Goal: Task Accomplishment & Management: Use online tool/utility

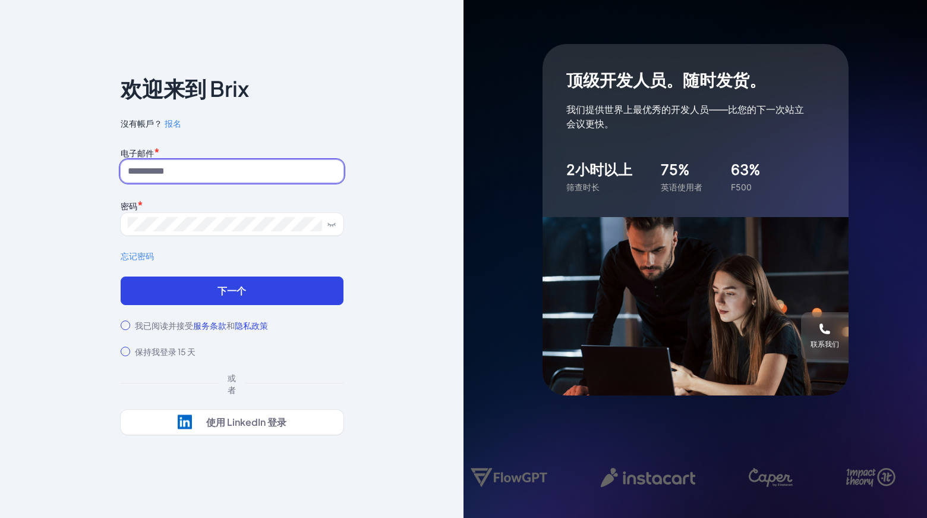
click at [273, 169] on input at bounding box center [232, 171] width 223 height 23
paste input "**********"
type input "**********"
drag, startPoint x: 9, startPoint y: 156, endPoint x: 102, endPoint y: 171, distance: 94.5
click at [9, 156] on div "**********" at bounding box center [232, 259] width 464 height 518
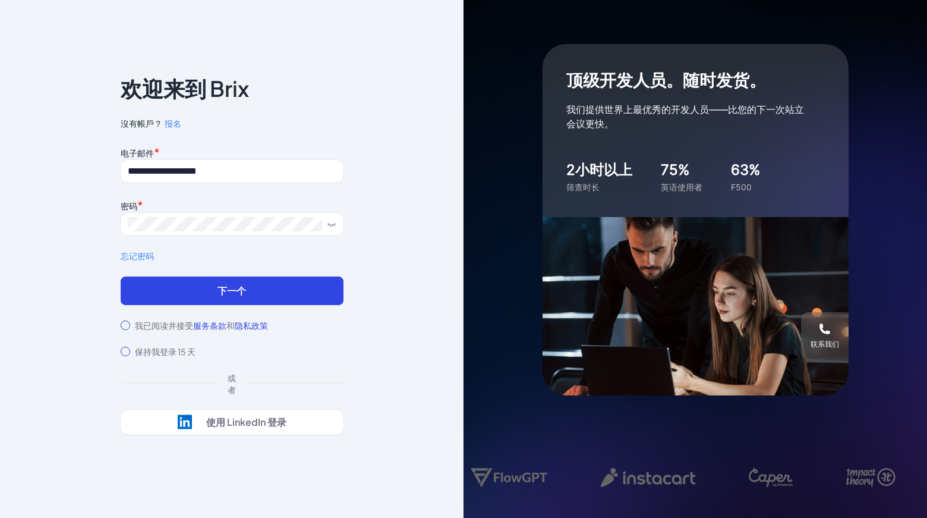
click at [205, 243] on div "**********" at bounding box center [232, 210] width 223 height 133
click at [222, 307] on form "**********" at bounding box center [232, 250] width 223 height 213
click at [226, 299] on button "下一个" at bounding box center [232, 290] width 223 height 29
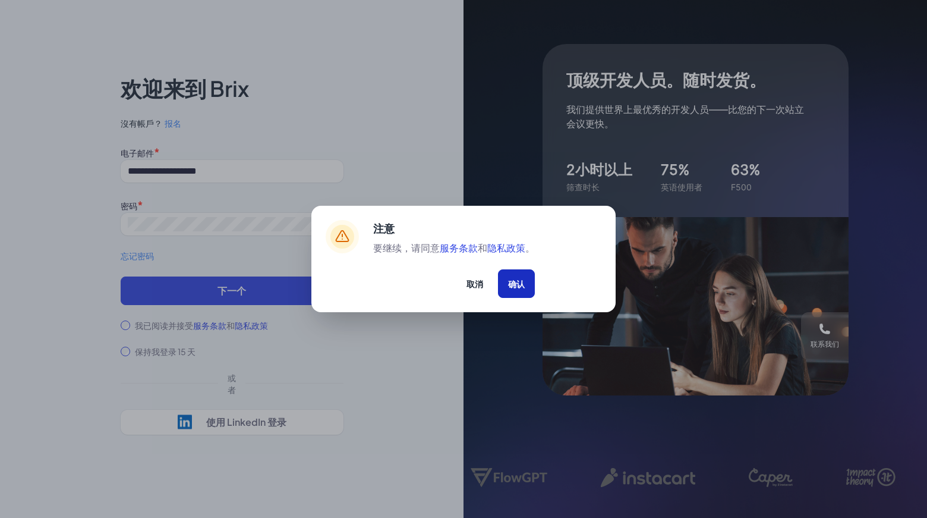
click at [519, 283] on font "确认" at bounding box center [516, 283] width 17 height 11
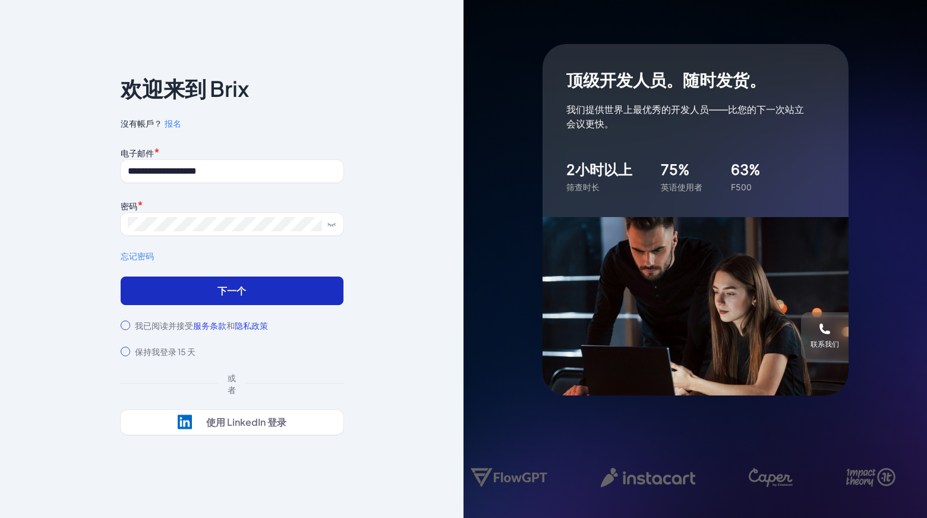
click at [226, 301] on button "下一个" at bounding box center [232, 290] width 223 height 29
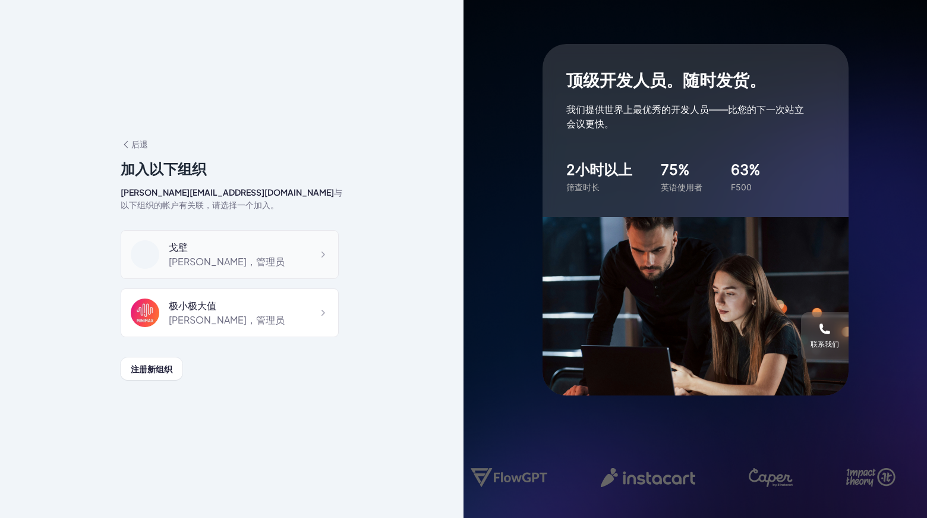
click at [225, 244] on div "戈壁" at bounding box center [227, 247] width 116 height 14
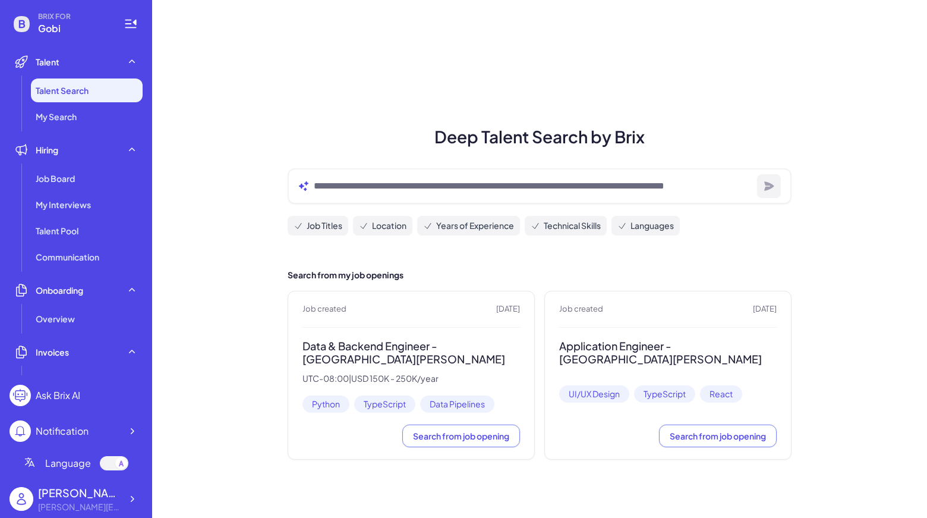
click at [427, 97] on div "Deep Talent Search by Brix Job Titles Location Years of Experience Technical Sk…" at bounding box center [539, 259] width 775 height 518
click at [109, 499] on div "Maggie" at bounding box center [79, 492] width 83 height 16
click at [136, 499] on icon at bounding box center [132, 499] width 12 height 12
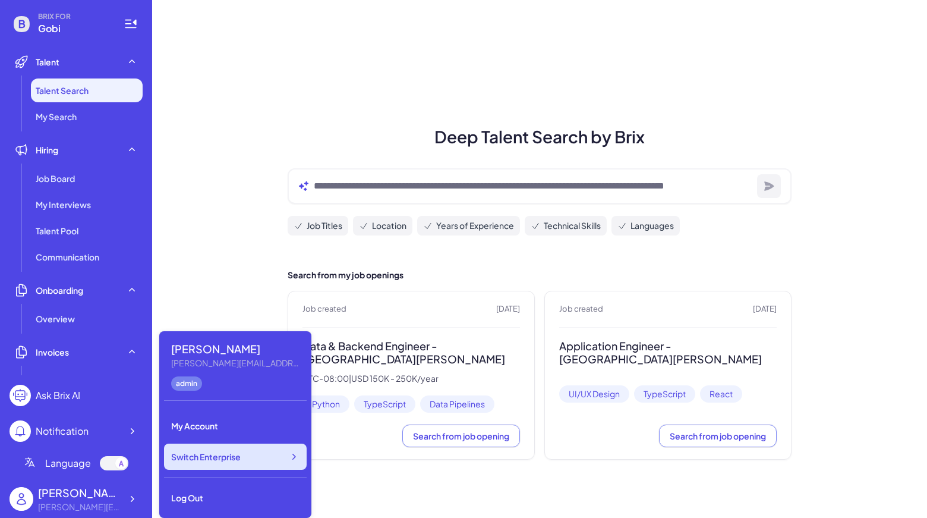
click at [212, 458] on span "Switch Enterprise" at bounding box center [206, 456] width 70 height 12
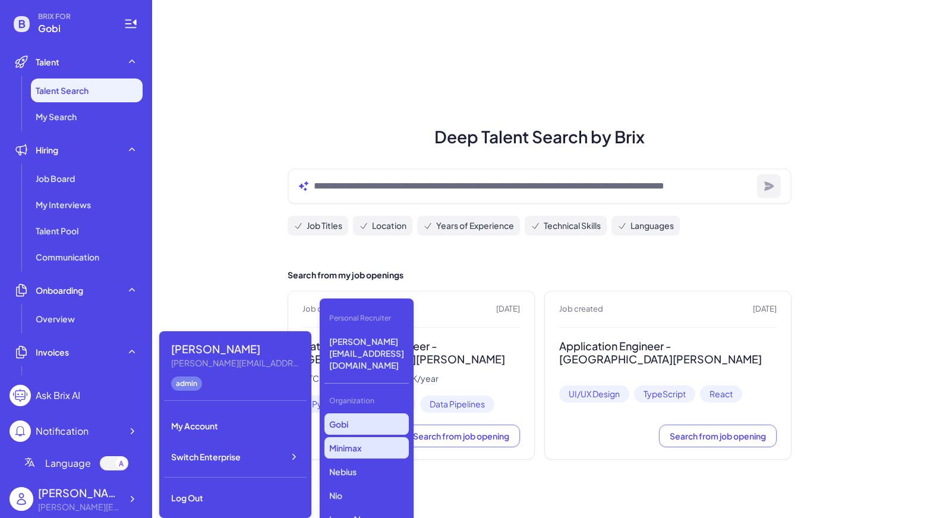
click at [368, 437] on p "Minimax" at bounding box center [366, 447] width 84 height 21
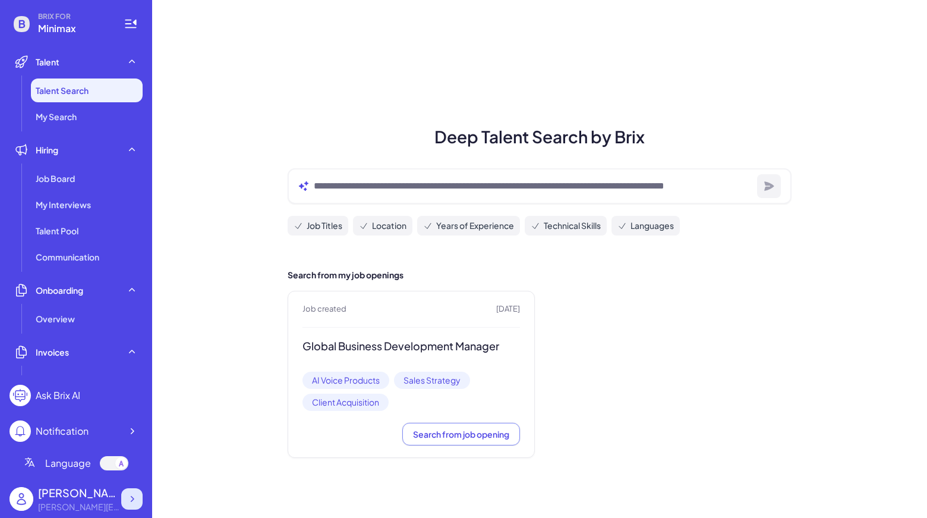
click at [137, 505] on div at bounding box center [131, 498] width 21 height 21
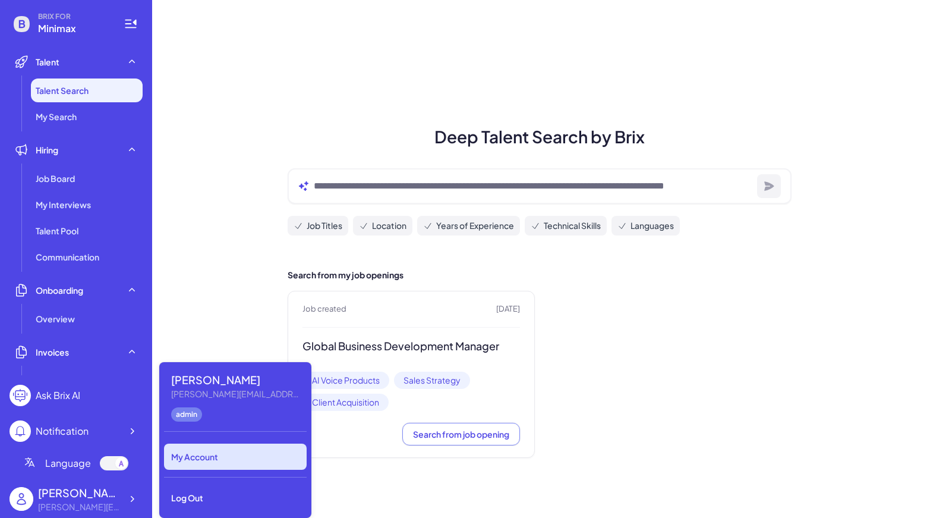
click at [218, 451] on div "Maggie Maggie@joinbrix.com admin My Account Log Out" at bounding box center [235, 440] width 152 height 156
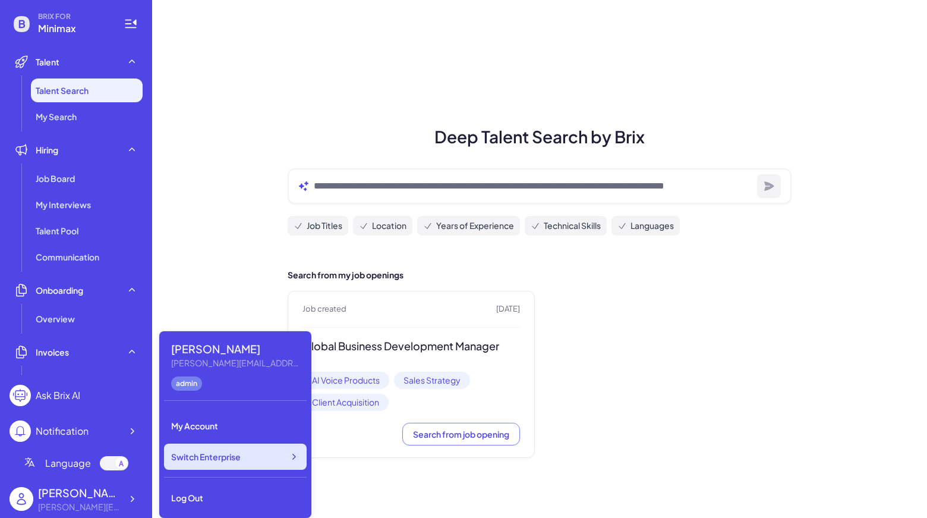
click at [218, 452] on span "Switch Enterprise" at bounding box center [206, 456] width 70 height 12
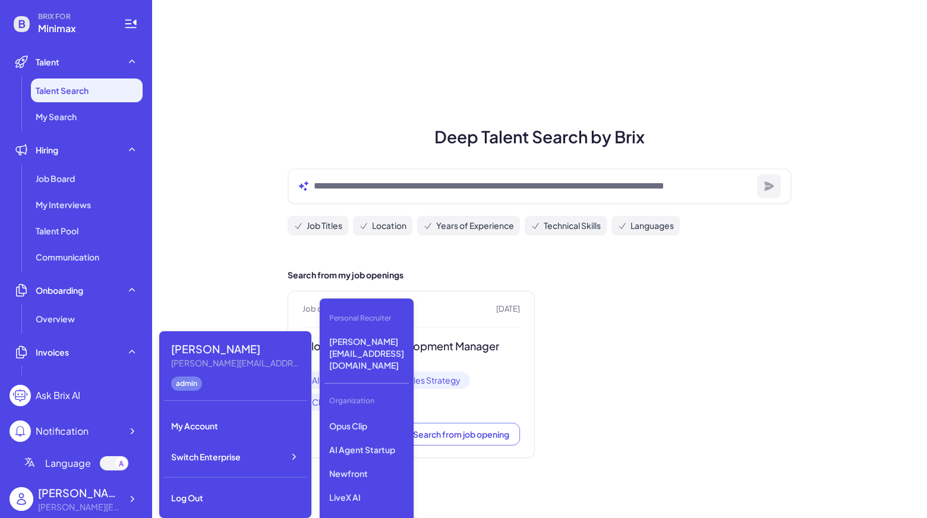
scroll to position [119, 0]
click at [376, 461] on p "Newfront" at bounding box center [366, 471] width 84 height 21
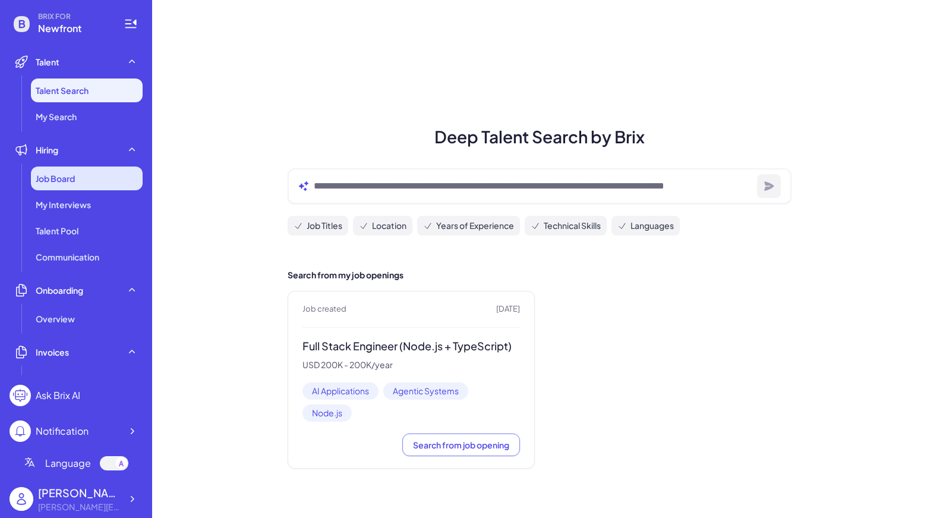
click at [89, 184] on div "Job Board" at bounding box center [87, 178] width 112 height 24
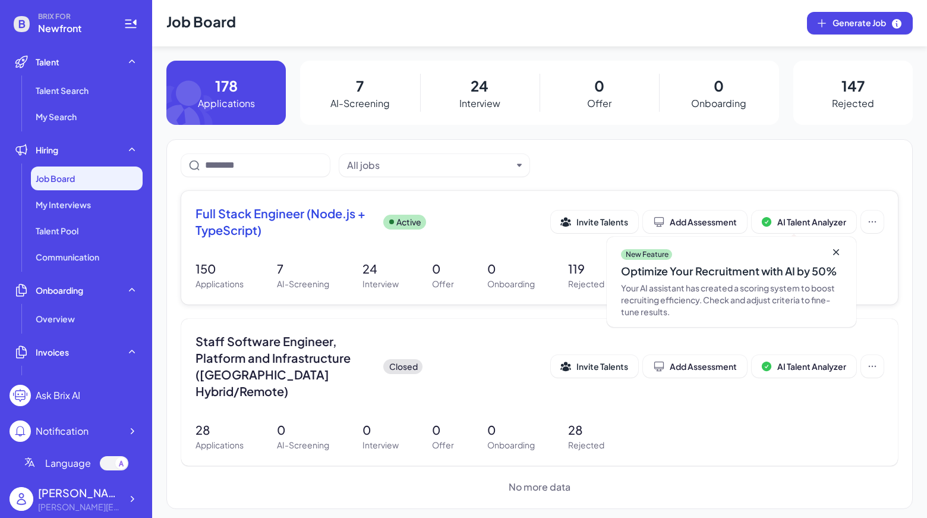
click at [282, 218] on span "Full Stack Engineer (Node.js + TypeScript)" at bounding box center [285, 221] width 178 height 33
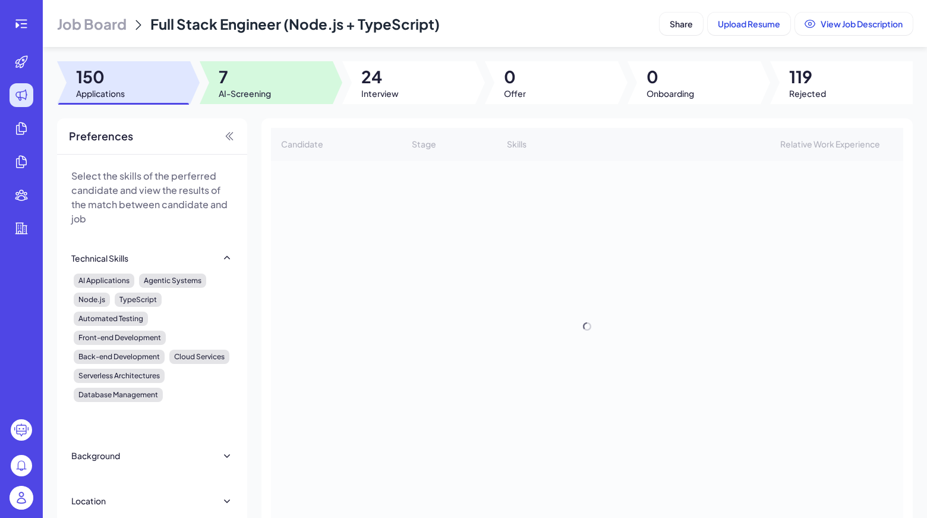
click at [275, 80] on div at bounding box center [266, 82] width 133 height 43
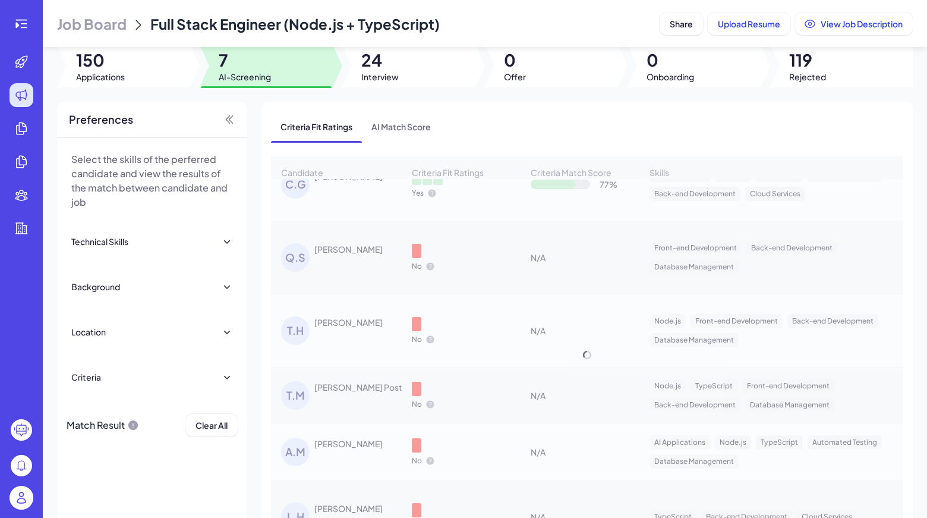
scroll to position [58, 0]
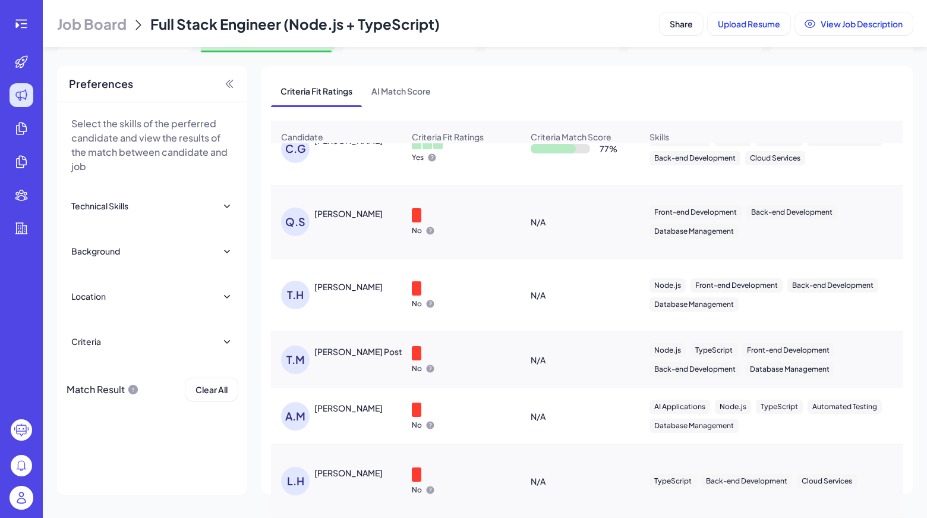
click at [342, 467] on div "Luke Hagar" at bounding box center [348, 473] width 68 height 12
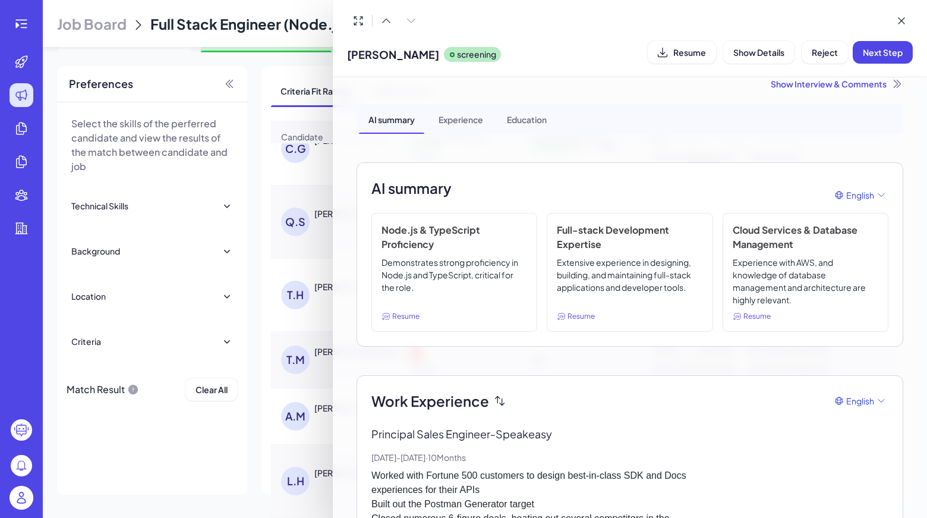
scroll to position [0, 0]
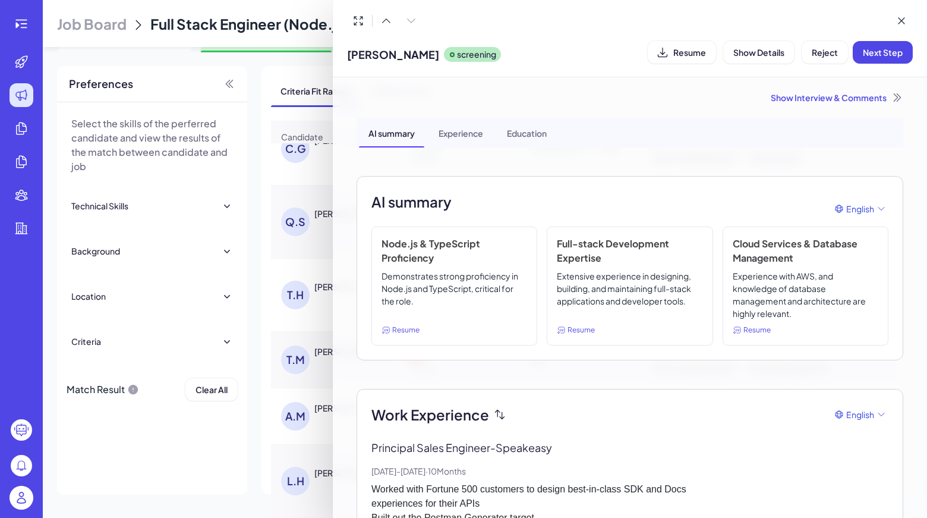
click at [856, 98] on div "Show Interview & Comments" at bounding box center [630, 98] width 547 height 12
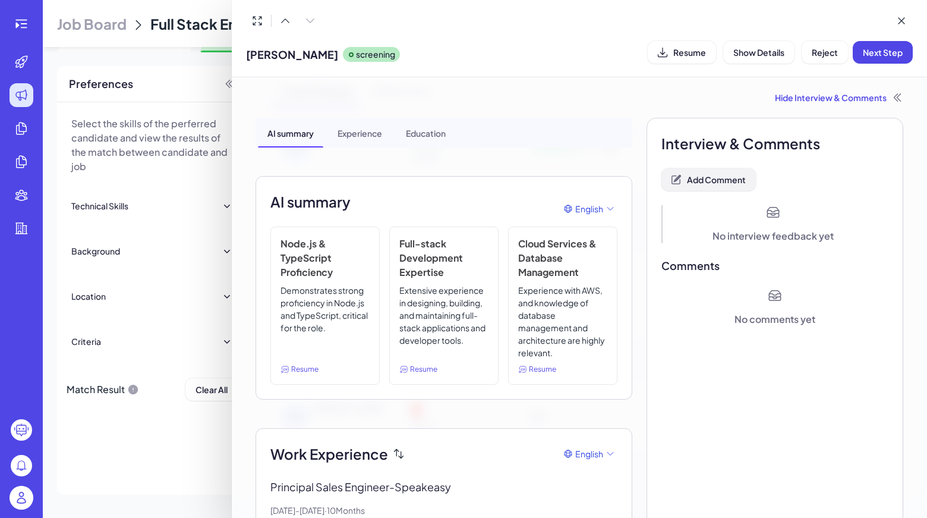
click at [745, 172] on button "Add Comment" at bounding box center [708, 179] width 94 height 23
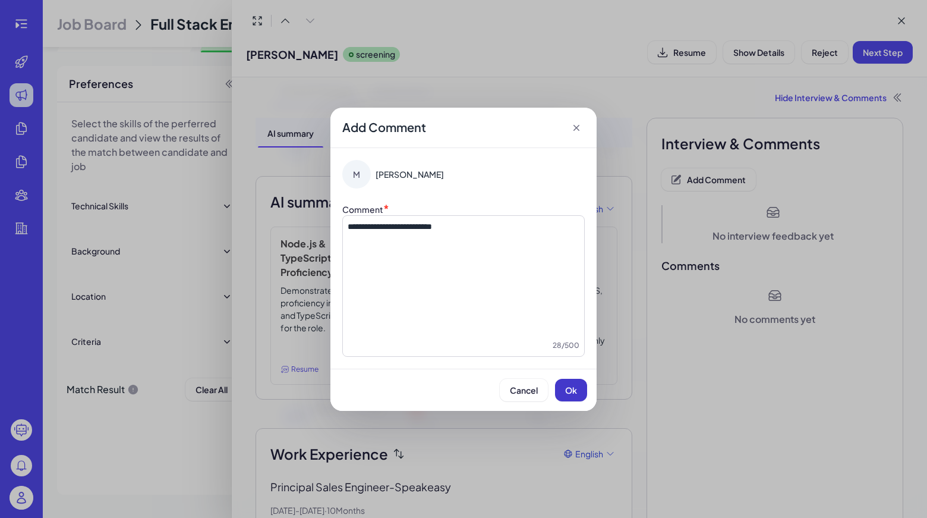
click at [568, 392] on span "Ok" at bounding box center [571, 390] width 12 height 11
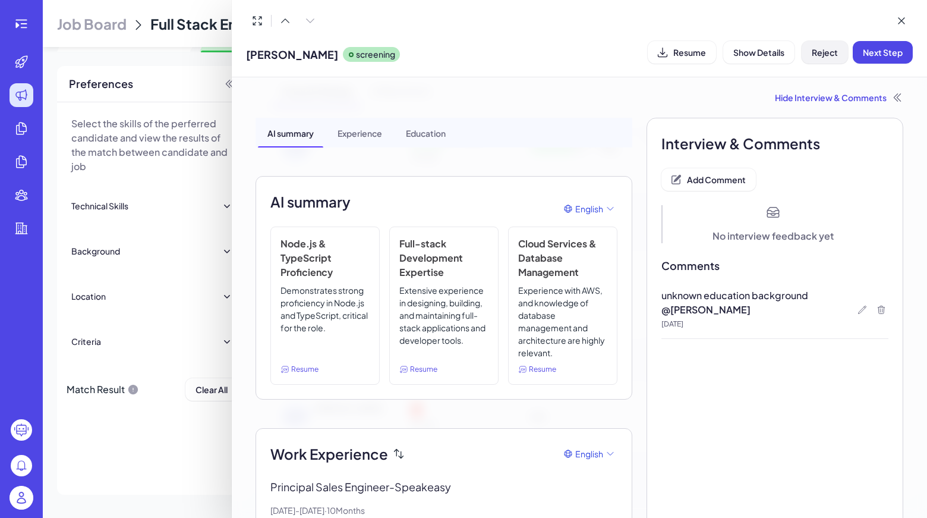
click at [821, 53] on span "Reject" at bounding box center [825, 52] width 26 height 11
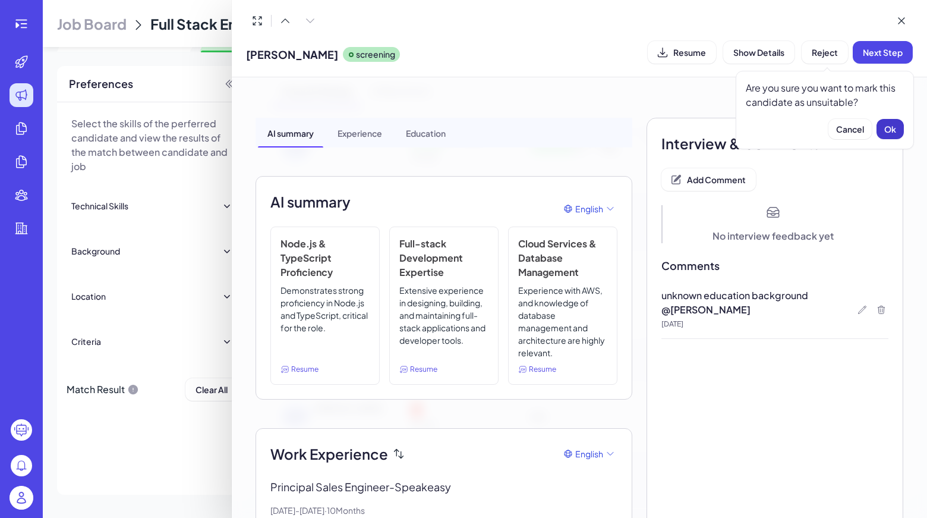
click at [893, 120] on button "Ok" at bounding box center [890, 129] width 27 height 20
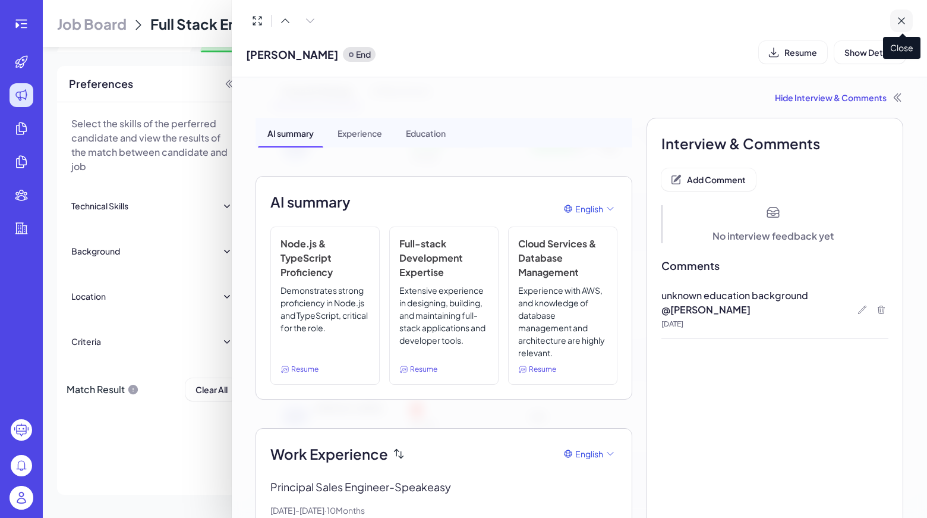
click at [894, 17] on button at bounding box center [901, 21] width 23 height 23
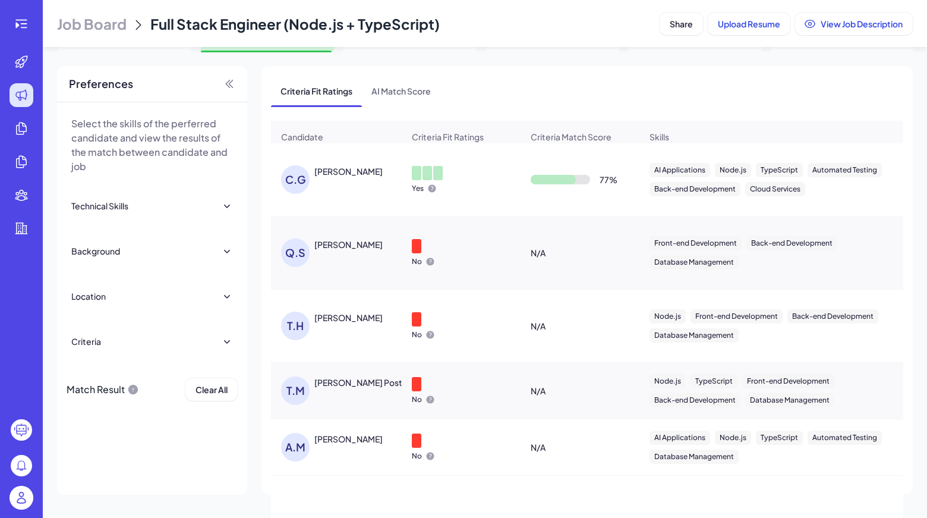
click at [365, 458] on div "A.M ARCHIT MITTAL" at bounding box center [342, 447] width 122 height 29
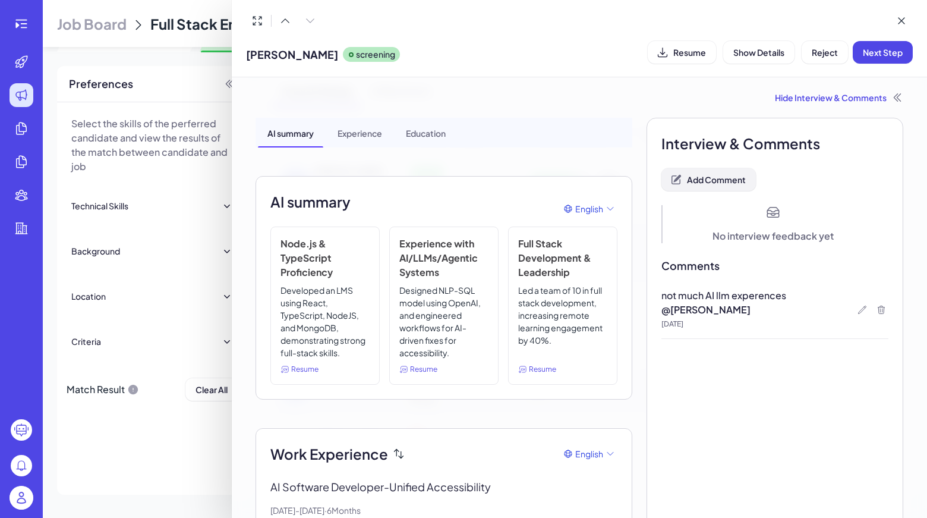
click at [710, 184] on button "Add Comment" at bounding box center [708, 179] width 94 height 23
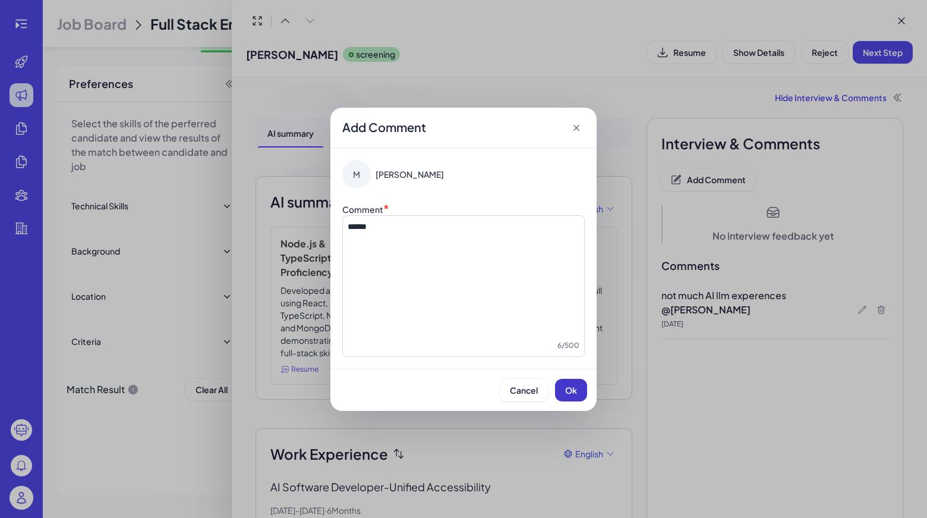
click at [563, 388] on button "Ok" at bounding box center [571, 390] width 32 height 23
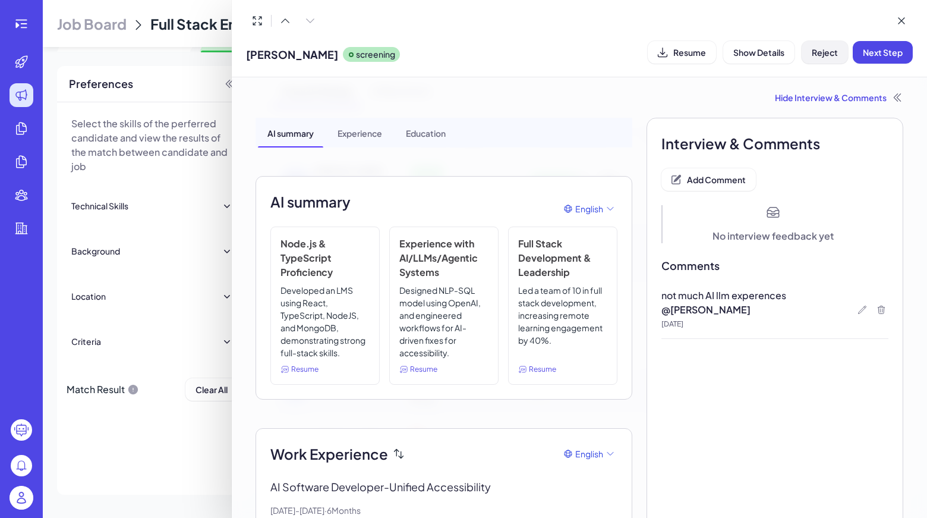
click at [824, 58] on button "Reject" at bounding box center [825, 52] width 46 height 23
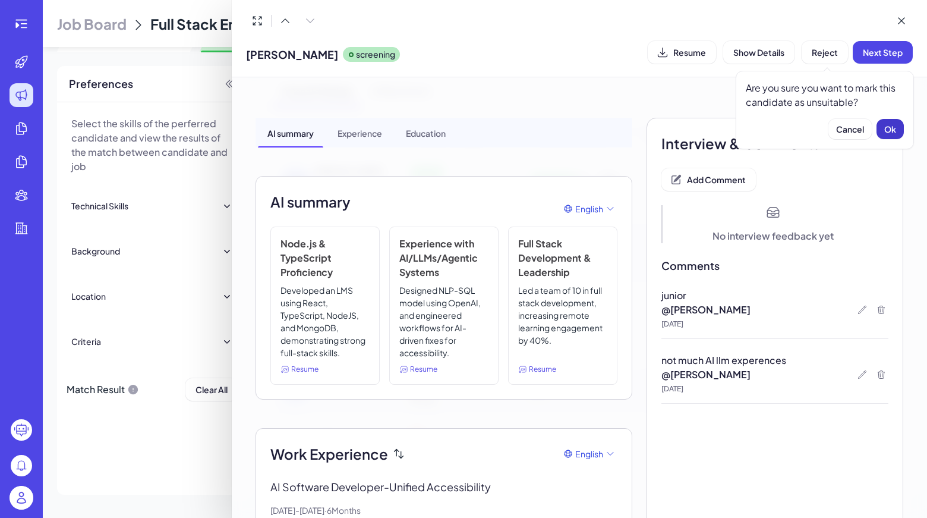
click at [895, 130] on span "Ok" at bounding box center [890, 129] width 12 height 11
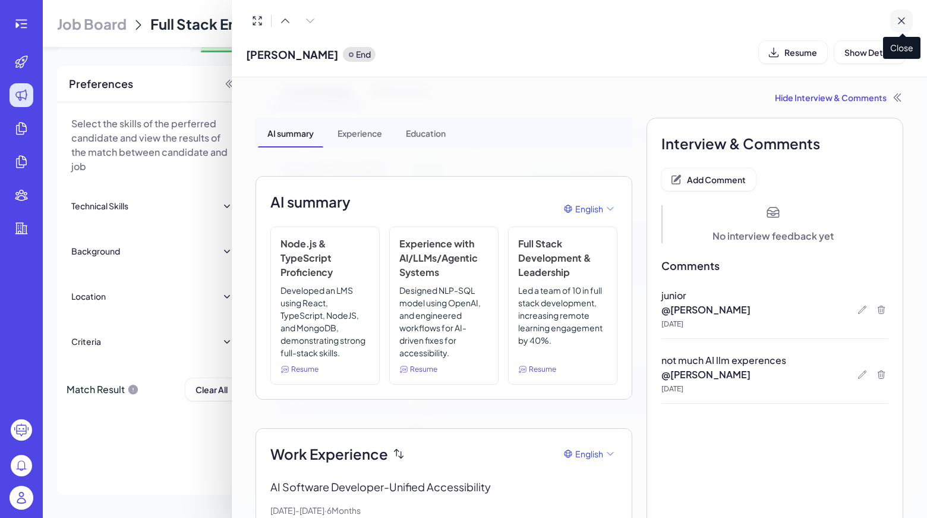
click at [908, 20] on button at bounding box center [901, 21] width 23 height 23
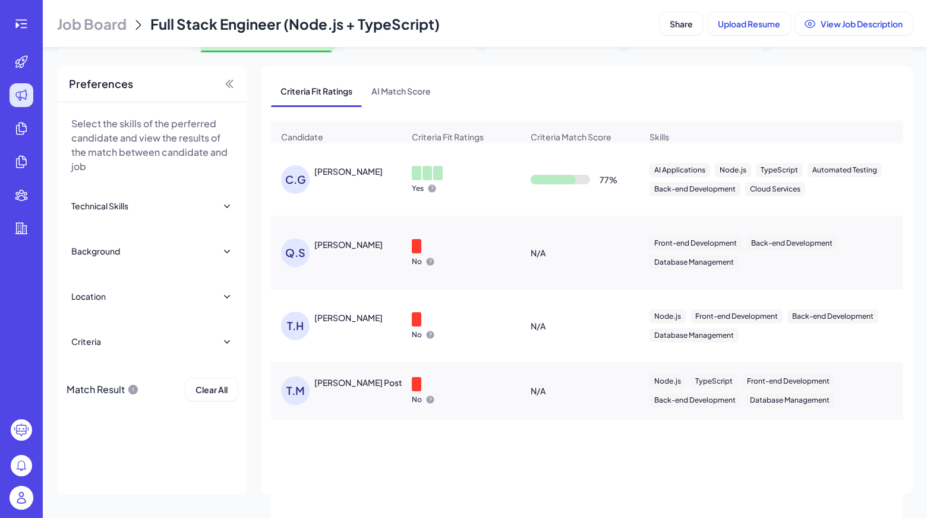
click at [343, 380] on div "Thomas Makai Post" at bounding box center [358, 382] width 88 height 12
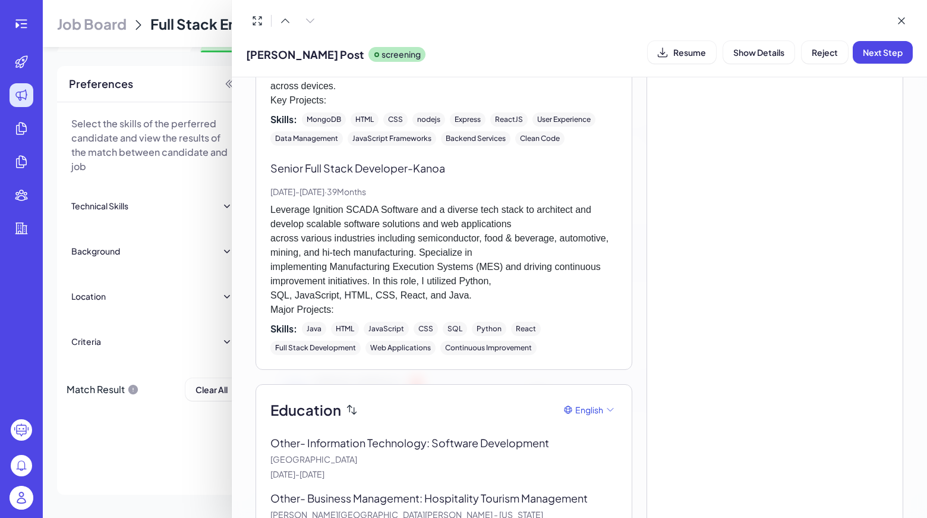
scroll to position [660, 0]
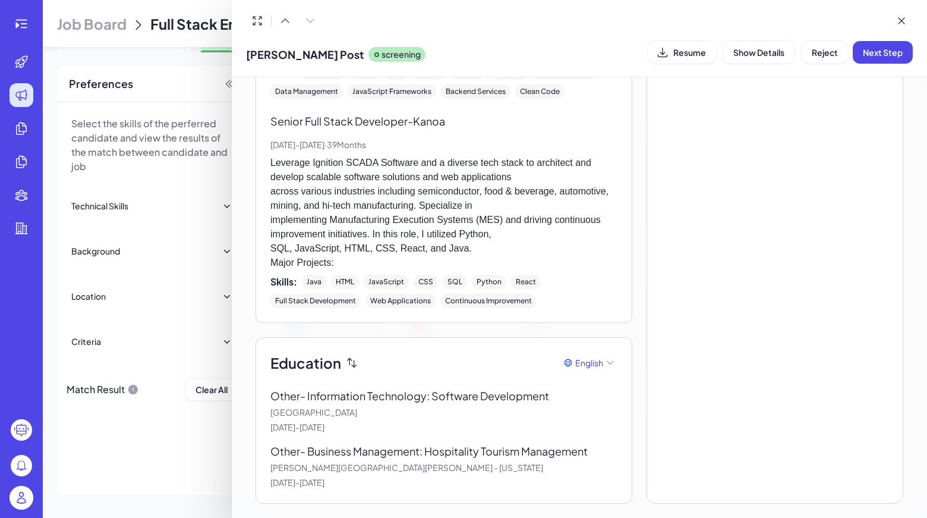
click at [456, 493] on div "Education English Other - Information Technology: Software Development Western …" at bounding box center [444, 420] width 377 height 166
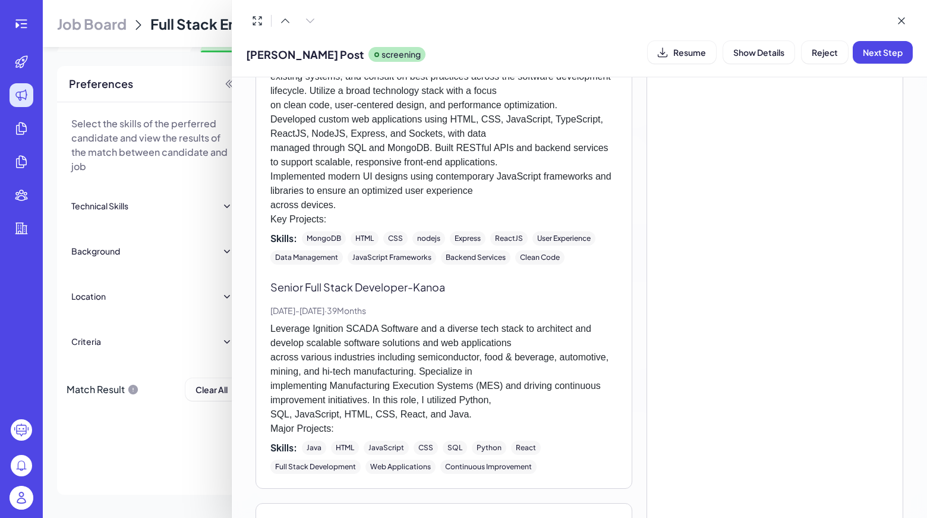
scroll to position [304, 0]
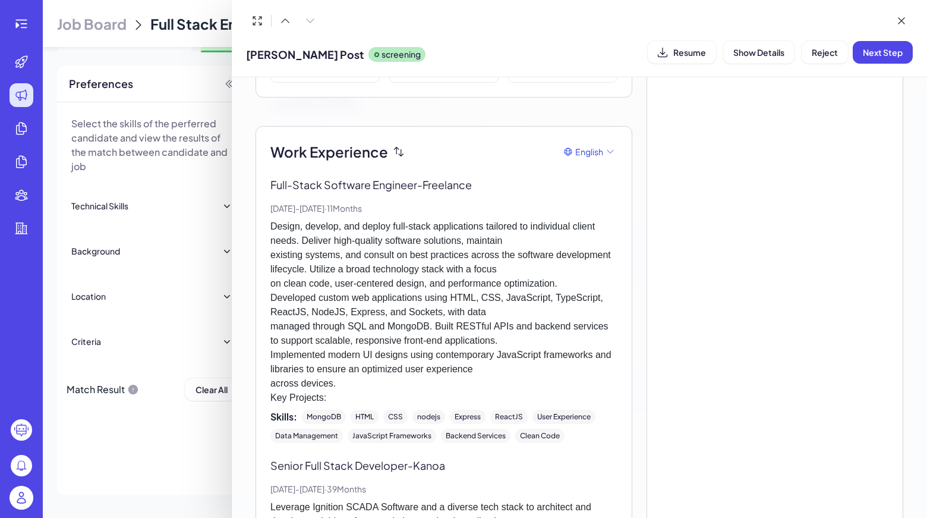
click at [671, 370] on div "Interview & Comments Add Comment No interview feedback yet Comments No comments…" at bounding box center [775, 331] width 257 height 1034
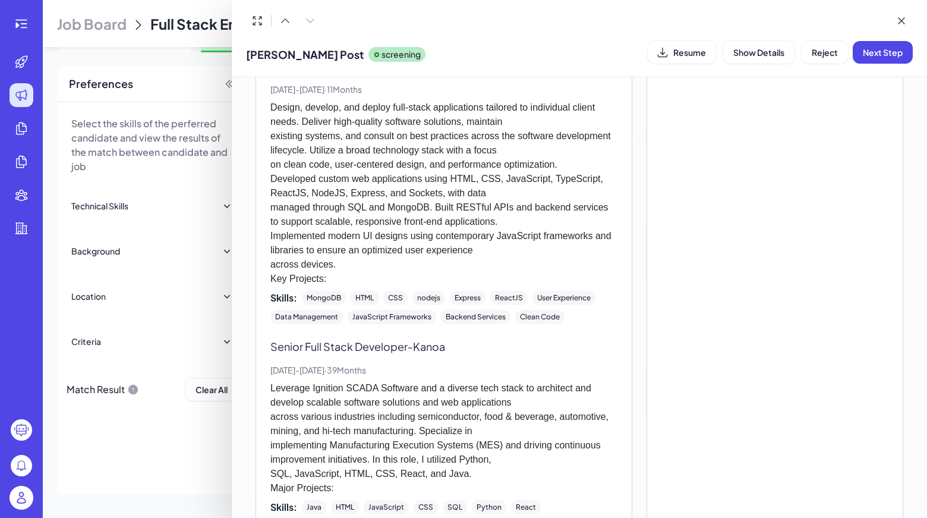
scroll to position [363, 0]
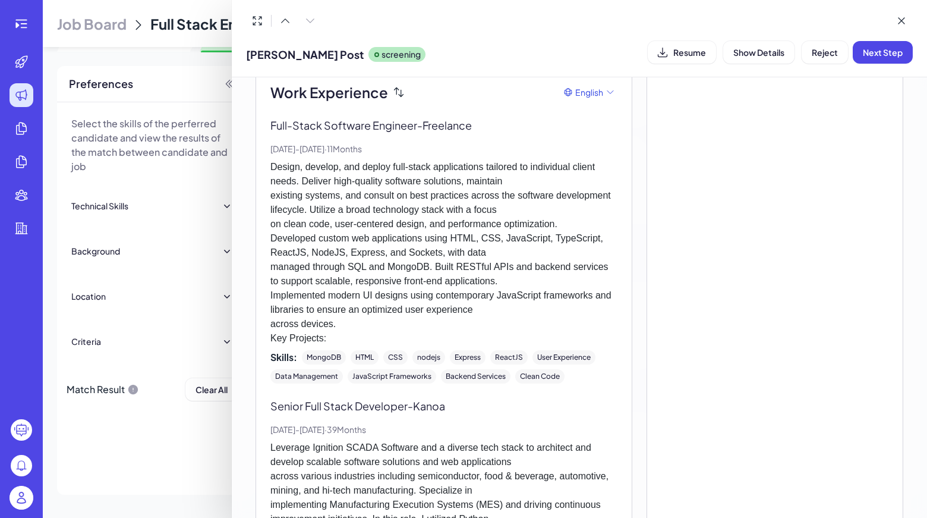
click at [670, 7] on div "Thomas Makai Post screening Resume Show Details Reject Next Step" at bounding box center [579, 38] width 695 height 77
click at [280, 21] on icon at bounding box center [285, 21] width 12 height 12
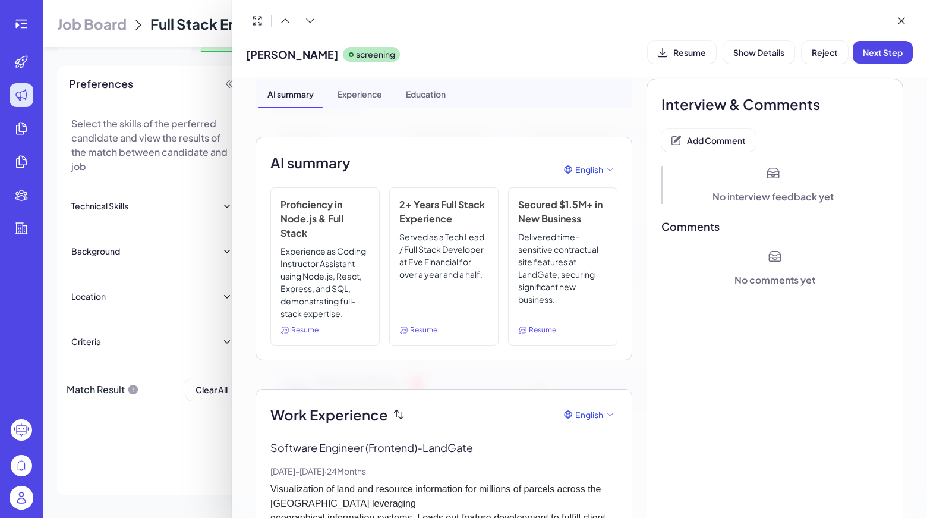
scroll to position [0, 0]
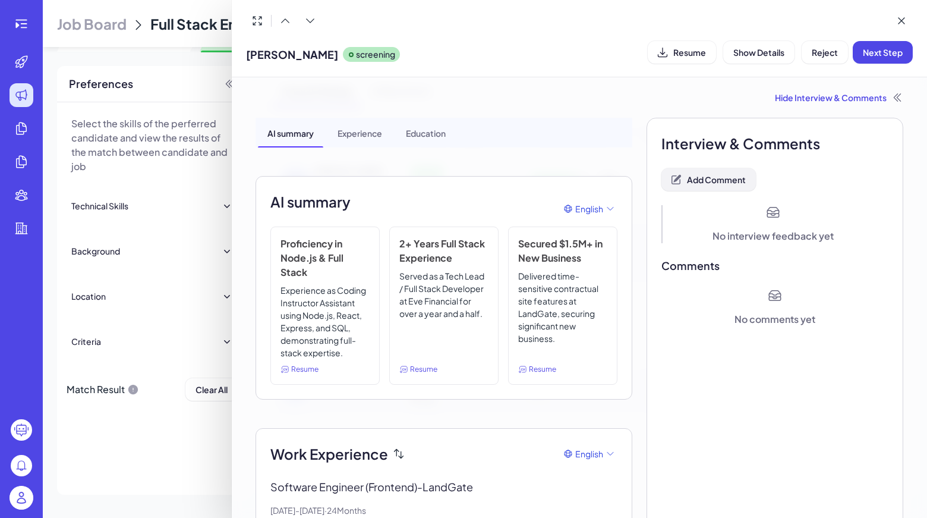
click at [673, 184] on icon at bounding box center [676, 179] width 9 height 9
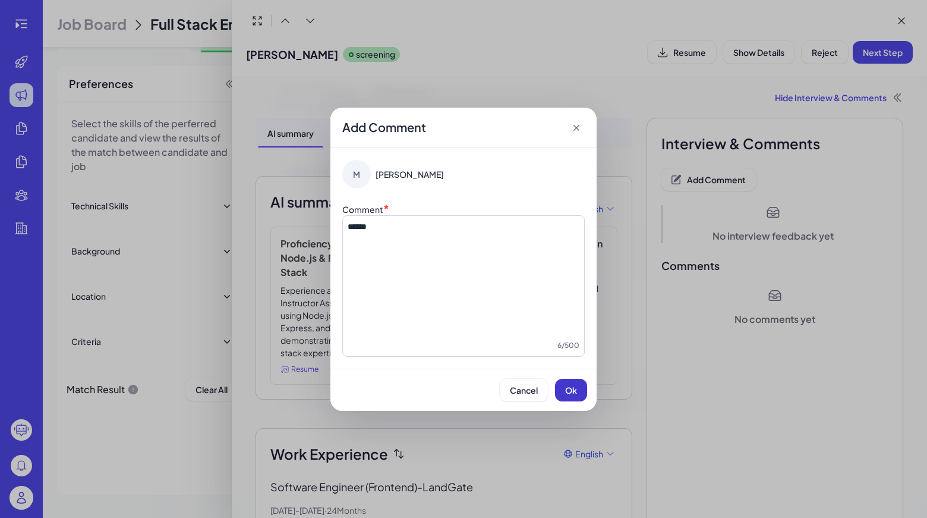
click at [569, 386] on span "Ok" at bounding box center [571, 390] width 12 height 11
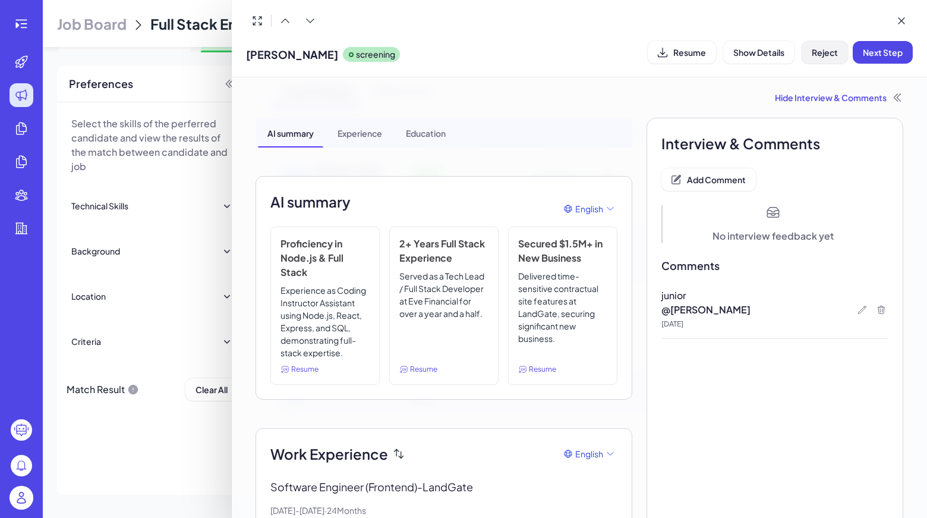
click at [827, 55] on span "Reject" at bounding box center [825, 52] width 26 height 11
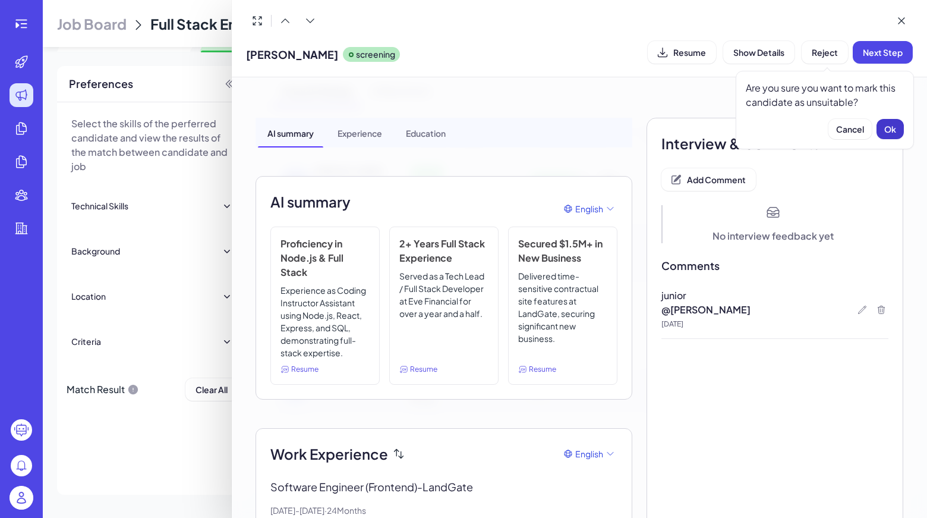
click at [897, 133] on button "Ok" at bounding box center [890, 129] width 27 height 20
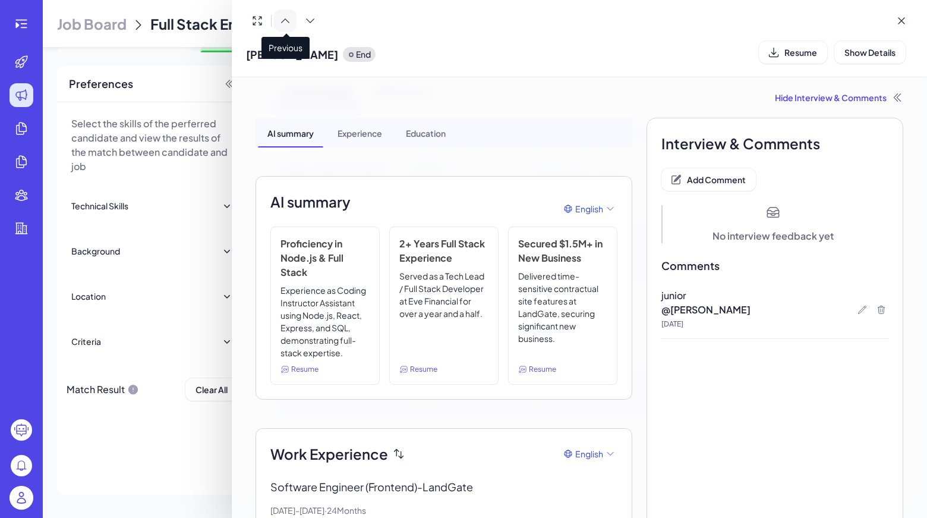
click at [282, 15] on icon at bounding box center [285, 21] width 12 height 12
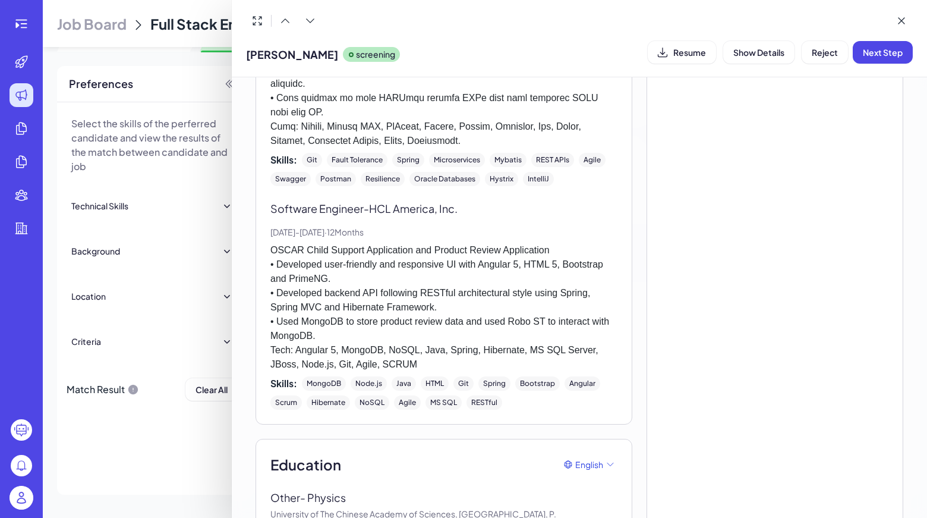
scroll to position [2080, 0]
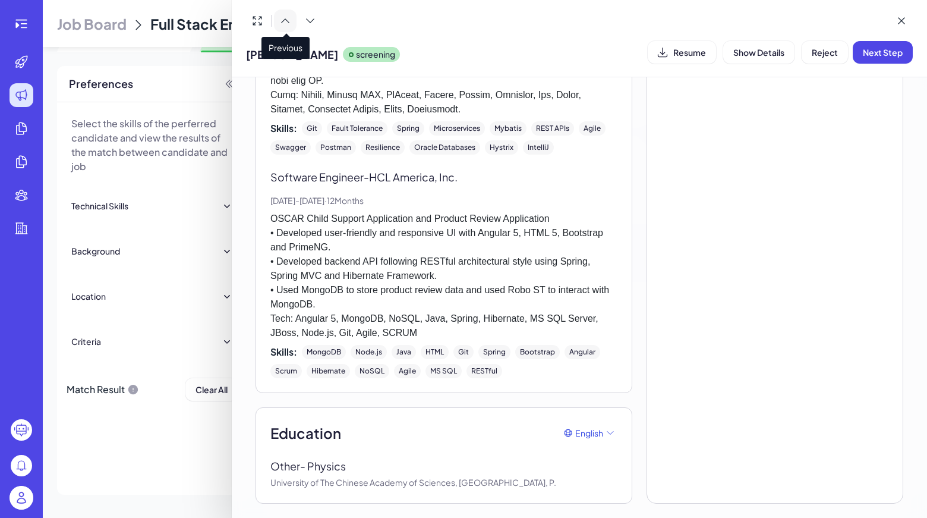
click at [284, 27] on button at bounding box center [285, 21] width 23 height 23
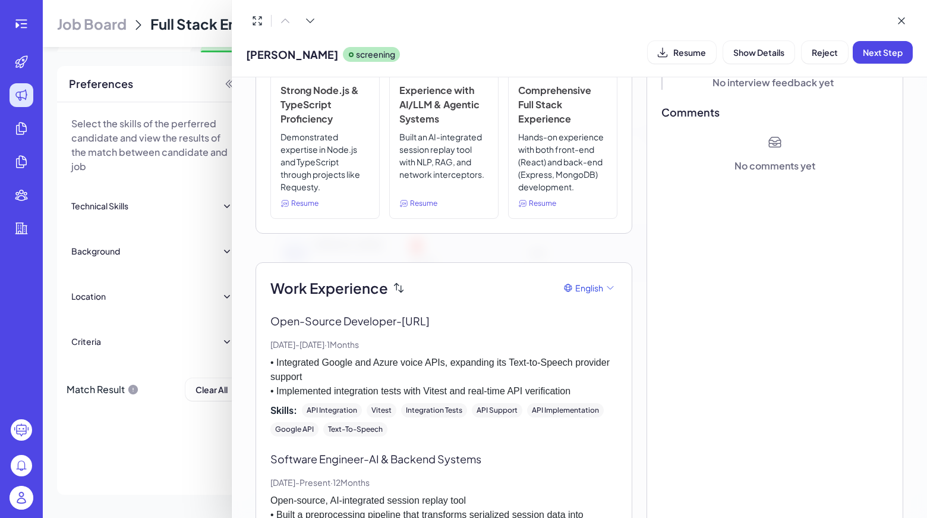
scroll to position [0, 0]
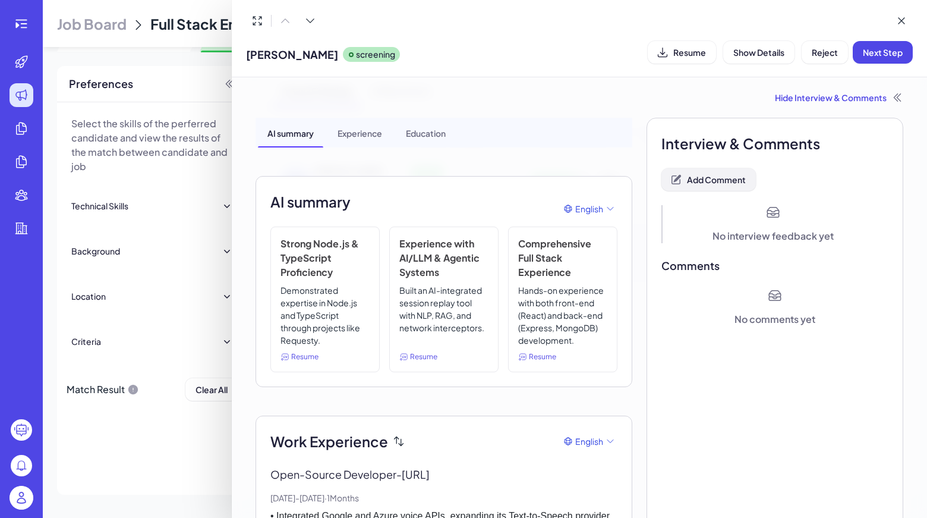
click at [677, 175] on button "Add Comment" at bounding box center [708, 179] width 94 height 23
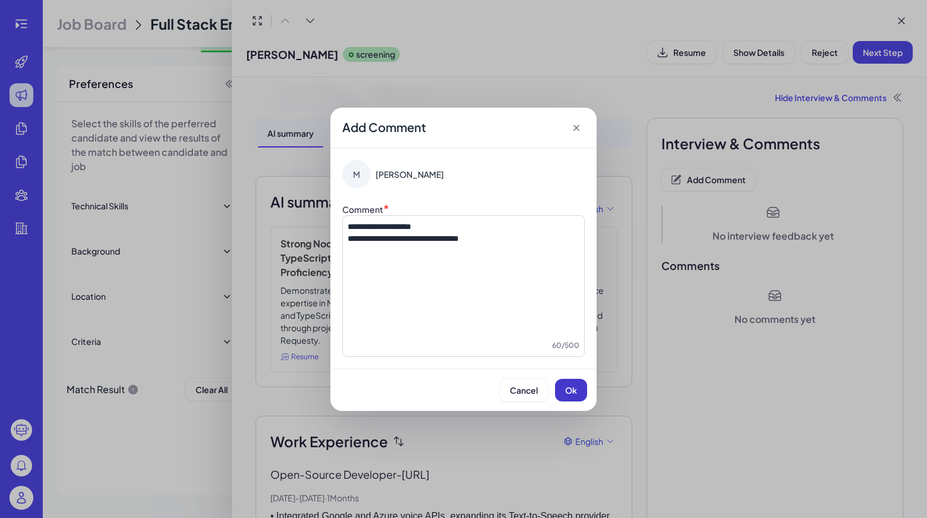
click at [578, 398] on button "Ok" at bounding box center [571, 390] width 32 height 23
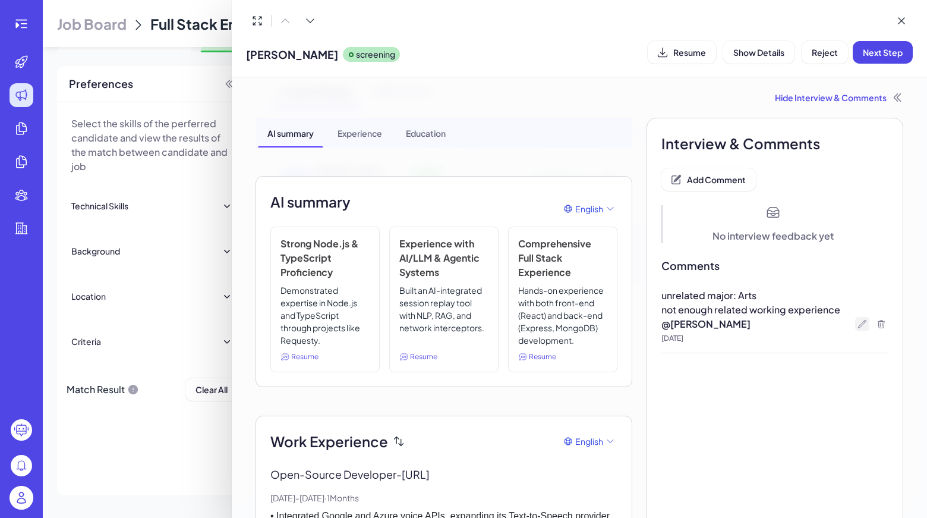
click at [860, 326] on icon at bounding box center [863, 324] width 10 height 10
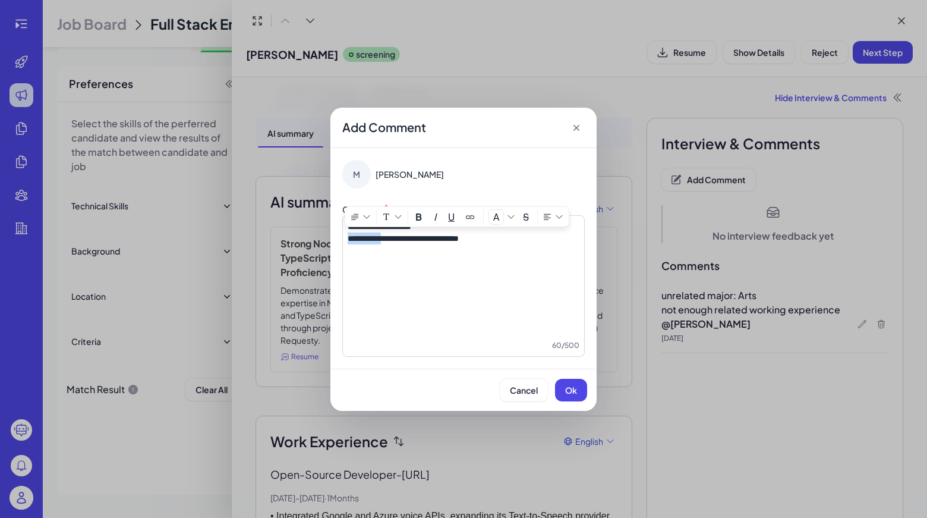
drag, startPoint x: 395, startPoint y: 242, endPoint x: 348, endPoint y: 240, distance: 47.6
click at [348, 240] on span "**********" at bounding box center [403, 238] width 111 height 8
click at [576, 400] on button "Ok" at bounding box center [571, 390] width 32 height 23
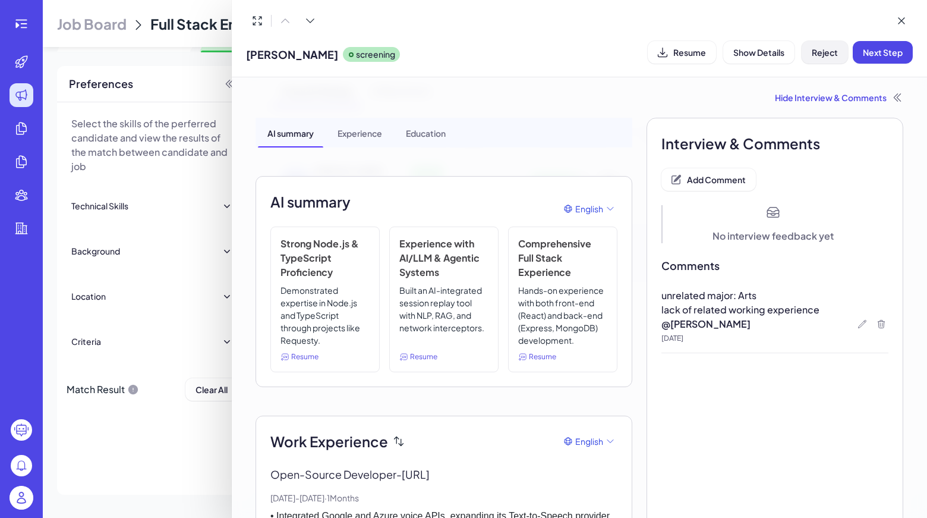
click at [835, 58] on button "Reject" at bounding box center [825, 52] width 46 height 23
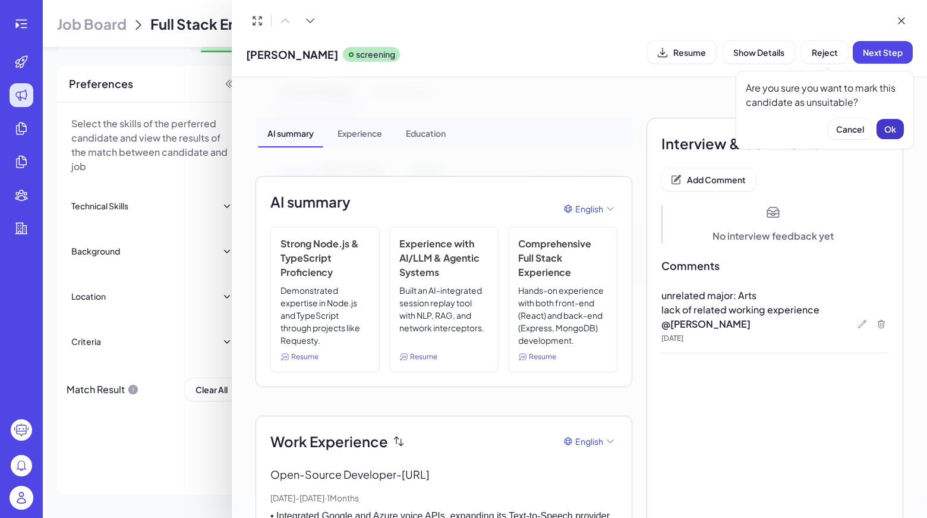
click at [895, 125] on span "Ok" at bounding box center [890, 129] width 12 height 11
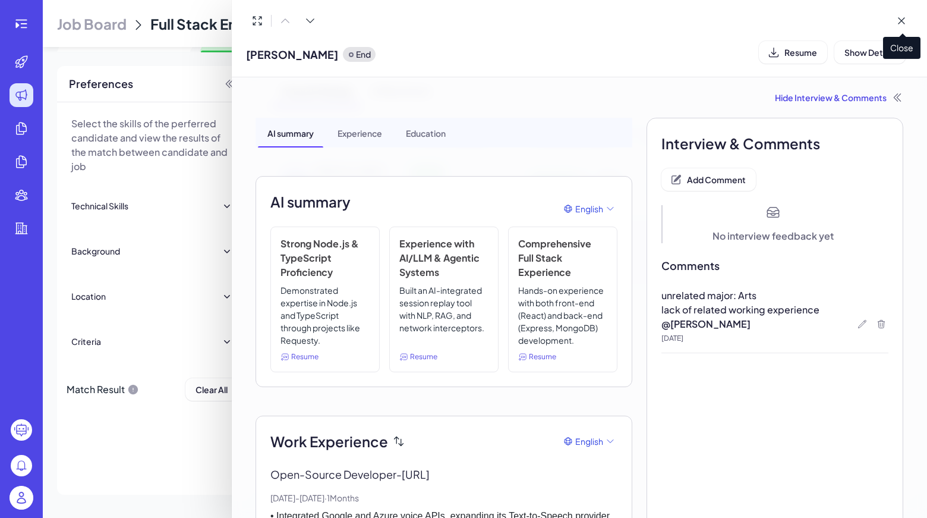
drag, startPoint x: 899, startPoint y: 21, endPoint x: 804, endPoint y: 11, distance: 96.2
click at [899, 21] on icon at bounding box center [902, 21] width 12 height 12
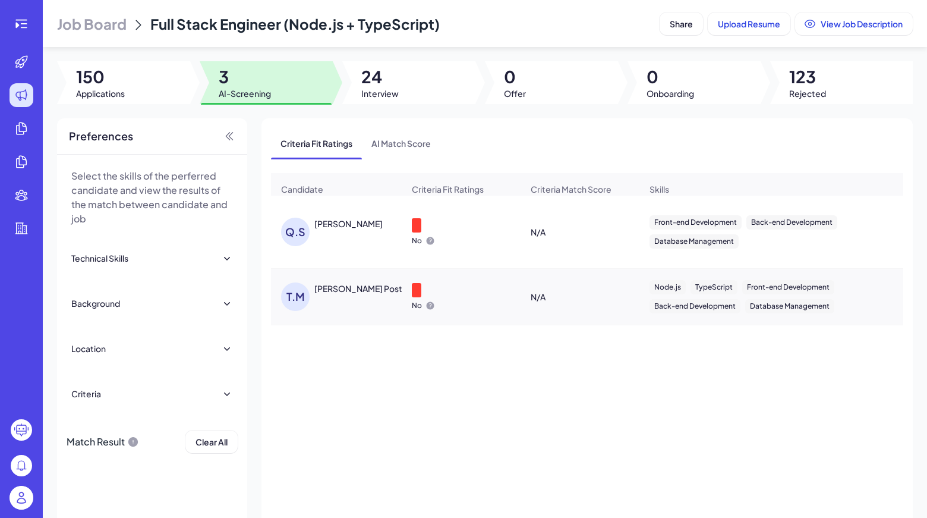
click at [330, 242] on div "Q.S Quantong Shen" at bounding box center [342, 232] width 122 height 29
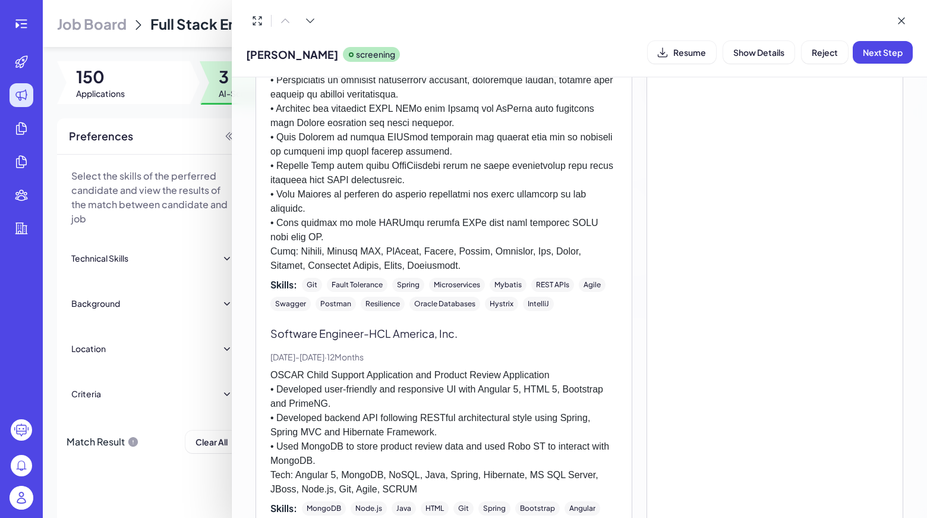
scroll to position [2080, 0]
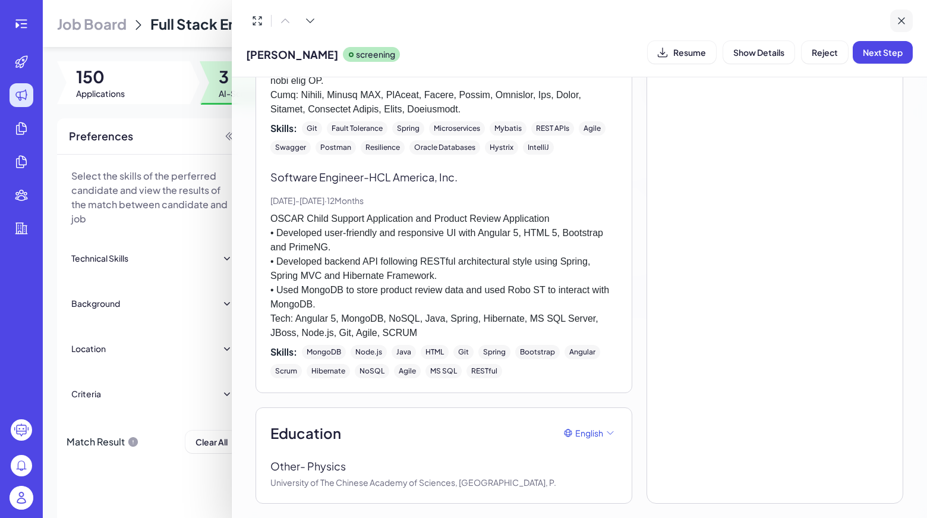
click at [897, 19] on icon at bounding box center [902, 21] width 12 height 12
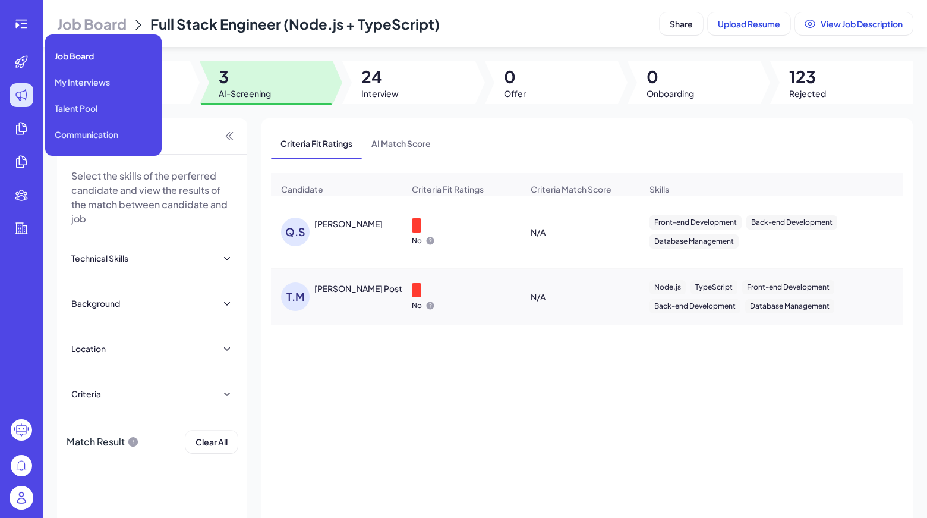
click at [12, 91] on div at bounding box center [22, 95] width 24 height 24
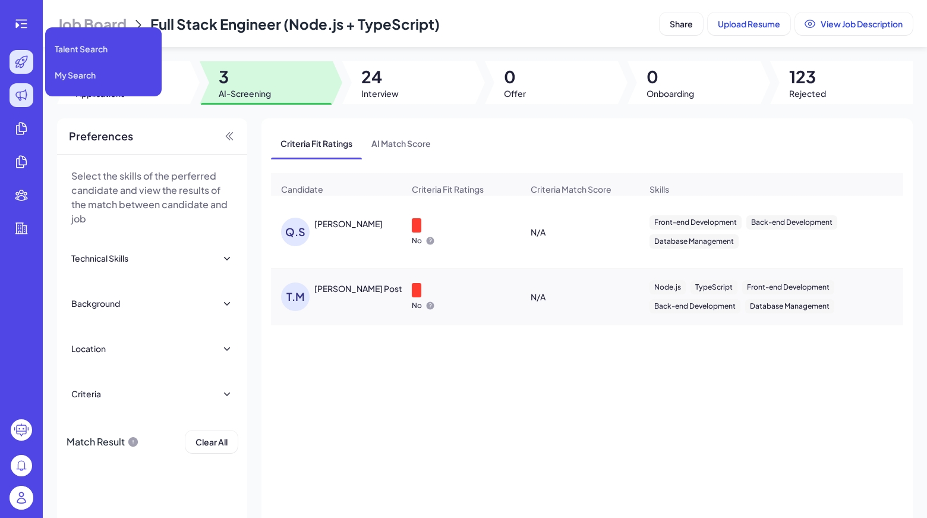
click at [11, 61] on div at bounding box center [22, 62] width 24 height 24
click at [24, 61] on icon at bounding box center [21, 62] width 14 height 14
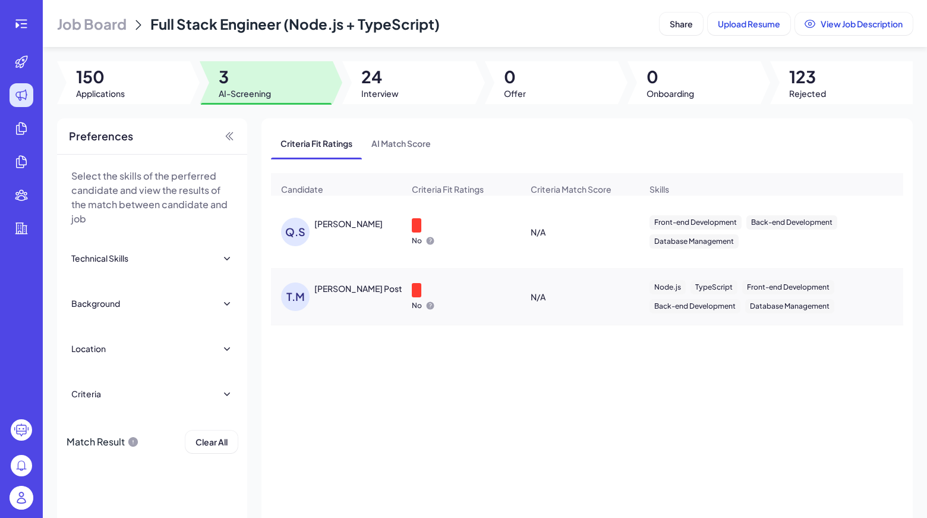
click at [29, 501] on img at bounding box center [22, 498] width 24 height 24
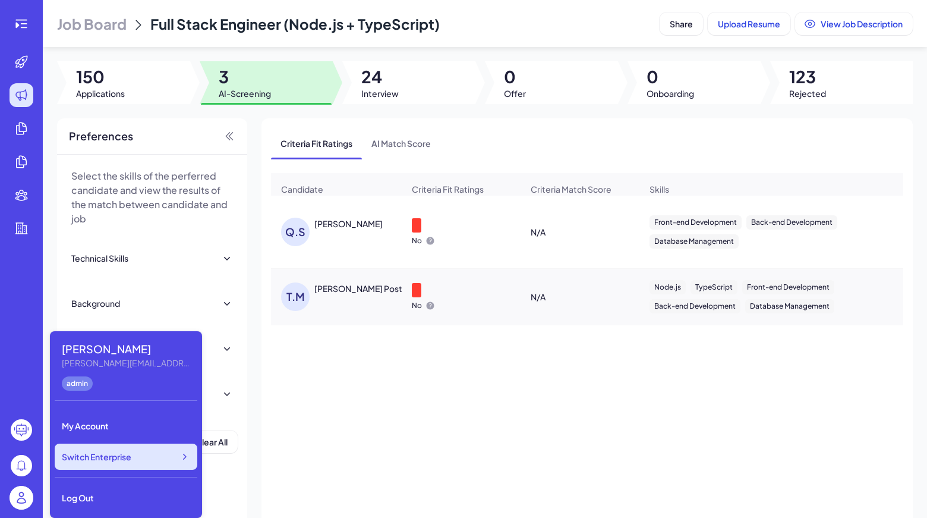
click at [105, 461] on span "Switch Enterprise" at bounding box center [97, 456] width 70 height 12
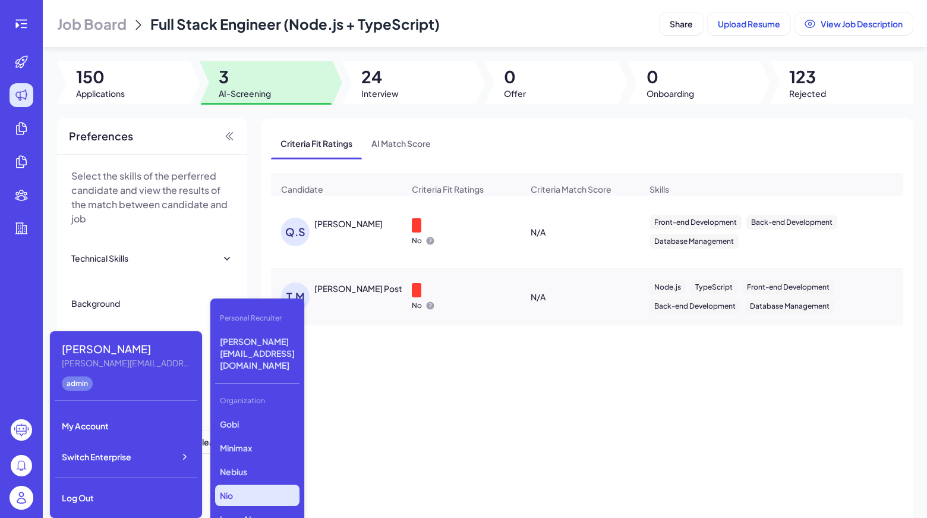
scroll to position [164, 0]
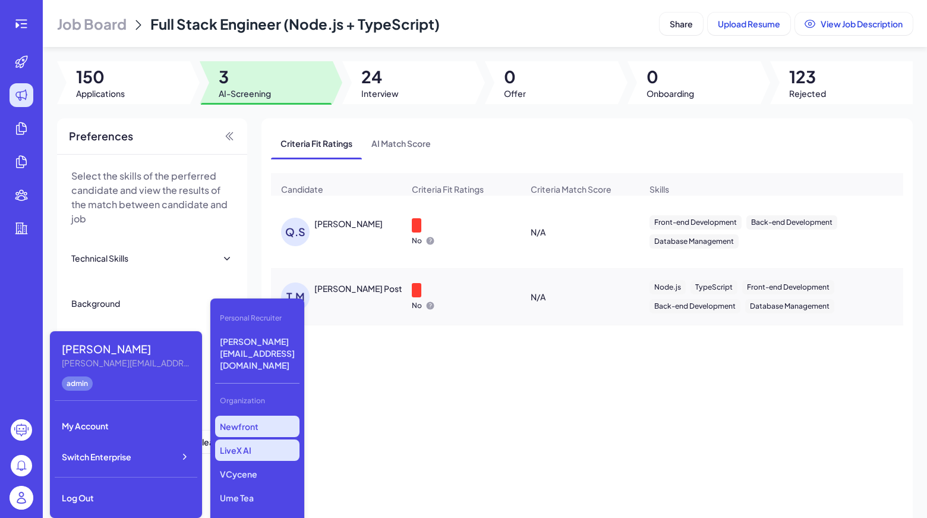
click at [245, 439] on p "LiveX AI" at bounding box center [257, 449] width 84 height 21
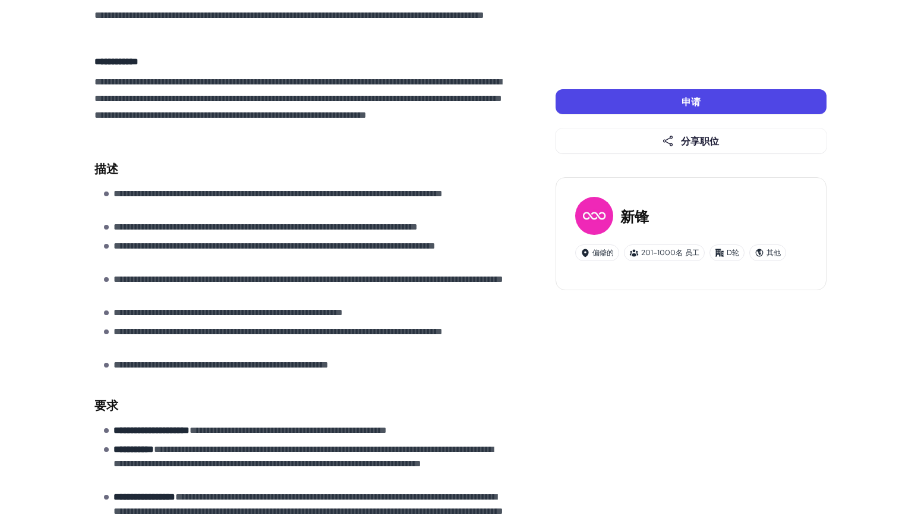
scroll to position [357, 0]
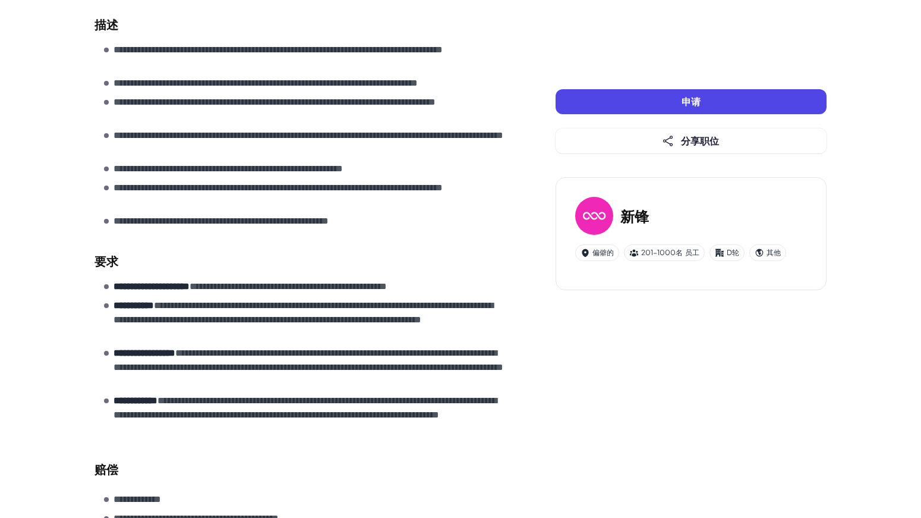
drag, startPoint x: 58, startPoint y: 240, endPoint x: 253, endPoint y: 335, distance: 216.4
click at [281, 345] on div "**********" at bounding box center [460, 177] width 921 height 1068
click at [318, 375] on p "**********" at bounding box center [311, 367] width 395 height 43
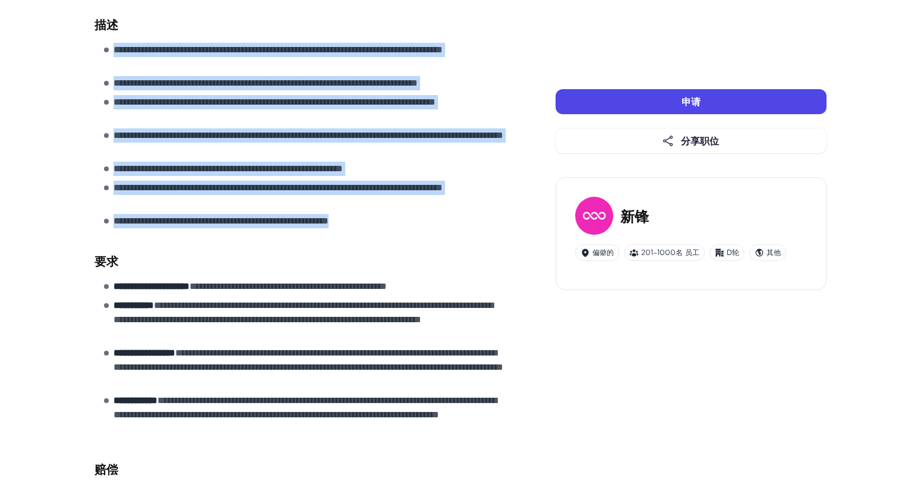
drag, startPoint x: 55, startPoint y: 214, endPoint x: 96, endPoint y: 242, distance: 50.0
click at [96, 242] on div "**********" at bounding box center [460, 177] width 921 height 1068
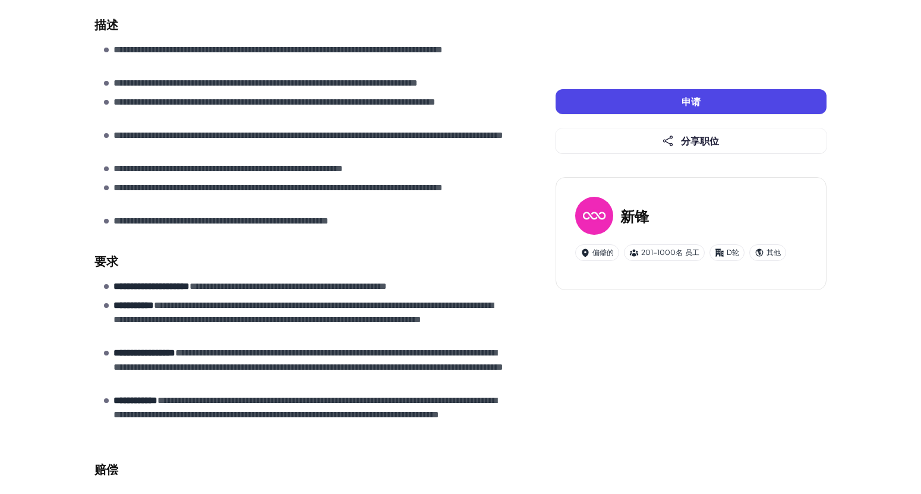
click at [122, 248] on div "**********" at bounding box center [301, 222] width 414 height 834
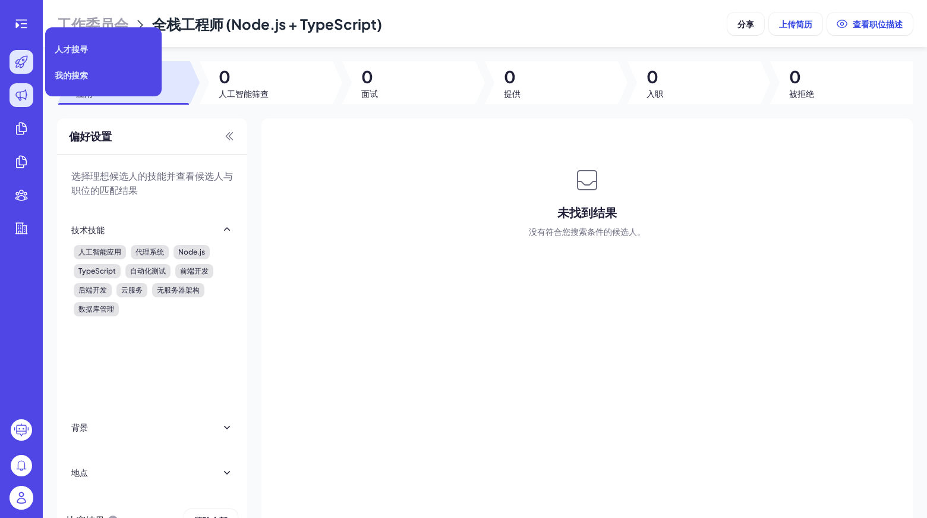
click at [16, 67] on icon at bounding box center [21, 62] width 12 height 12
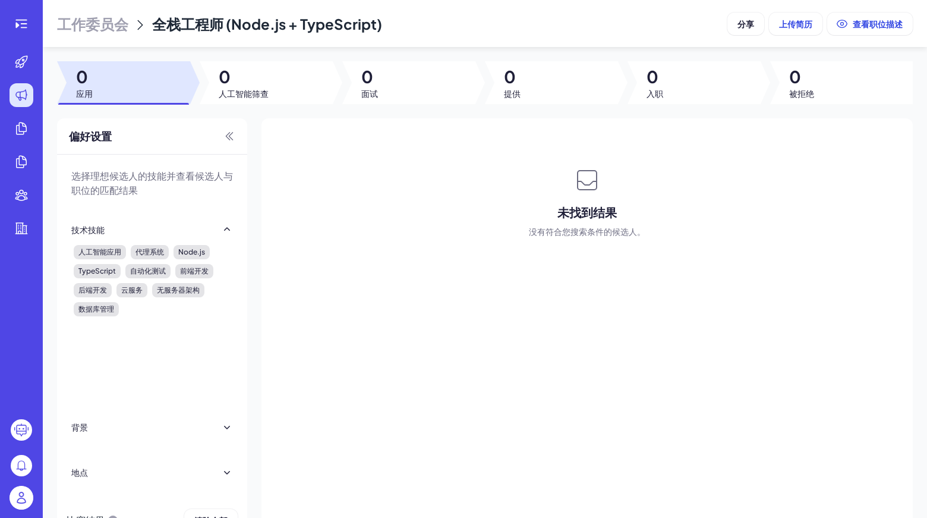
click at [22, 96] on icon at bounding box center [21, 95] width 14 height 14
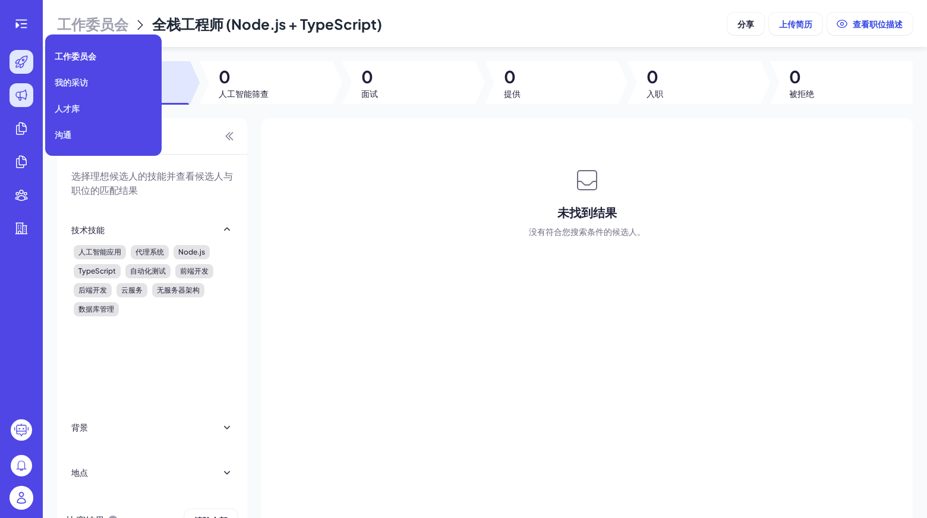
click at [21, 62] on icon at bounding box center [21, 62] width 14 height 14
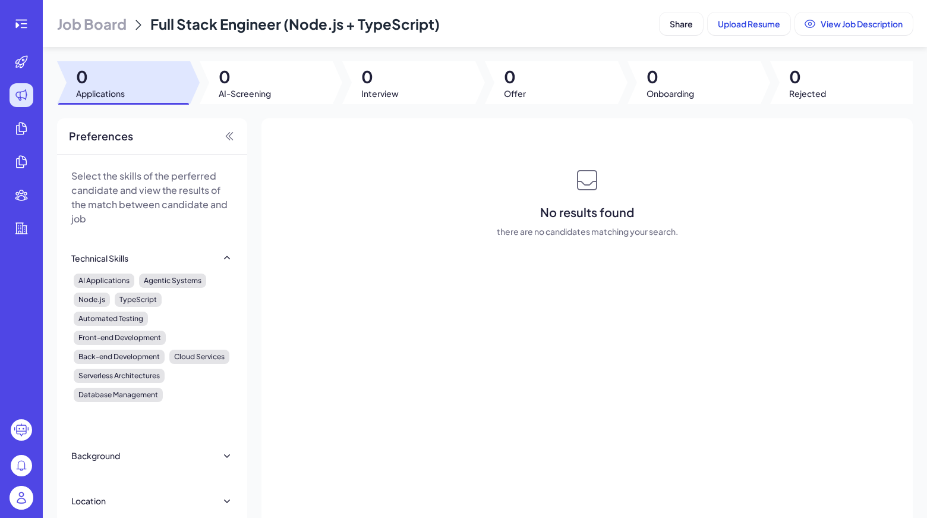
click at [16, 502] on img at bounding box center [22, 498] width 24 height 24
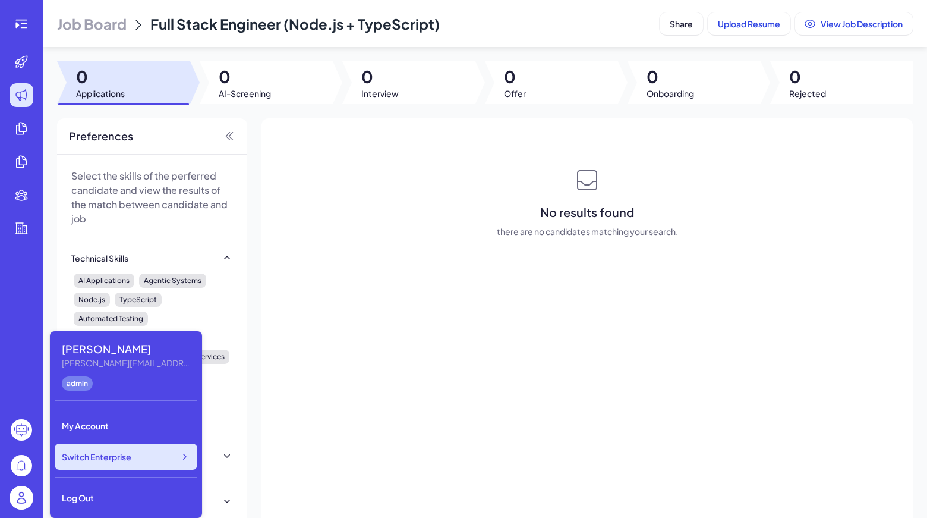
click at [165, 458] on div "Switch Enterprise" at bounding box center [126, 456] width 143 height 26
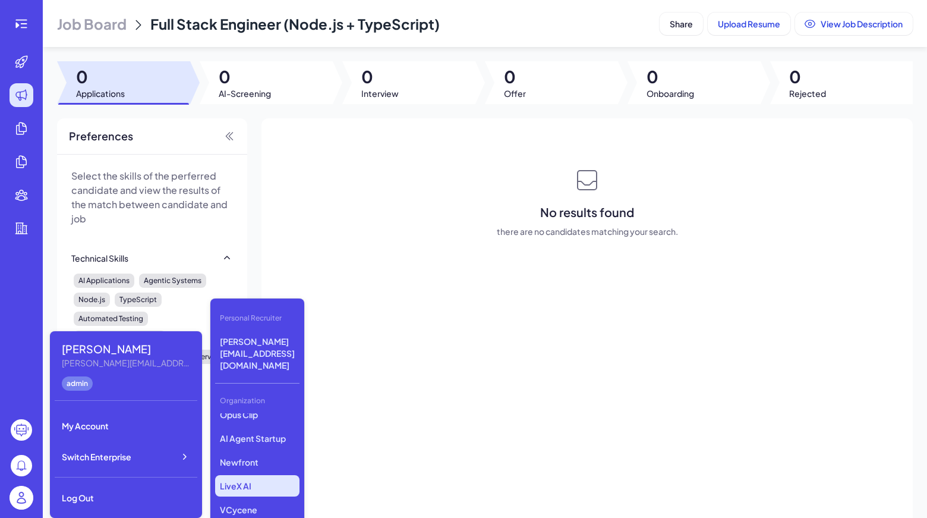
scroll to position [164, 0]
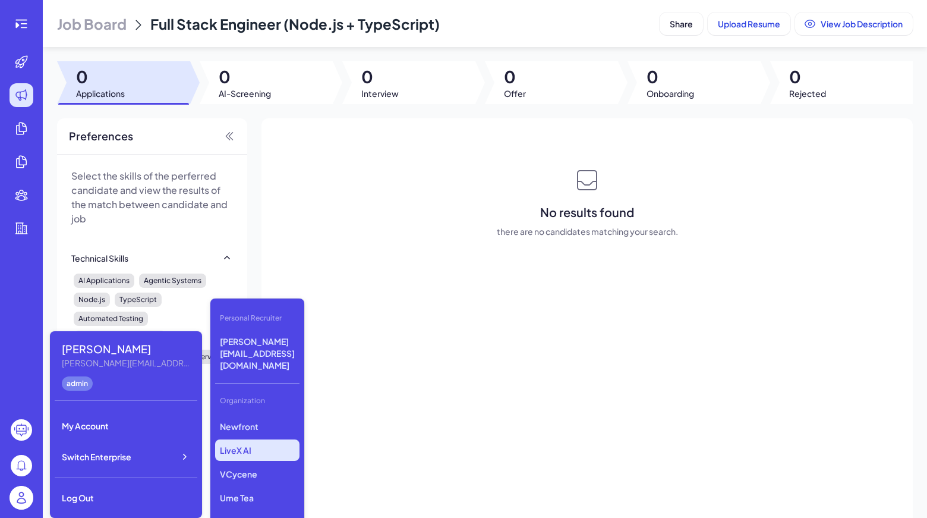
click at [263, 439] on p "LiveX AI" at bounding box center [257, 449] width 84 height 21
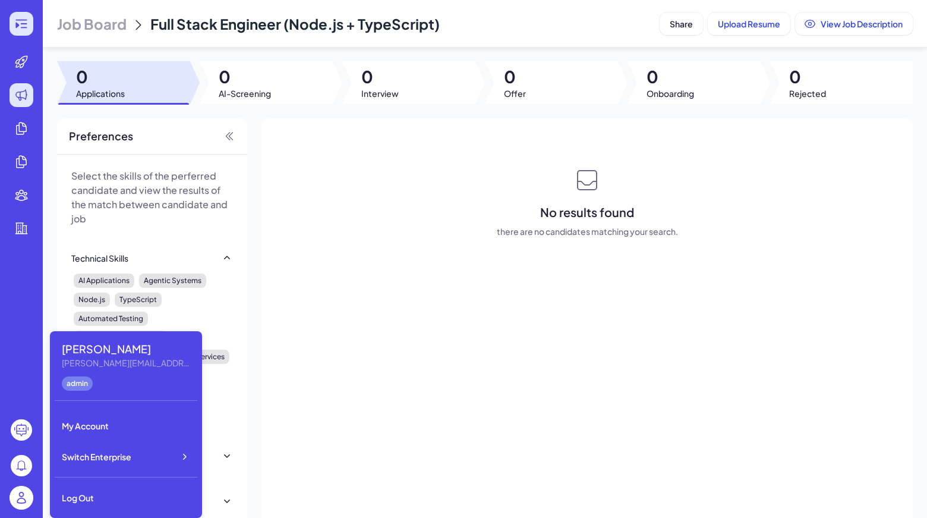
click at [30, 21] on div at bounding box center [22, 24] width 24 height 24
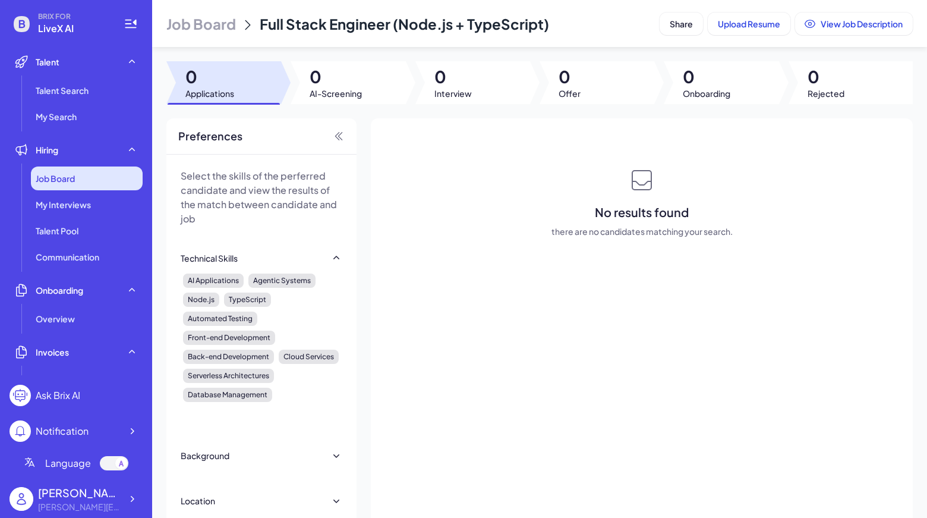
click at [82, 188] on div "Job Board" at bounding box center [87, 178] width 112 height 24
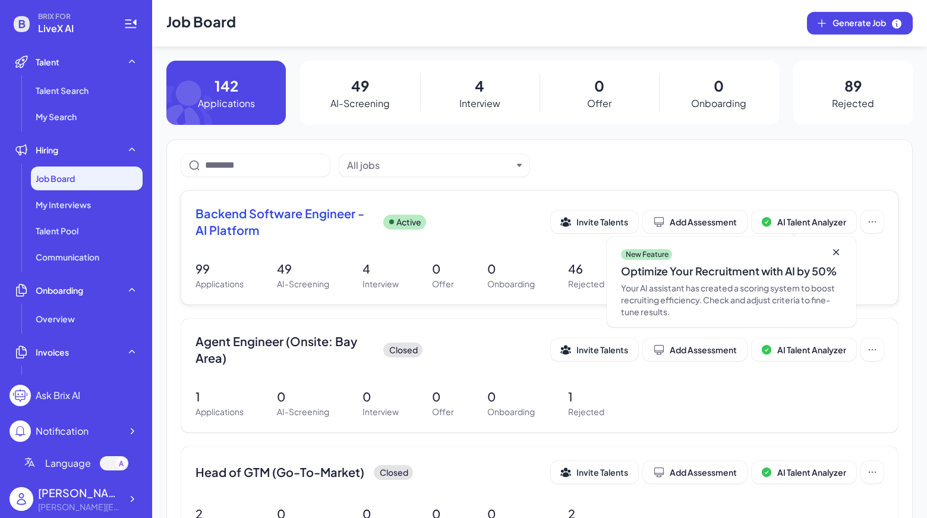
click at [268, 222] on span "Backend Software Engineer - AI Platform" at bounding box center [285, 221] width 178 height 33
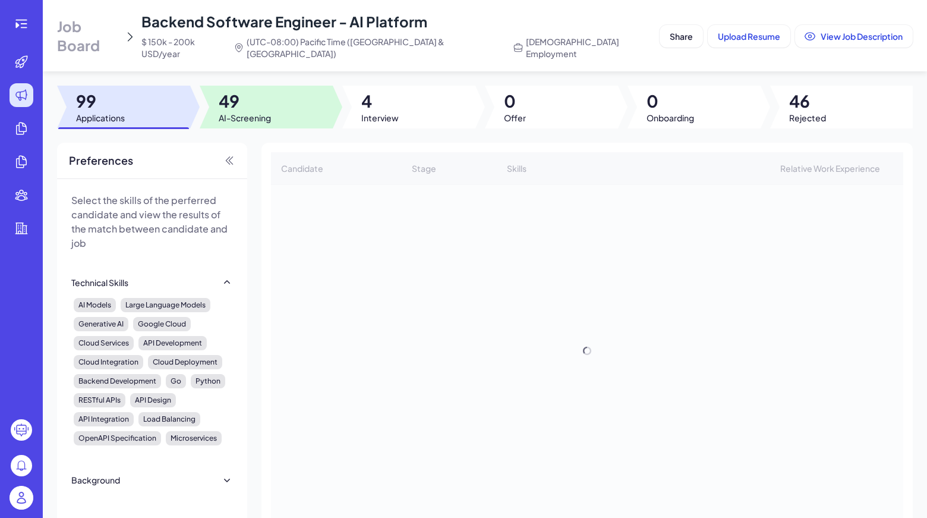
click at [253, 94] on span "49" at bounding box center [245, 100] width 52 height 21
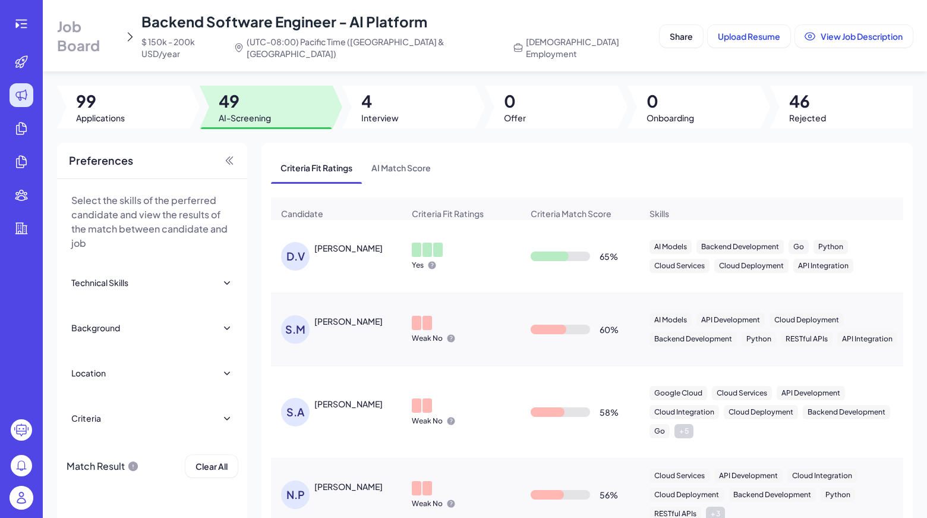
click at [341, 329] on div "S.M SAROJ MISHRA" at bounding box center [342, 329] width 122 height 29
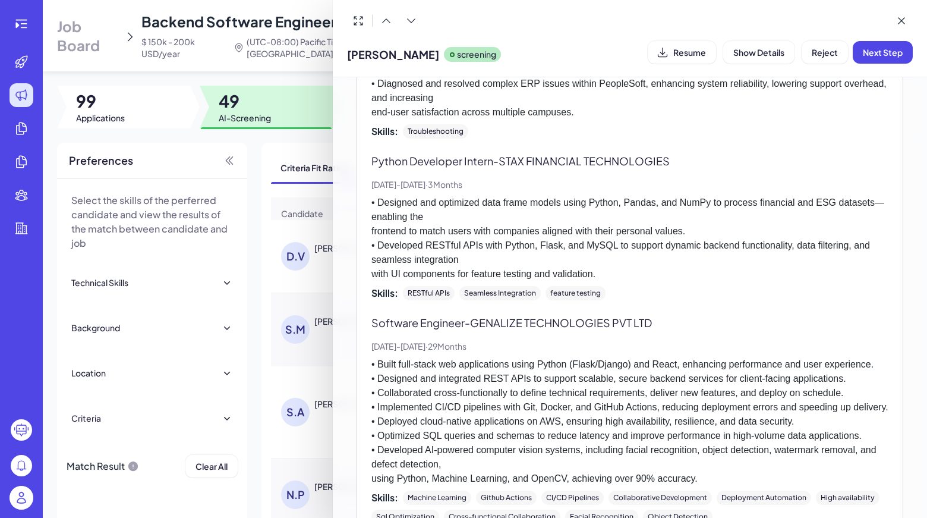
scroll to position [1067, 0]
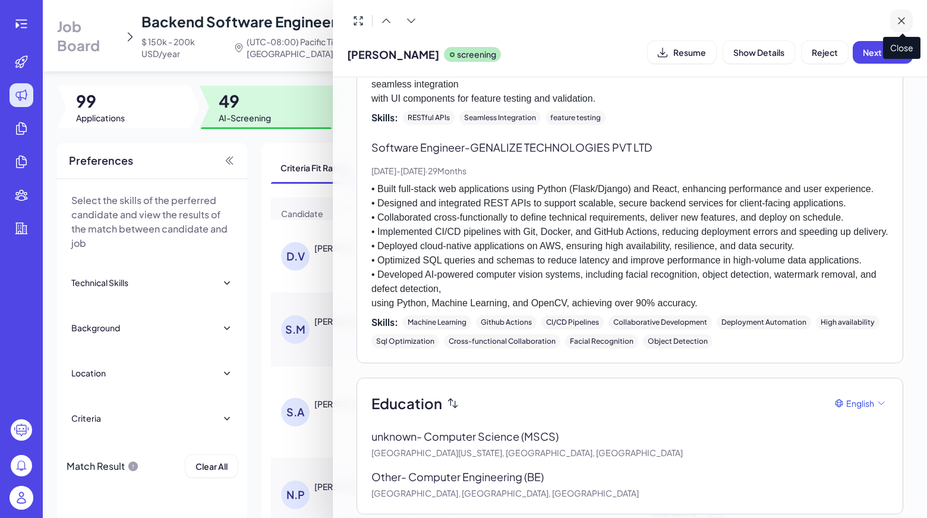
click at [909, 18] on button at bounding box center [901, 21] width 23 height 23
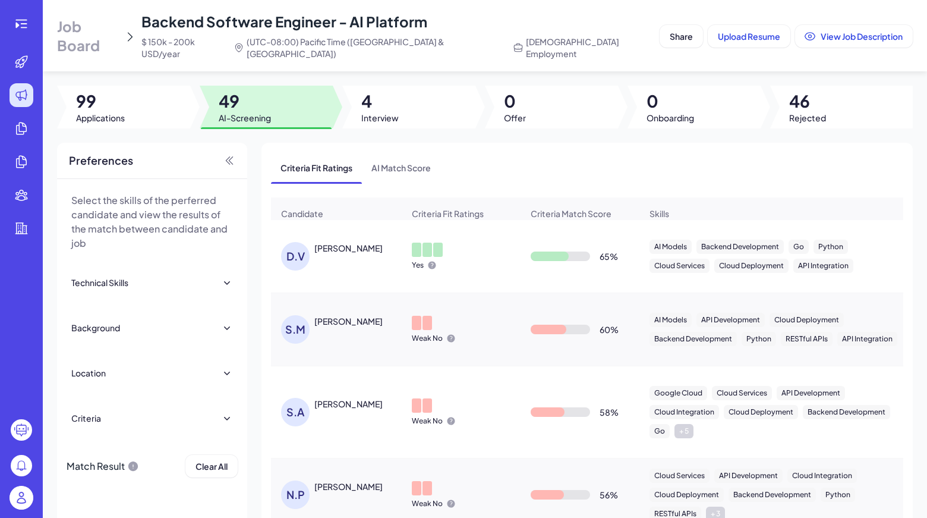
click at [292, 324] on div "S.M" at bounding box center [295, 329] width 29 height 29
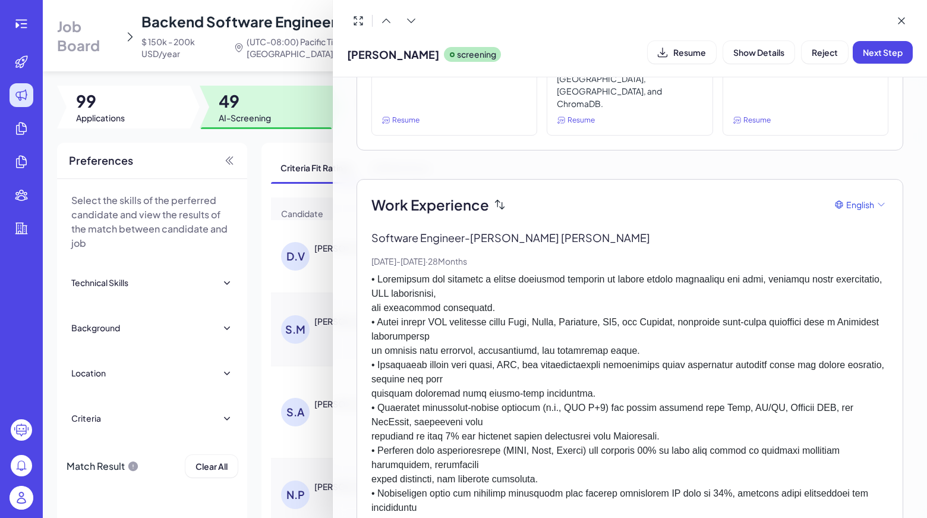
scroll to position [0, 0]
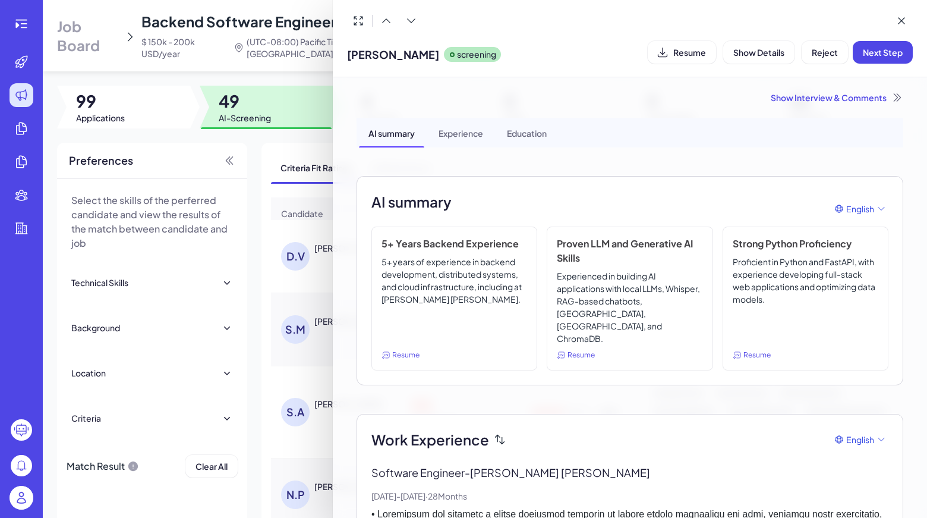
click at [850, 97] on div "Show Interview & Comments" at bounding box center [630, 98] width 547 height 12
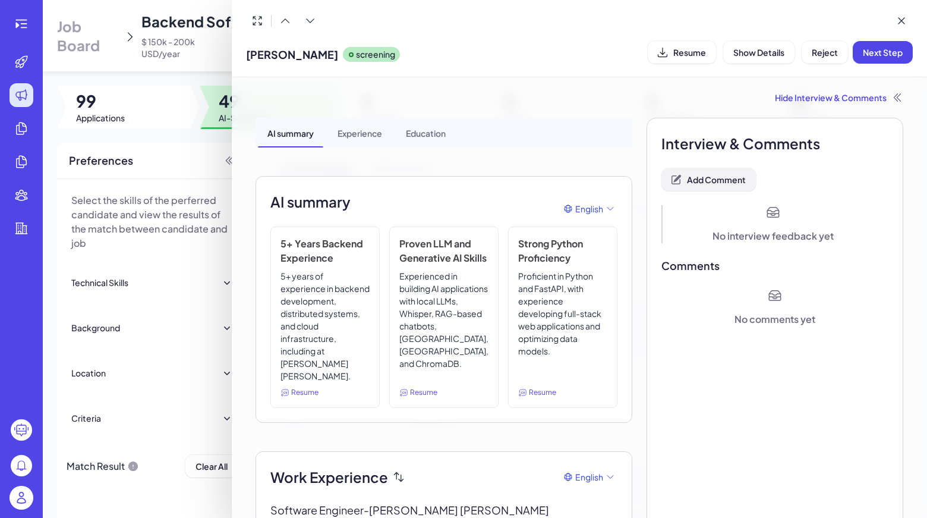
click at [736, 187] on button "Add Comment" at bounding box center [708, 179] width 94 height 23
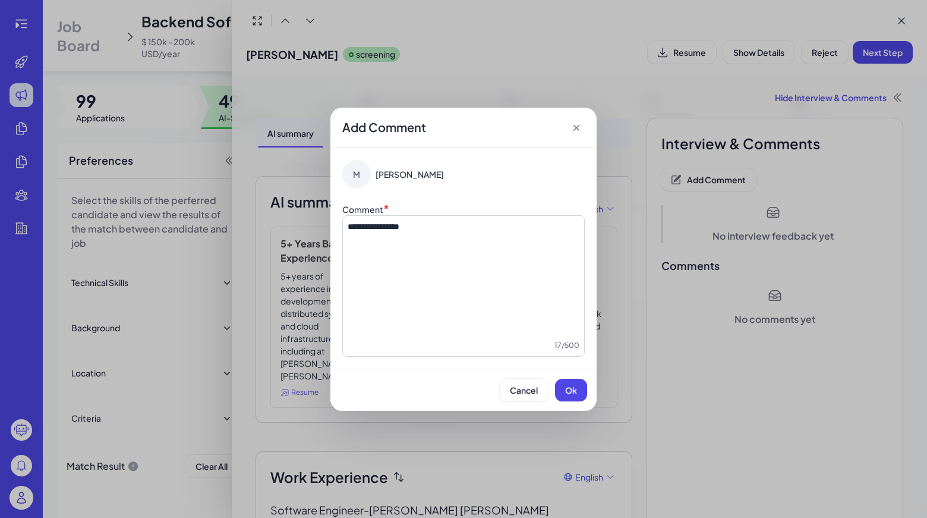
click at [574, 391] on span "Ok" at bounding box center [571, 390] width 12 height 11
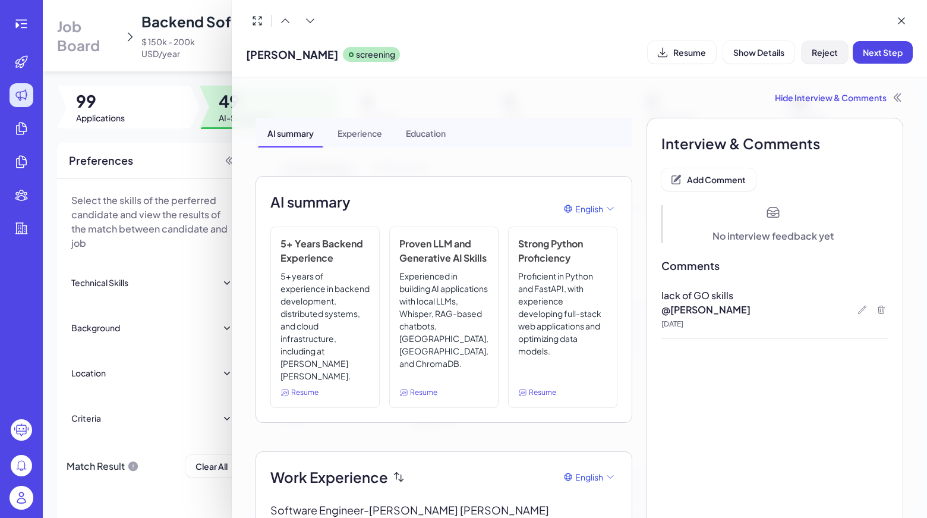
click at [809, 46] on button "Reject" at bounding box center [825, 52] width 46 height 23
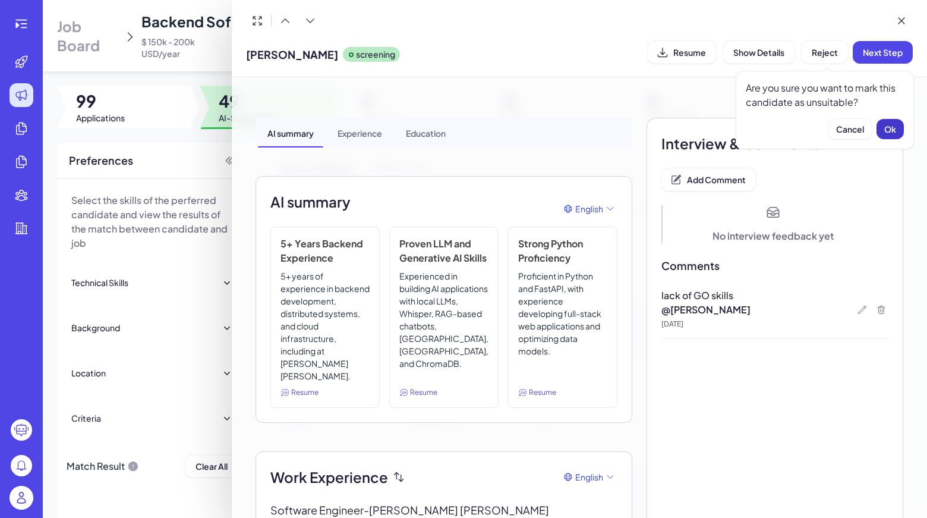
click at [889, 128] on span "Ok" at bounding box center [890, 129] width 12 height 11
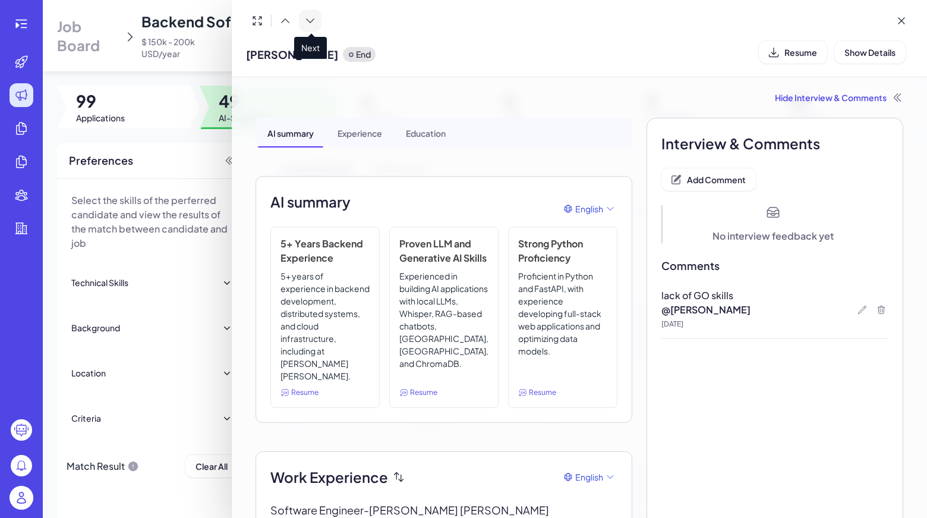
click at [312, 25] on icon at bounding box center [310, 21] width 12 height 12
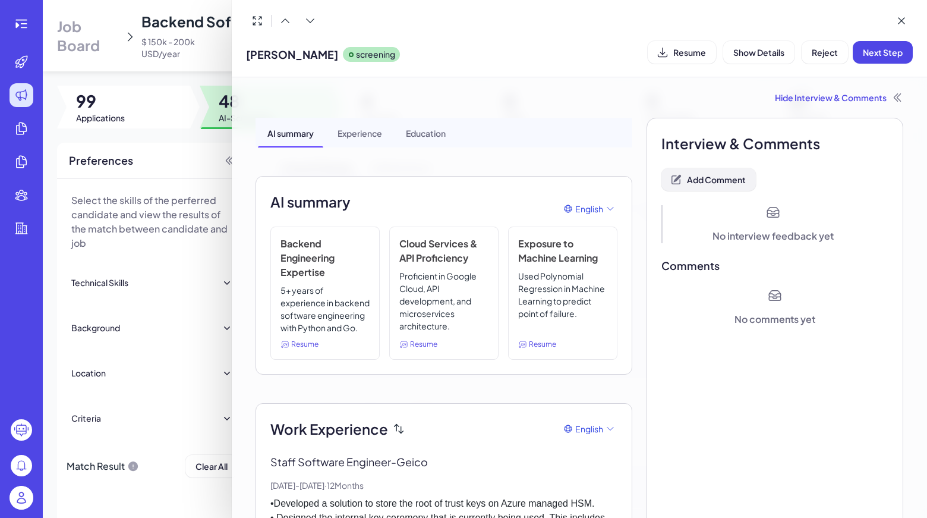
click at [737, 185] on button "Add Comment" at bounding box center [708, 179] width 94 height 23
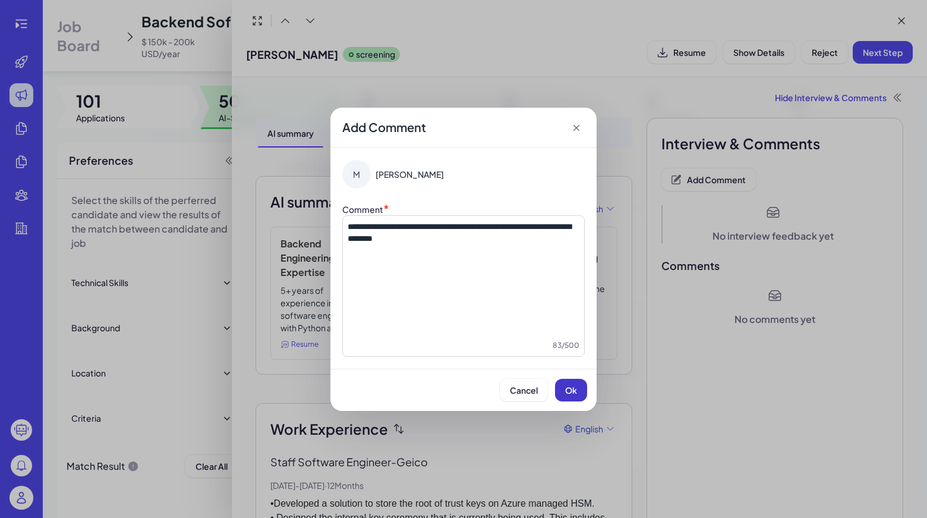
click at [582, 393] on button "Ok" at bounding box center [571, 390] width 32 height 23
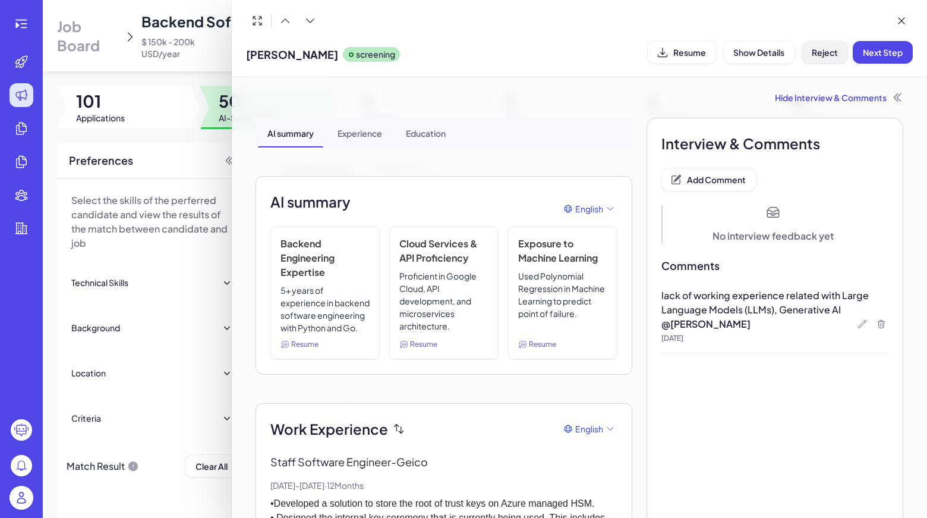
click at [821, 59] on button "Reject" at bounding box center [825, 52] width 46 height 23
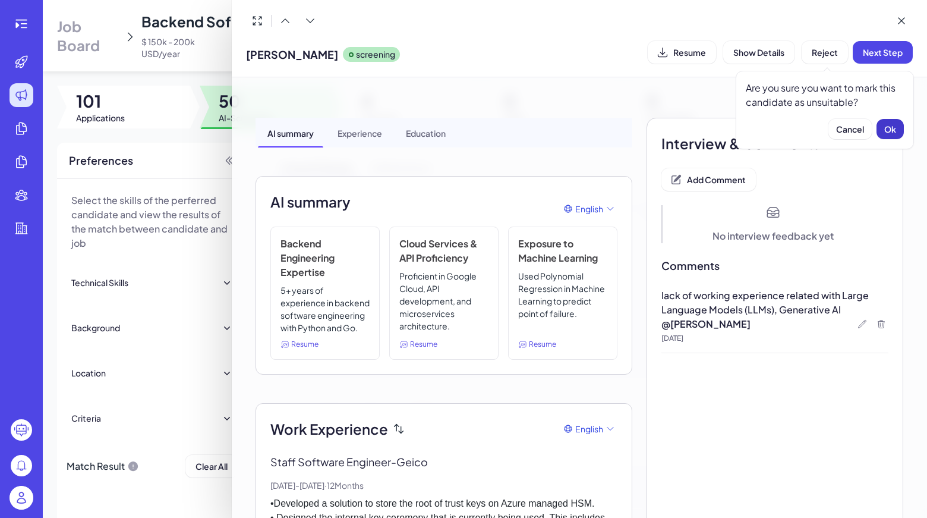
click at [890, 133] on span "Ok" at bounding box center [890, 129] width 12 height 11
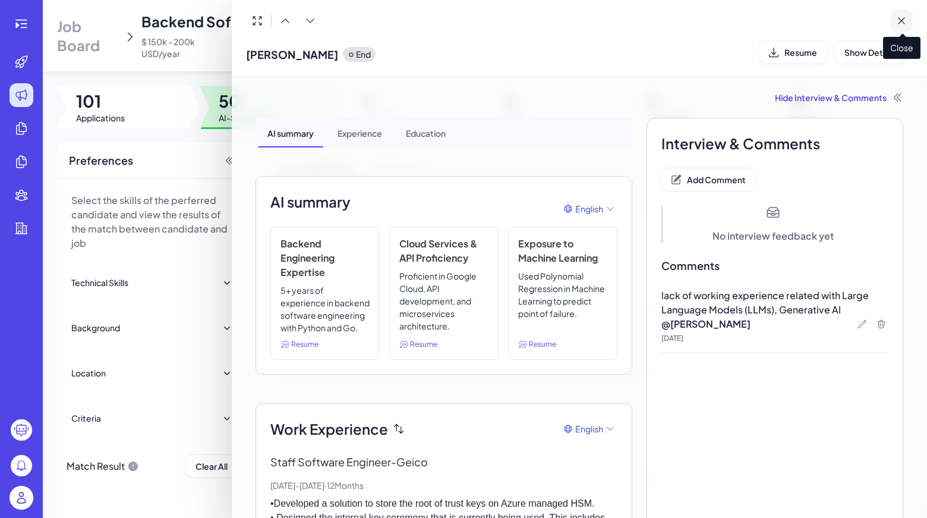
click at [901, 17] on icon at bounding box center [902, 21] width 12 height 12
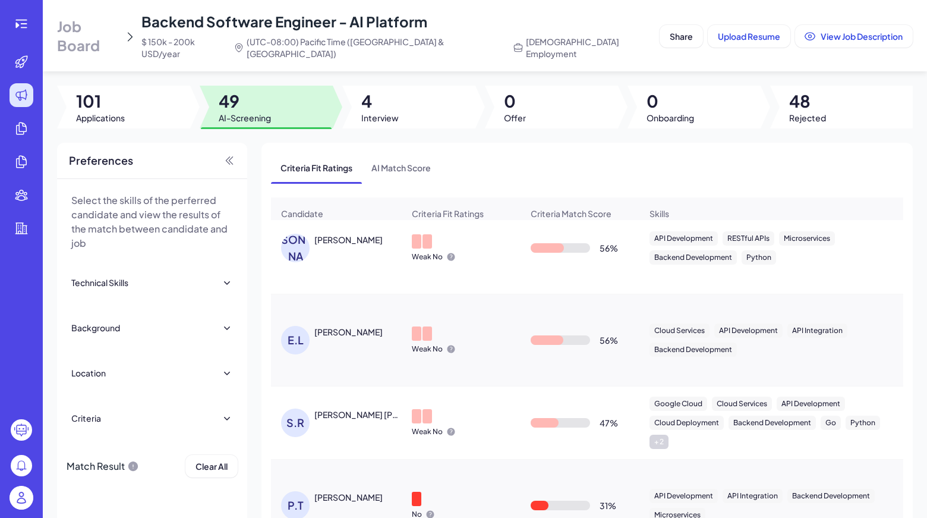
scroll to position [178, 0]
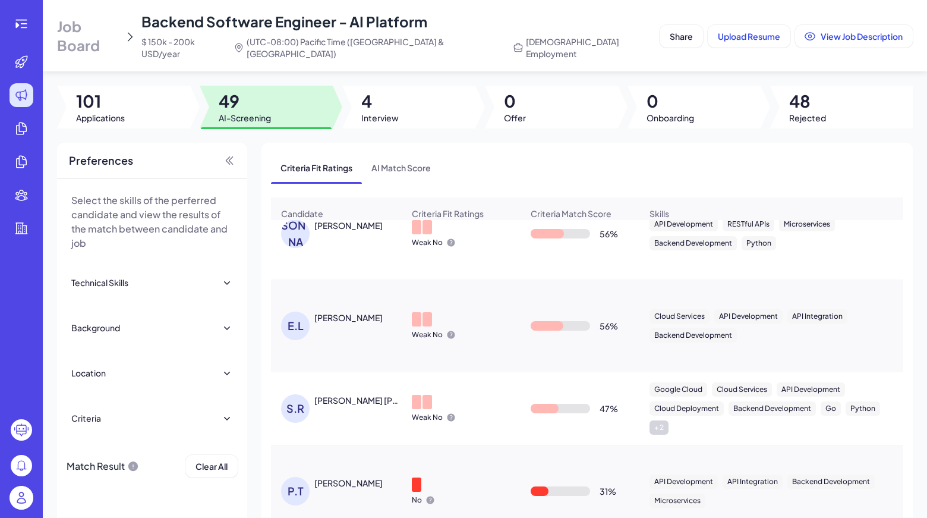
click at [332, 315] on div "Eric Lam" at bounding box center [348, 317] width 68 height 12
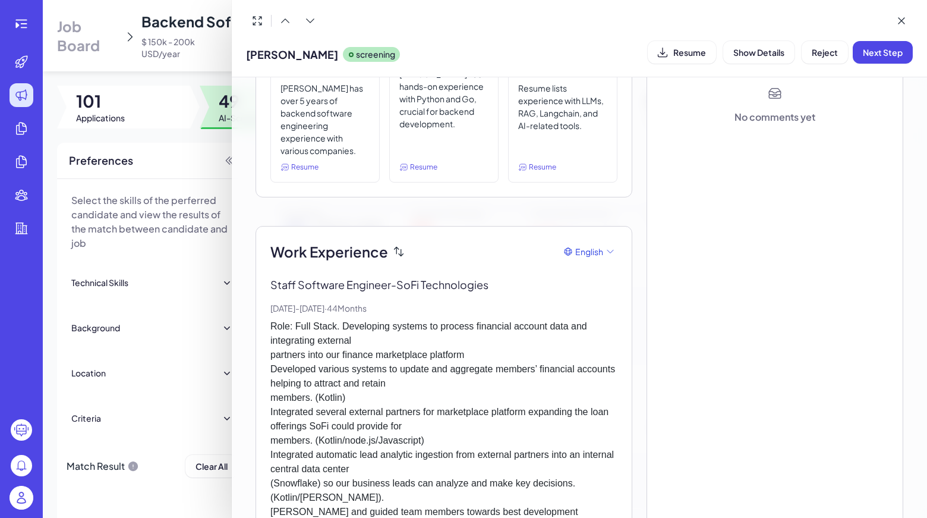
scroll to position [0, 0]
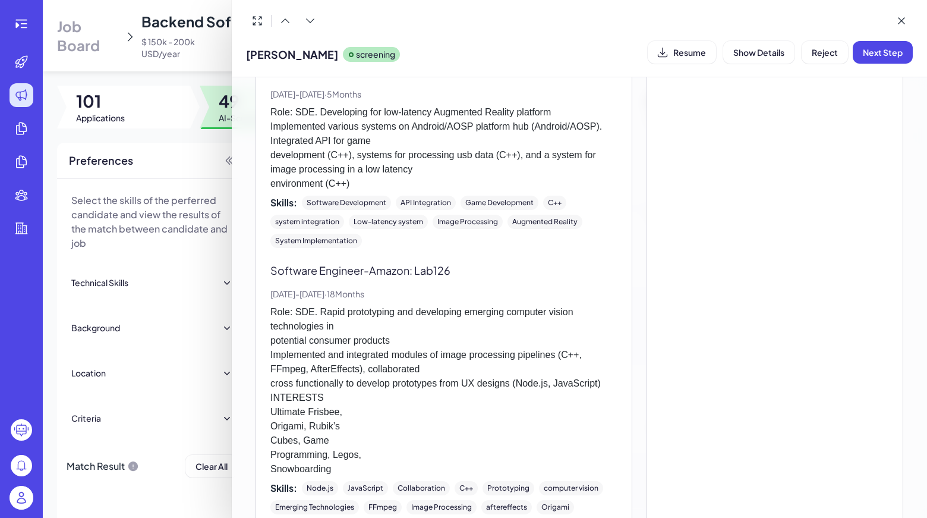
scroll to position [1070, 0]
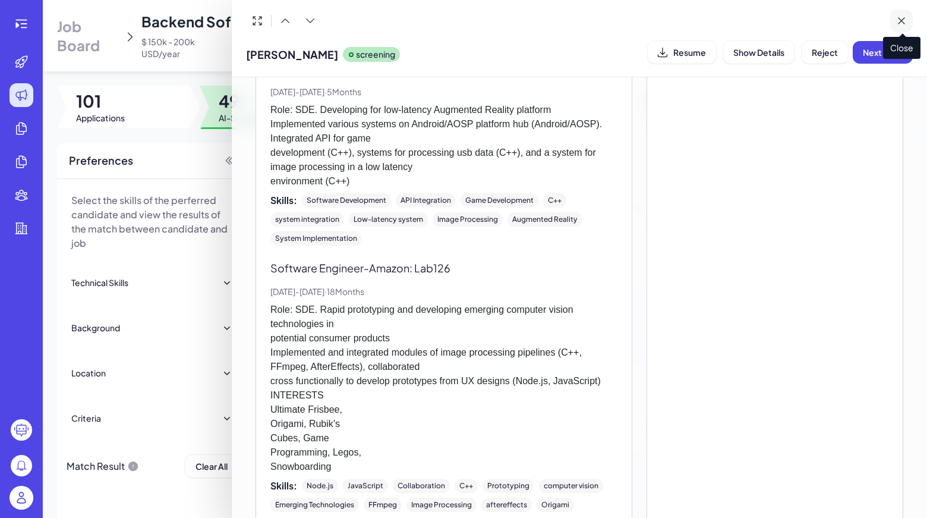
click at [901, 22] on icon at bounding box center [902, 21] width 12 height 12
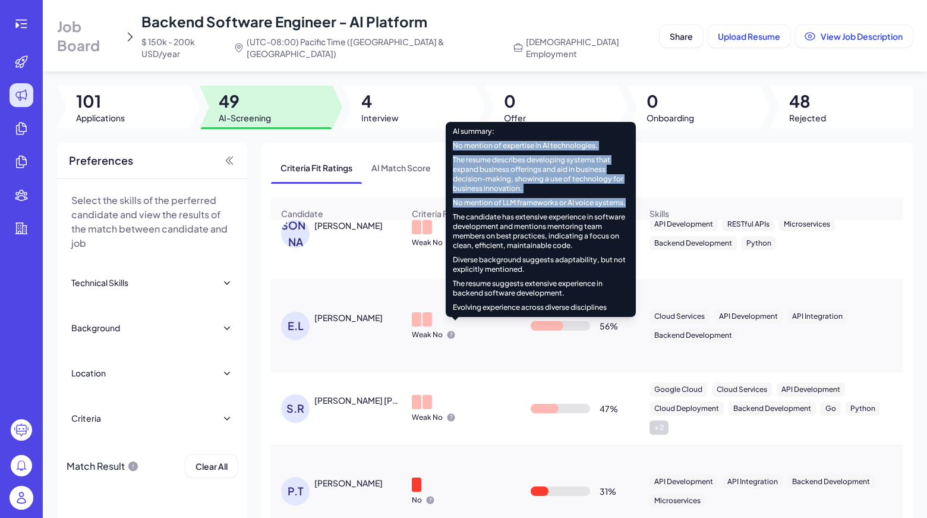
drag, startPoint x: 451, startPoint y: 146, endPoint x: 492, endPoint y: 216, distance: 81.2
click at [492, 216] on div "No mention of expertise in AI technologies. The resume describes developing sys…" at bounding box center [541, 226] width 190 height 171
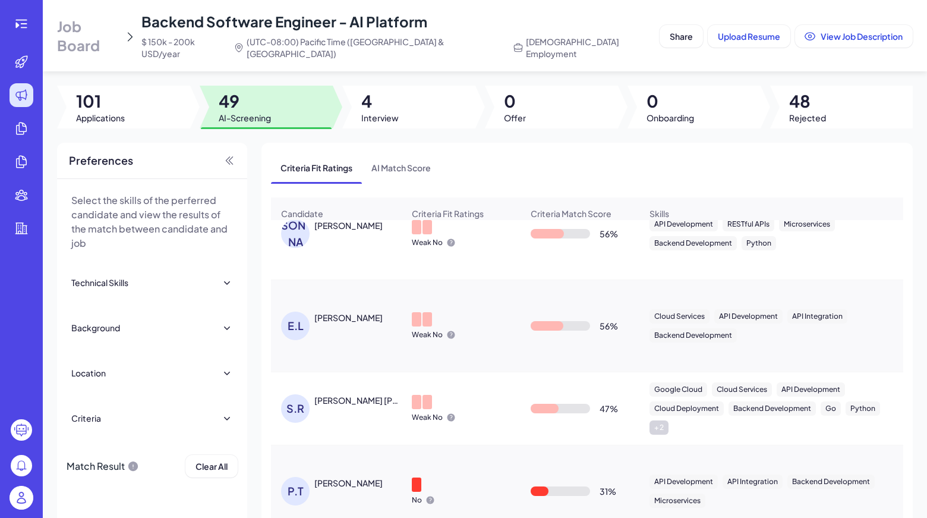
click at [664, 159] on div "Criteria Fit Ratings AI Match Score" at bounding box center [587, 167] width 632 height 31
click at [444, 331] on div "Weak No" at bounding box center [434, 335] width 44 height 10
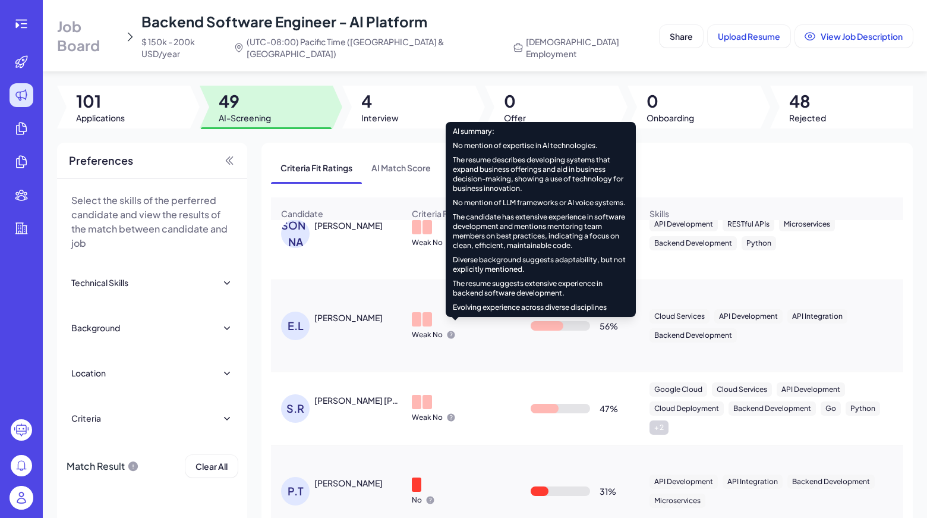
click at [449, 331] on icon at bounding box center [452, 335] width 8 height 8
drag, startPoint x: 451, startPoint y: 146, endPoint x: 597, endPoint y: 144, distance: 145.6
click at [597, 144] on div "No mention of expertise in AI technologies. The resume describes developing sys…" at bounding box center [541, 226] width 190 height 171
copy div "No mention of expertise in AI technologies."
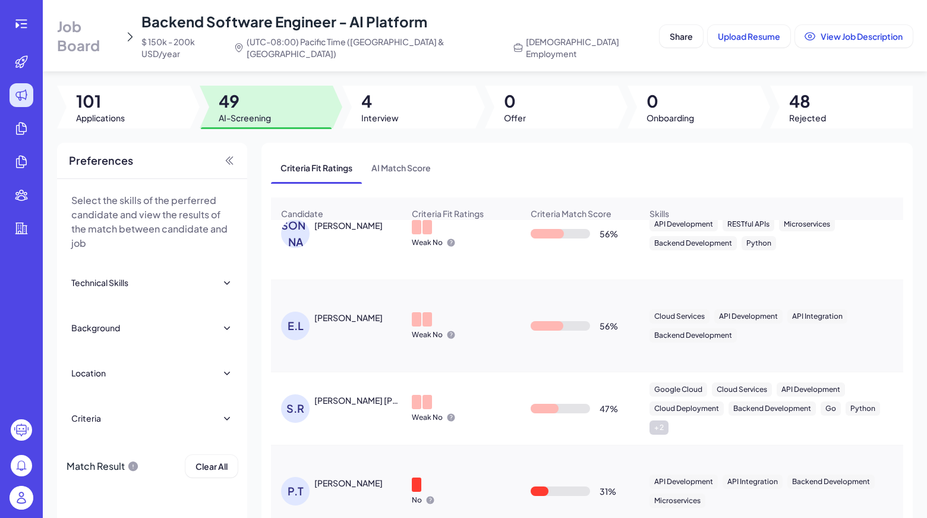
click at [292, 313] on div "E.L" at bounding box center [295, 325] width 29 height 29
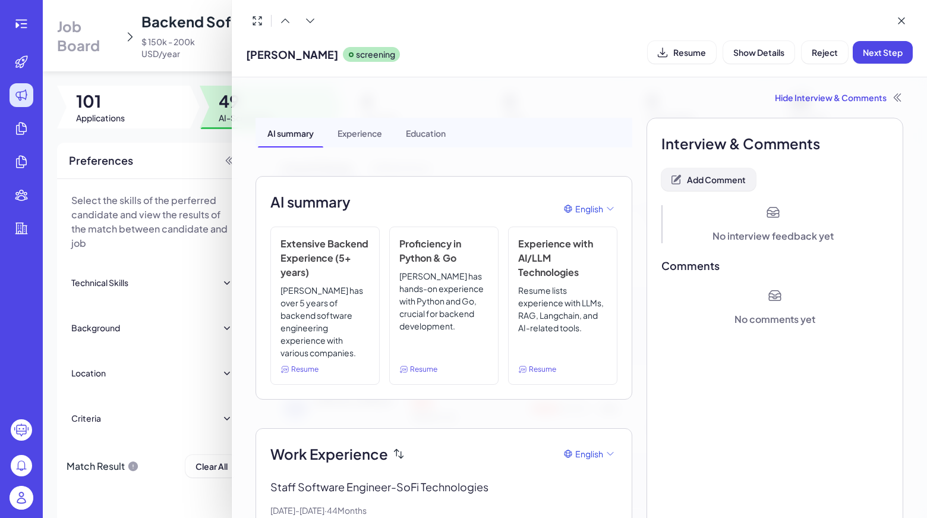
click at [726, 182] on span "Add Comment" at bounding box center [716, 179] width 59 height 11
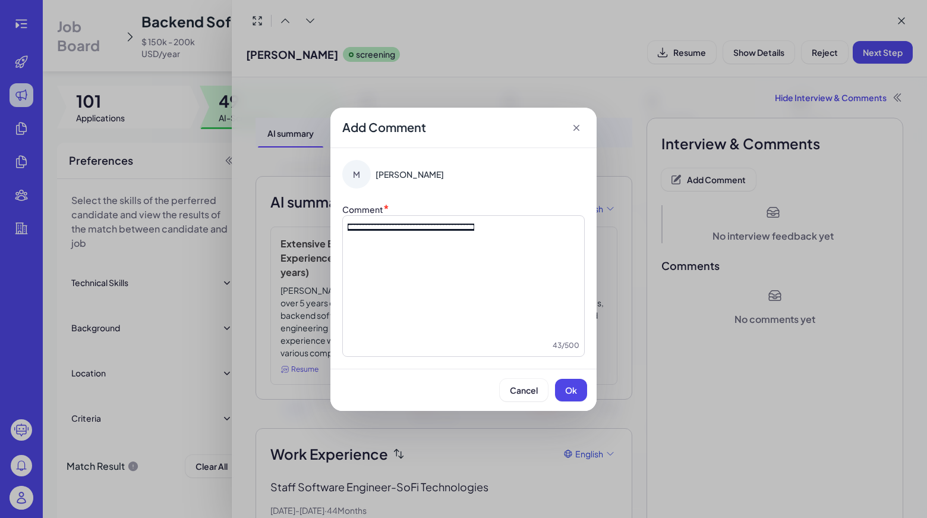
drag, startPoint x: 569, startPoint y: 386, endPoint x: 576, endPoint y: 380, distance: 8.8
click at [569, 386] on span "Ok" at bounding box center [571, 390] width 12 height 11
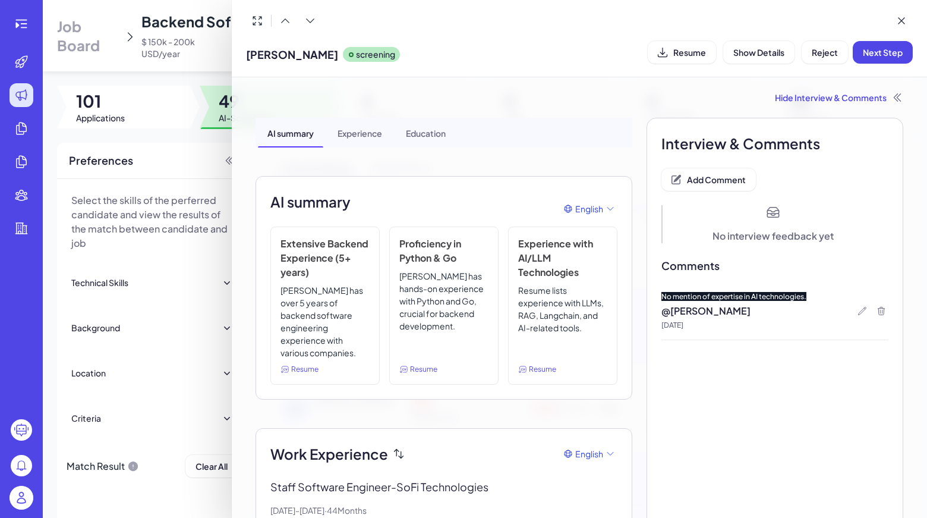
click at [858, 309] on icon at bounding box center [863, 311] width 10 height 10
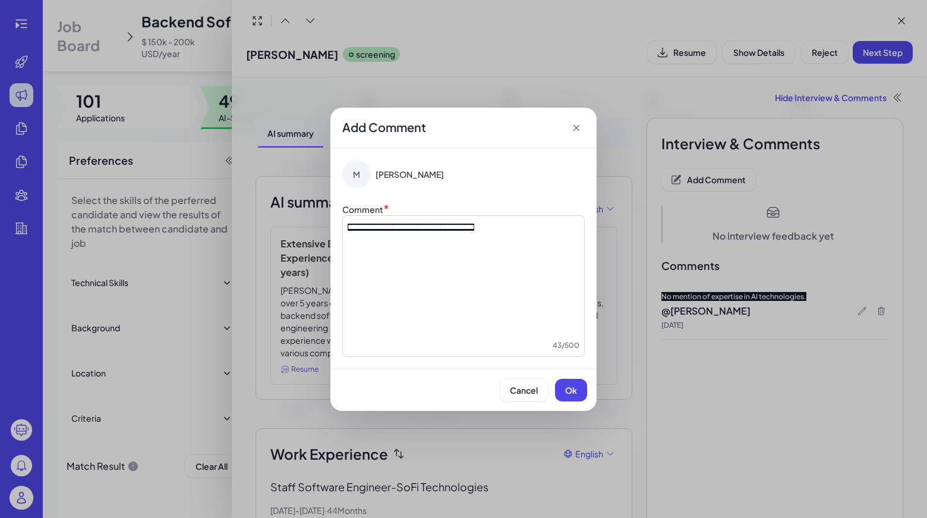
click at [493, 245] on div "**********" at bounding box center [464, 279] width 232 height 119
drag, startPoint x: 506, startPoint y: 227, endPoint x: 328, endPoint y: 223, distance: 178.3
click at [328, 223] on div "**********" at bounding box center [463, 259] width 927 height 518
click at [585, 395] on button "Ok" at bounding box center [571, 390] width 32 height 23
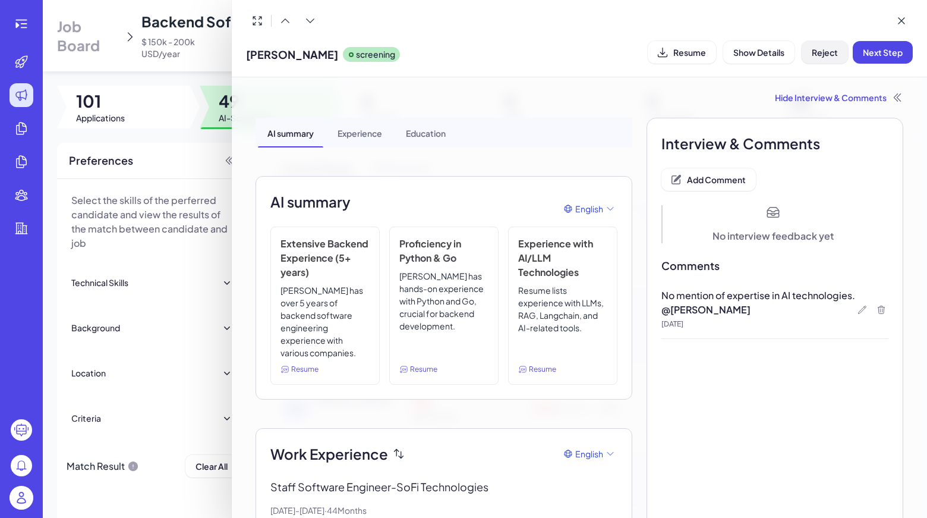
click at [834, 53] on span "Reject" at bounding box center [825, 52] width 26 height 11
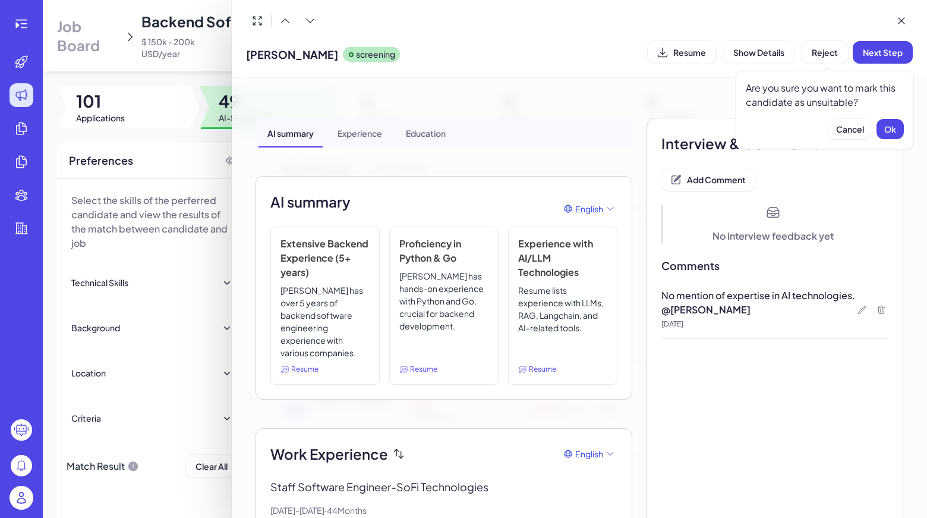
click at [884, 140] on div "Are you sure you want to mark this candidate as unsuitable? Cancel Ok" at bounding box center [825, 110] width 178 height 78
click at [885, 136] on button "Ok" at bounding box center [890, 129] width 27 height 20
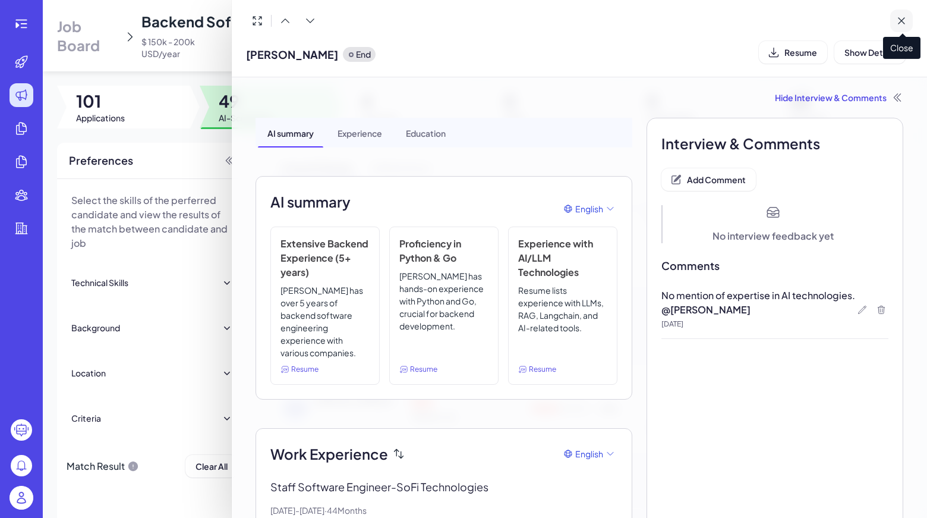
click at [910, 27] on button at bounding box center [901, 21] width 23 height 23
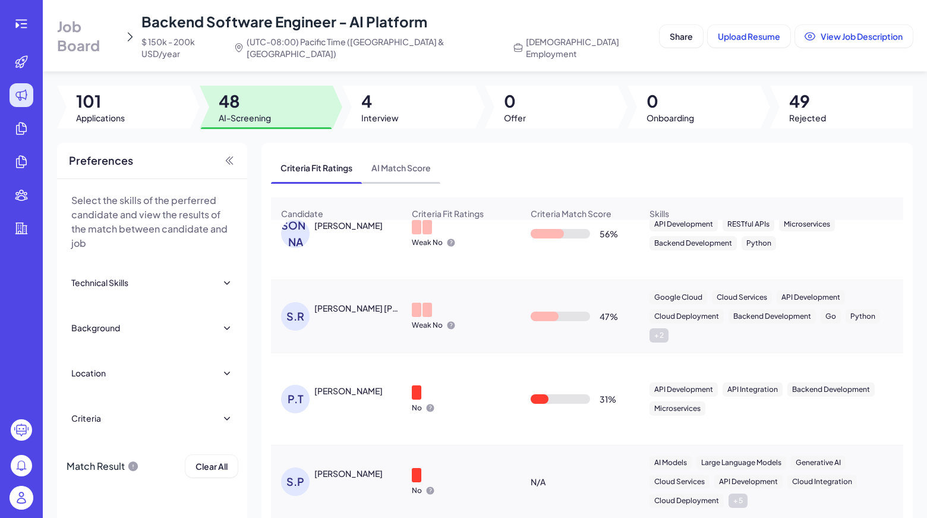
click at [409, 164] on span "AI Match Score" at bounding box center [401, 167] width 78 height 31
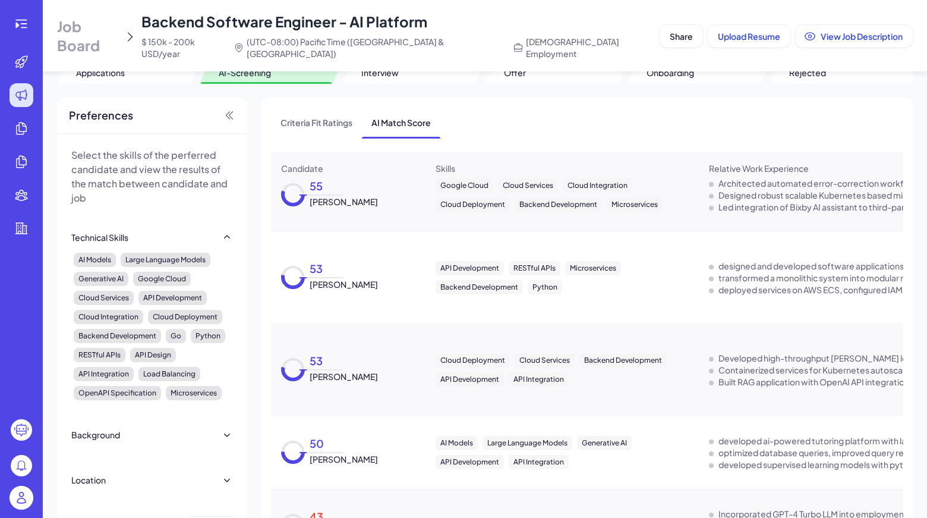
scroll to position [71, 0]
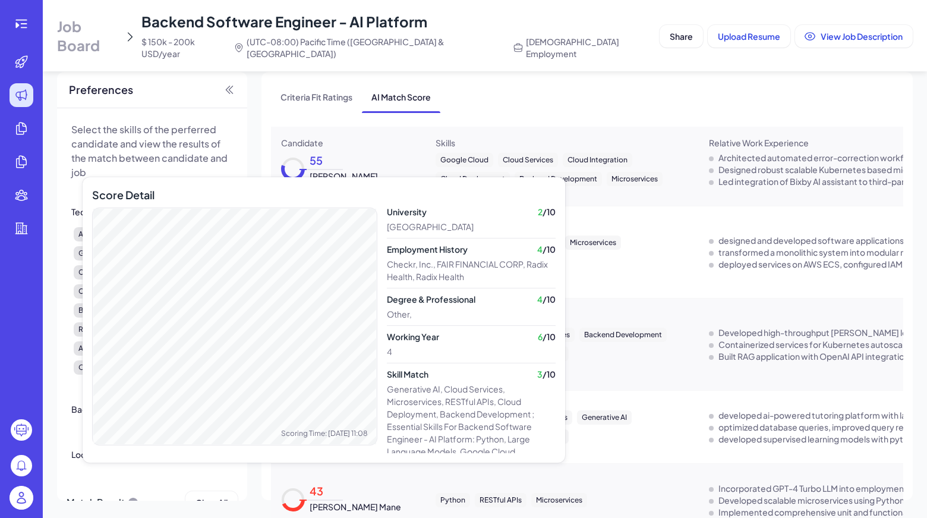
click at [292, 471] on div "Score Detail Scoring Time: 2025-08-01 11:08" at bounding box center [234, 329] width 285 height 285
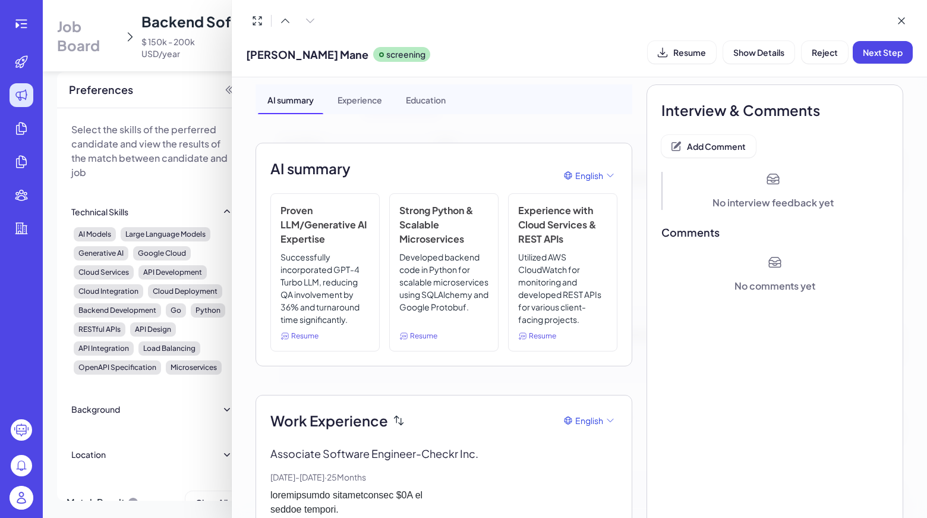
scroll to position [0, 0]
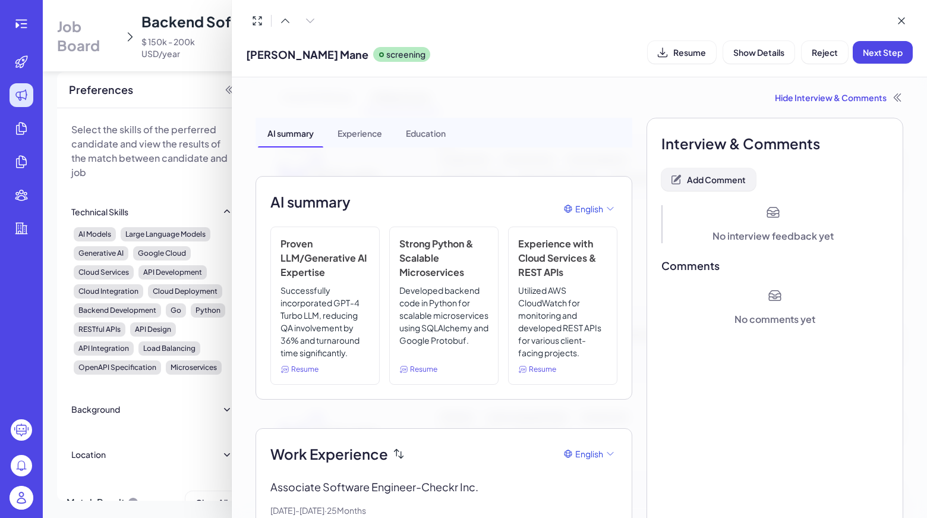
click at [715, 189] on button "Add Comment" at bounding box center [708, 179] width 94 height 23
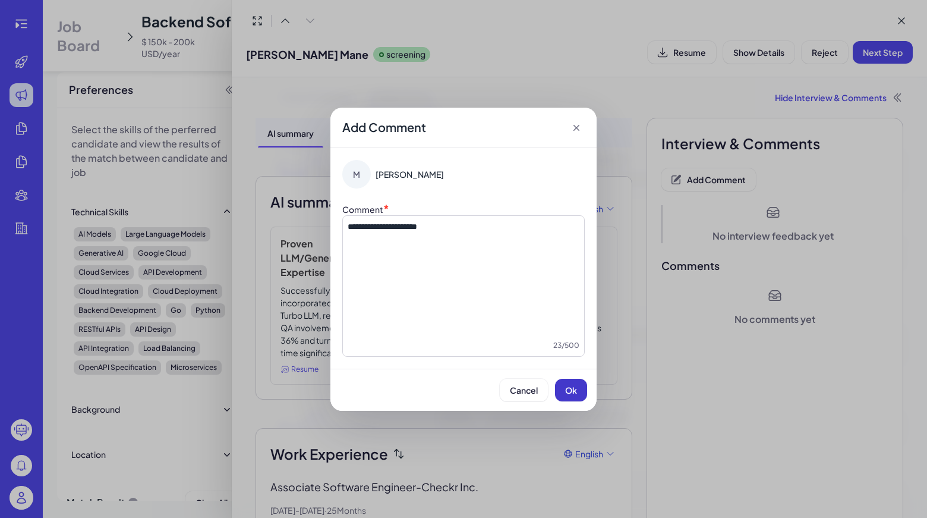
click at [570, 386] on span "Ok" at bounding box center [571, 390] width 12 height 11
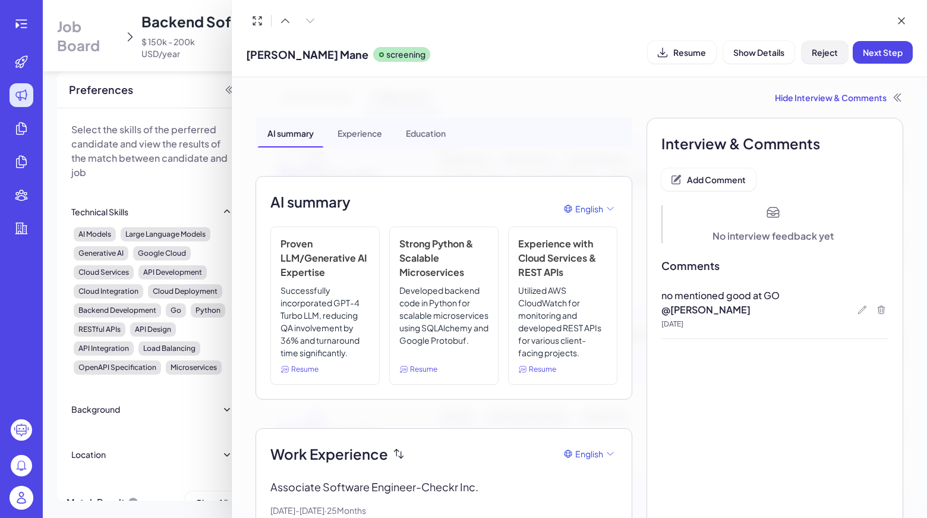
click at [818, 58] on button "Reject" at bounding box center [825, 52] width 46 height 23
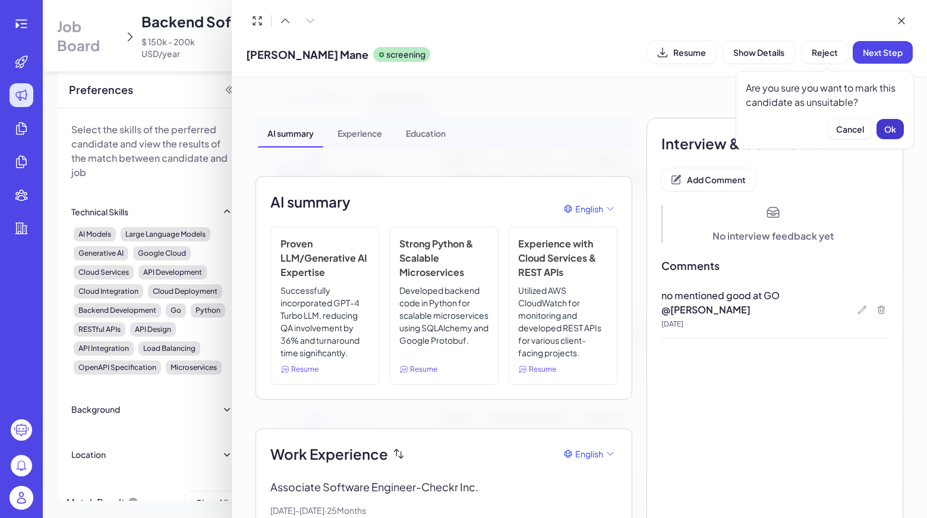
click at [884, 132] on button "Ok" at bounding box center [890, 129] width 27 height 20
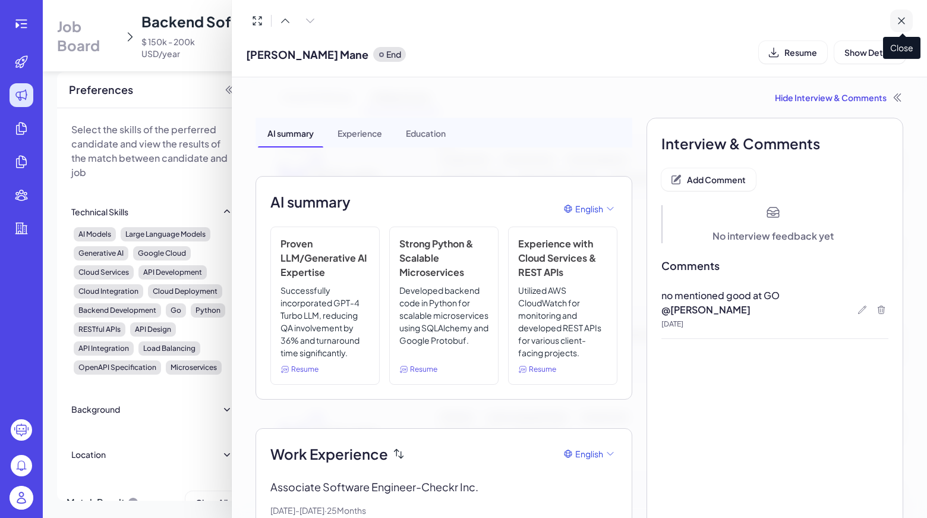
click at [894, 24] on button at bounding box center [901, 21] width 23 height 23
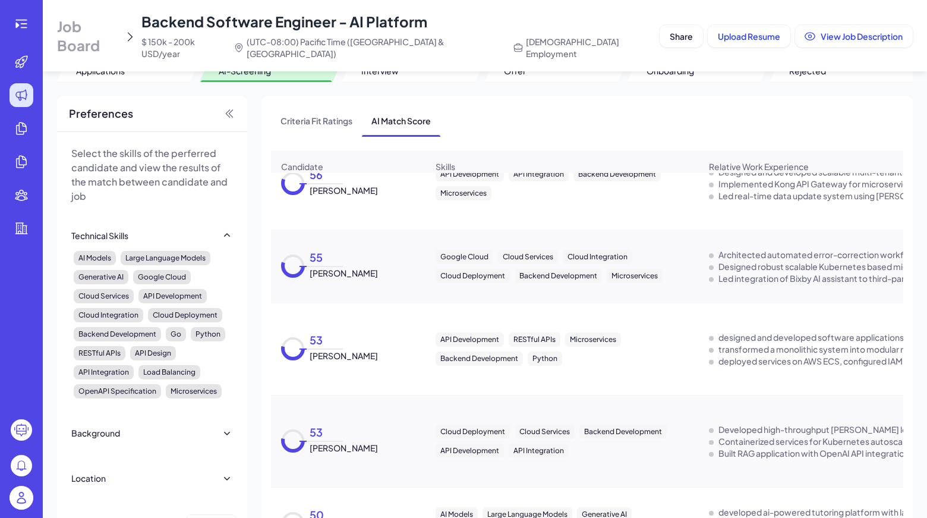
scroll to position [71, 0]
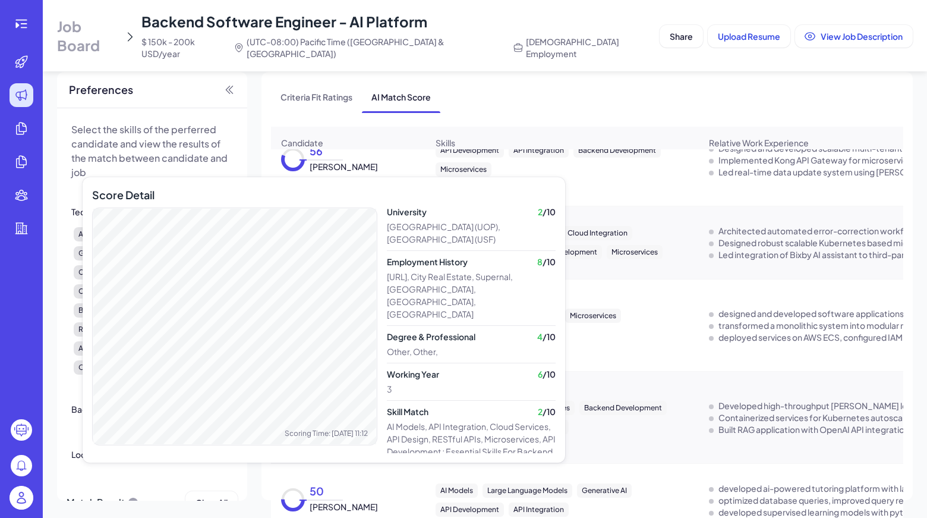
click at [313, 461] on div "Score Detail Scoring Time: 2025-08-01 11:12" at bounding box center [234, 329] width 285 height 285
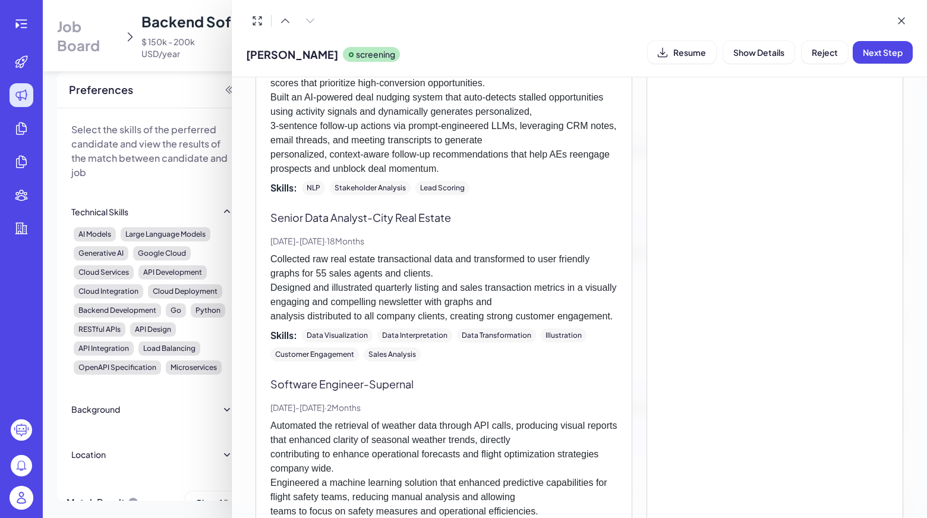
scroll to position [475, 0]
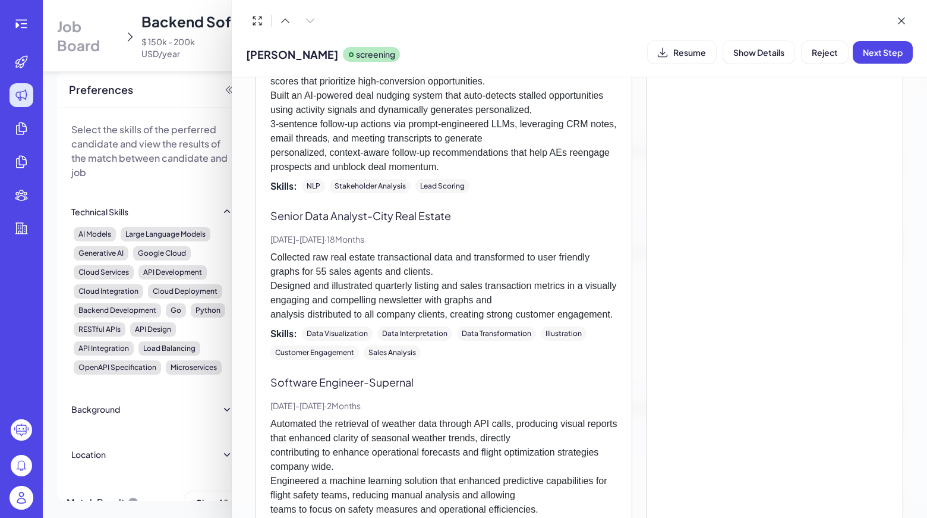
click at [15, 335] on div at bounding box center [463, 259] width 927 height 518
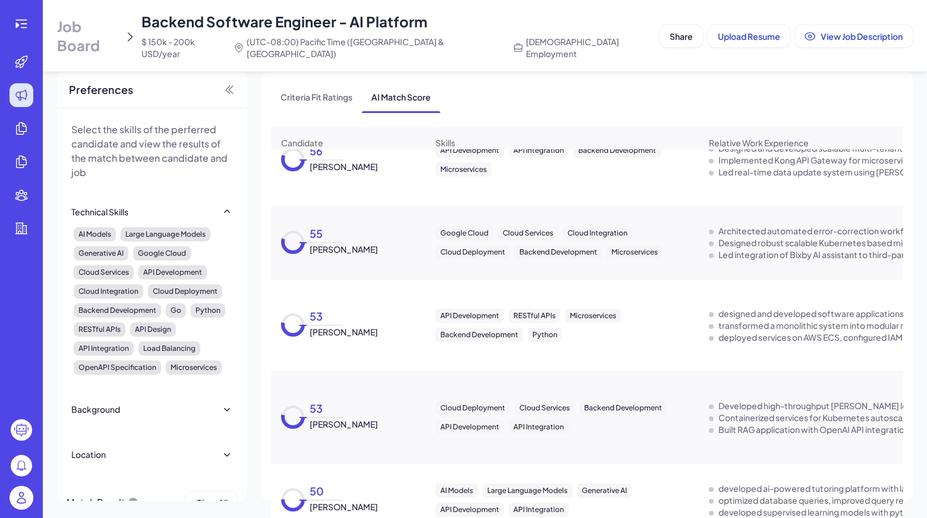
click at [17, 499] on img at bounding box center [22, 498] width 24 height 24
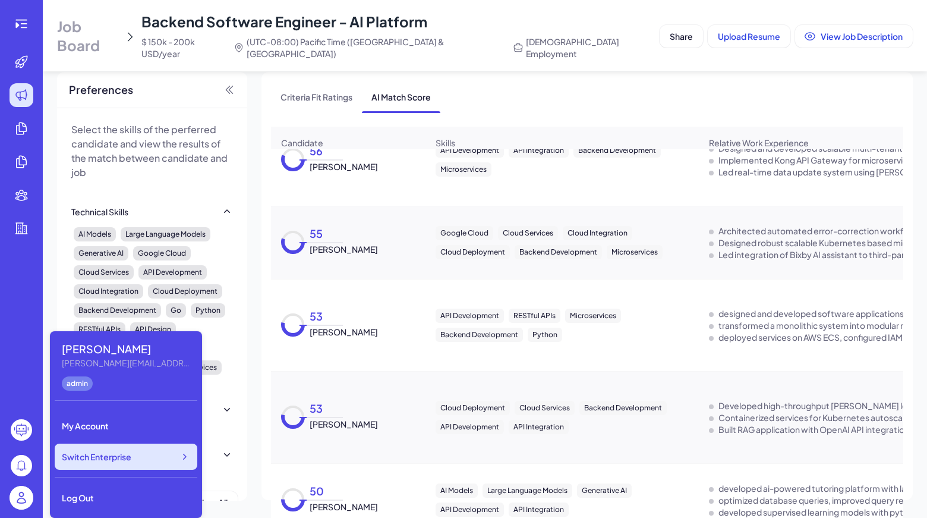
click at [137, 461] on div "Switch Enterprise" at bounding box center [126, 456] width 143 height 26
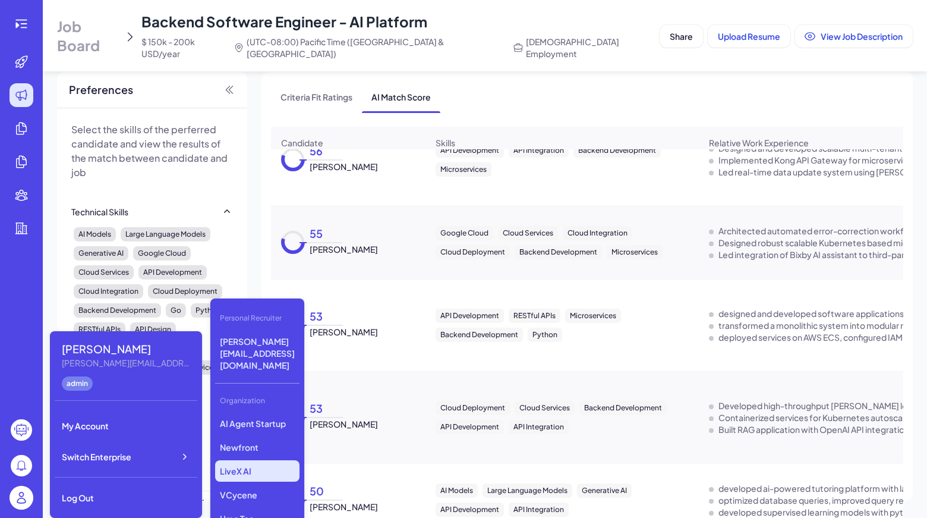
scroll to position [164, 0]
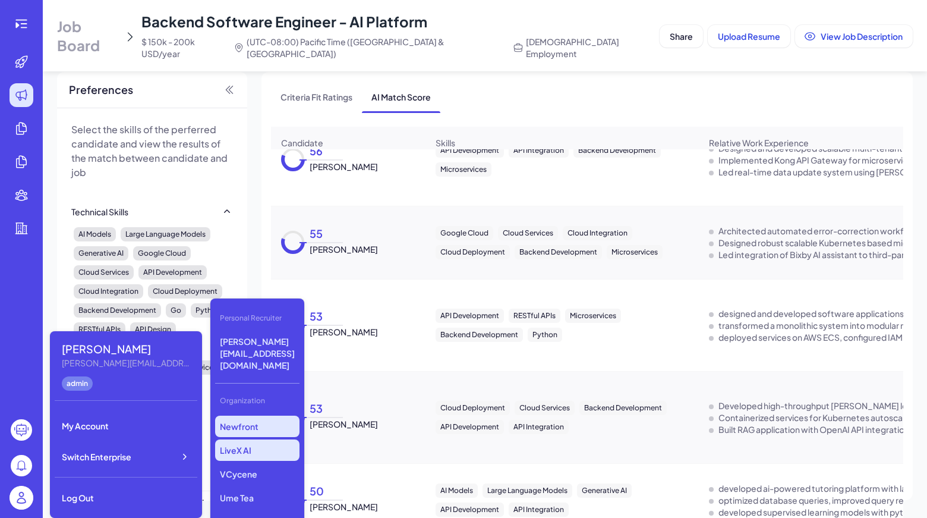
click at [263, 415] on p "Newfront" at bounding box center [257, 425] width 84 height 21
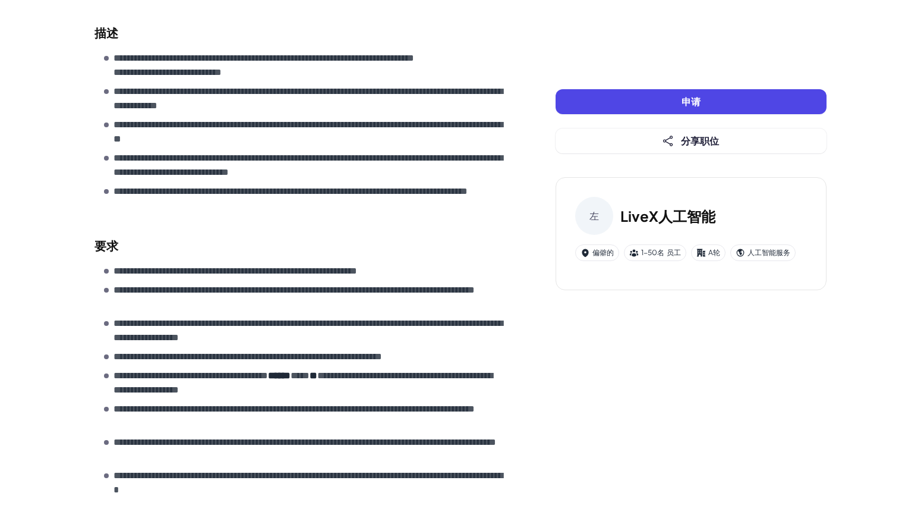
scroll to position [416, 0]
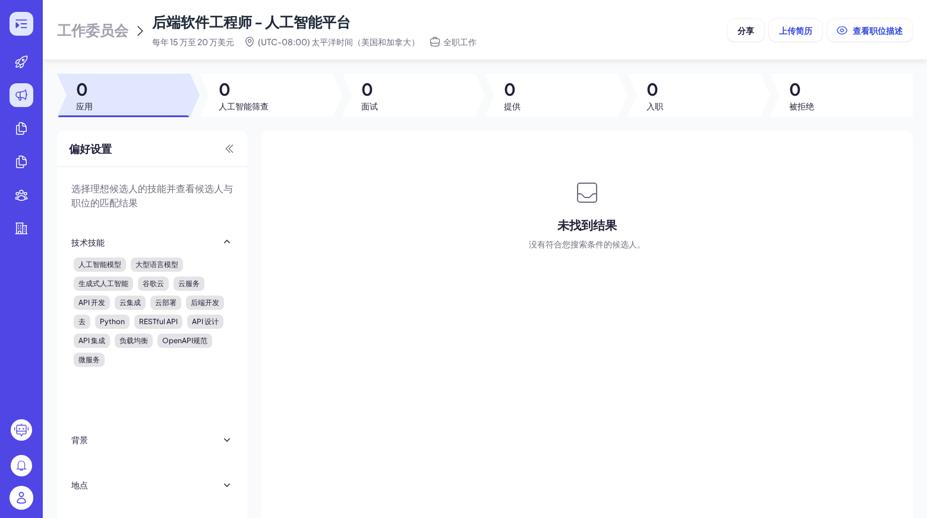
click at [25, 23] on icon at bounding box center [21, 24] width 14 height 14
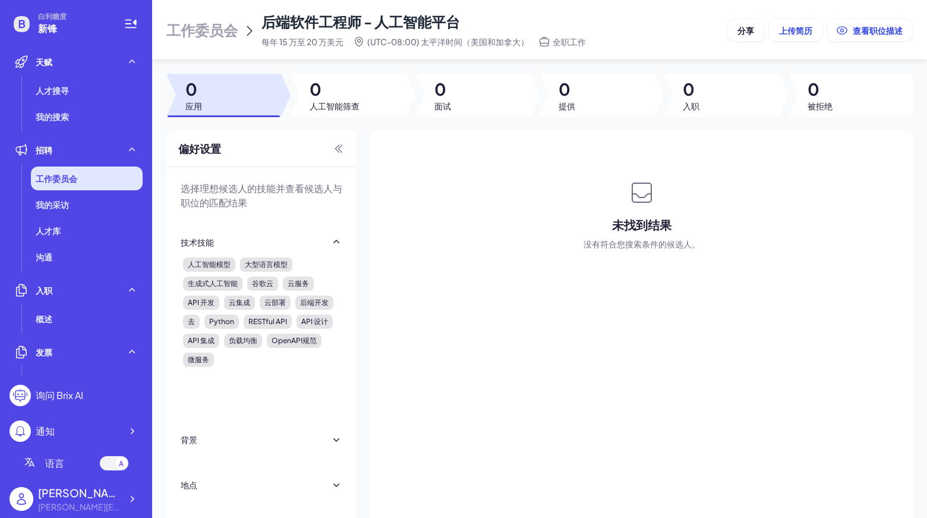
click at [74, 178] on font "工作委员会" at bounding box center [57, 178] width 42 height 11
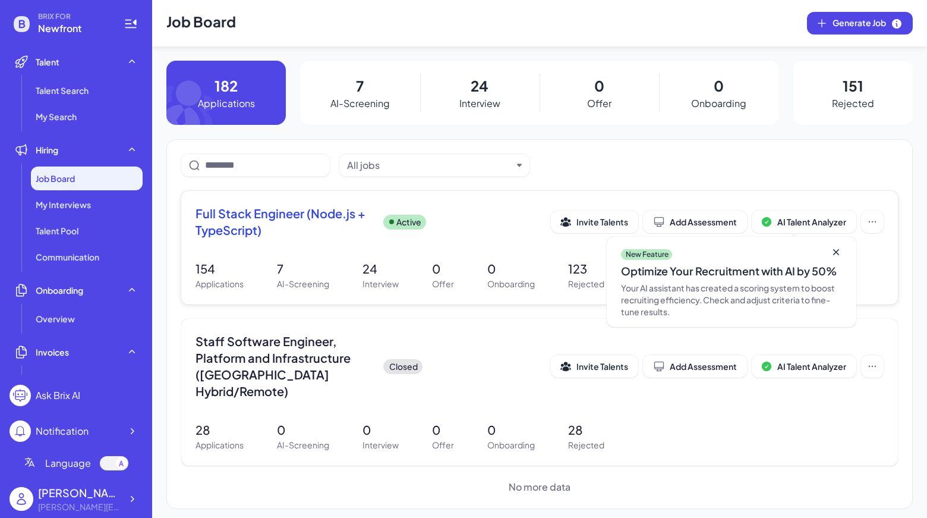
click at [215, 208] on span "Full Stack Engineer (Node.js + TypeScript)" at bounding box center [285, 221] width 178 height 33
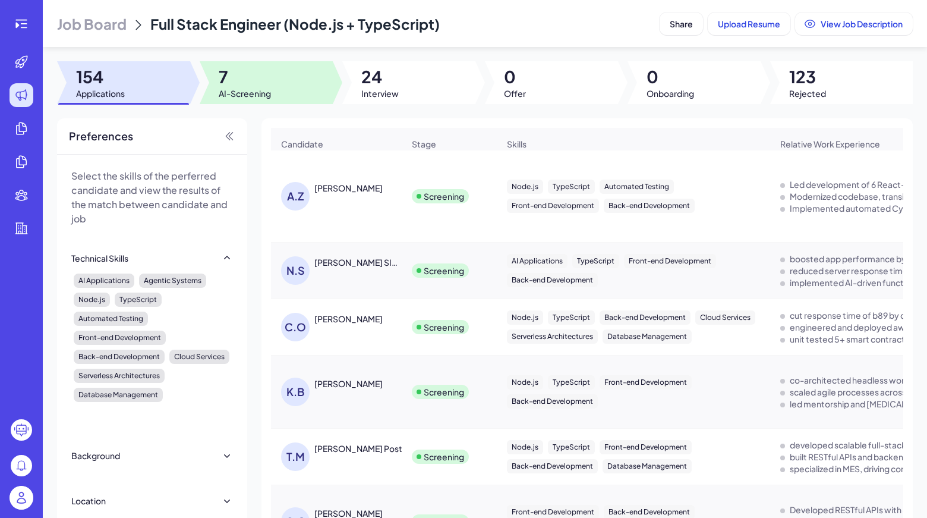
click at [242, 103] on div at bounding box center [266, 82] width 133 height 43
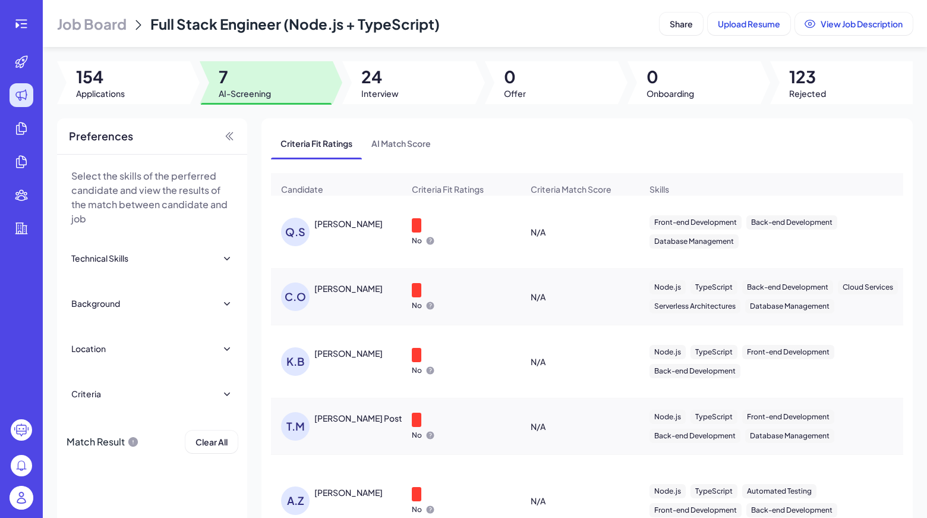
click at [333, 242] on div "Q.S Quantong Shen" at bounding box center [342, 232] width 122 height 29
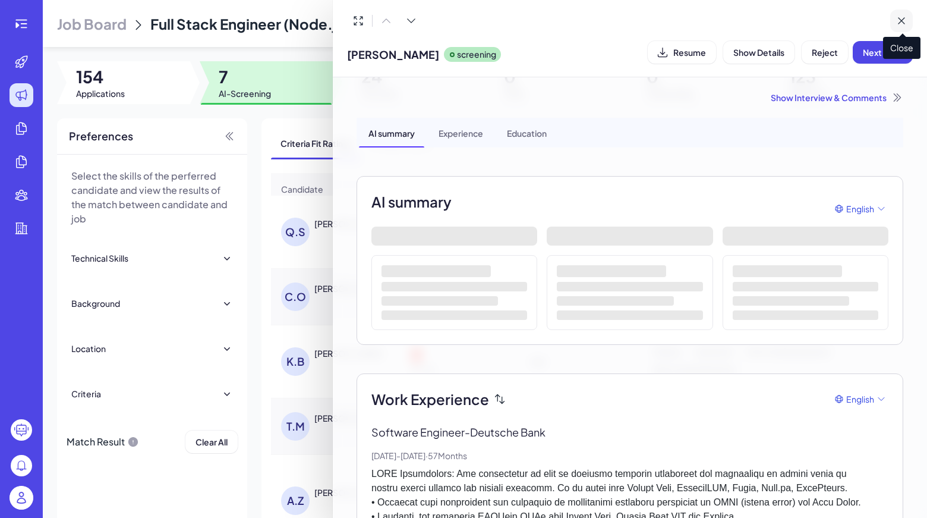
click at [902, 14] on button at bounding box center [901, 21] width 23 height 23
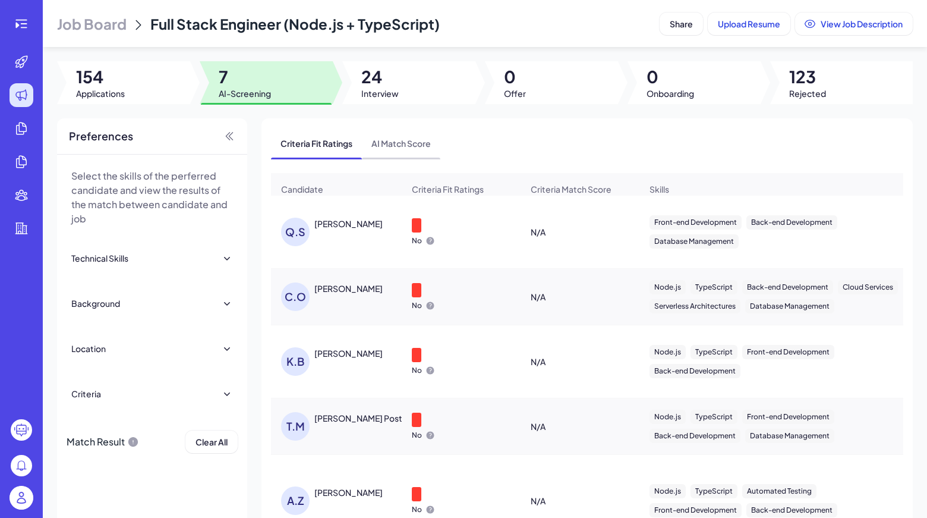
click at [410, 149] on span "AI Match Score" at bounding box center [401, 143] width 78 height 31
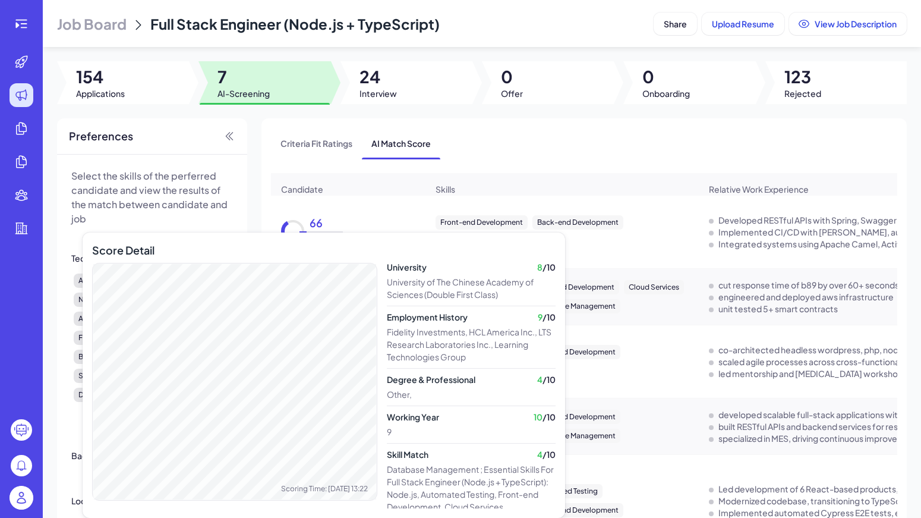
click at [316, 231] on div "66" at bounding box center [324, 225] width 38 height 13
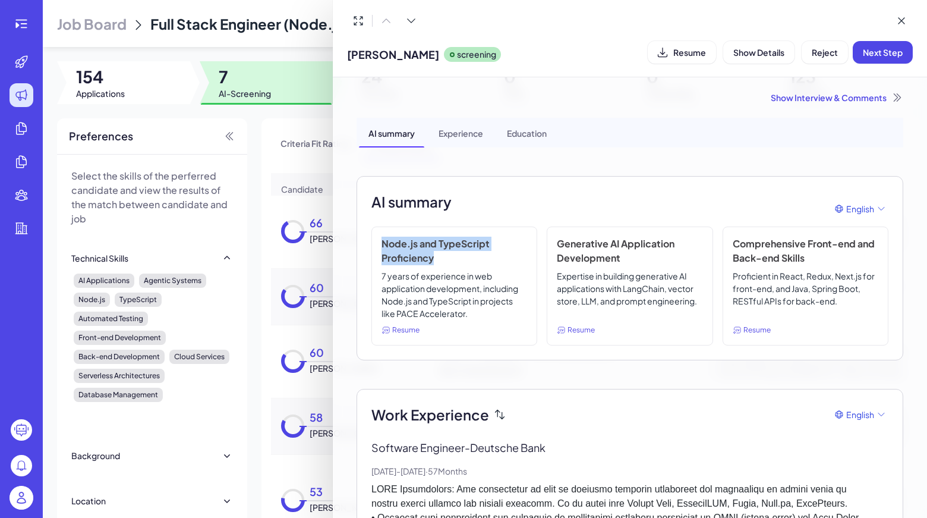
drag, startPoint x: 442, startPoint y: 259, endPoint x: 380, endPoint y: 249, distance: 63.2
click at [380, 249] on div "Node.js and TypeScript Proficiency 7 years of experience in web application dev…" at bounding box center [454, 285] width 166 height 119
copy h3 "Node.js and TypeScript Proficiency"
click at [846, 93] on div "Show Interview & Comments" at bounding box center [630, 98] width 547 height 12
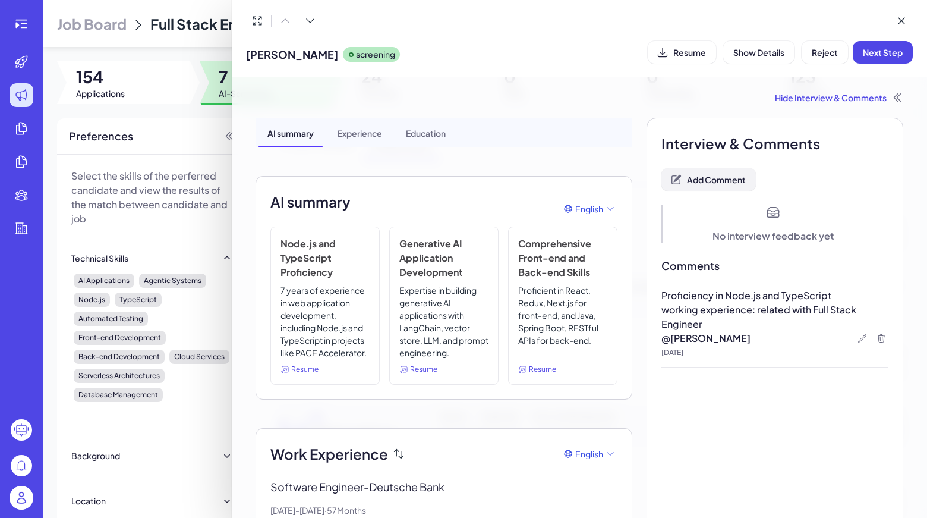
click at [712, 184] on button "Add Comment" at bounding box center [708, 179] width 94 height 23
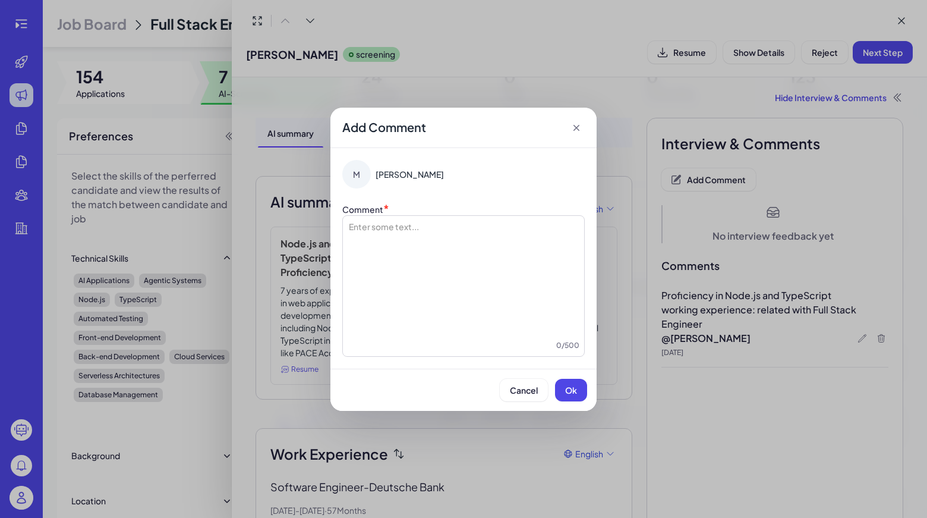
click at [419, 229] on div at bounding box center [464, 279] width 232 height 119
click at [563, 389] on button "Ok" at bounding box center [571, 390] width 32 height 23
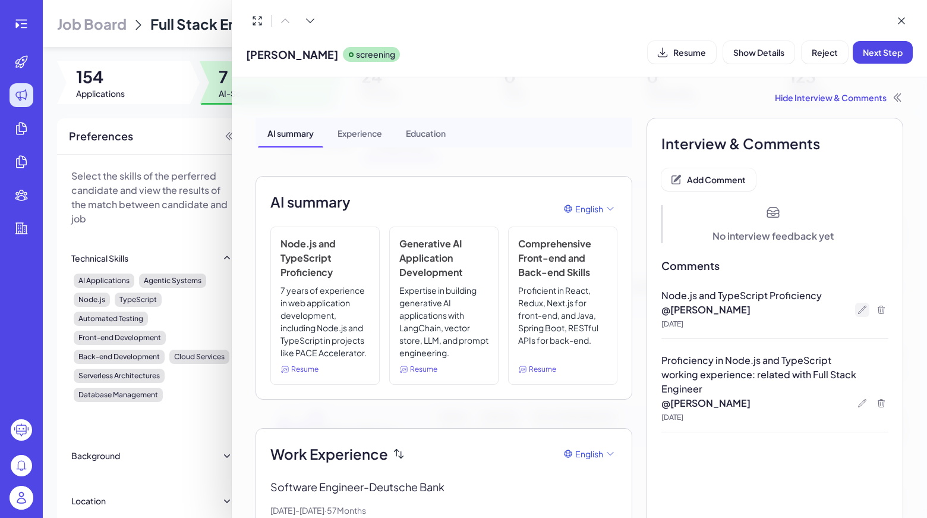
click at [861, 312] on div at bounding box center [862, 310] width 14 height 14
click at [877, 308] on icon at bounding box center [882, 310] width 10 height 10
click at [845, 329] on span "Ok" at bounding box center [840, 328] width 12 height 11
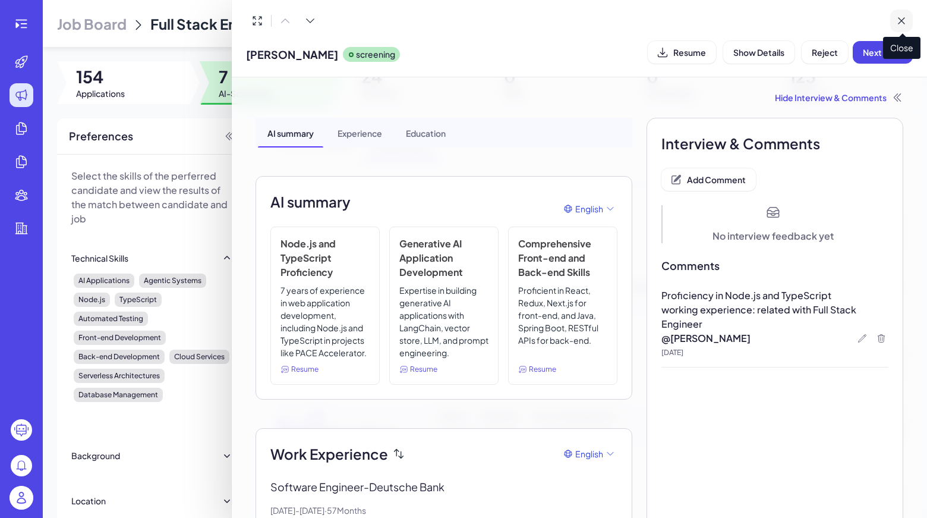
click at [899, 10] on button at bounding box center [901, 21] width 23 height 23
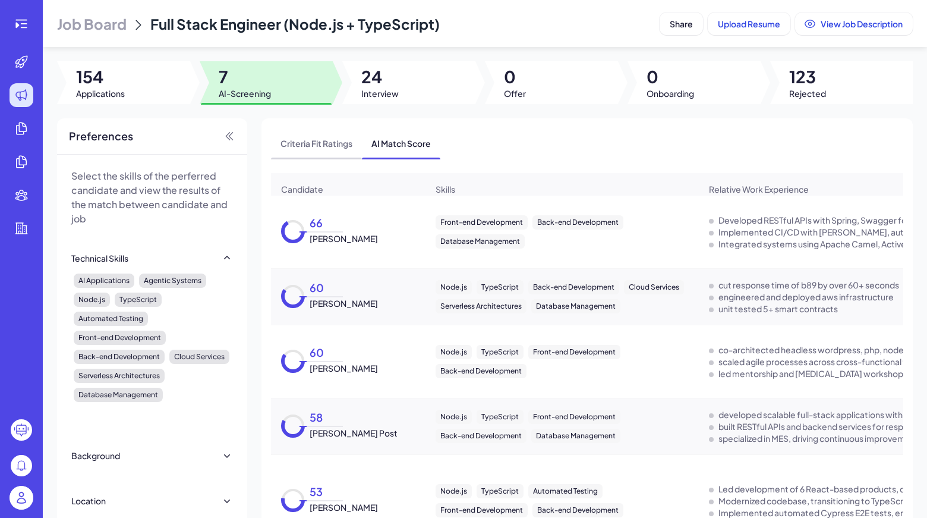
click at [297, 150] on span "Criteria Fit Ratings" at bounding box center [316, 143] width 91 height 31
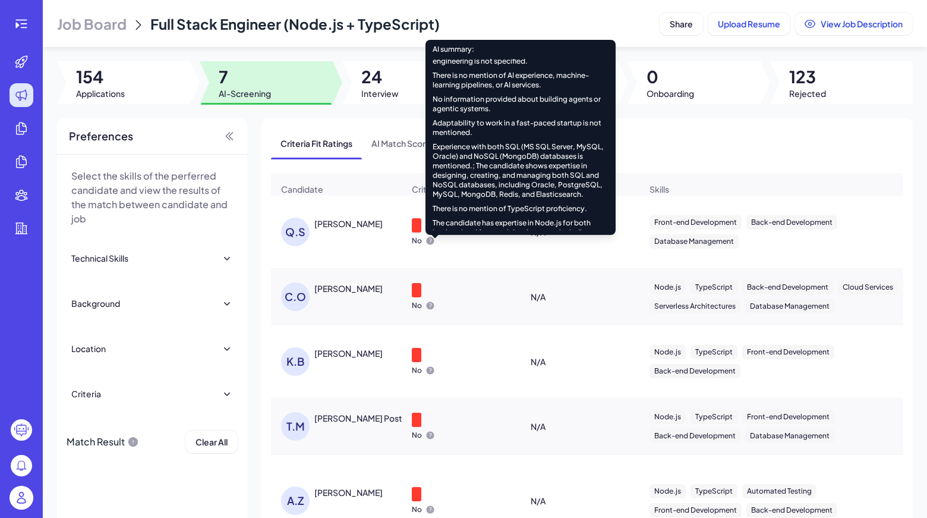
scroll to position [533, 0]
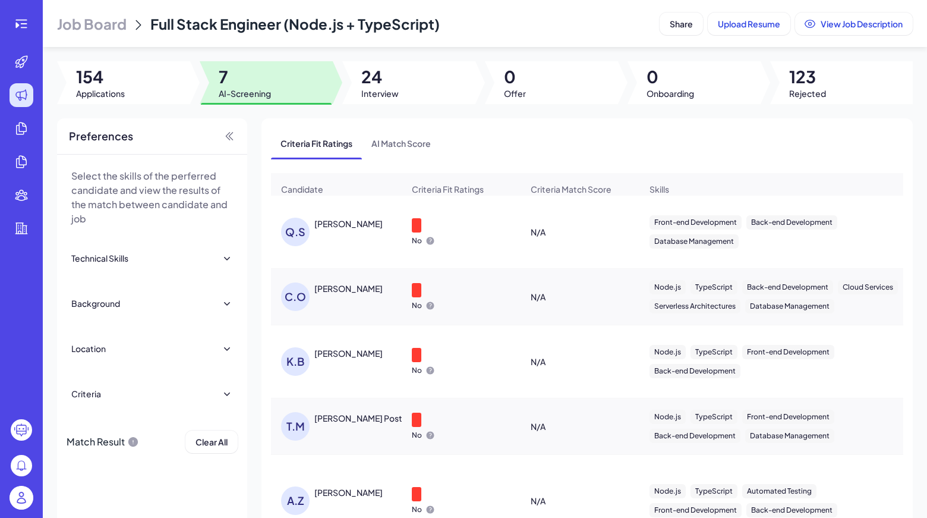
click at [723, 145] on div "Criteria Fit Ratings AI Match Score" at bounding box center [587, 143] width 632 height 31
click at [357, 229] on div "Quantong Shen" at bounding box center [348, 224] width 68 height 12
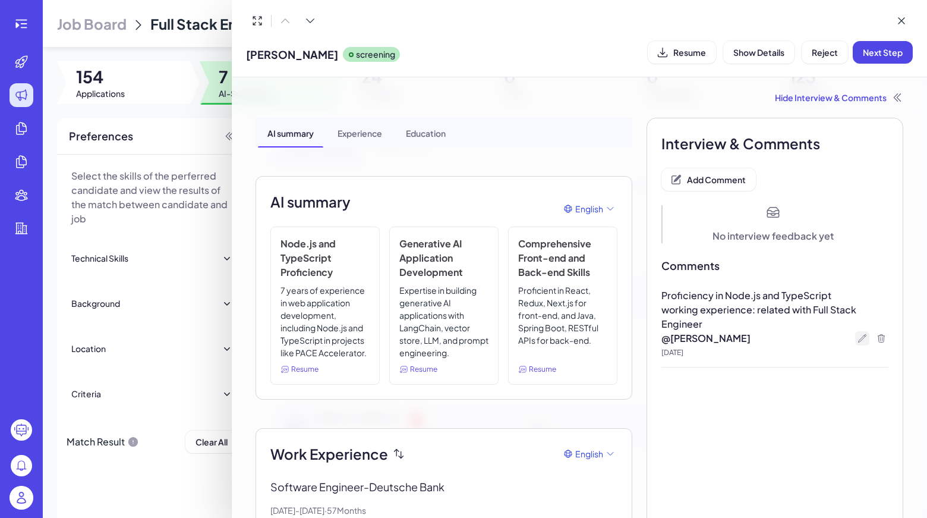
click at [858, 335] on icon at bounding box center [863, 338] width 10 height 10
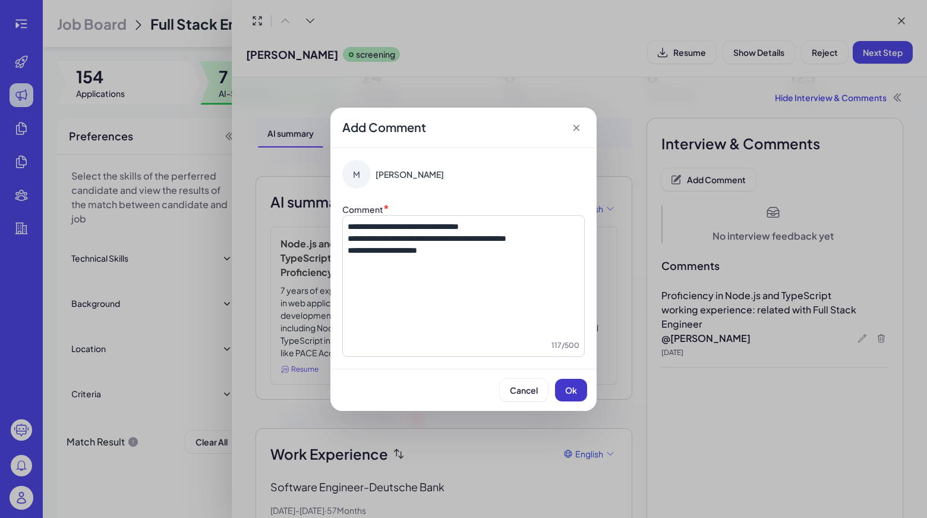
click at [568, 395] on button "Ok" at bounding box center [571, 390] width 32 height 23
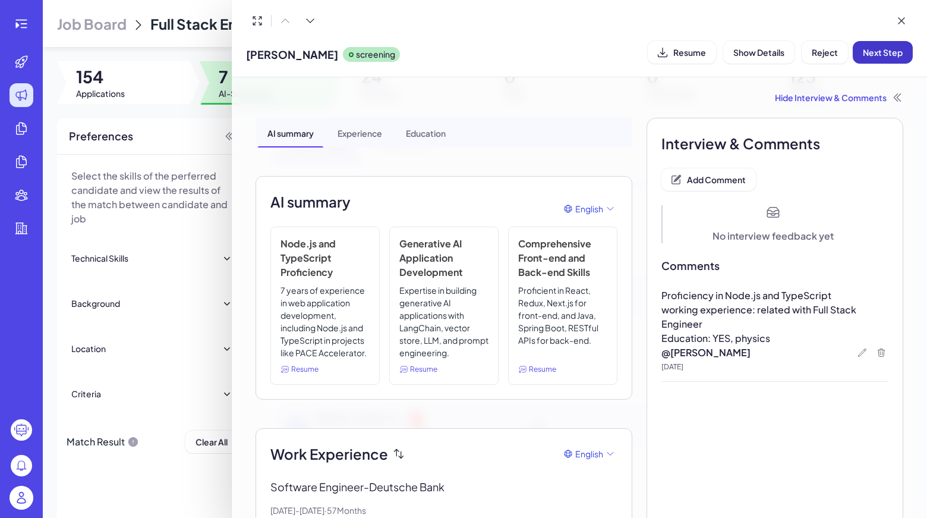
click at [869, 63] on button "Next Step" at bounding box center [883, 52] width 60 height 23
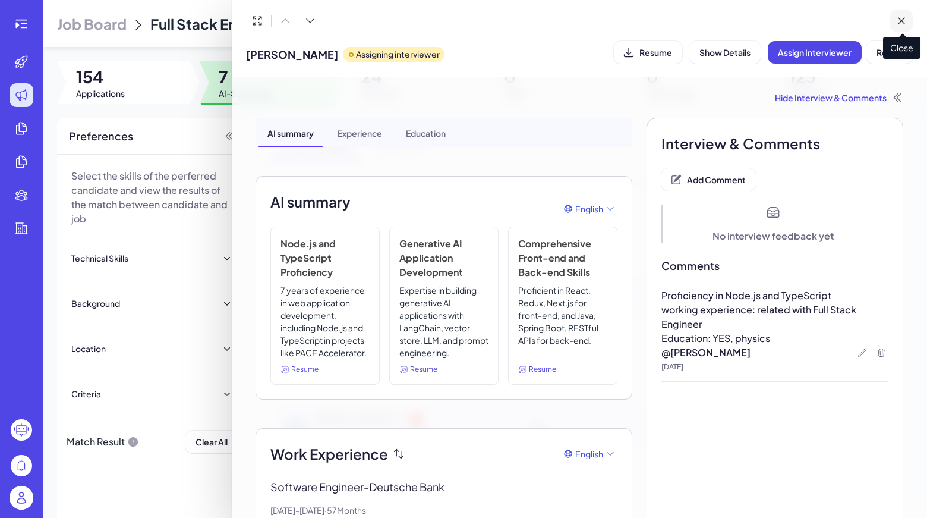
click at [900, 17] on icon at bounding box center [902, 21] width 12 height 12
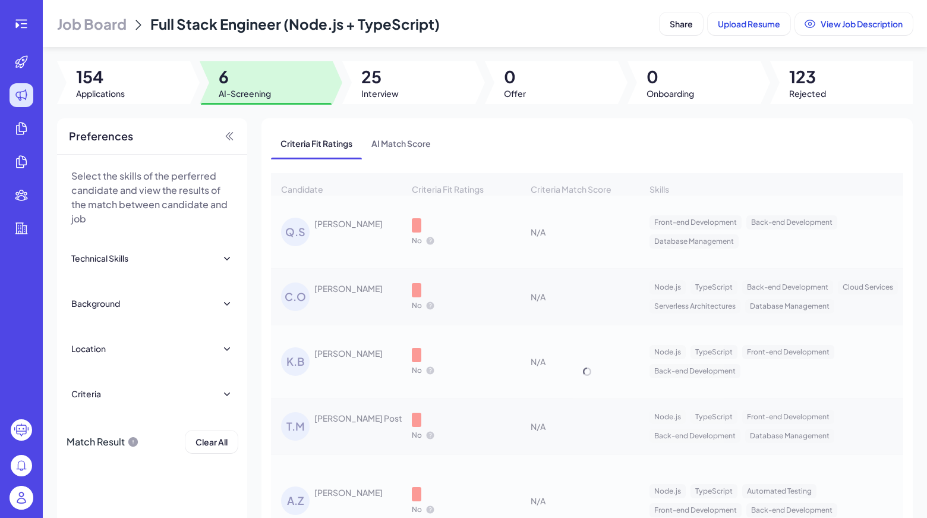
click at [348, 234] on div "Candidate Criteria Fit Ratings Criteria Match Score Skills Relative Work Experi…" at bounding box center [587, 371] width 632 height 397
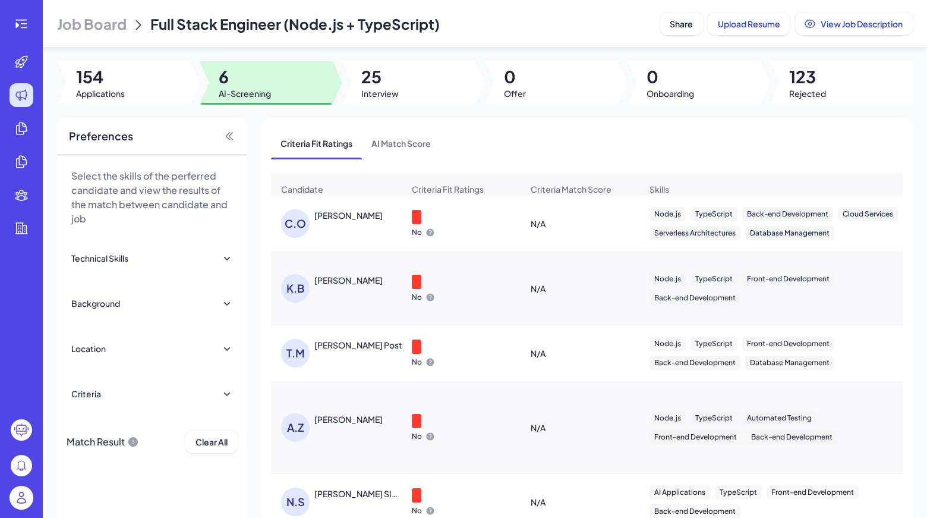
click at [353, 221] on div "CHRISTOS OTAROLA" at bounding box center [348, 215] width 68 height 12
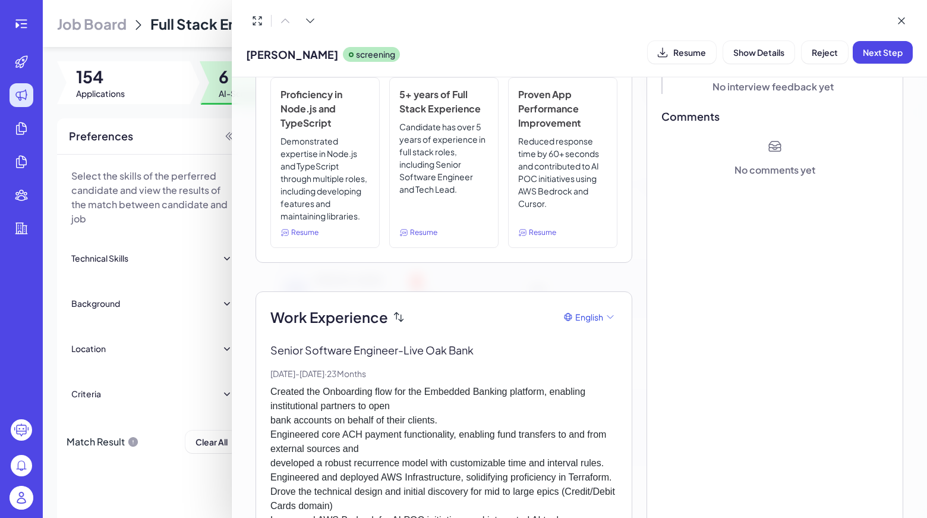
scroll to position [30, 0]
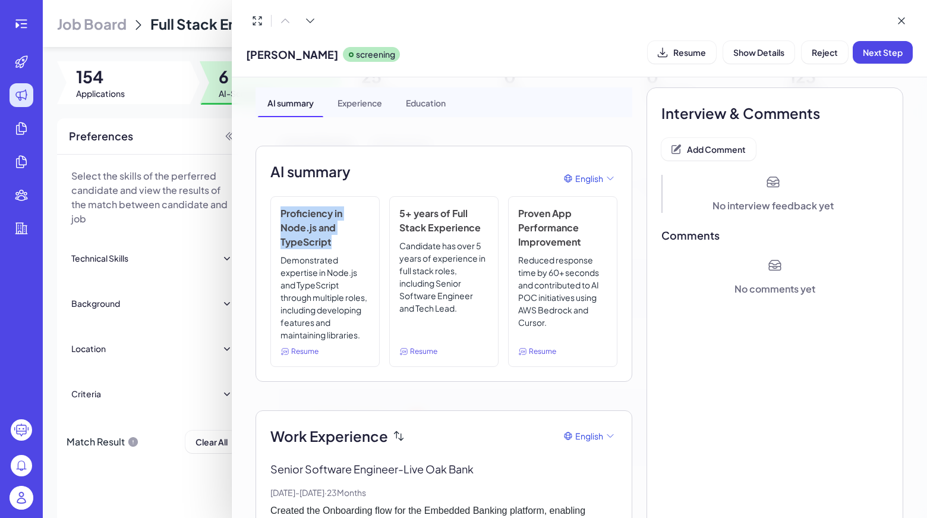
drag, startPoint x: 335, startPoint y: 246, endPoint x: 281, endPoint y: 219, distance: 60.3
click at [281, 219] on h3 "Proficiency in Node.js and TypeScript" at bounding box center [325, 227] width 89 height 43
copy h3 "Proficiency in Node.js and TypeScript"
click at [709, 157] on button "Add Comment" at bounding box center [708, 149] width 94 height 23
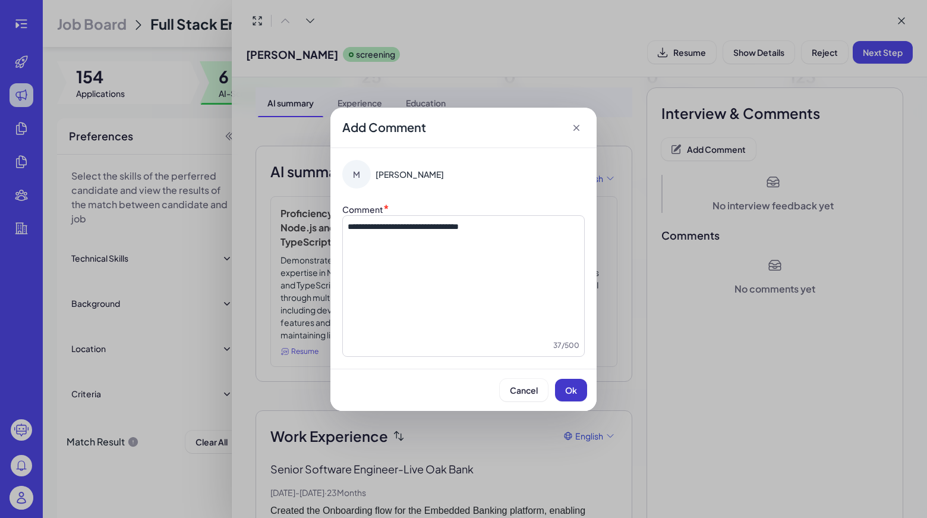
click at [575, 396] on button "Ok" at bounding box center [571, 390] width 32 height 23
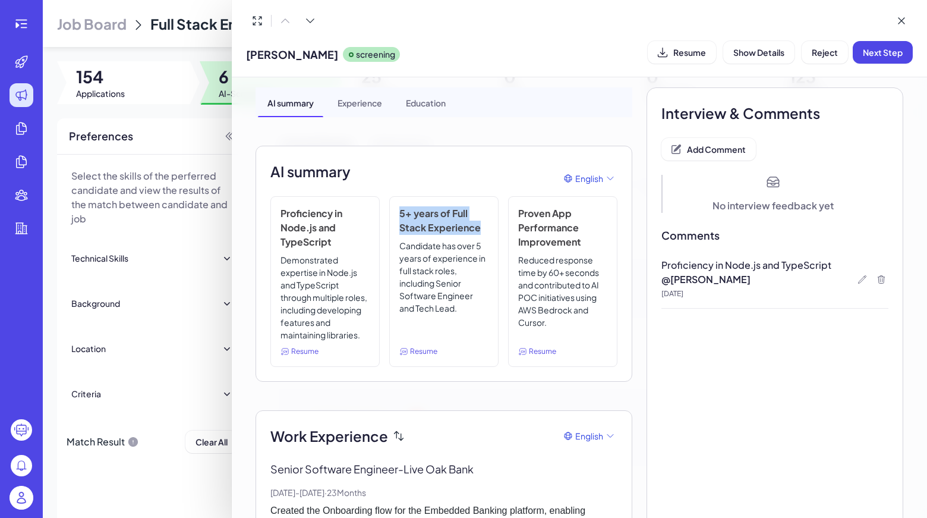
drag, startPoint x: 389, startPoint y: 205, endPoint x: 480, endPoint y: 228, distance: 93.8
click at [480, 228] on div "5+ years of Full Stack Experience Candidate has over 5 years of experience in f…" at bounding box center [443, 281] width 109 height 171
copy h3 "5+ years of Full Stack Experience"
click at [713, 149] on span "Add Comment" at bounding box center [716, 149] width 59 height 11
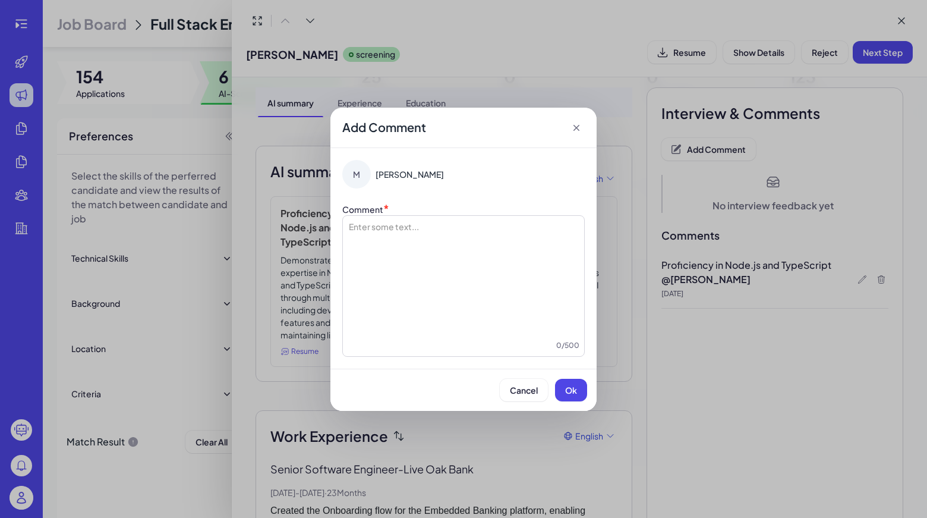
click at [579, 127] on icon at bounding box center [577, 128] width 12 height 12
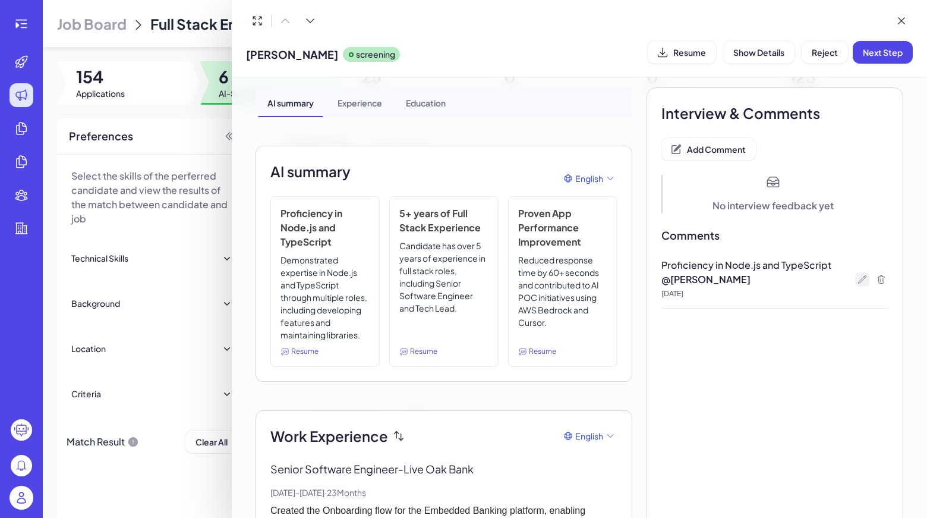
click at [855, 283] on div at bounding box center [862, 279] width 14 height 14
click at [858, 278] on icon at bounding box center [863, 280] width 10 height 10
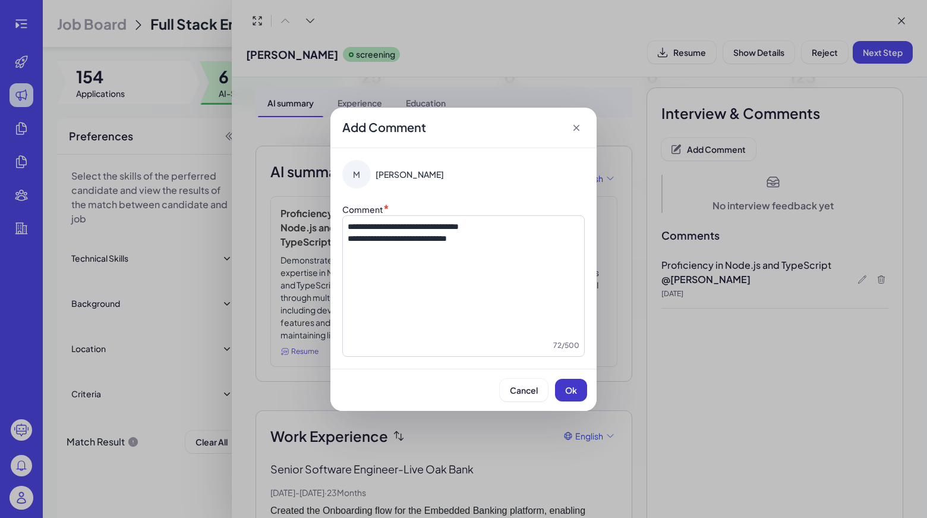
click at [579, 390] on button "Ok" at bounding box center [571, 390] width 32 height 23
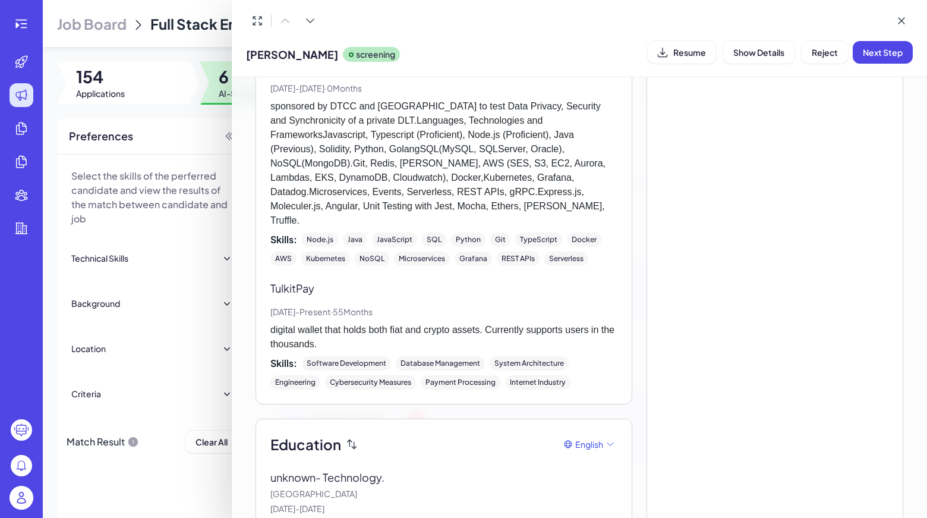
scroll to position [1397, 0]
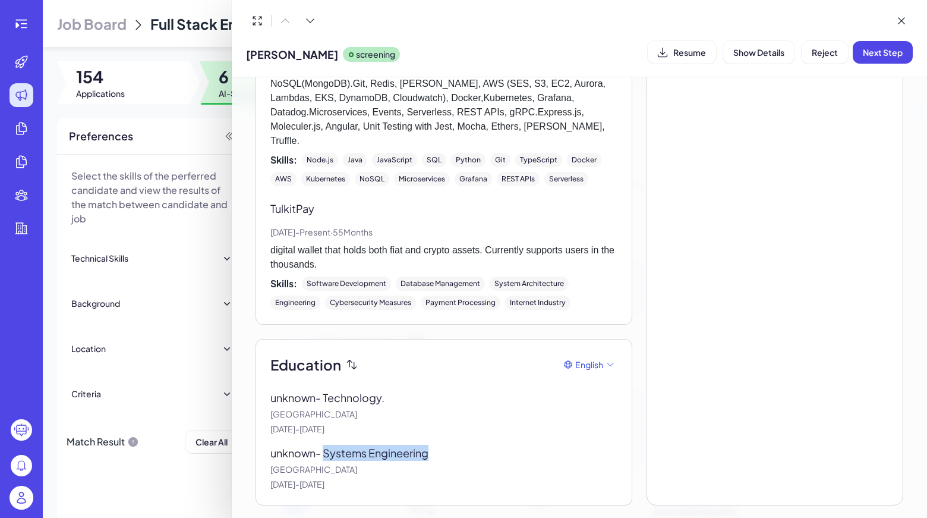
drag, startPoint x: 324, startPoint y: 451, endPoint x: 439, endPoint y: 452, distance: 114.7
click at [439, 452] on p "unknown - Systems Engineering" at bounding box center [358, 453] width 176 height 16
copy p "Systems Engineering"
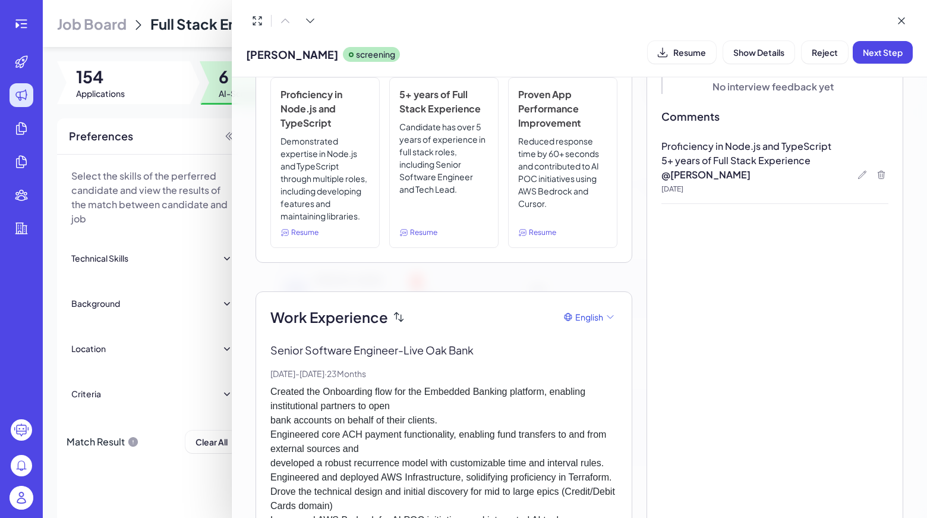
scroll to position [0, 0]
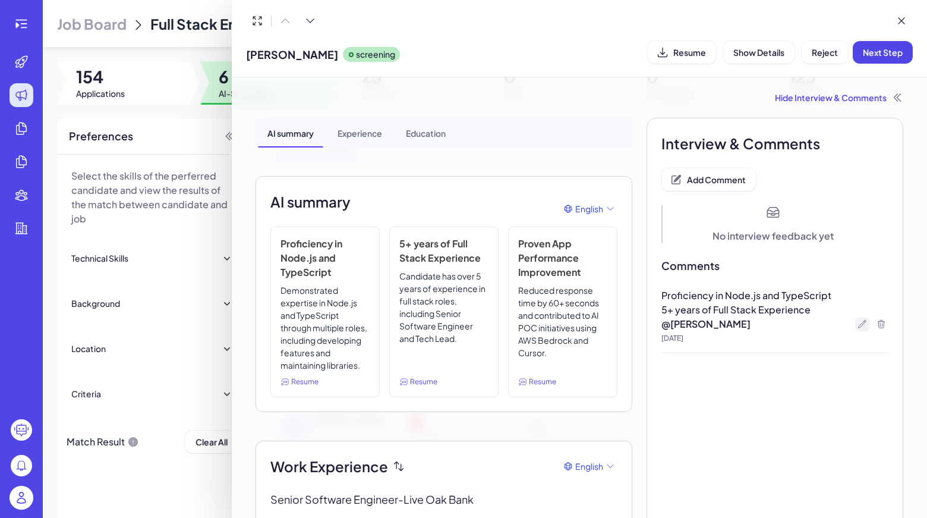
drag, startPoint x: 853, startPoint y: 337, endPoint x: 854, endPoint y: 330, distance: 6.6
click at [853, 336] on p "[DATE]" at bounding box center [774, 338] width 227 height 10
click at [855, 330] on div at bounding box center [862, 324] width 14 height 14
click at [855, 318] on div at bounding box center [862, 324] width 14 height 14
click at [858, 322] on icon at bounding box center [863, 324] width 10 height 10
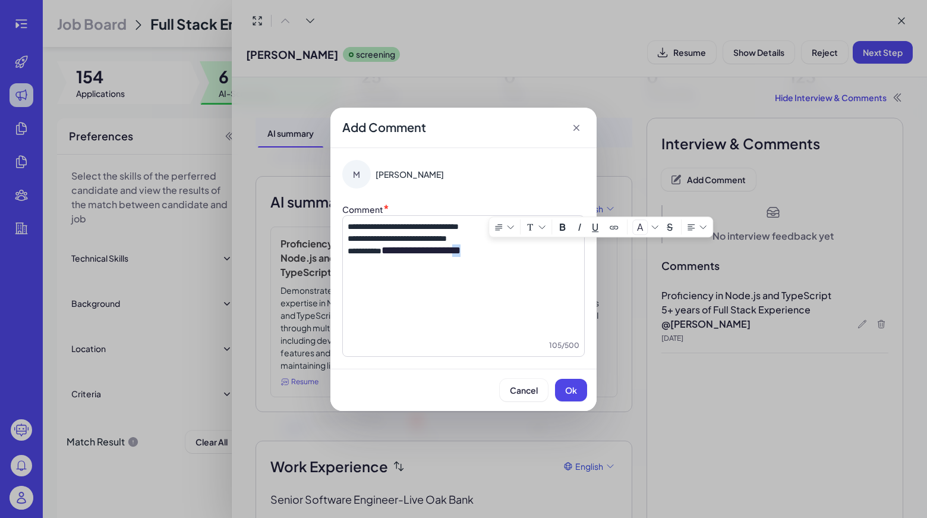
drag, startPoint x: 535, startPoint y: 258, endPoint x: 485, endPoint y: 259, distance: 49.9
click at [485, 259] on div "**********" at bounding box center [464, 279] width 232 height 119
click at [471, 310] on div "**********" at bounding box center [464, 279] width 232 height 119
click at [569, 386] on span "Ok" at bounding box center [571, 390] width 12 height 11
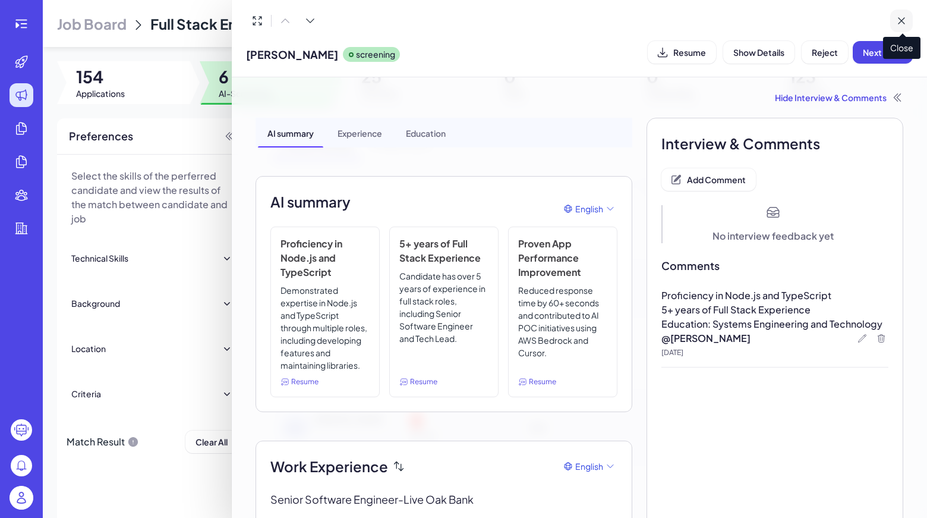
click at [909, 21] on button at bounding box center [901, 21] width 23 height 23
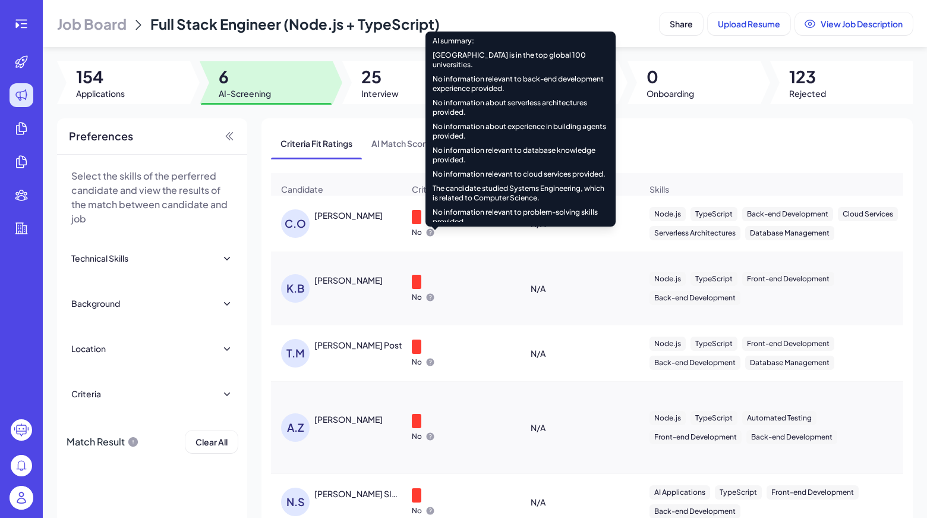
scroll to position [178, 0]
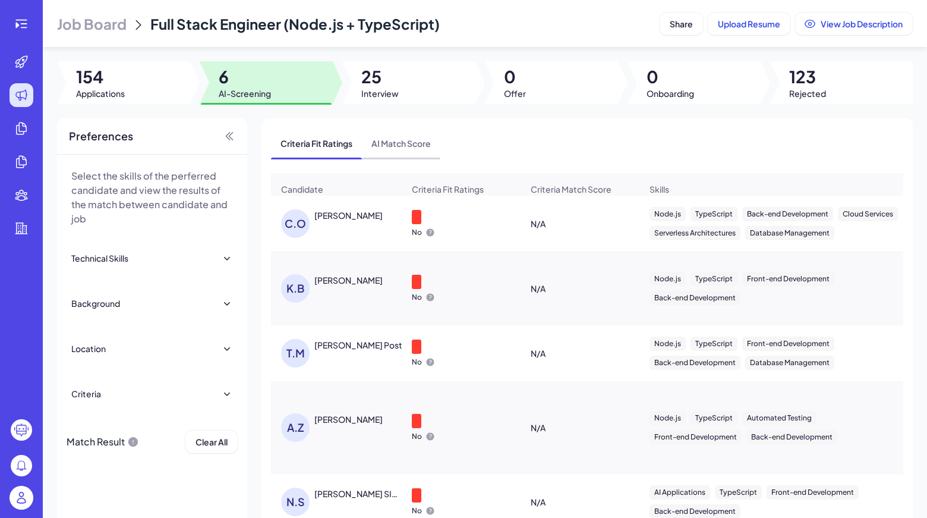
click at [405, 155] on span "AI Match Score" at bounding box center [401, 143] width 78 height 31
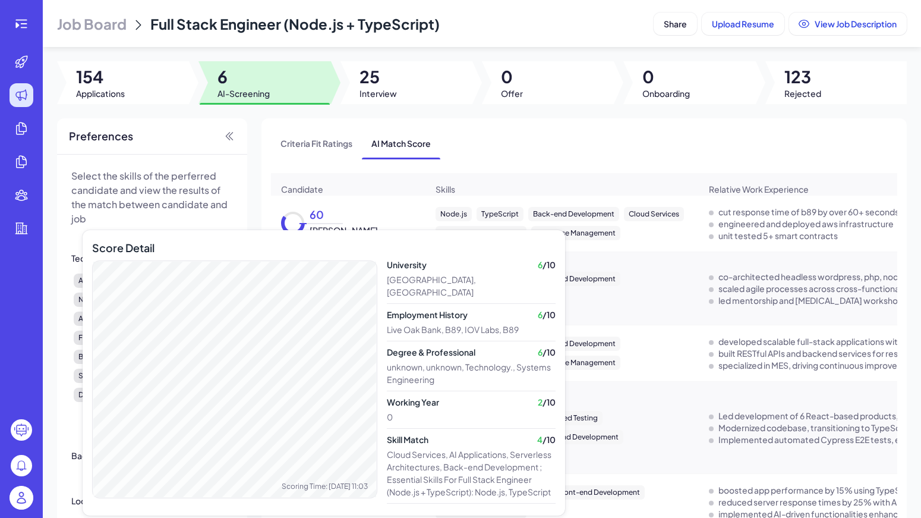
click at [310, 224] on div "60" at bounding box center [324, 217] width 38 height 13
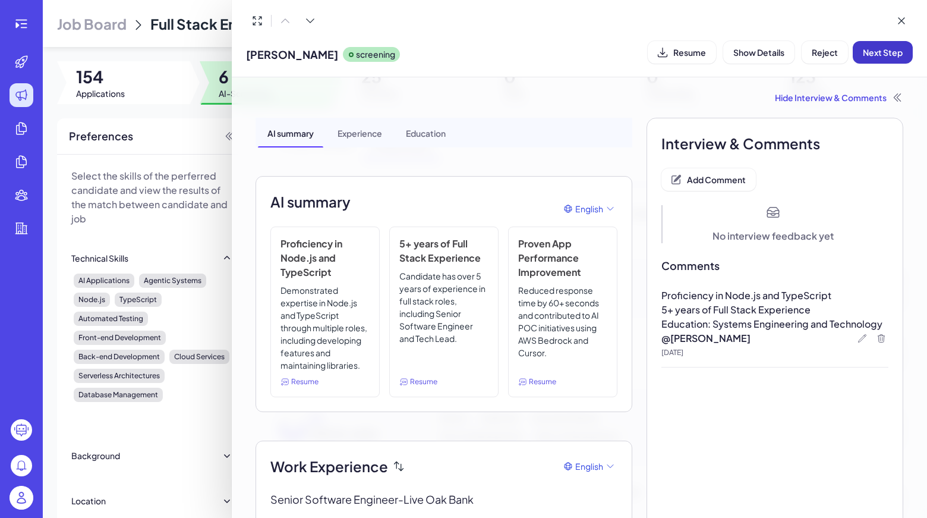
click at [876, 53] on span "Next Step" at bounding box center [883, 52] width 40 height 11
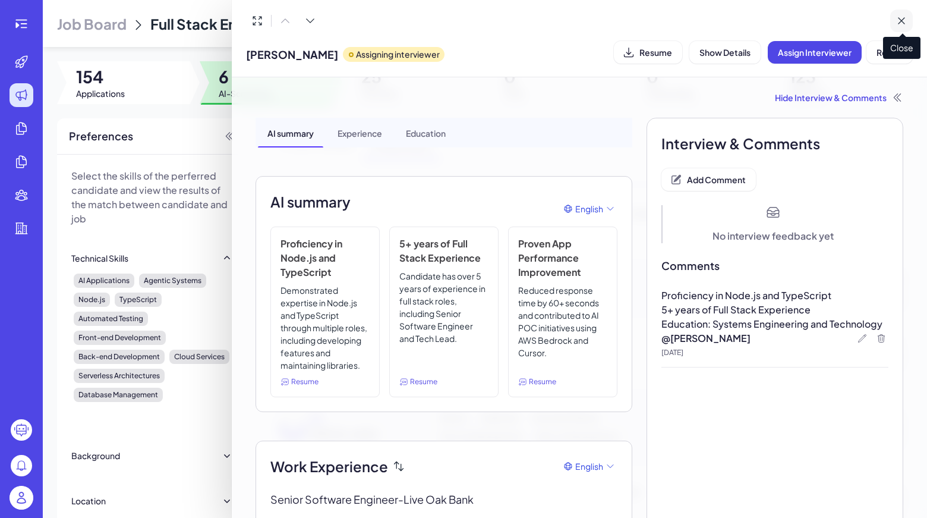
click at [903, 20] on icon at bounding box center [902, 21] width 12 height 12
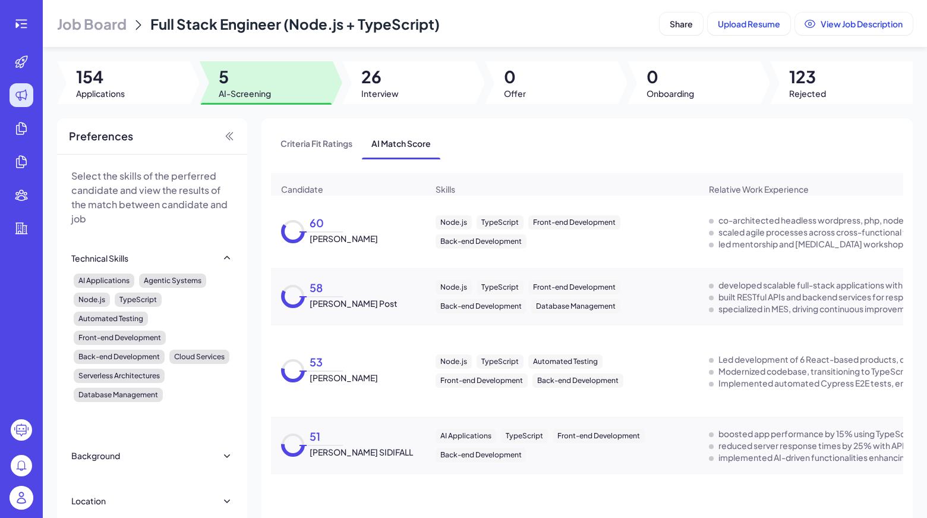
click at [349, 239] on span "Kellan Benn" at bounding box center [344, 238] width 68 height 12
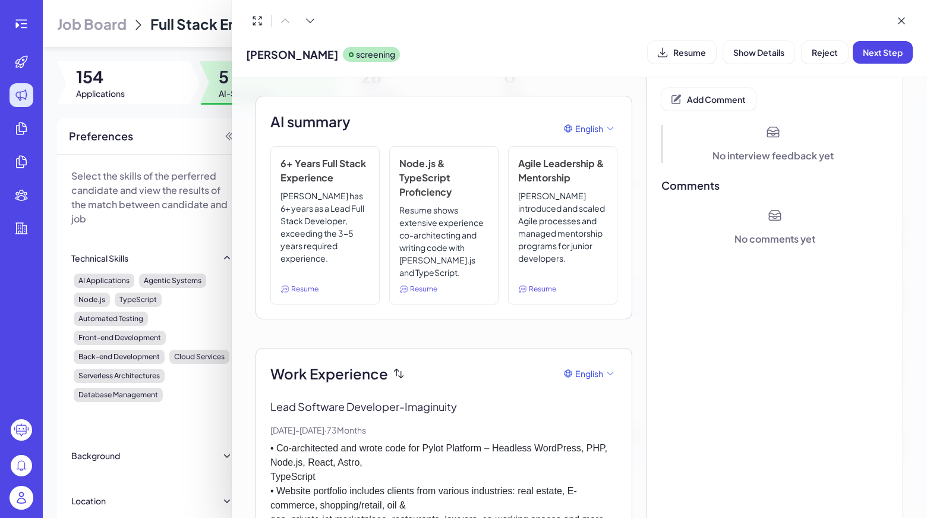
scroll to position [0, 0]
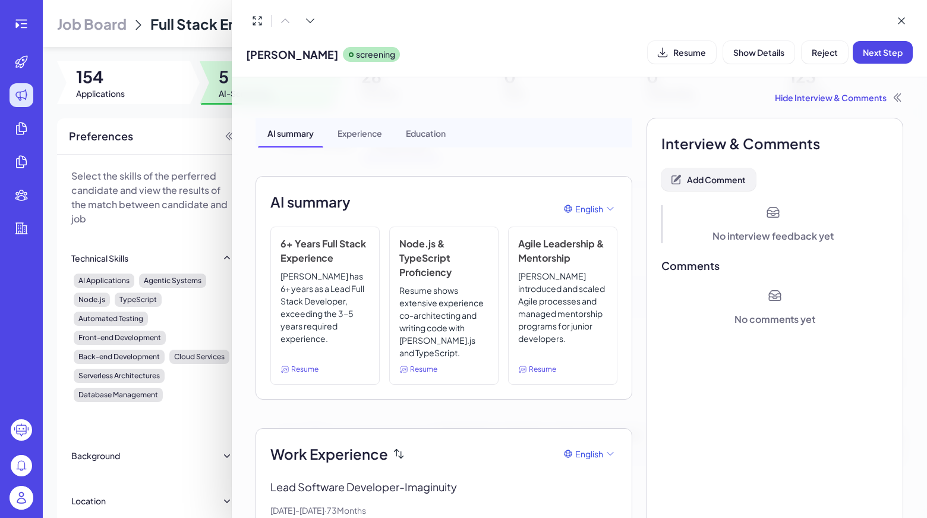
click at [704, 186] on button "Add Comment" at bounding box center [708, 179] width 94 height 23
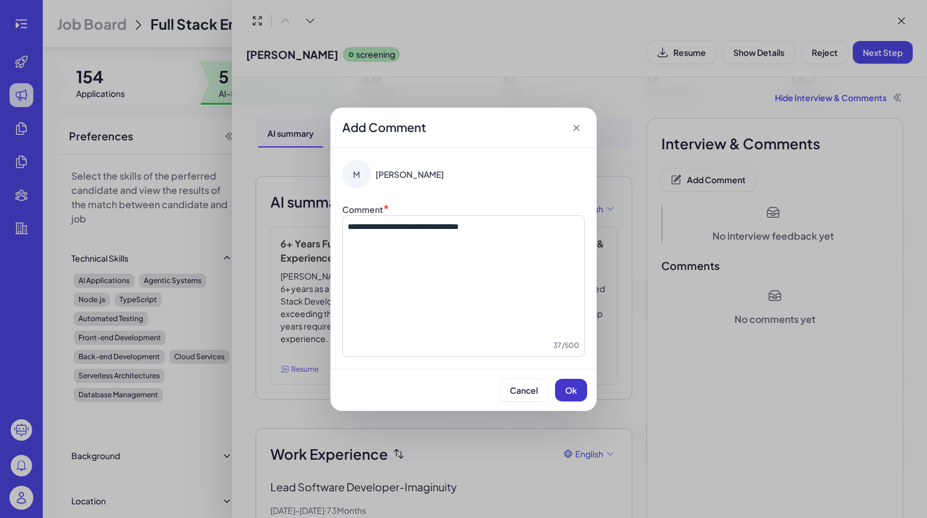
click at [559, 389] on button "Ok" at bounding box center [571, 390] width 32 height 23
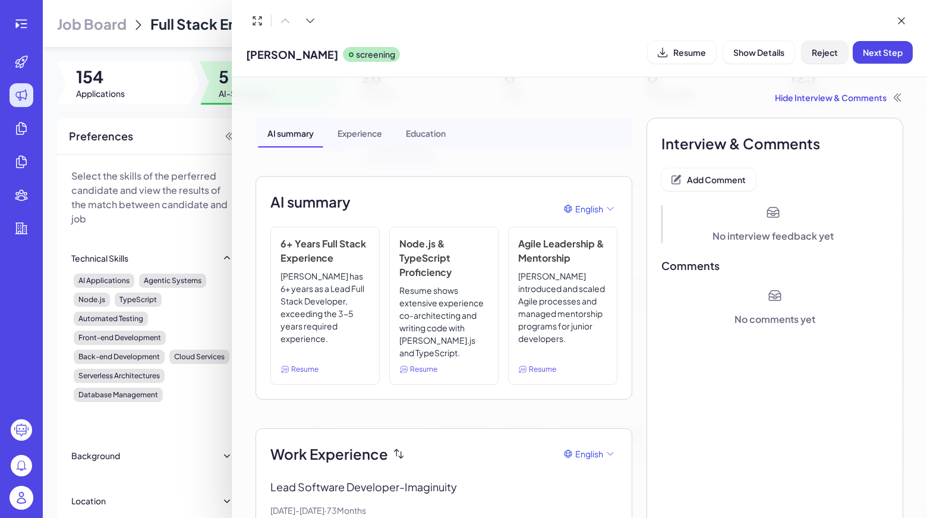
click at [820, 55] on span "Reject" at bounding box center [825, 52] width 26 height 11
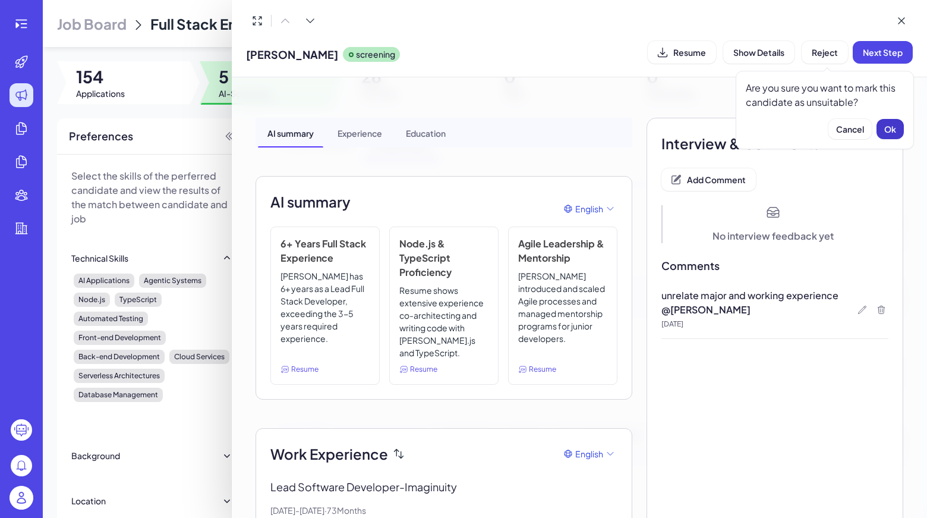
click at [898, 127] on button "Ok" at bounding box center [890, 129] width 27 height 20
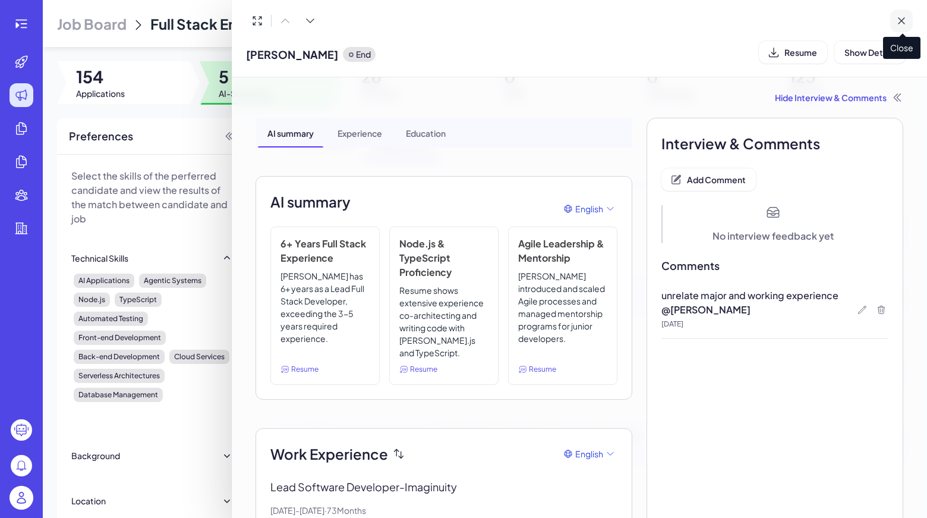
click at [909, 23] on button at bounding box center [901, 21] width 23 height 23
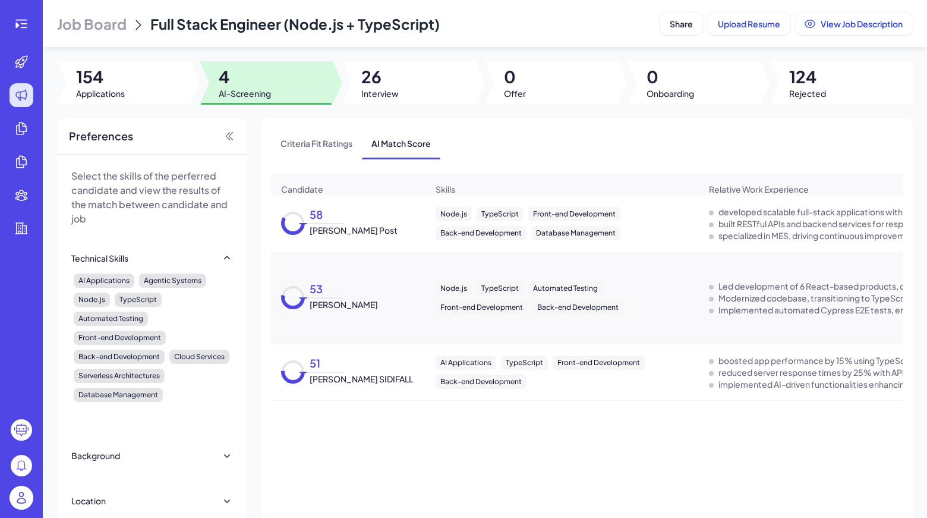
click at [379, 227] on div "58 Thomas Makai Post" at bounding box center [351, 224] width 93 height 26
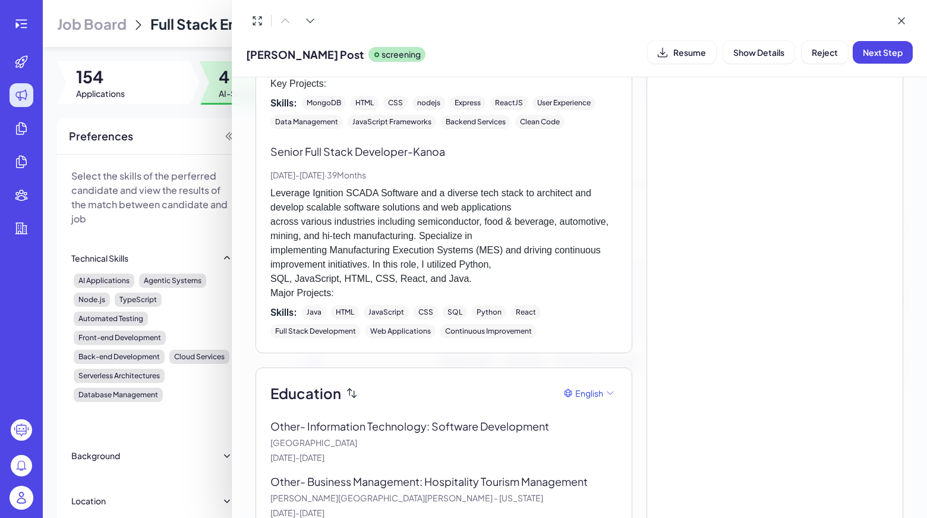
scroll to position [659, 0]
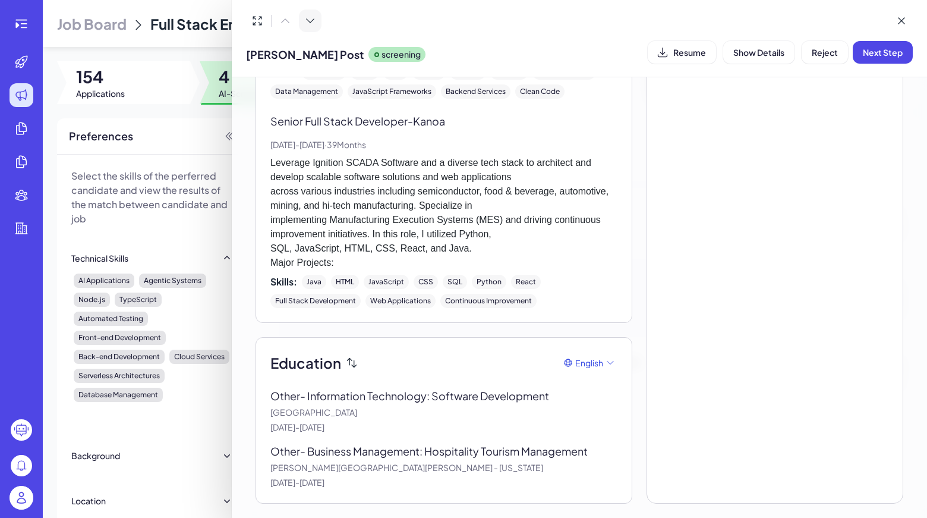
click at [310, 22] on icon at bounding box center [311, 21] width 8 height 4
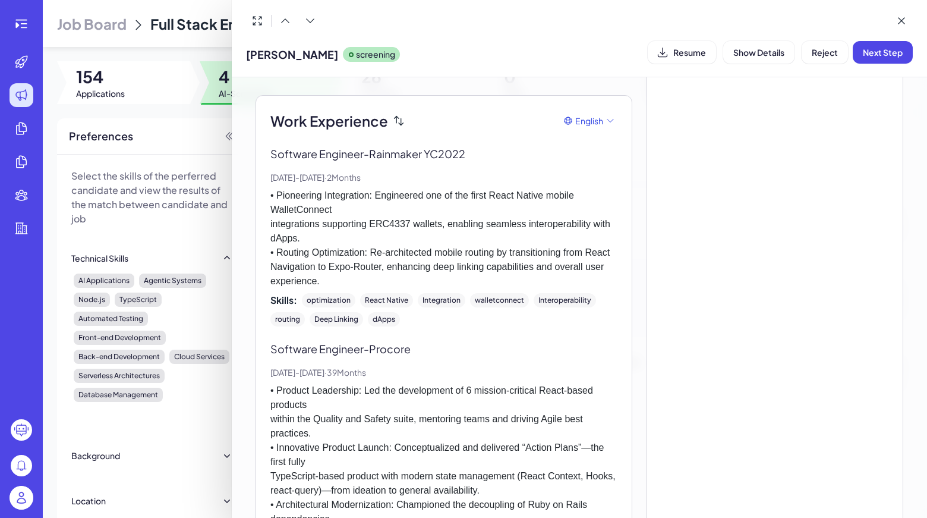
scroll to position [95, 0]
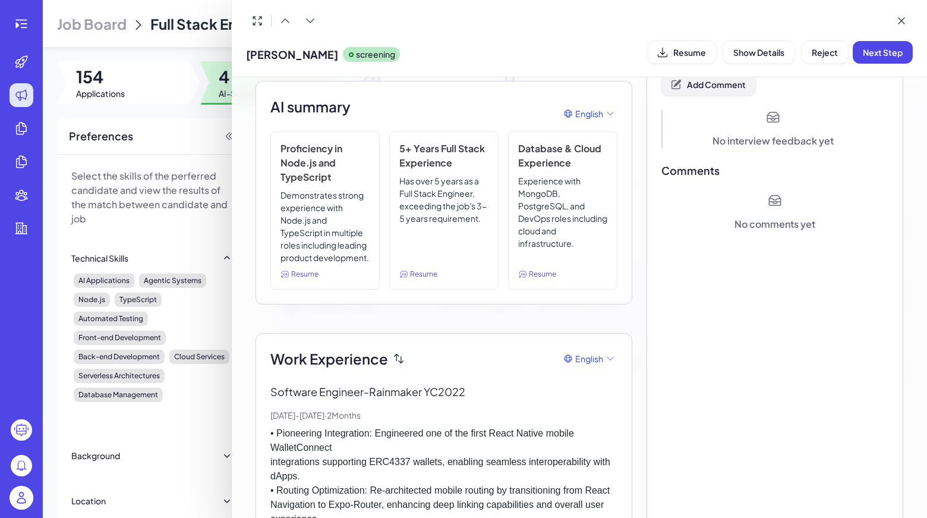
click at [696, 93] on button "Add Comment" at bounding box center [708, 84] width 94 height 23
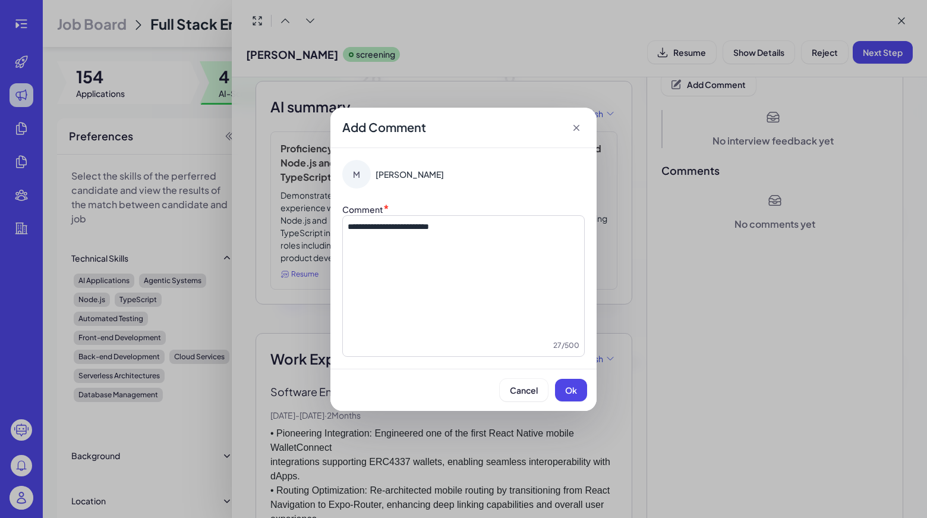
click at [573, 392] on span "Ok" at bounding box center [571, 390] width 12 height 11
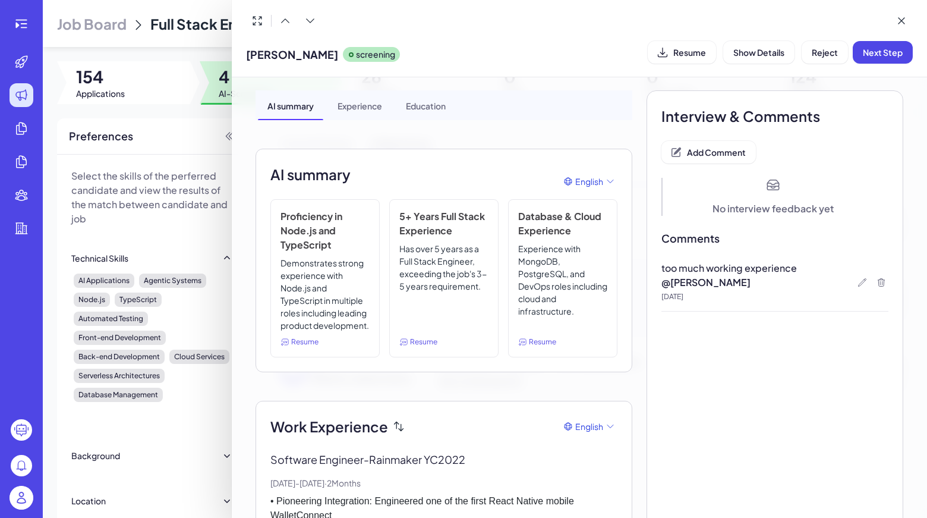
scroll to position [0, 0]
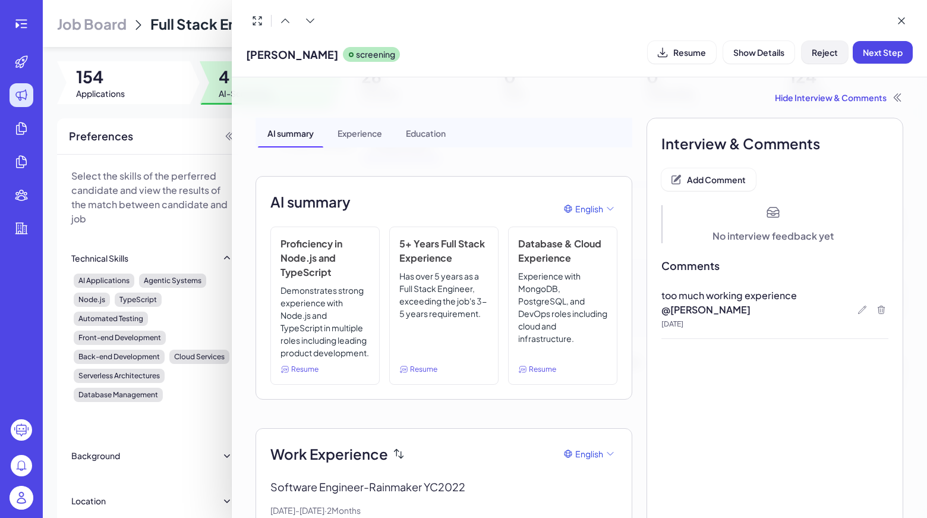
click at [822, 59] on button "Reject" at bounding box center [825, 52] width 46 height 23
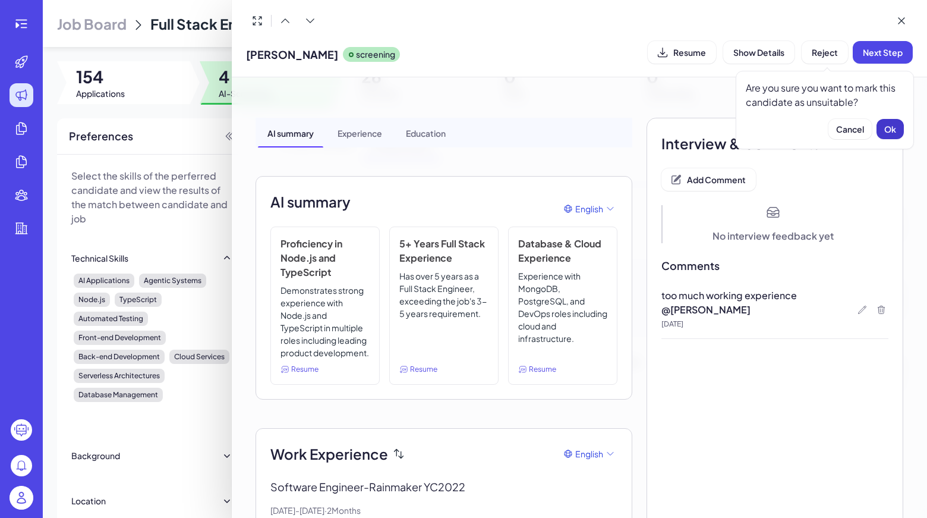
click at [888, 124] on span "Ok" at bounding box center [890, 129] width 12 height 11
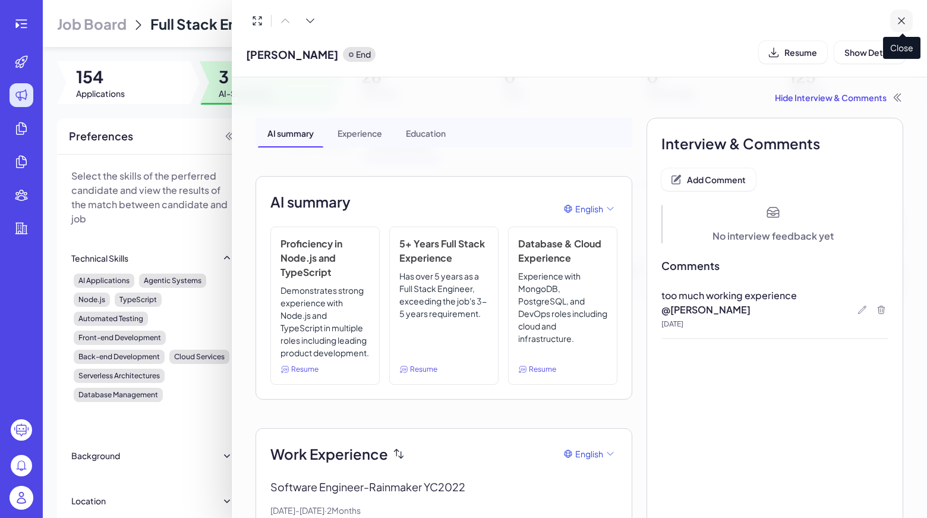
click at [905, 19] on icon at bounding box center [902, 21] width 12 height 12
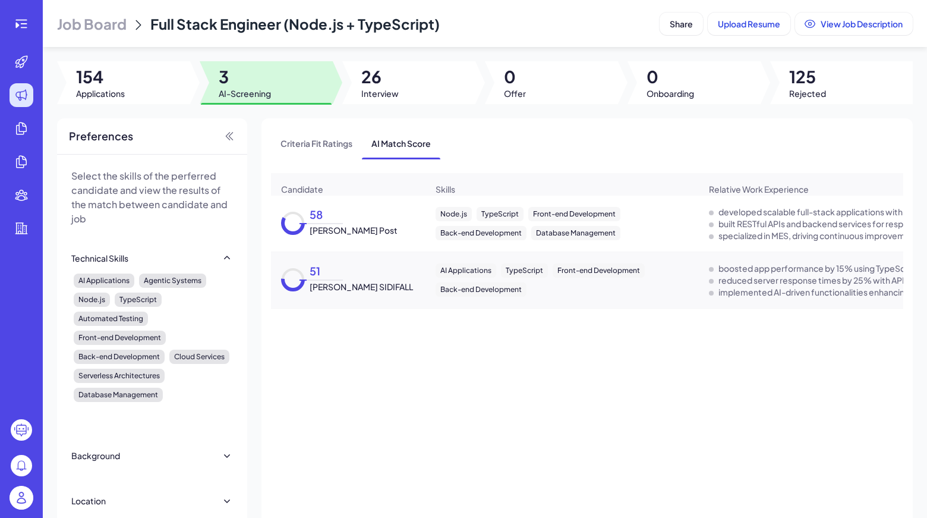
click at [344, 278] on div "51 NYLAND SIDIFALL" at bounding box center [359, 280] width 108 height 26
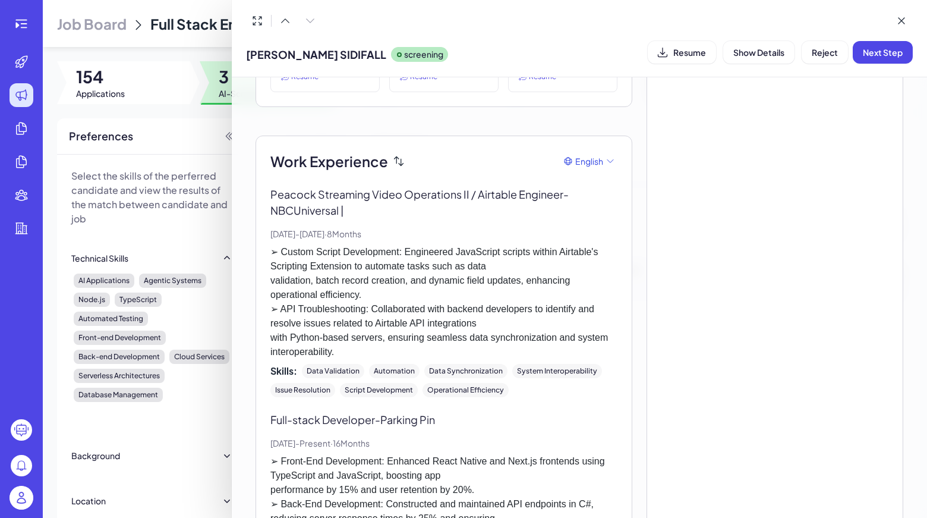
scroll to position [67, 0]
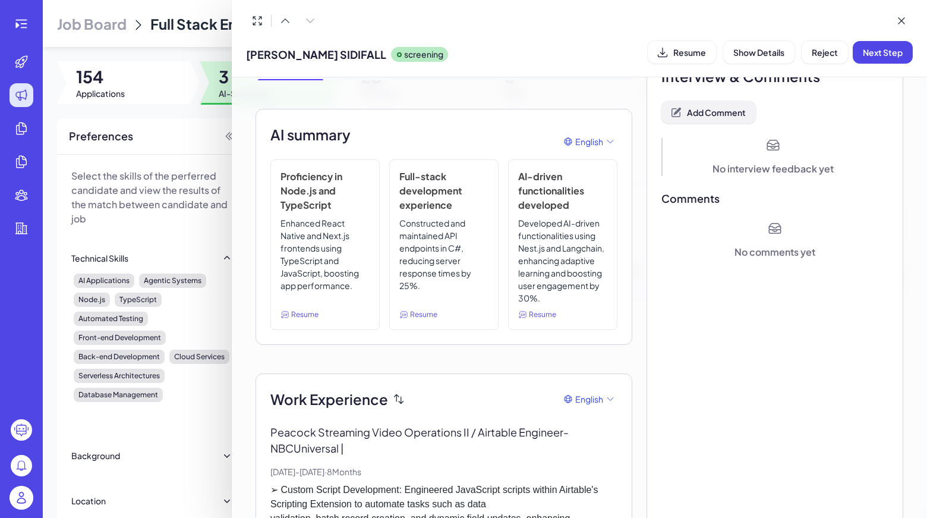
click at [717, 118] on button "Add Comment" at bounding box center [708, 112] width 94 height 23
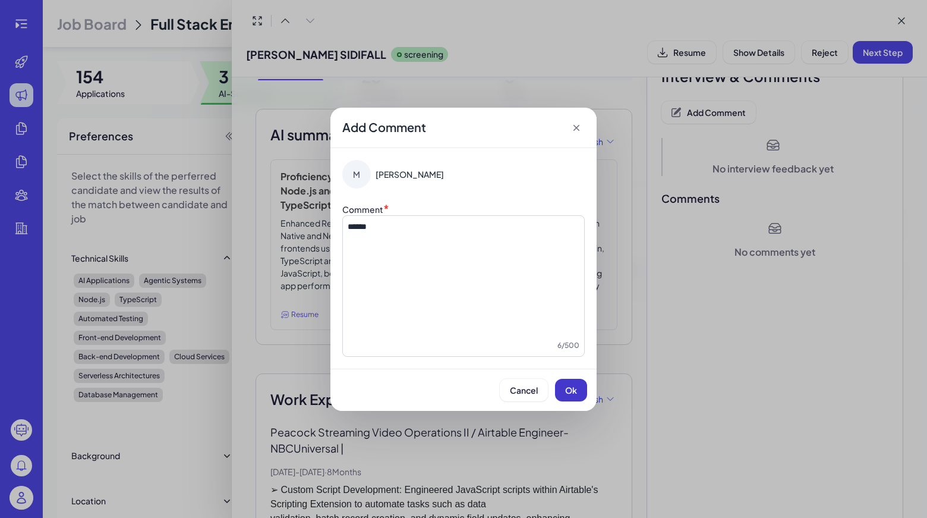
click at [565, 379] on button "Ok" at bounding box center [571, 390] width 32 height 23
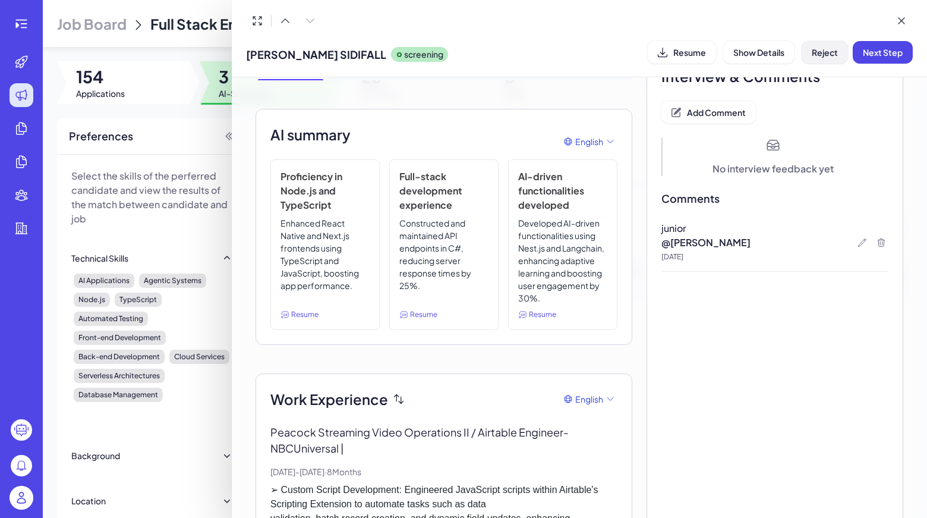
click at [834, 52] on span "Reject" at bounding box center [825, 52] width 26 height 11
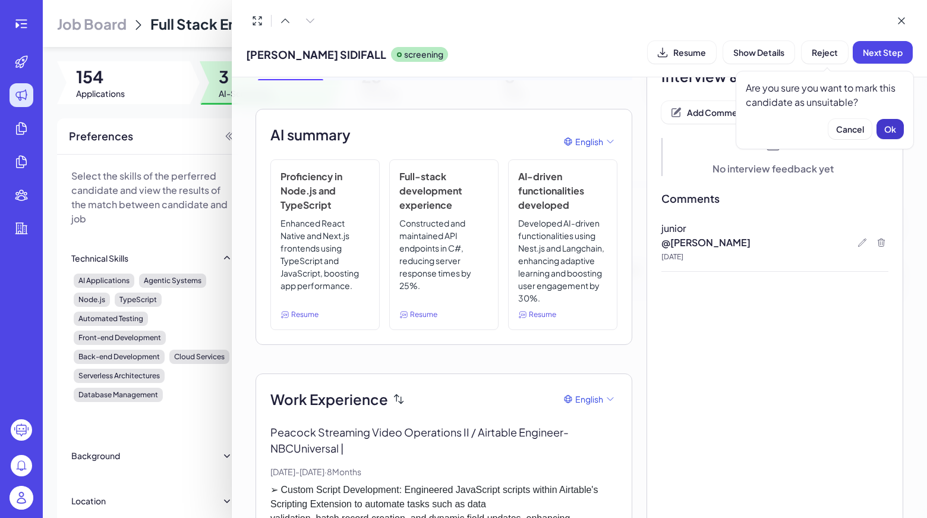
click at [884, 129] on span "Ok" at bounding box center [890, 129] width 12 height 11
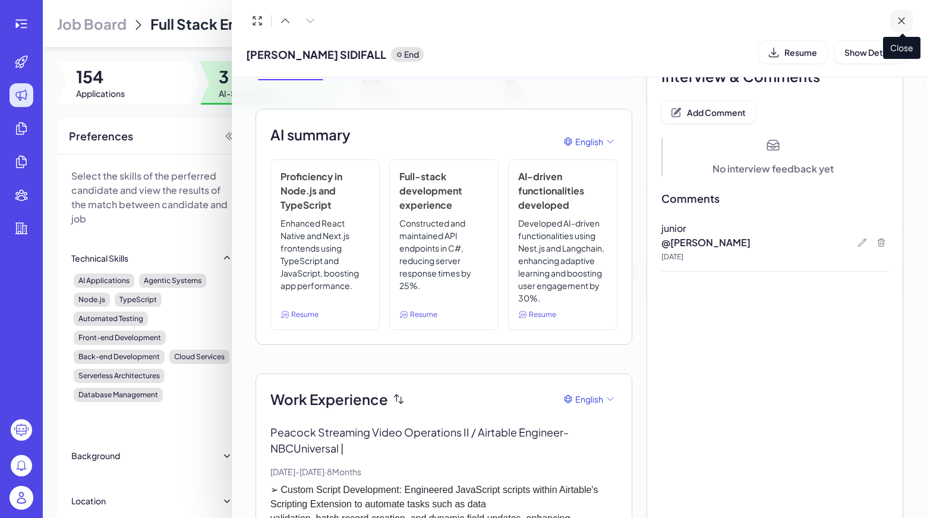
click at [896, 27] on button at bounding box center [901, 21] width 23 height 23
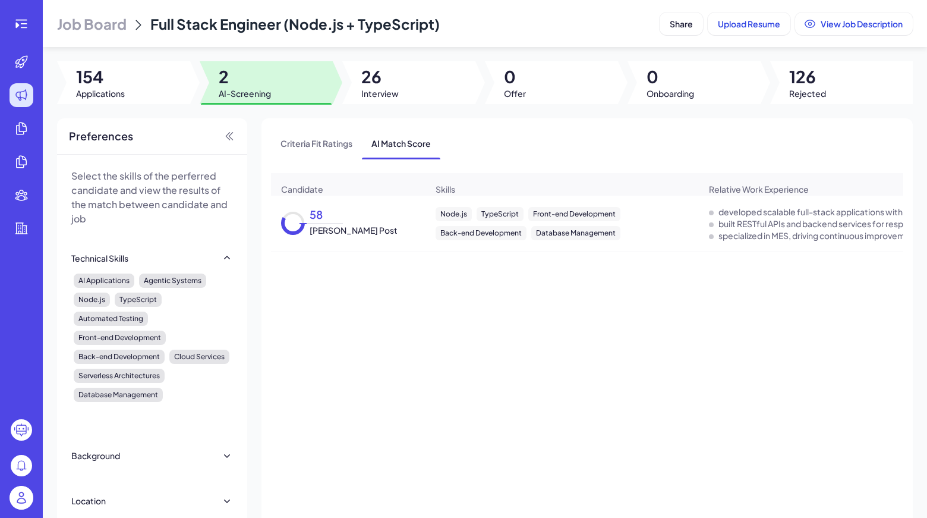
click at [373, 345] on div "58 Thomas Makai Post Node.js TypeScript Front-end Development Back-end Developm…" at bounding box center [587, 383] width 632 height 374
click at [26, 489] on img at bounding box center [22, 498] width 24 height 24
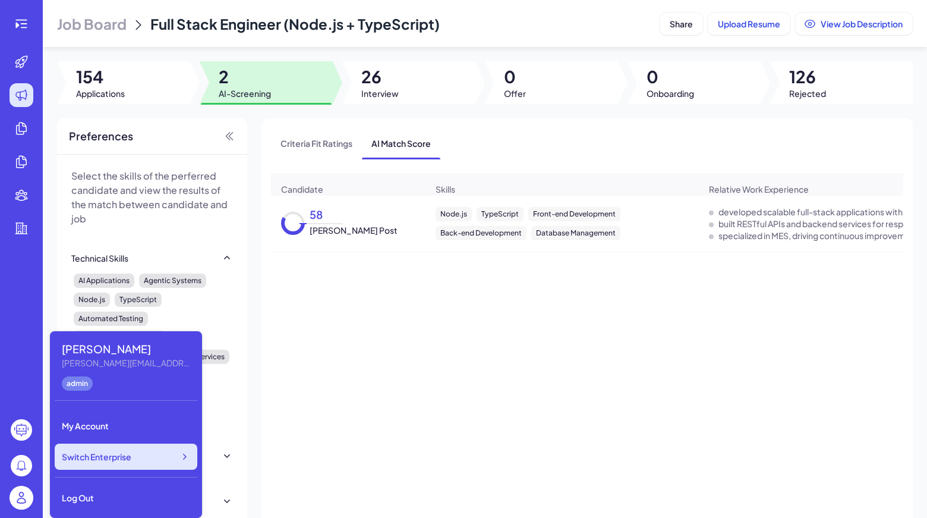
click at [130, 461] on span "Switch Enterprise" at bounding box center [97, 456] width 70 height 12
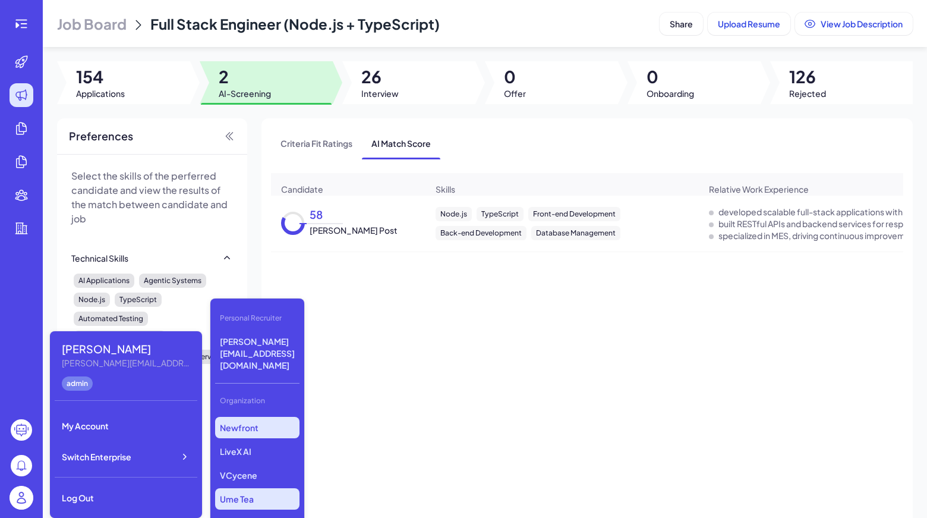
scroll to position [164, 0]
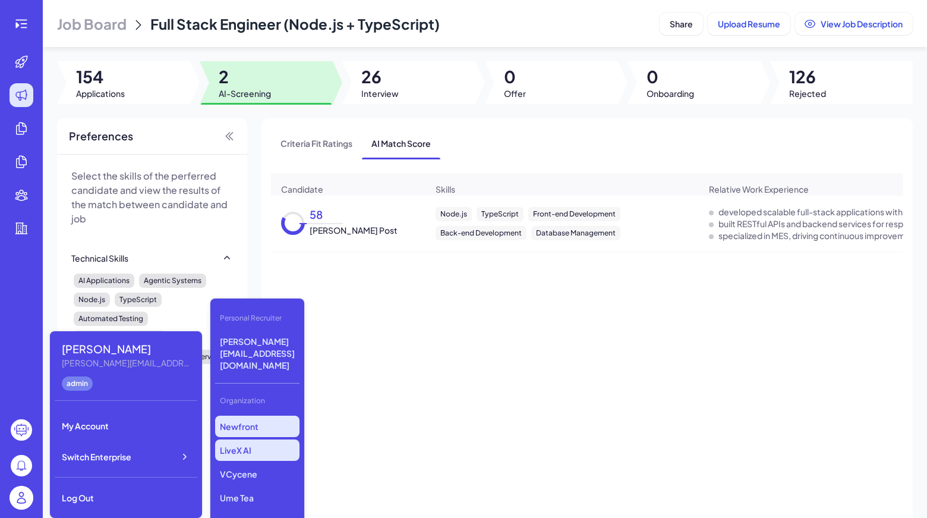
click at [270, 439] on p "LiveX AI" at bounding box center [257, 449] width 84 height 21
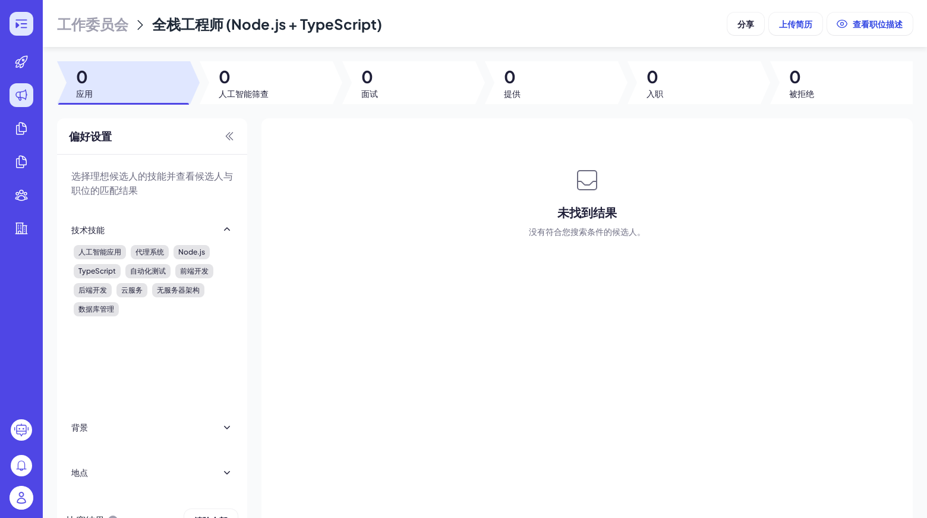
click at [18, 20] on icon at bounding box center [20, 24] width 11 height 8
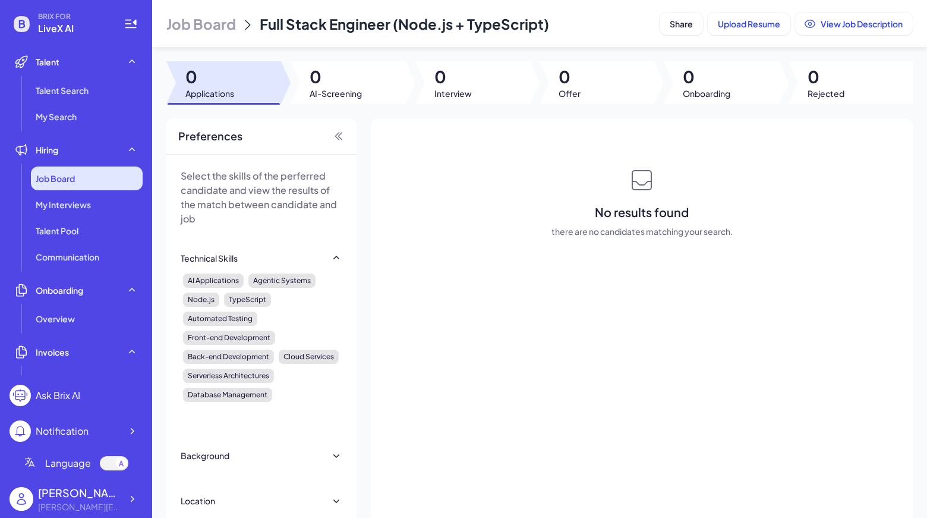
click at [77, 185] on div "Job Board" at bounding box center [87, 178] width 112 height 24
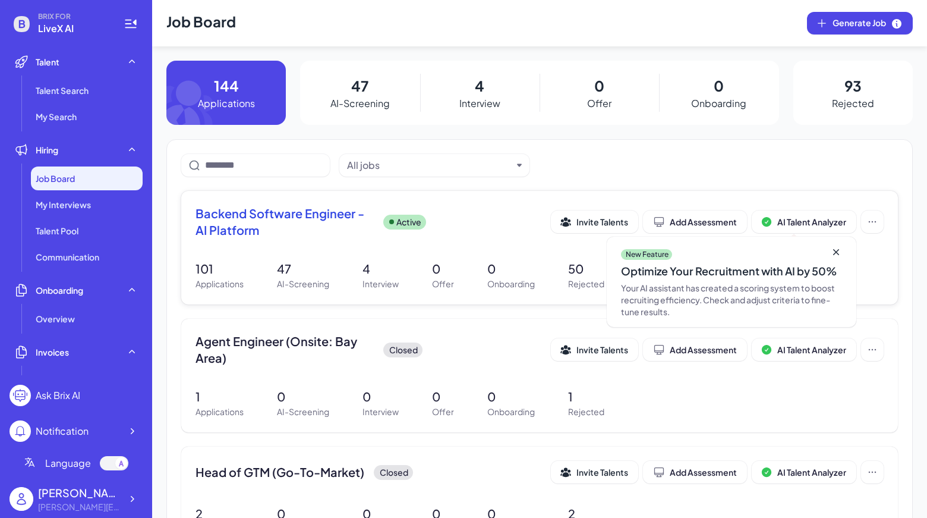
click at [269, 226] on span "Backend Software Engineer - AI Platform" at bounding box center [285, 221] width 178 height 33
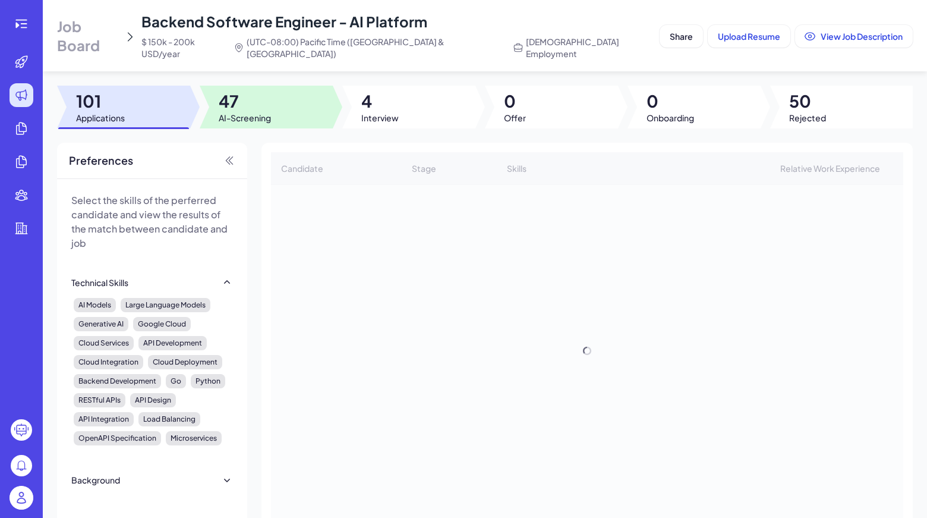
click at [272, 106] on div at bounding box center [266, 107] width 133 height 43
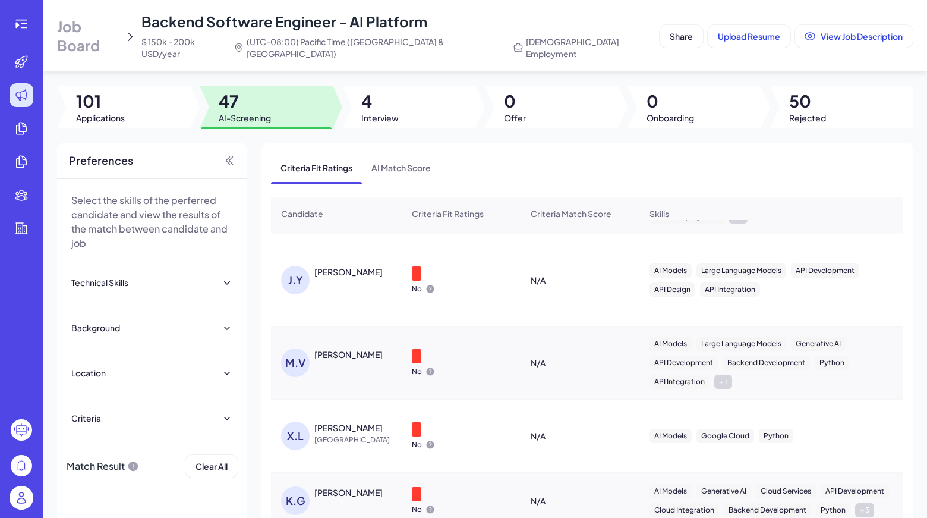
scroll to position [581, 0]
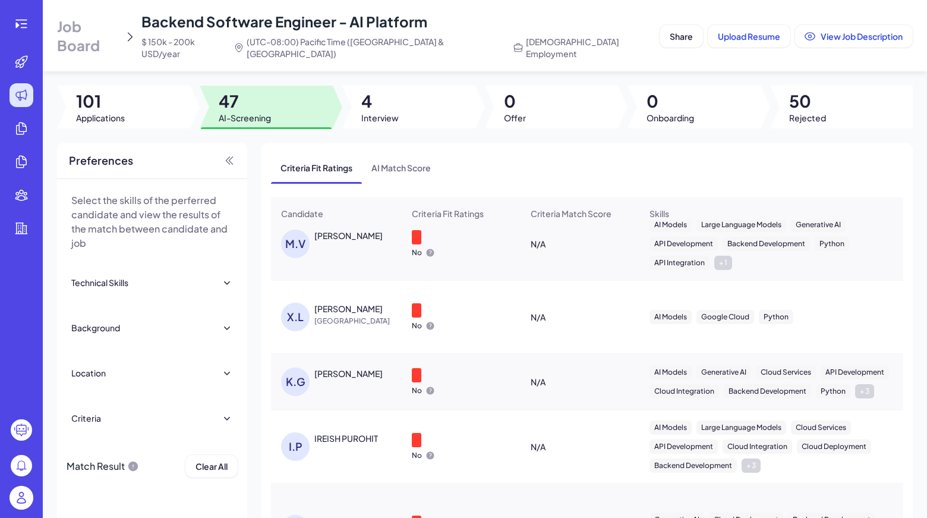
click at [335, 303] on div "[PERSON_NAME]" at bounding box center [348, 309] width 68 height 12
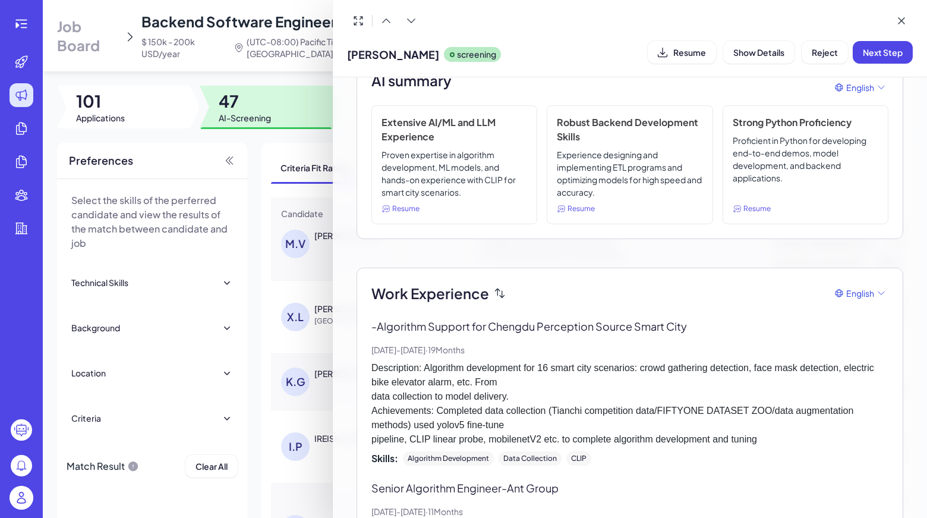
scroll to position [0, 0]
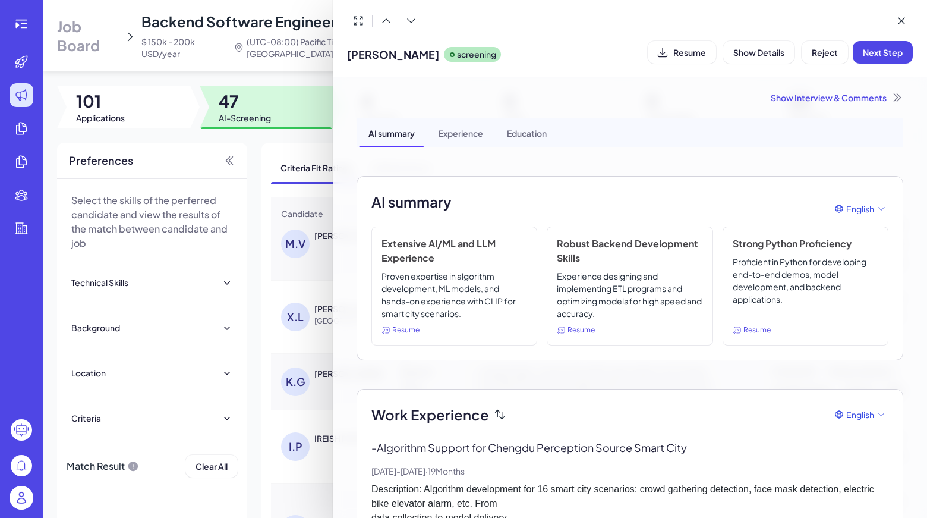
click at [853, 92] on div "Show Interview & Comments" at bounding box center [630, 98] width 547 height 12
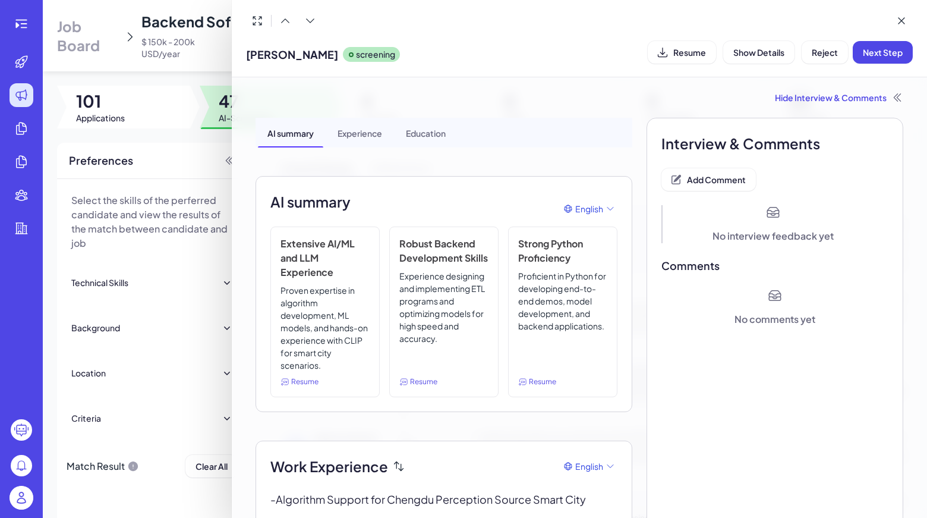
click at [710, 187] on button "Add Comment" at bounding box center [708, 179] width 94 height 23
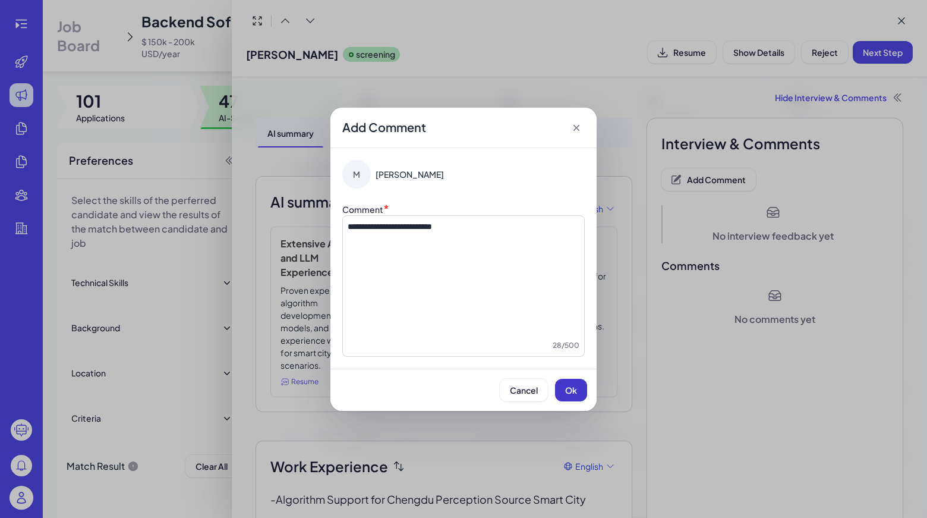
click at [561, 389] on button "Ok" at bounding box center [571, 390] width 32 height 23
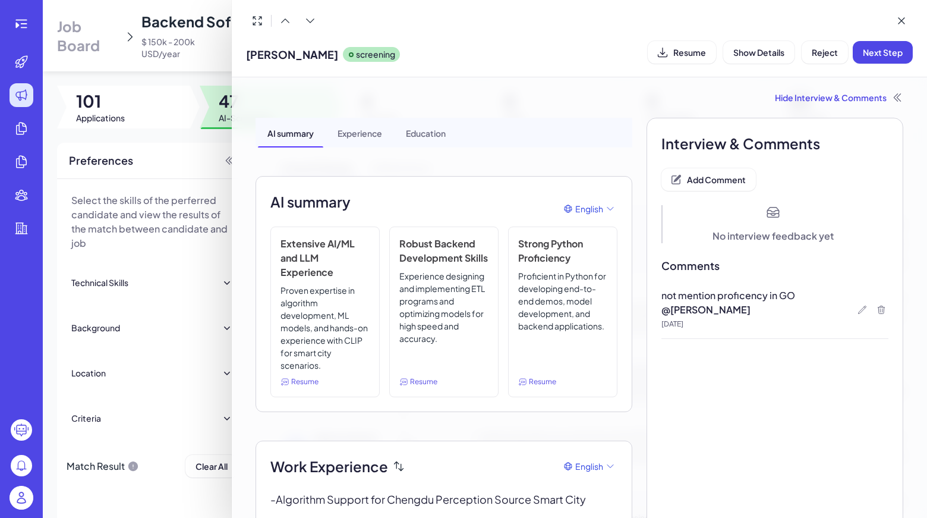
click at [828, 55] on span "Reject" at bounding box center [825, 52] width 26 height 11
click at [883, 128] on button "Ok" at bounding box center [890, 129] width 27 height 20
click at [898, 23] on icon at bounding box center [902, 21] width 12 height 12
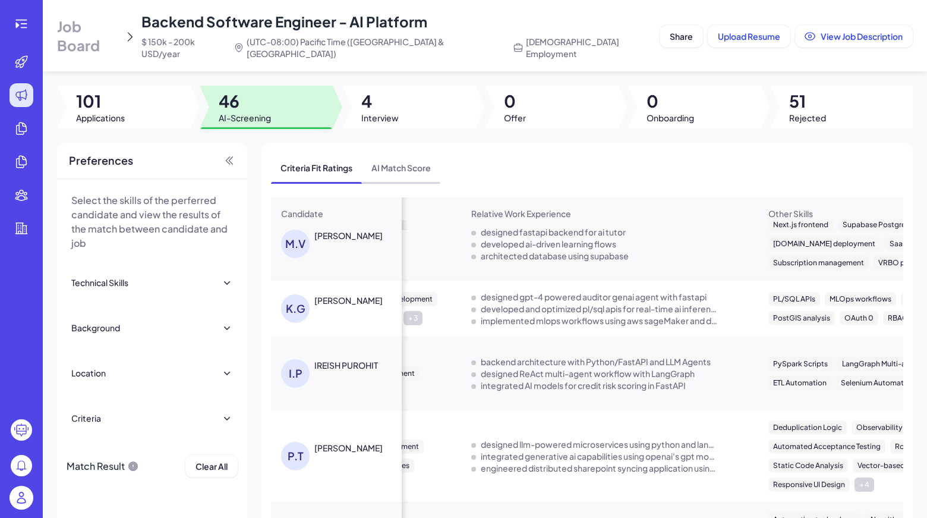
click at [378, 152] on span "AI Match Score" at bounding box center [401, 167] width 78 height 31
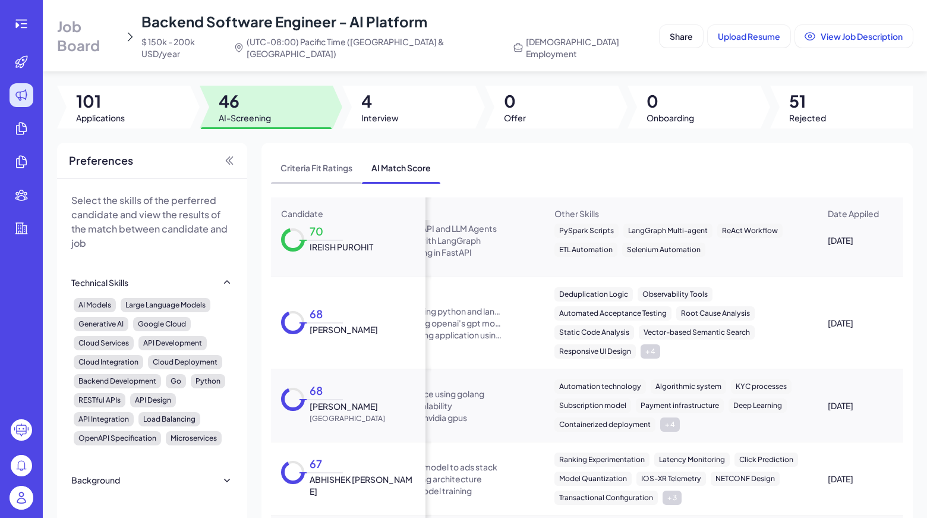
scroll to position [581, 452]
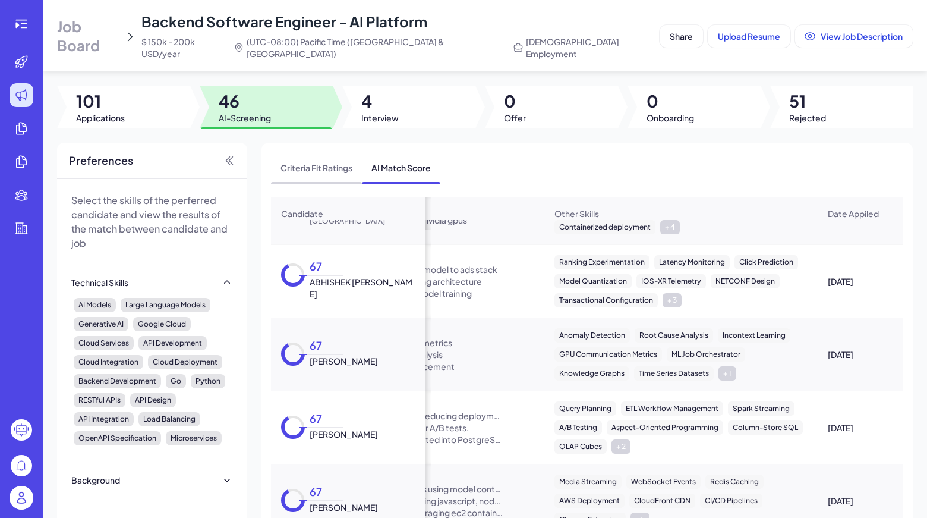
click at [326, 159] on span "Criteria Fit Ratings" at bounding box center [316, 167] width 91 height 31
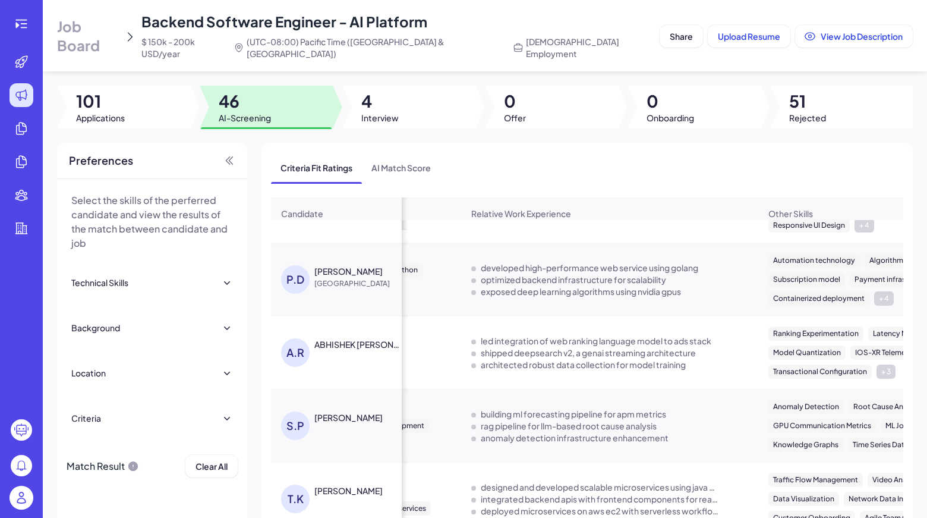
scroll to position [878, 452]
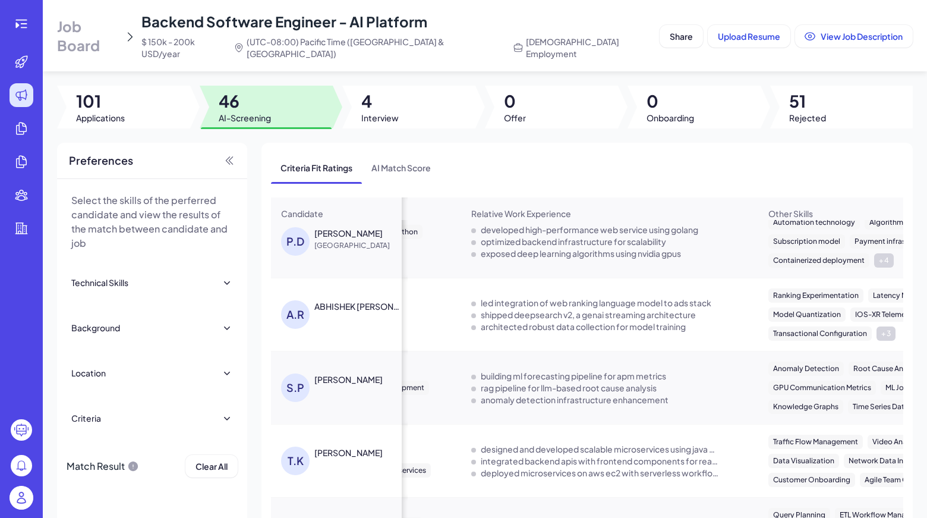
click at [346, 373] on div "[PERSON_NAME]" at bounding box center [348, 379] width 68 height 12
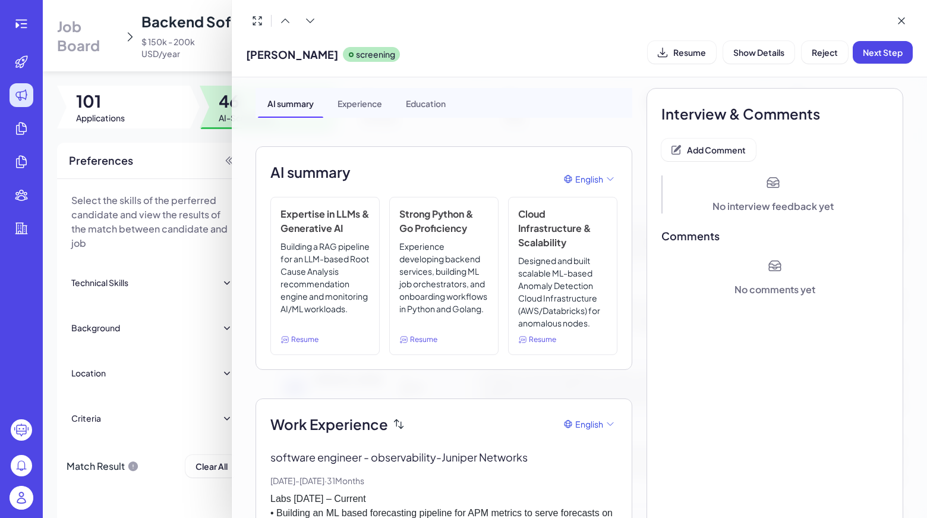
scroll to position [0, 0]
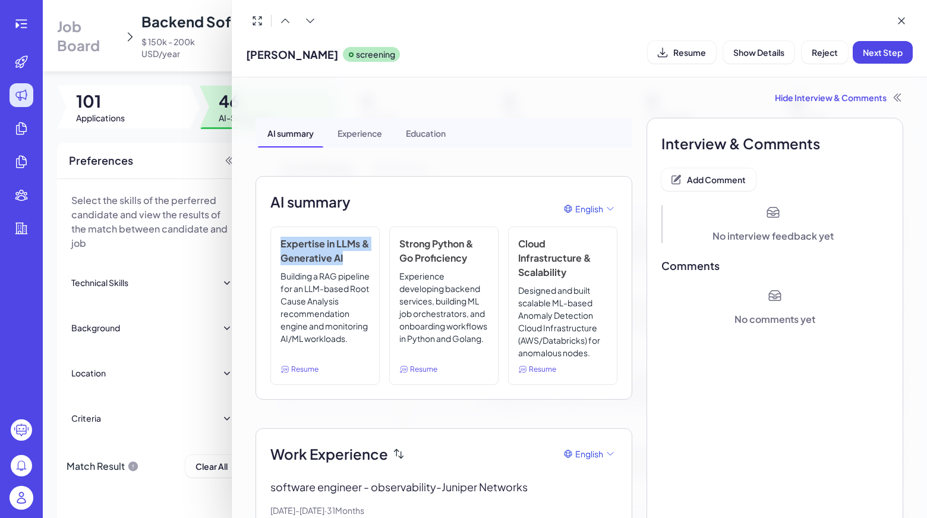
drag, startPoint x: 360, startPoint y: 255, endPoint x: 275, endPoint y: 244, distance: 86.3
click at [275, 244] on div "Expertise in LLMs & Generative AI Building a RAG pipeline for an LLM-based Root…" at bounding box center [324, 305] width 109 height 158
copy h3 "Expertise in LLMs & Generative AI"
click at [710, 179] on span "Add Comment" at bounding box center [716, 179] width 59 height 11
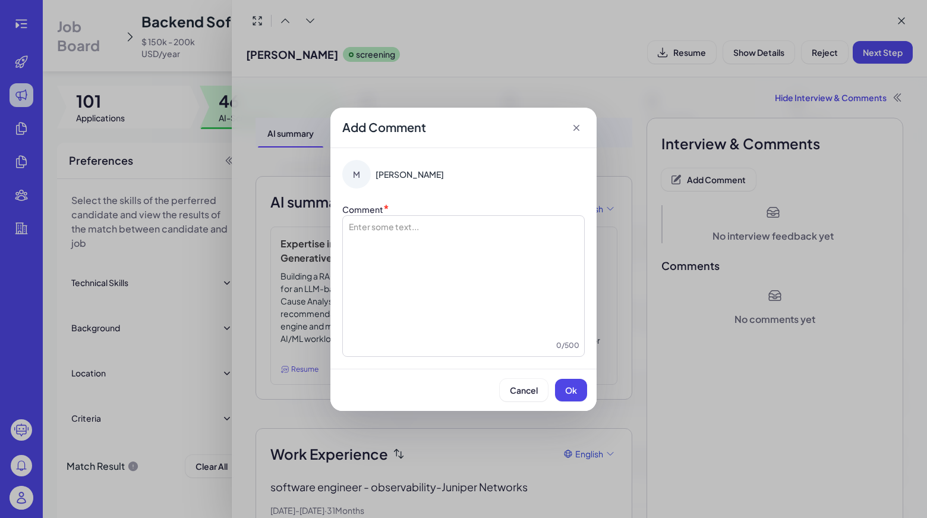
click at [393, 225] on div at bounding box center [464, 279] width 232 height 119
click at [564, 391] on button "Ok" at bounding box center [571, 390] width 32 height 23
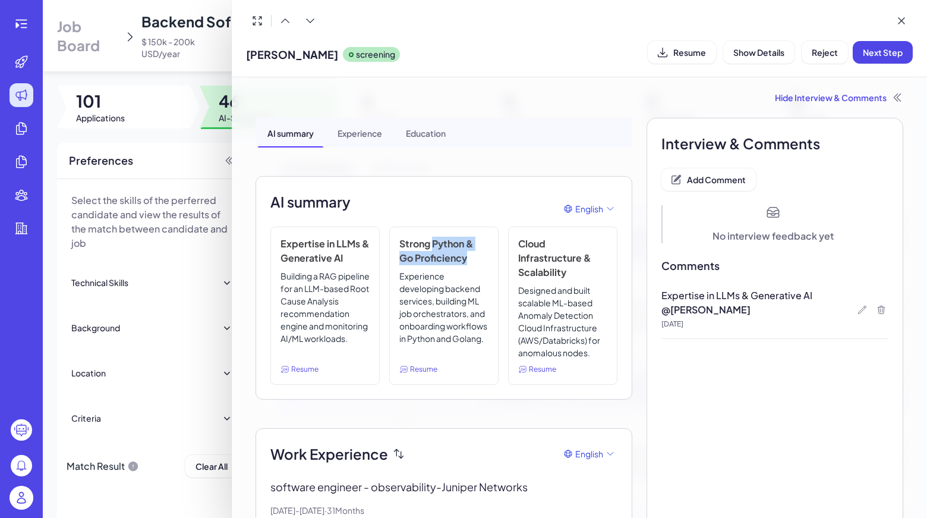
drag, startPoint x: 433, startPoint y: 242, endPoint x: 701, endPoint y: 242, distance: 267.4
click at [475, 260] on h3 "Strong Python & Go Proficiency" at bounding box center [443, 251] width 89 height 29
copy h3 "Python & Go Proficiency"
click at [861, 311] on div at bounding box center [862, 310] width 14 height 14
click at [858, 310] on icon at bounding box center [863, 310] width 10 height 10
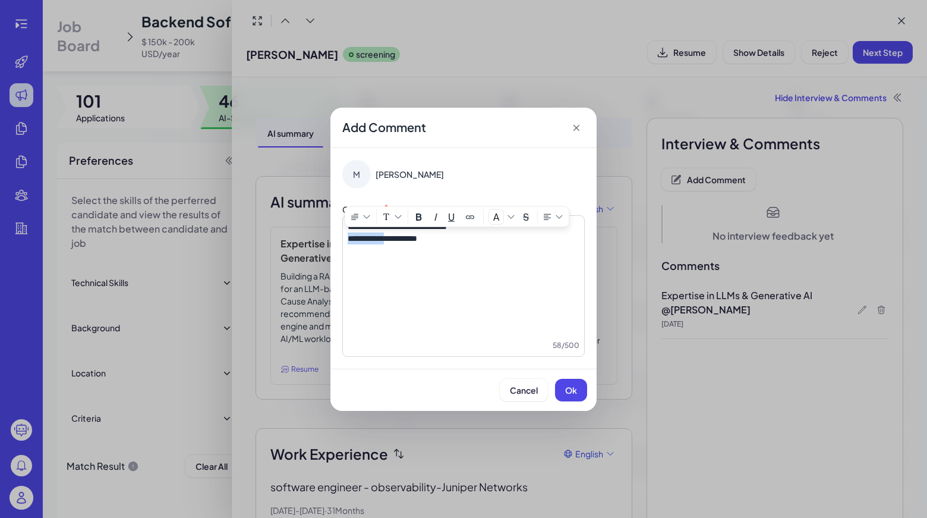
drag, startPoint x: 398, startPoint y: 241, endPoint x: 338, endPoint y: 241, distance: 60.6
click at [338, 241] on div "**********" at bounding box center [463, 258] width 266 height 220
click at [456, 237] on p "**********" at bounding box center [464, 238] width 232 height 12
click at [572, 396] on button "Ok" at bounding box center [571, 390] width 32 height 23
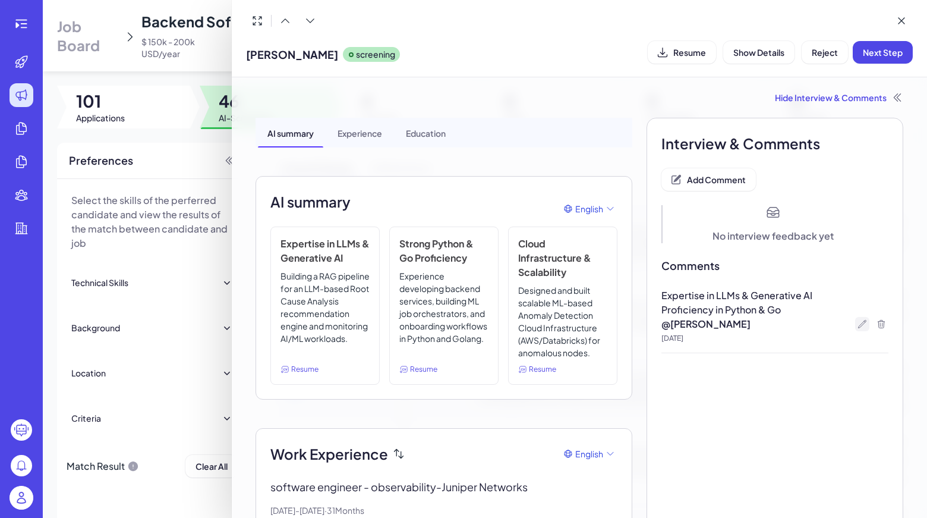
click at [858, 320] on icon at bounding box center [863, 324] width 10 height 10
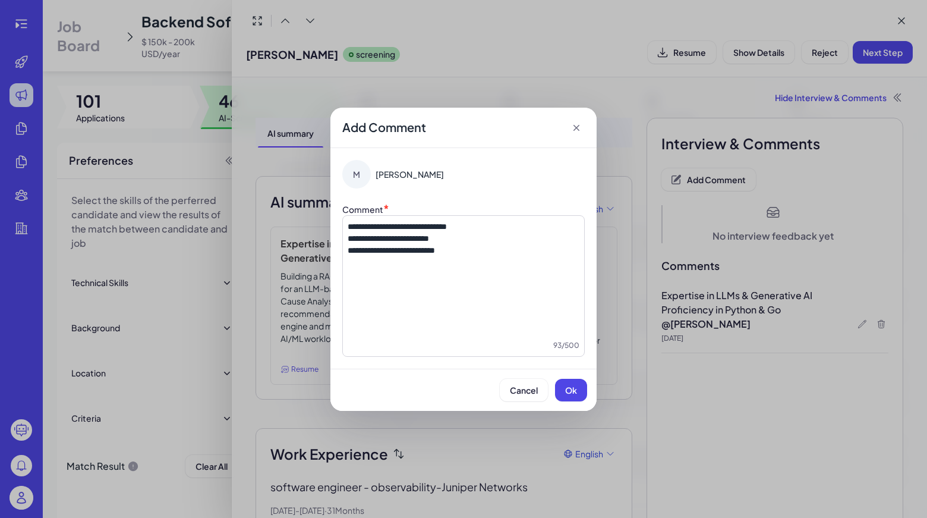
click at [583, 401] on div "Cancel Ok" at bounding box center [463, 390] width 247 height 23
click at [581, 394] on button "Ok" at bounding box center [571, 390] width 32 height 23
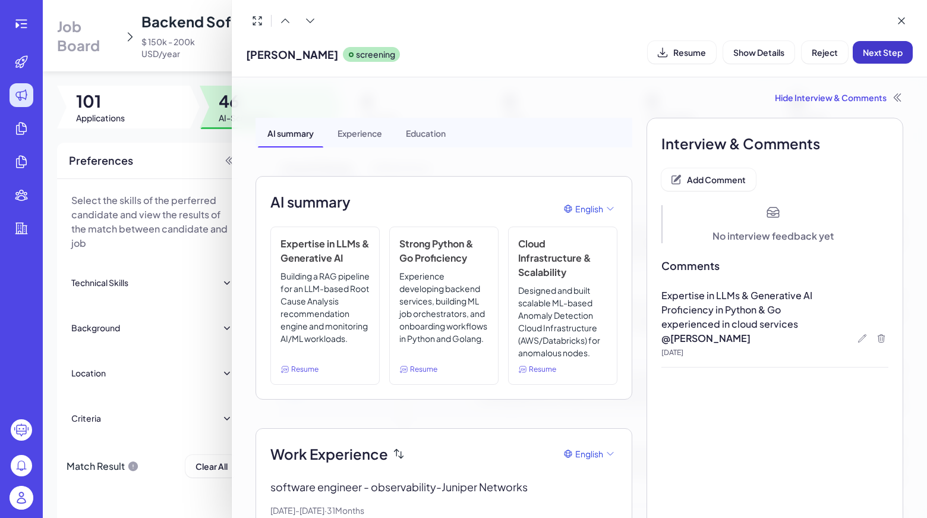
click at [887, 55] on span "Next Step" at bounding box center [883, 52] width 40 height 11
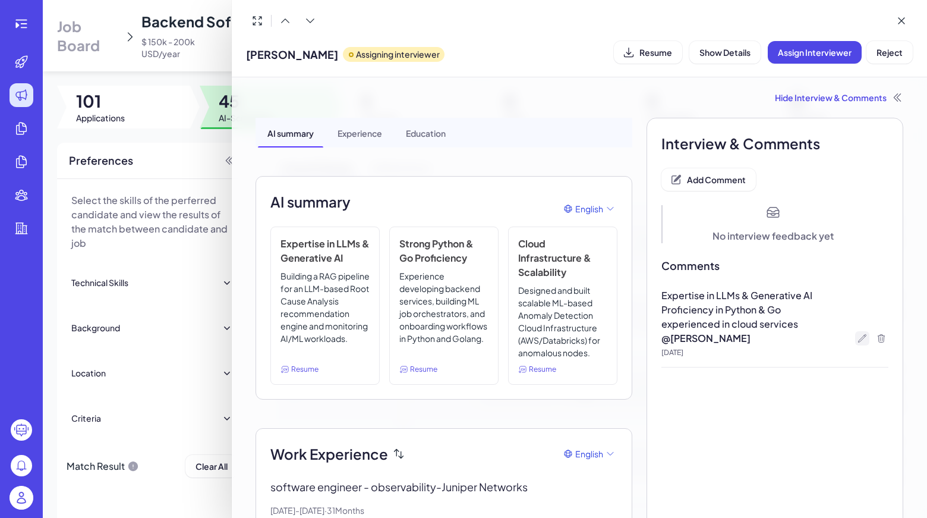
click at [858, 337] on icon at bounding box center [863, 338] width 10 height 10
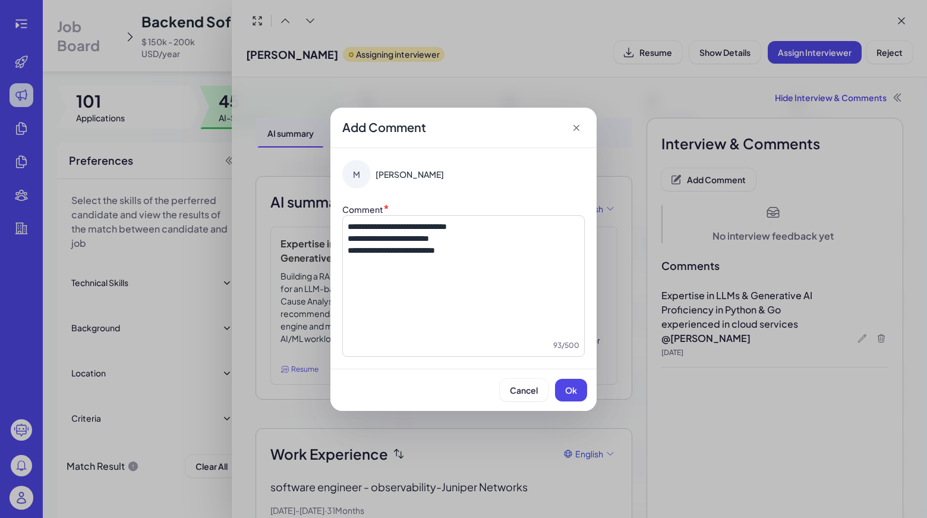
click at [579, 130] on icon at bounding box center [577, 128] width 12 height 12
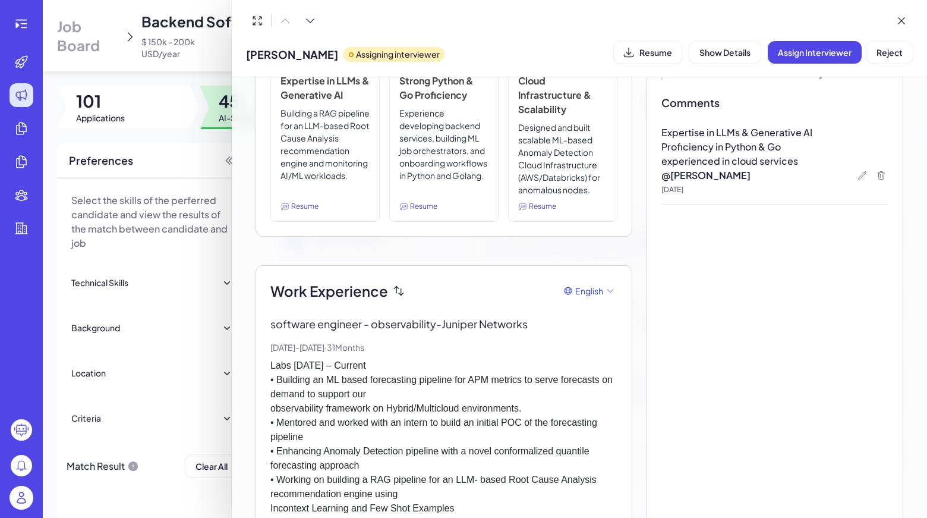
scroll to position [59, 0]
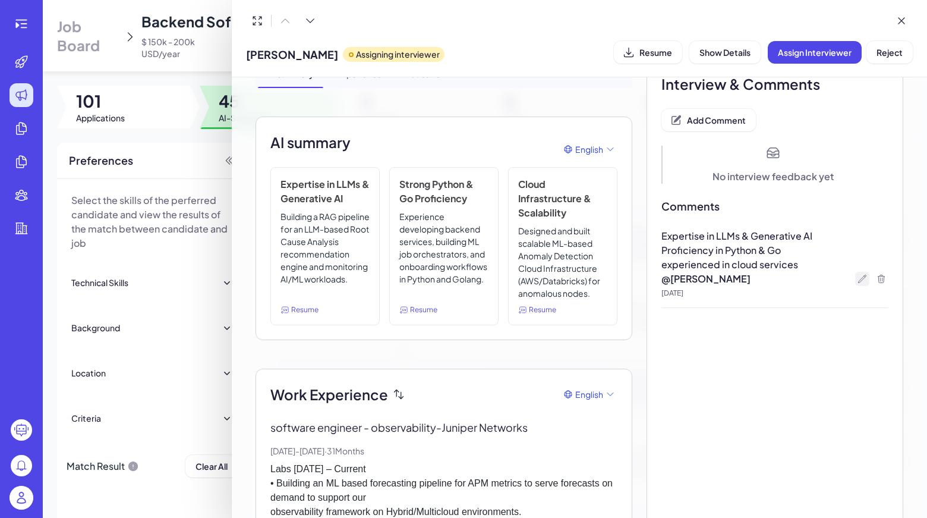
click at [859, 280] on icon at bounding box center [863, 279] width 10 height 10
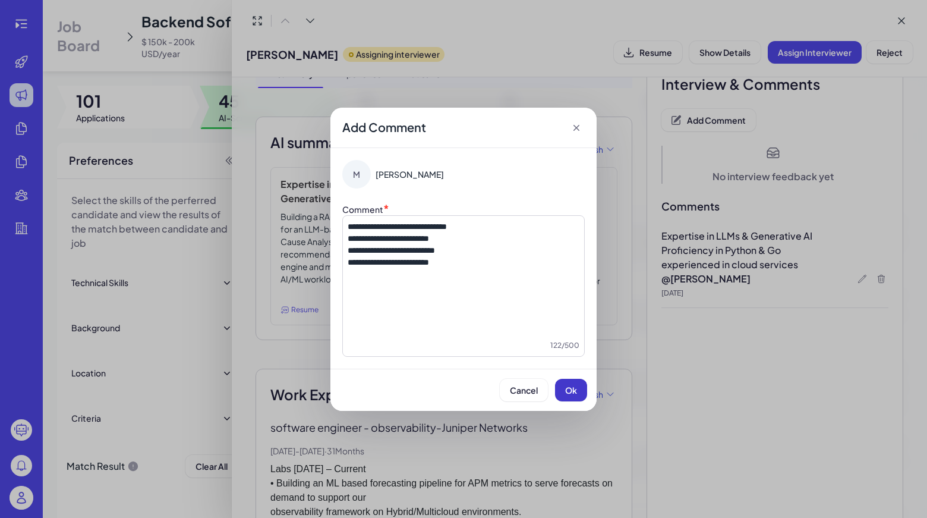
click at [572, 382] on button "Ok" at bounding box center [571, 390] width 32 height 23
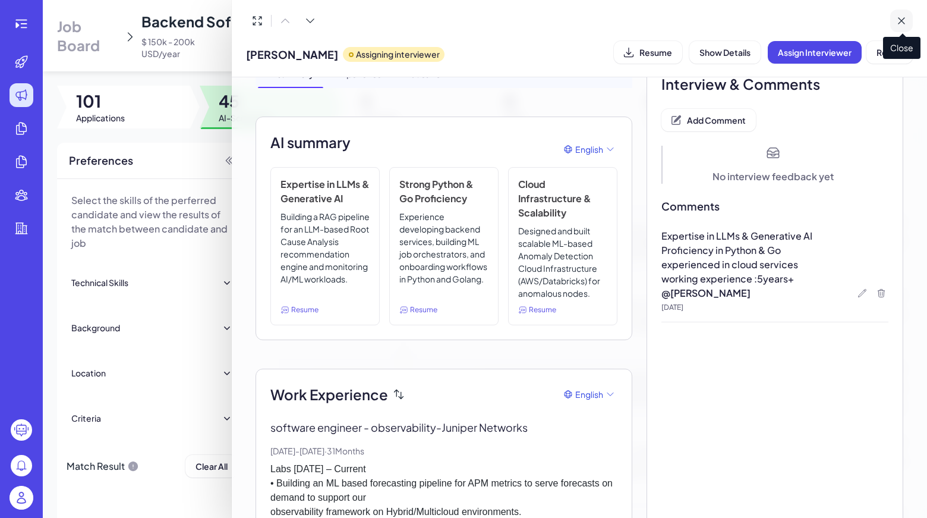
click at [902, 24] on icon at bounding box center [902, 21] width 12 height 12
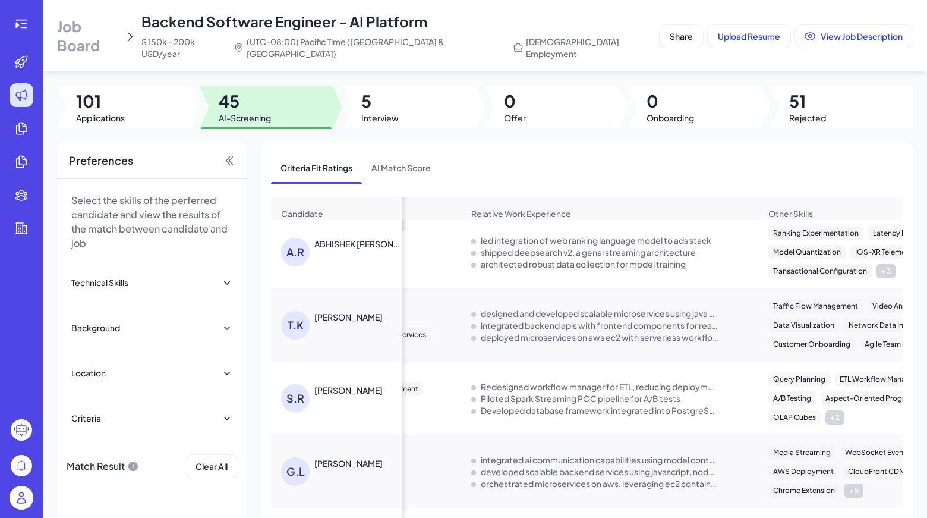
scroll to position [997, 452]
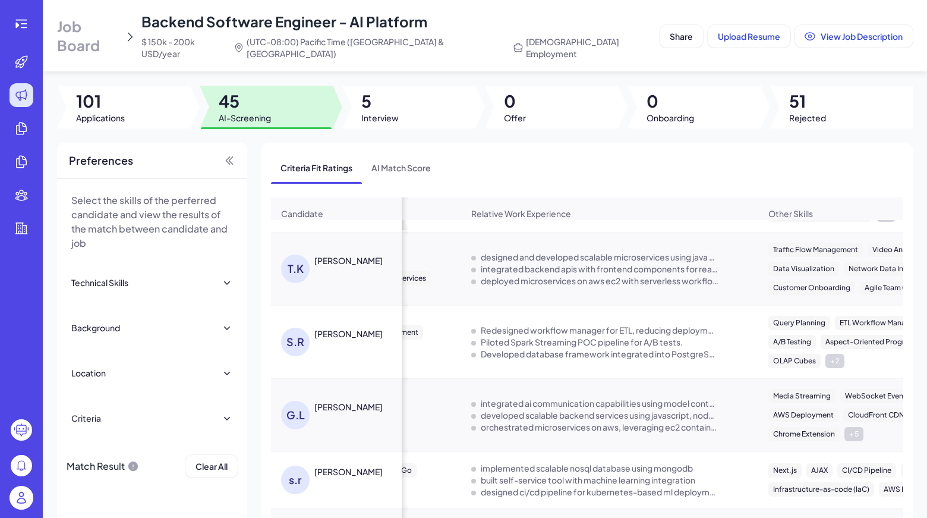
drag, startPoint x: 847, startPoint y: 136, endPoint x: 761, endPoint y: 182, distance: 98.7
click at [847, 143] on div "Criteria Fit Ratings AI Match Score Candidate Criteria Fit Ratings Criteria Mat…" at bounding box center [586, 357] width 651 height 428
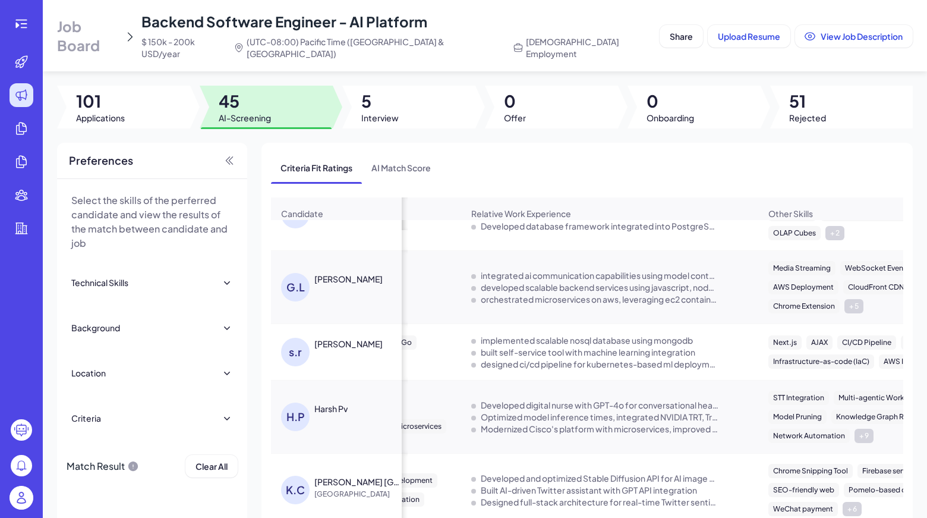
scroll to position [1176, 452]
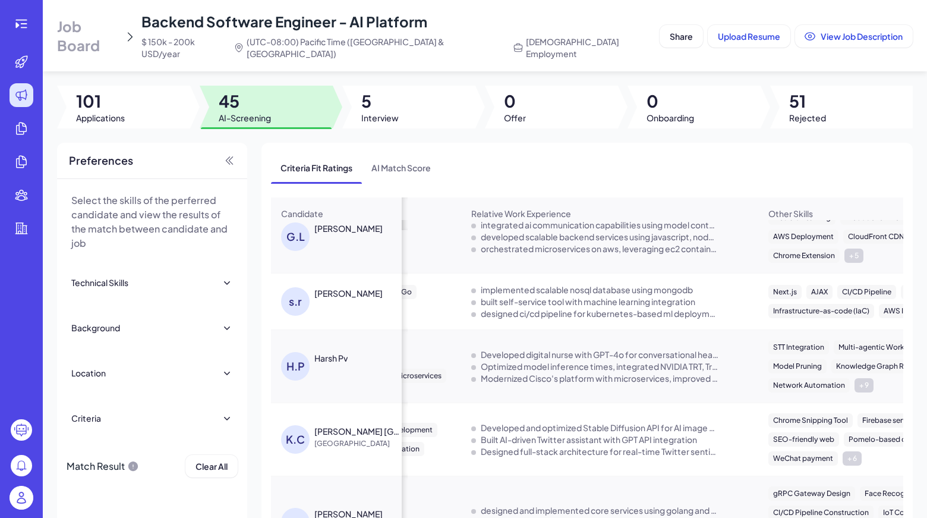
click at [332, 352] on div "Harsh Pv" at bounding box center [330, 358] width 33 height 12
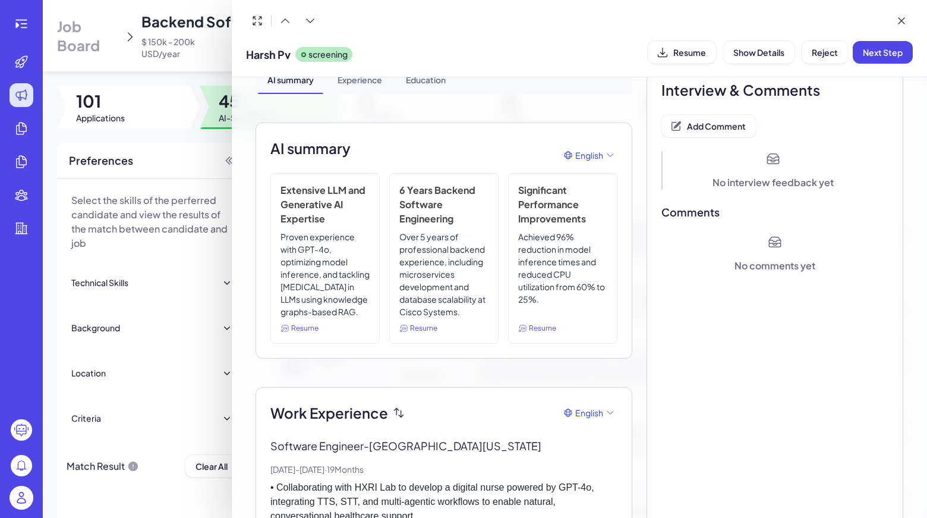
scroll to position [0, 0]
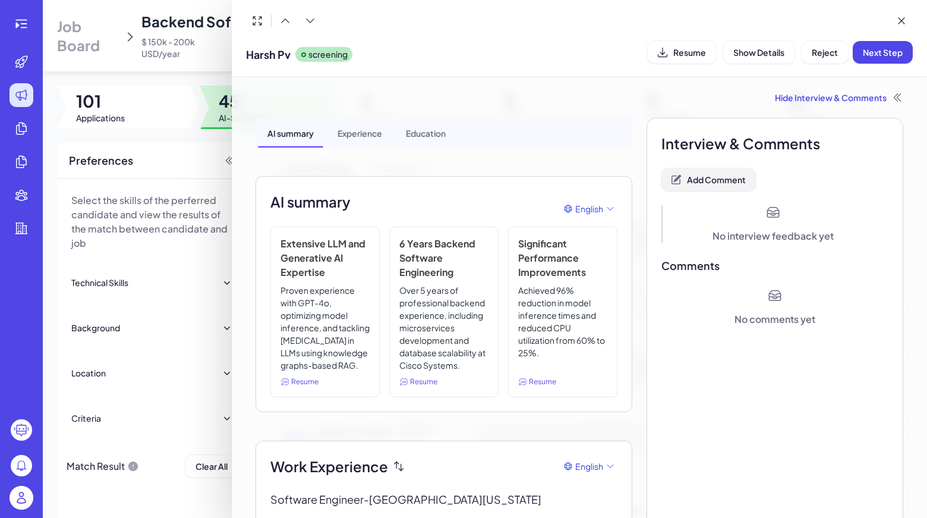
click at [705, 174] on button "Add Comment" at bounding box center [708, 179] width 94 height 23
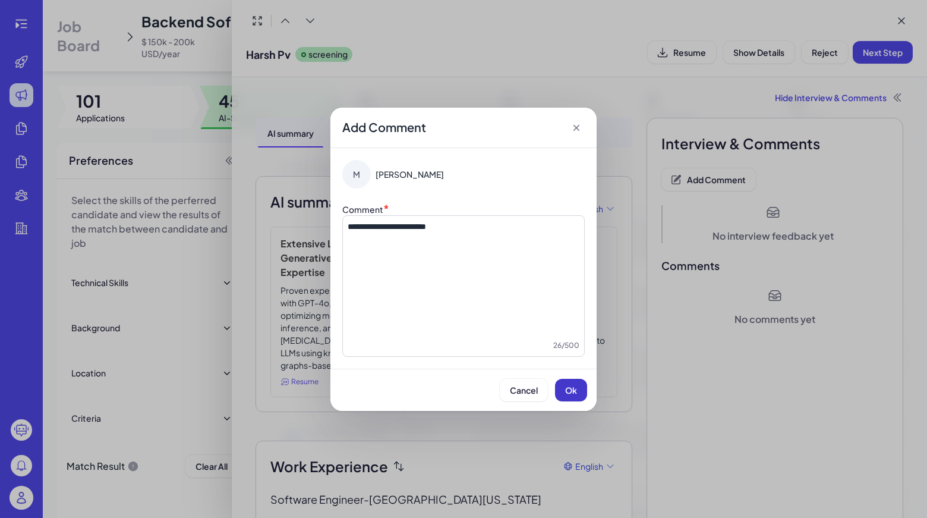
click at [579, 384] on button "Ok" at bounding box center [571, 390] width 32 height 23
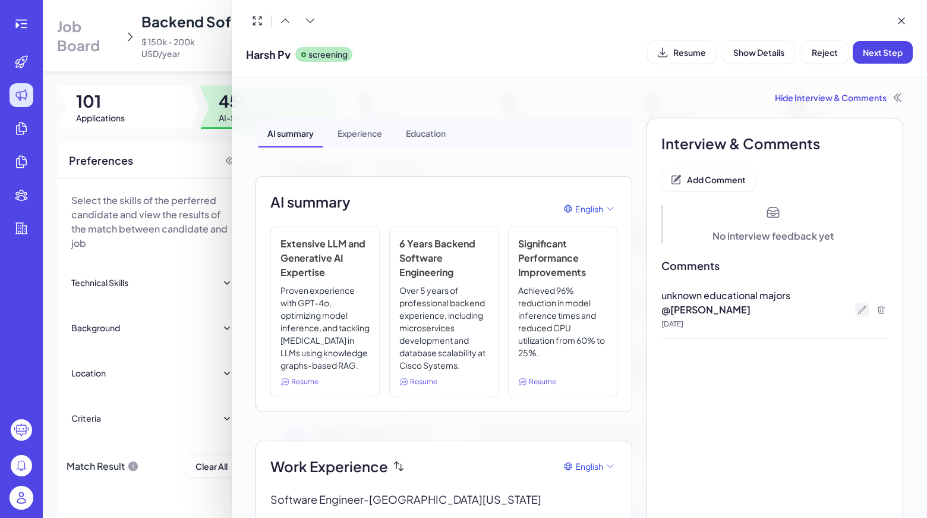
click at [858, 313] on icon at bounding box center [863, 310] width 10 height 10
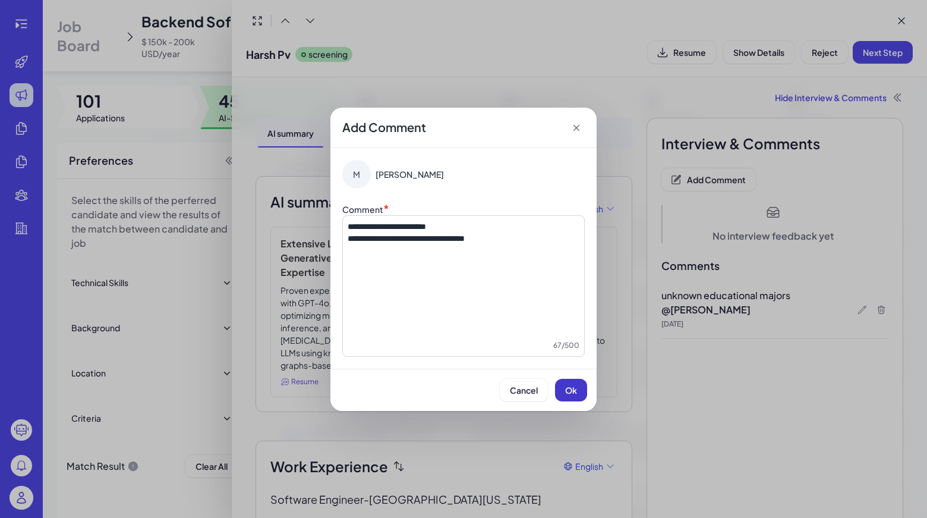
click at [567, 396] on button "Ok" at bounding box center [571, 390] width 32 height 23
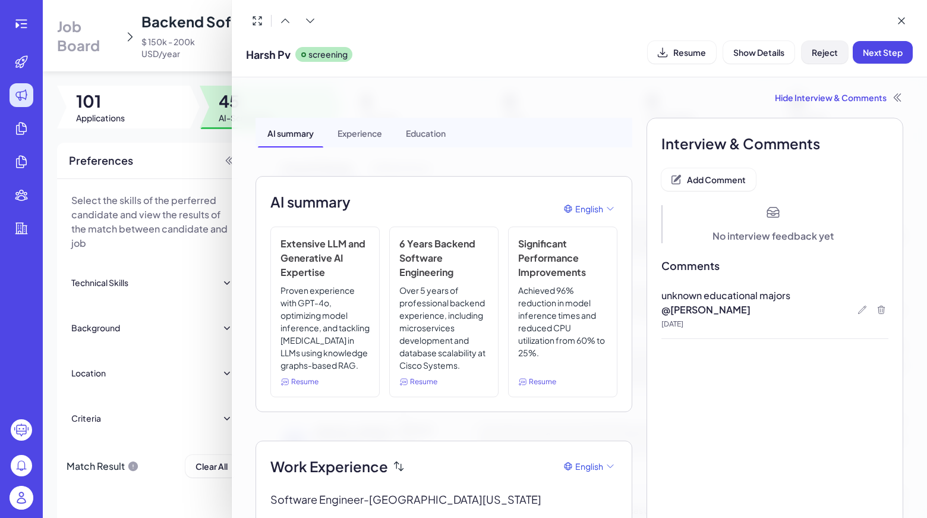
click at [828, 55] on span "Reject" at bounding box center [825, 52] width 26 height 11
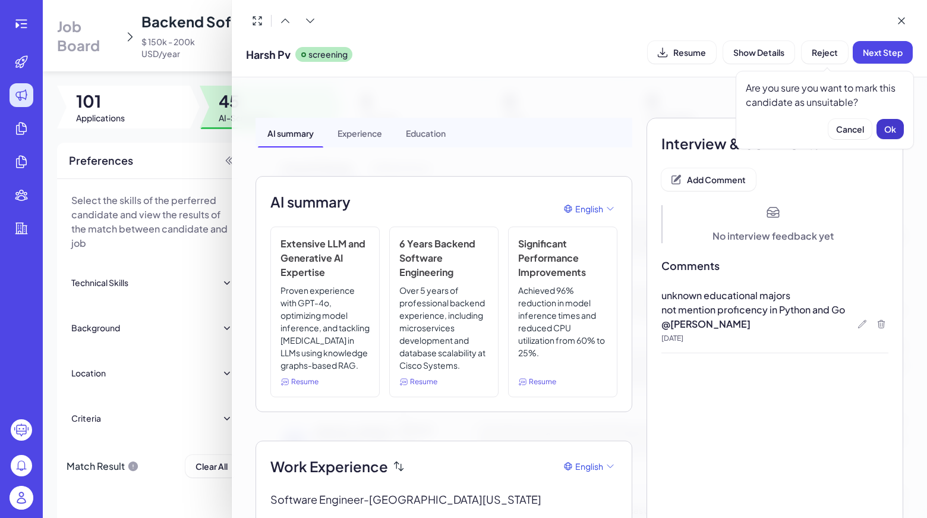
click at [880, 127] on button "Ok" at bounding box center [890, 129] width 27 height 20
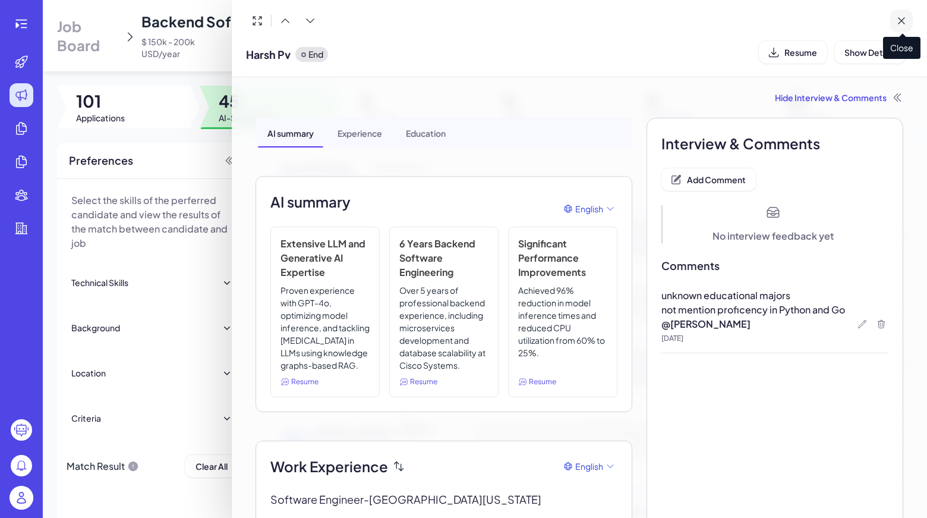
click at [906, 25] on icon at bounding box center [902, 21] width 12 height 12
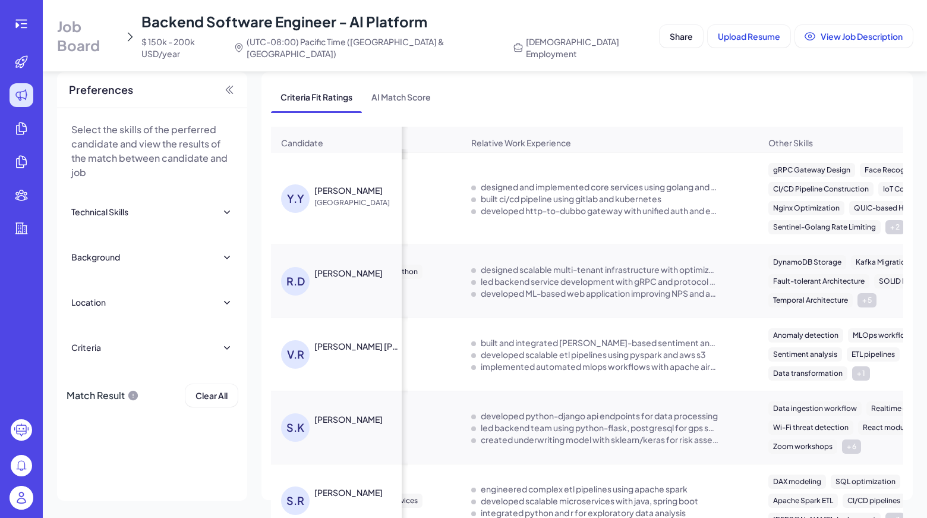
scroll to position [1413, 452]
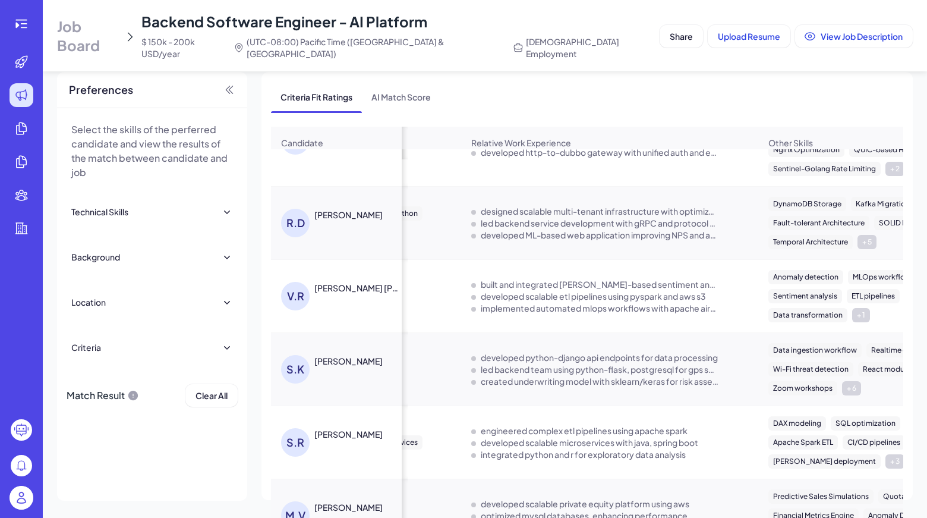
click at [338, 428] on div "[PERSON_NAME]" at bounding box center [348, 434] width 68 height 12
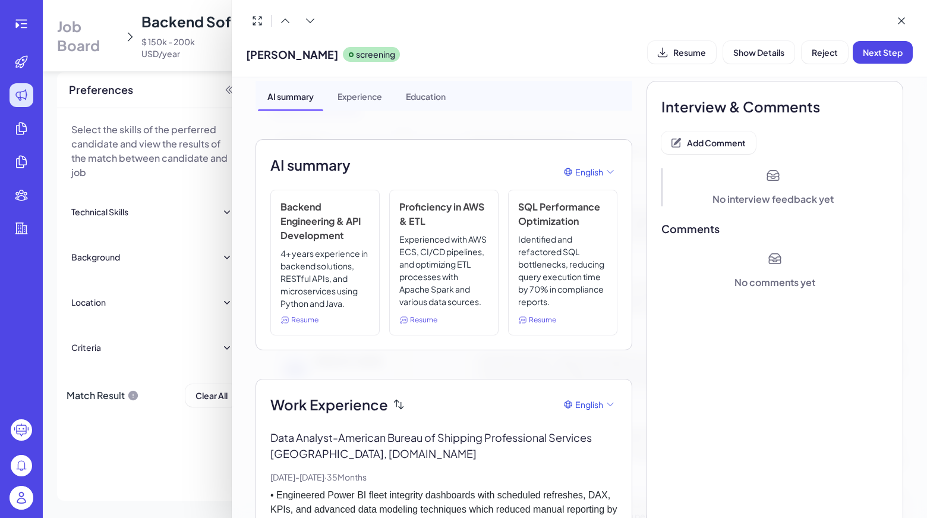
scroll to position [59, 0]
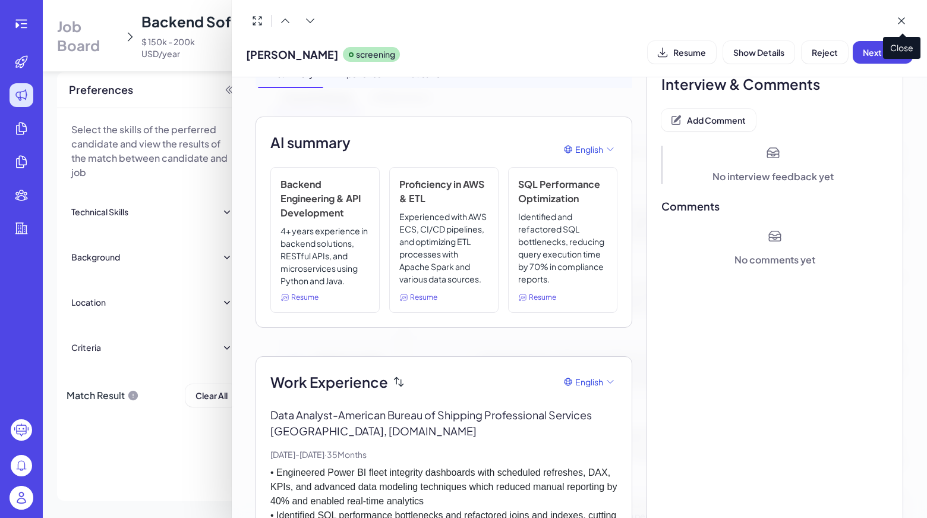
click at [897, 20] on icon at bounding box center [902, 21] width 12 height 12
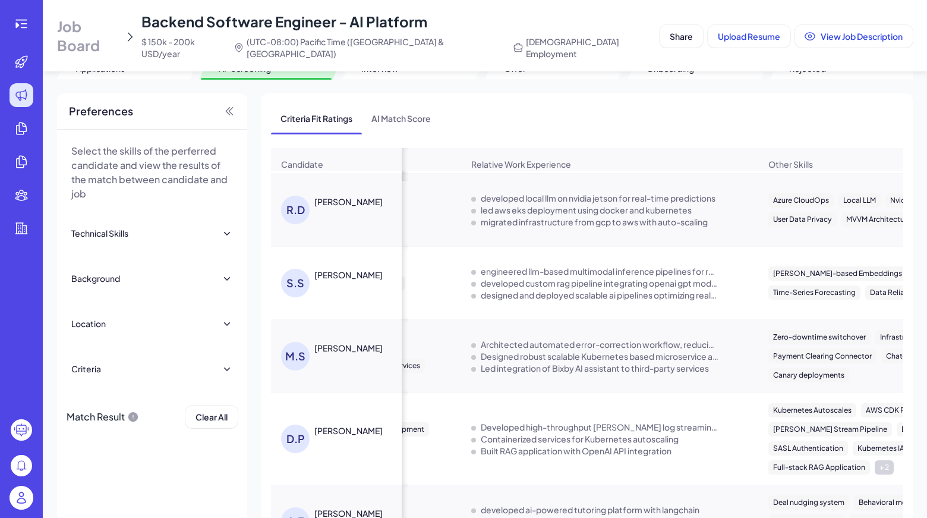
scroll to position [71, 0]
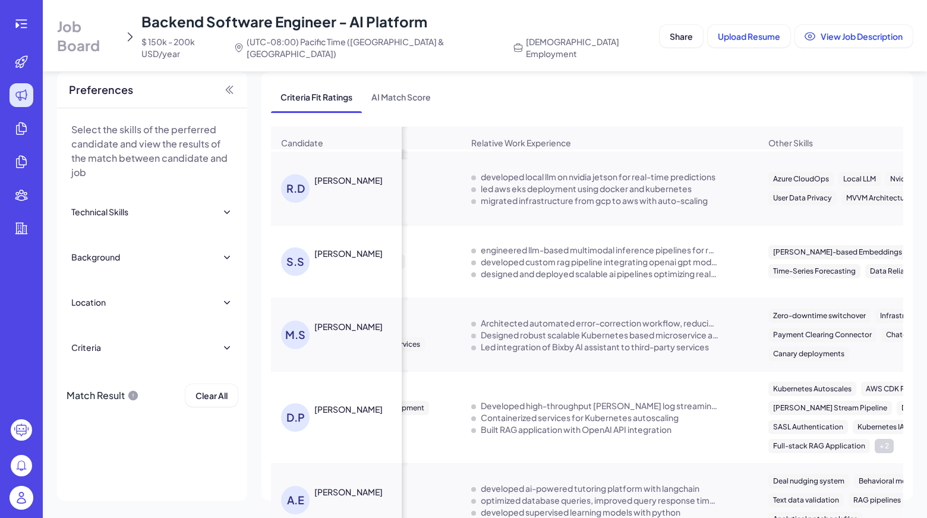
click at [370, 486] on div "[PERSON_NAME]" at bounding box center [358, 492] width 89 height 12
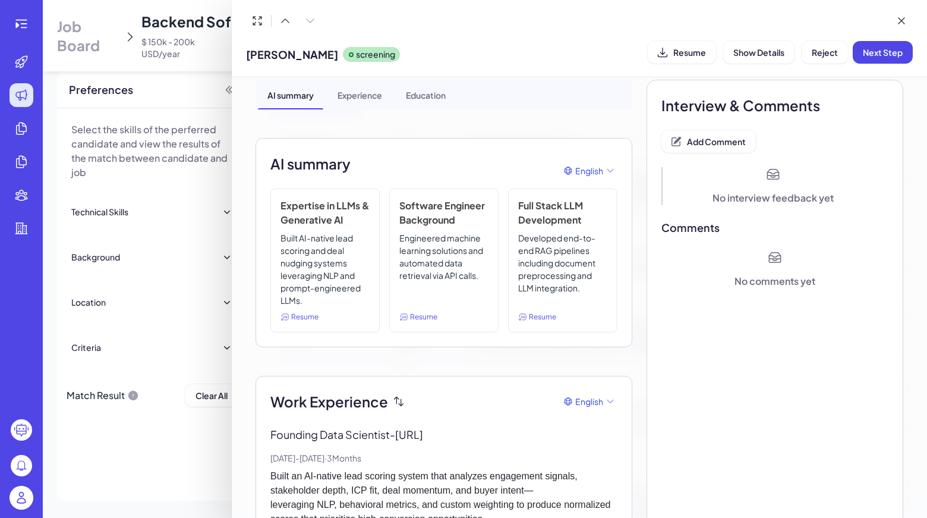
scroll to position [0, 0]
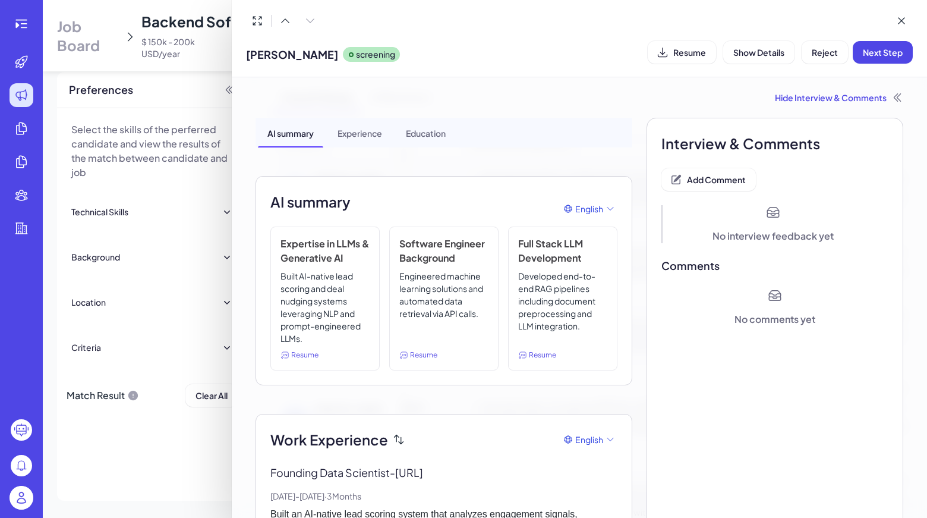
click at [713, 188] on button "Add Comment" at bounding box center [708, 179] width 94 height 23
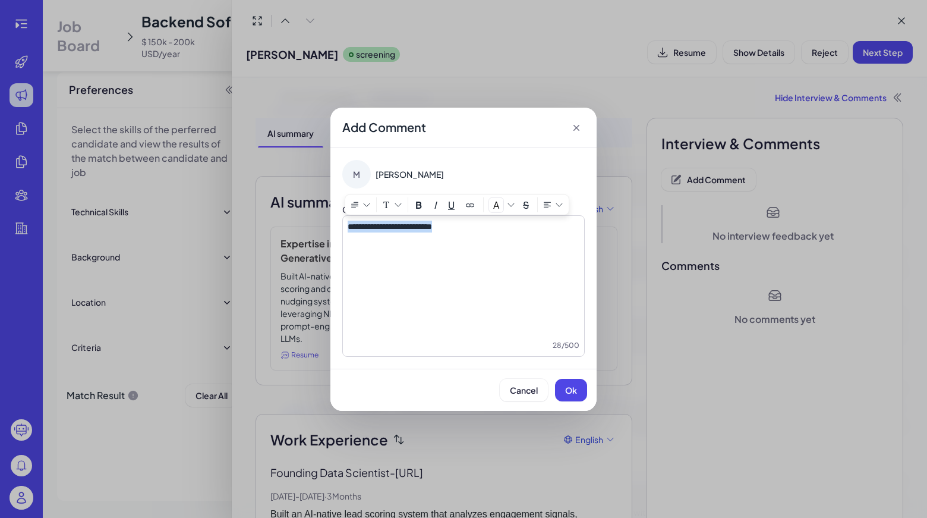
drag, startPoint x: 486, startPoint y: 225, endPoint x: 349, endPoint y: 222, distance: 136.7
click at [349, 222] on p "**********" at bounding box center [464, 226] width 232 height 12
copy span "**********"
click at [566, 389] on span "Ok" at bounding box center [571, 390] width 12 height 11
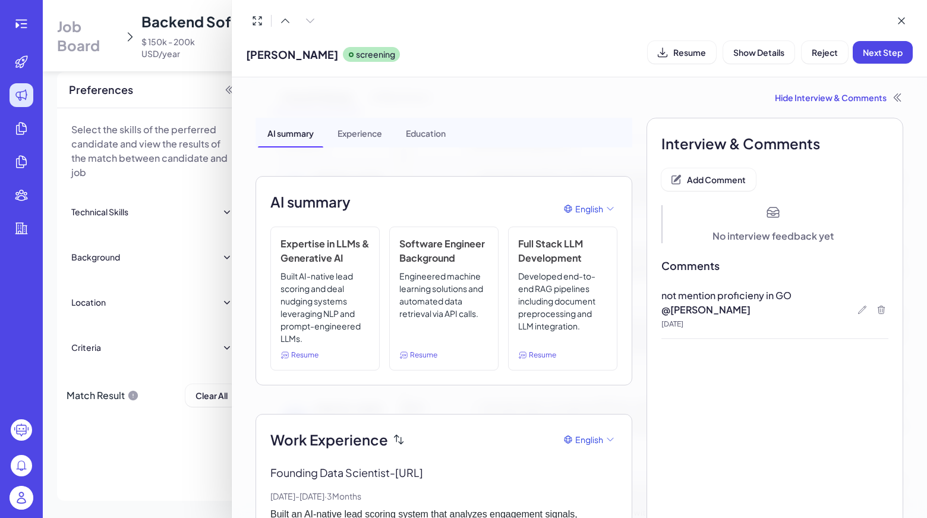
click at [811, 62] on button "Reject" at bounding box center [825, 52] width 46 height 23
click at [882, 124] on button "Ok" at bounding box center [890, 129] width 27 height 20
click at [896, 15] on icon at bounding box center [902, 21] width 12 height 12
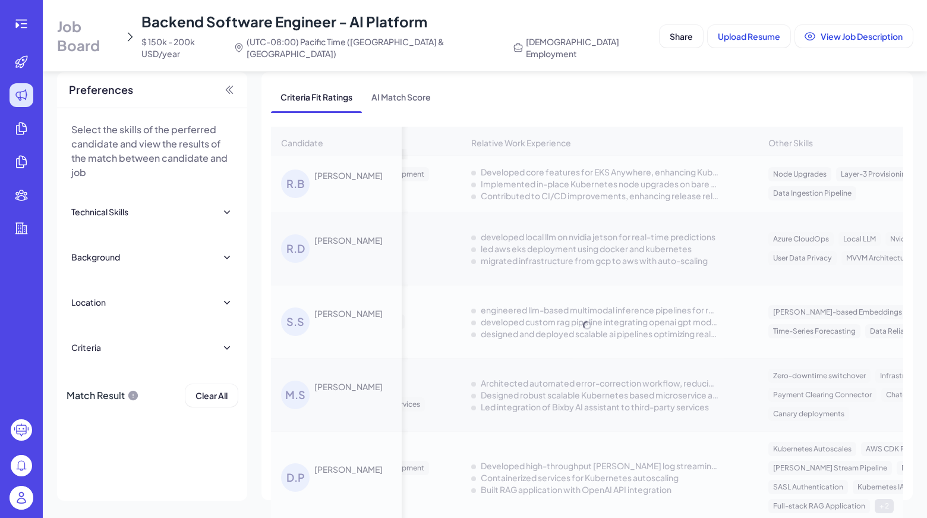
scroll to position [2610, 452]
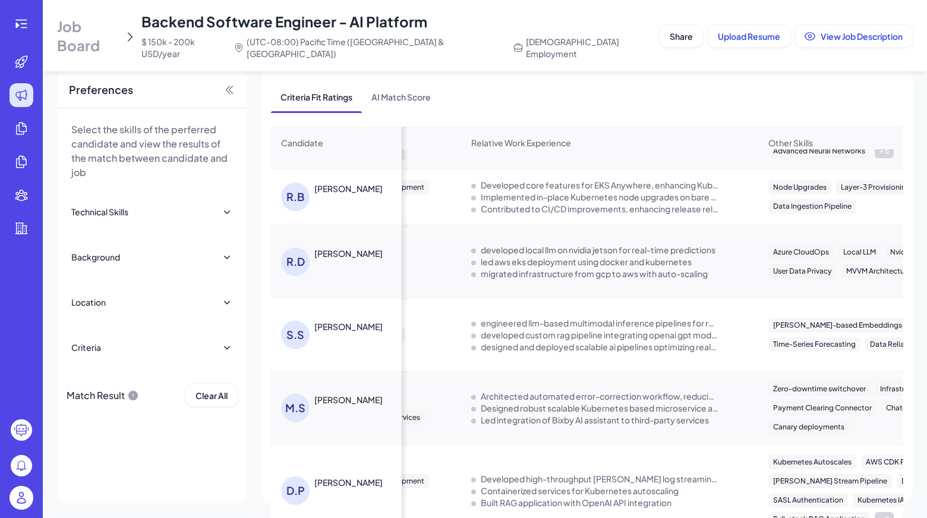
click at [344, 467] on div "D.P [PERSON_NAME]" at bounding box center [337, 491] width 130 height 48
click at [342, 476] on div "[PERSON_NAME]" at bounding box center [348, 482] width 68 height 12
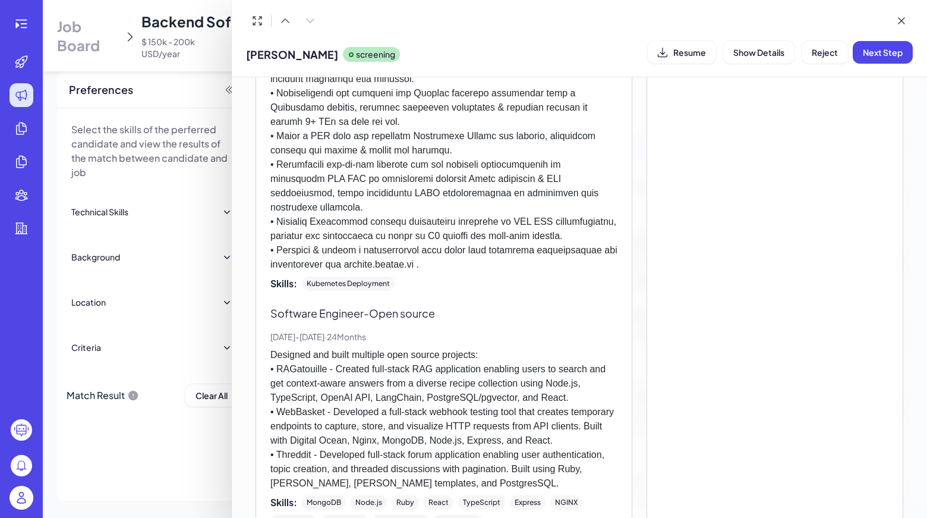
scroll to position [577, 0]
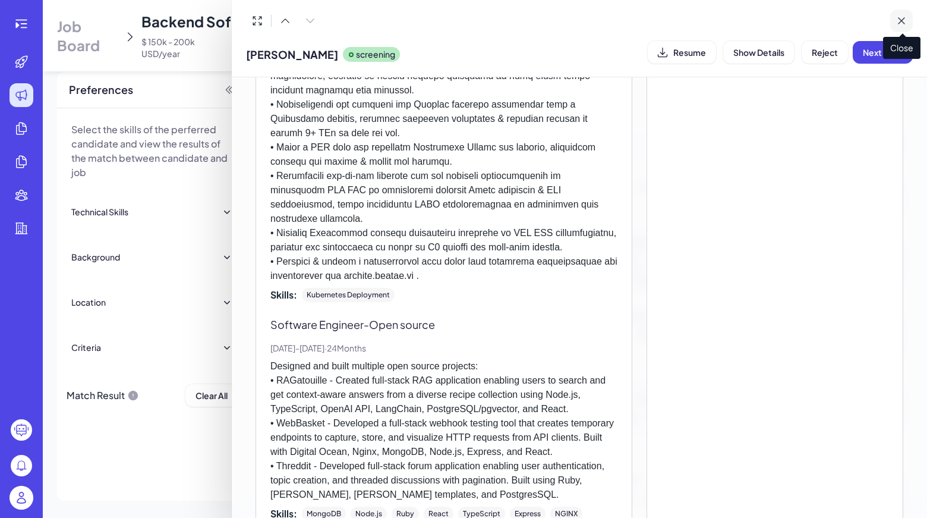
click at [894, 20] on button at bounding box center [901, 21] width 23 height 23
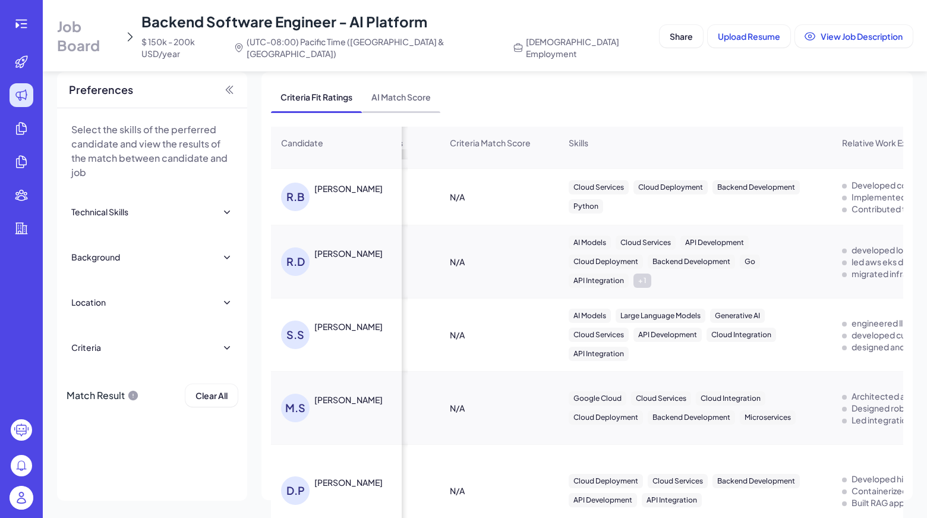
click at [383, 90] on span "AI Match Score" at bounding box center [401, 96] width 78 height 31
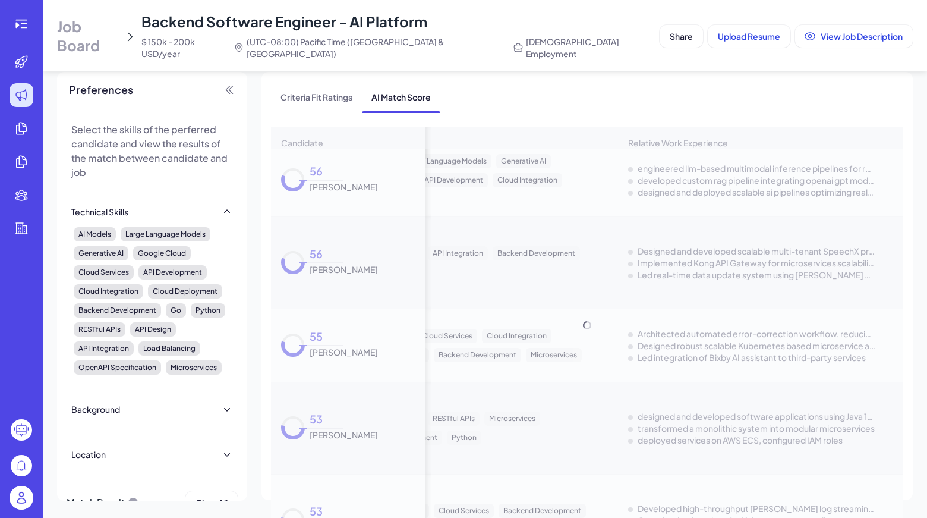
scroll to position [2611, 81]
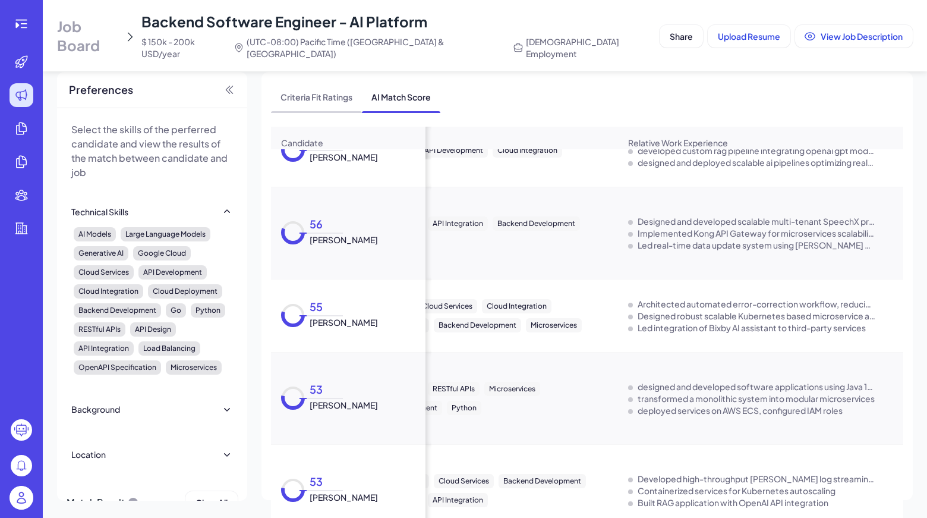
click at [313, 86] on span "Criteria Fit Ratings" at bounding box center [316, 96] width 91 height 31
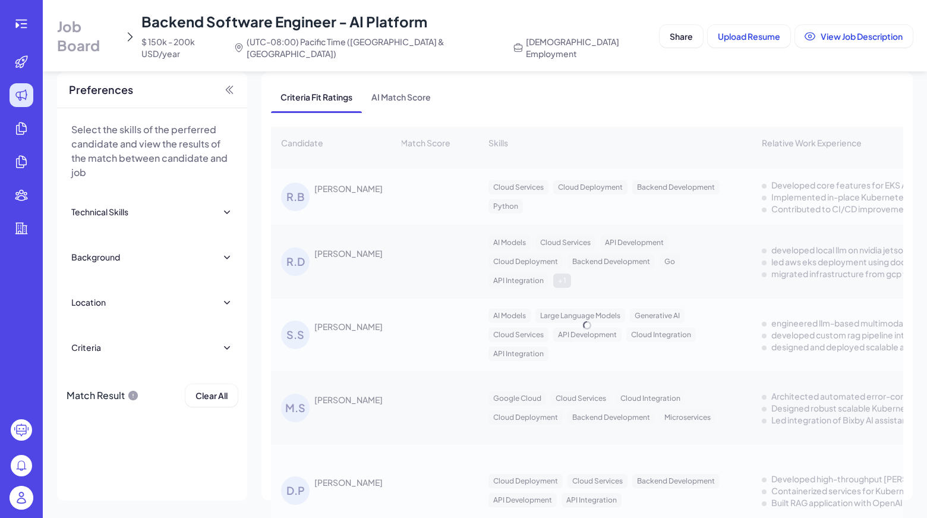
scroll to position [0, 0]
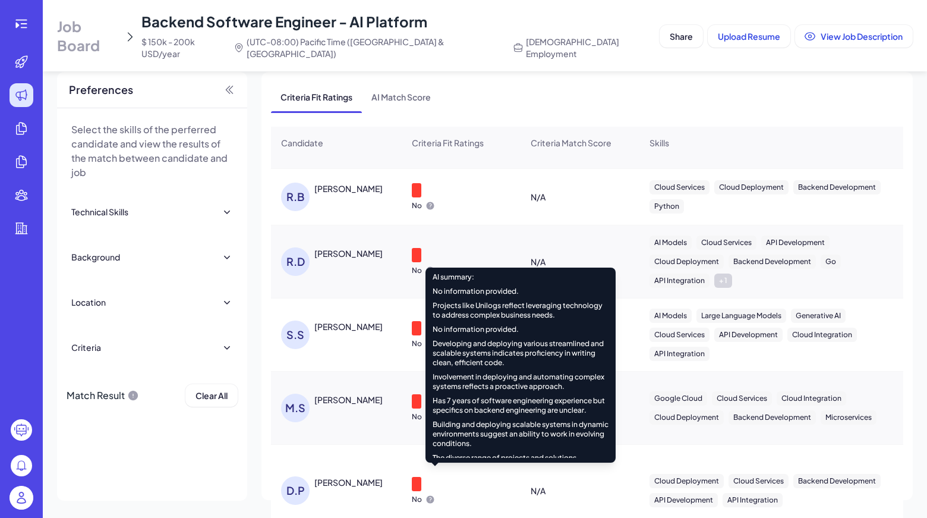
click at [427, 496] on icon at bounding box center [431, 500] width 8 height 8
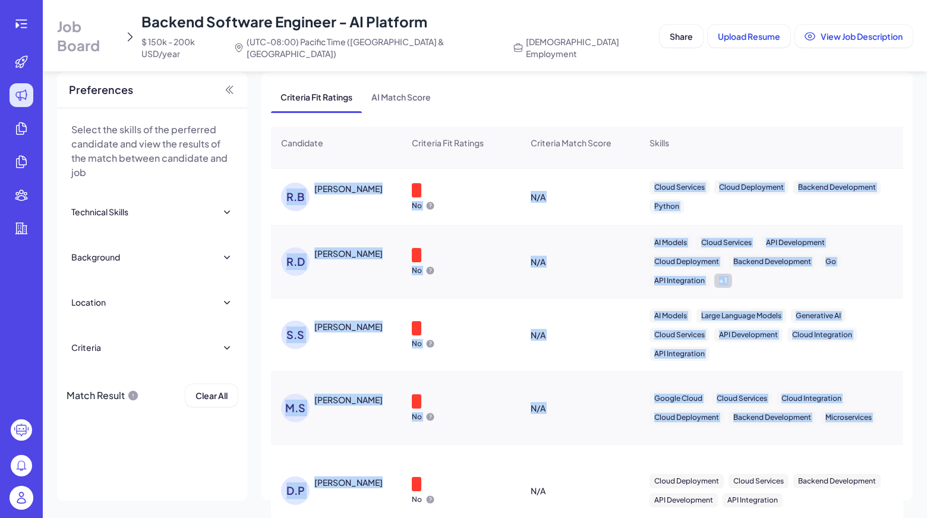
drag, startPoint x: 433, startPoint y: 292, endPoint x: 503, endPoint y: 436, distance: 159.8
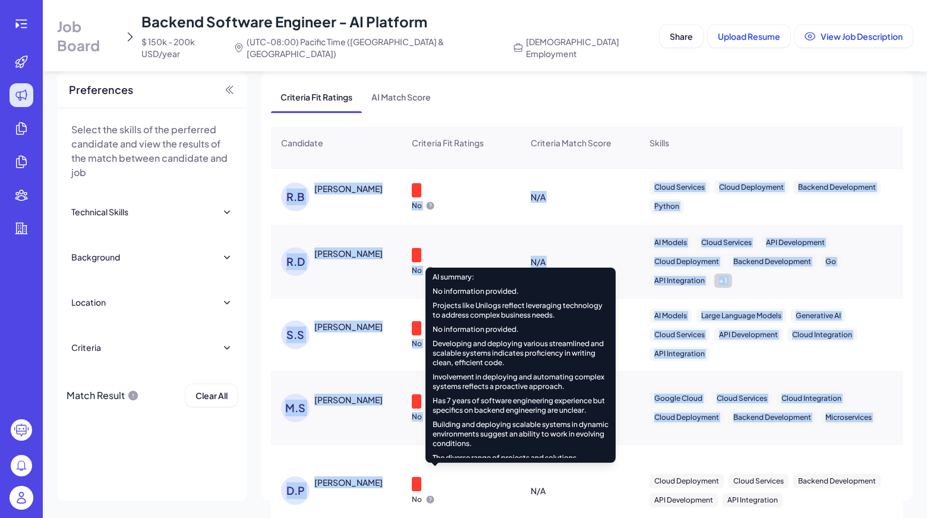
click at [432, 496] on icon at bounding box center [431, 500] width 8 height 8
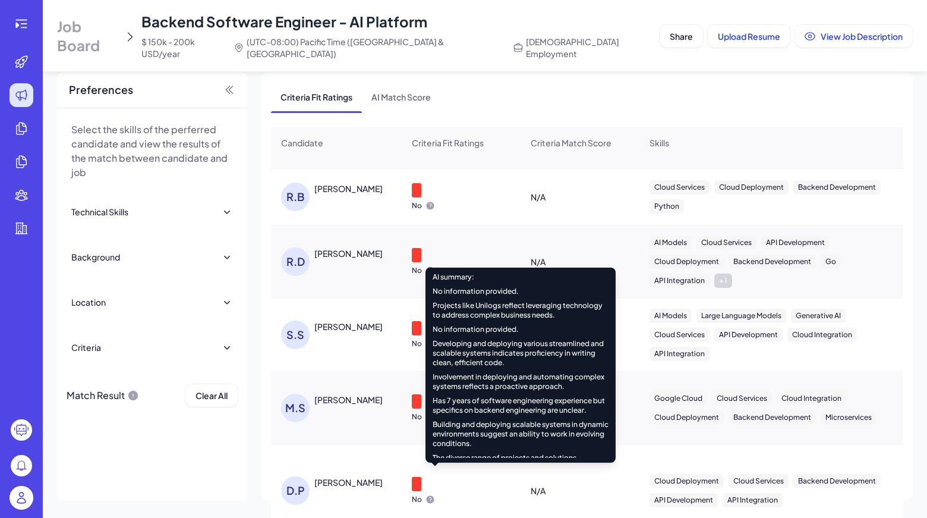
click at [482, 400] on div "Has 7 years of software engineering experience but specifics on backend enginee…" at bounding box center [521, 405] width 176 height 19
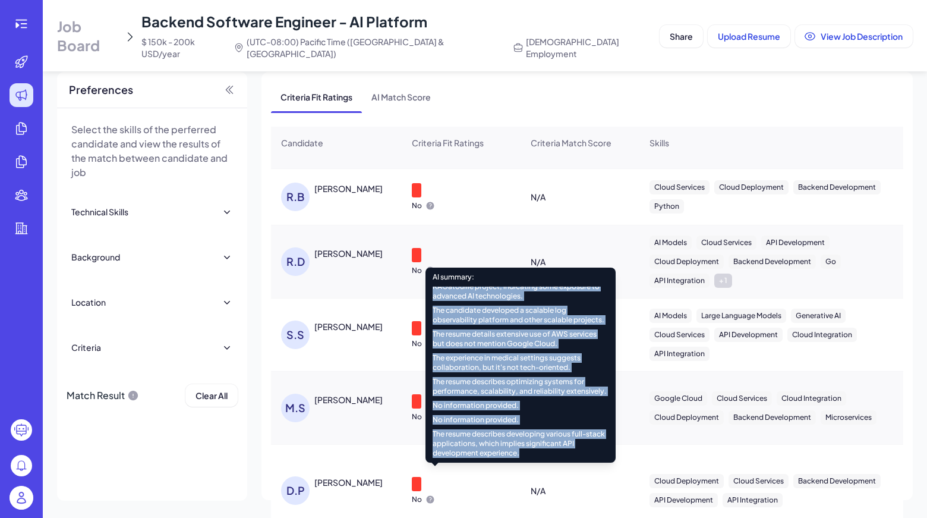
scroll to position [304, 0]
drag, startPoint x: 432, startPoint y: 306, endPoint x: 576, endPoint y: 457, distance: 208.9
click at [576, 457] on div "No information provided. Projects like Unilogs reflect leveraging technology to…" at bounding box center [521, 371] width 190 height 171
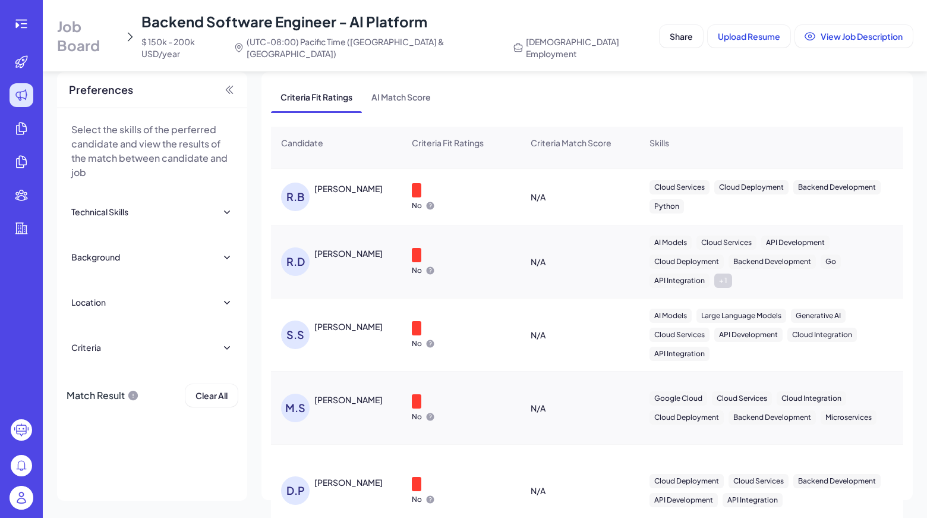
click at [310, 393] on div "M.S" at bounding box center [297, 407] width 33 height 29
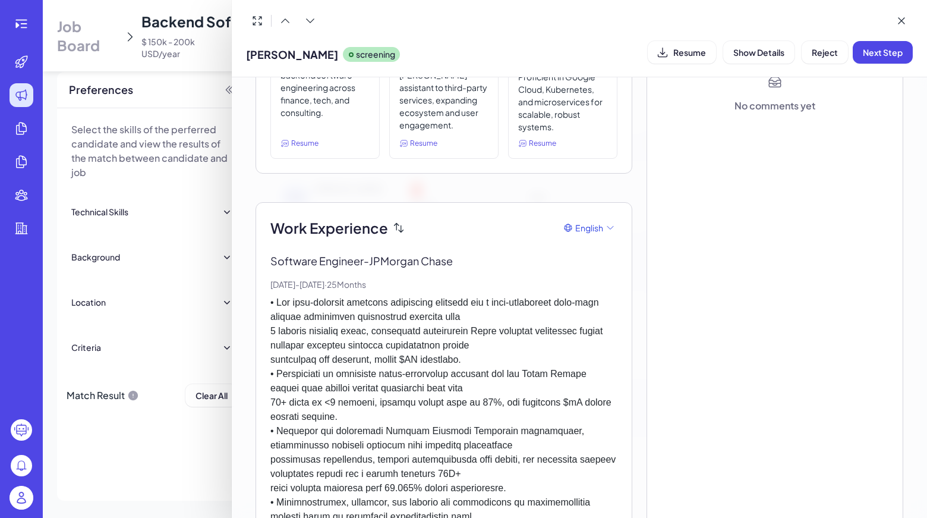
scroll to position [0, 0]
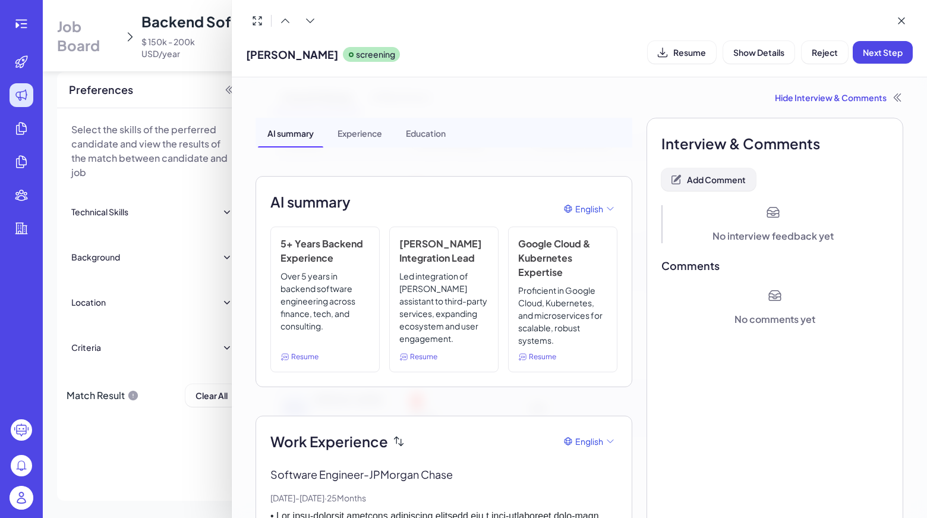
click at [709, 180] on span "Add Comment" at bounding box center [716, 179] width 59 height 11
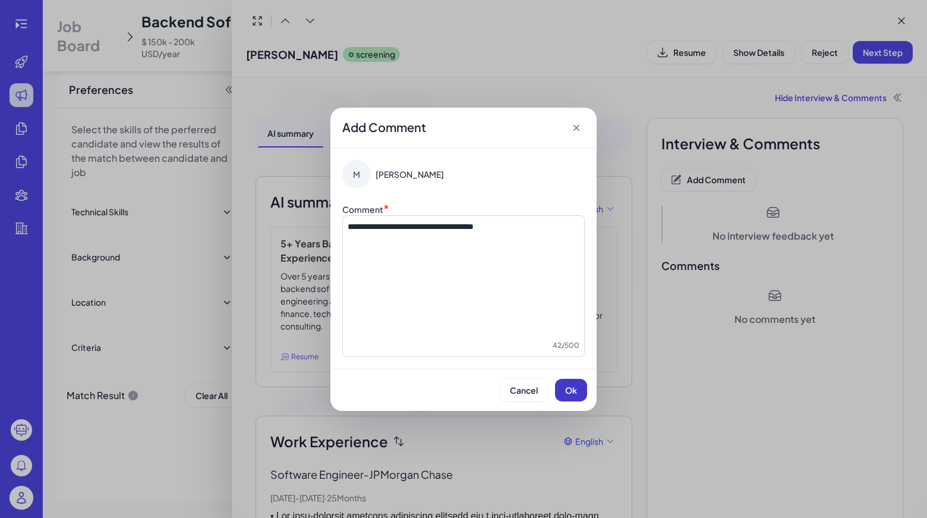
click at [578, 392] on button "Ok" at bounding box center [571, 390] width 32 height 23
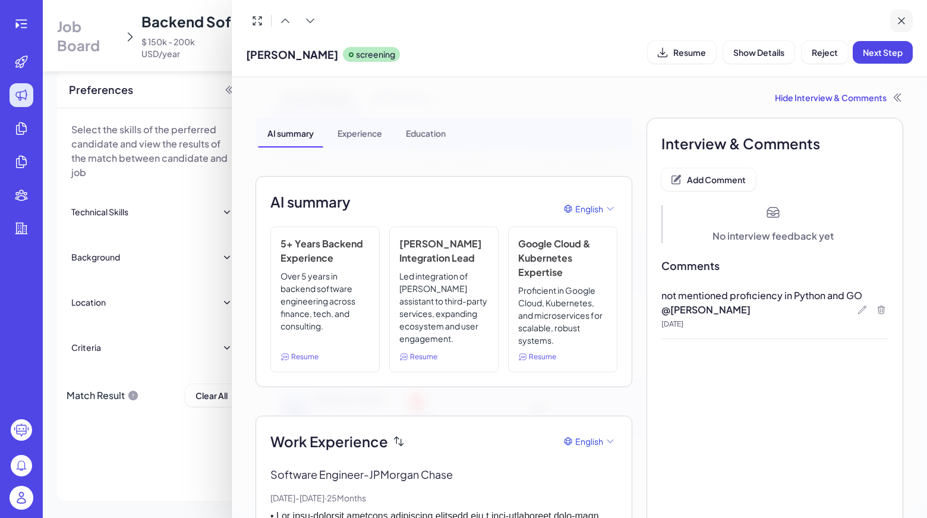
click at [902, 29] on button at bounding box center [901, 21] width 23 height 23
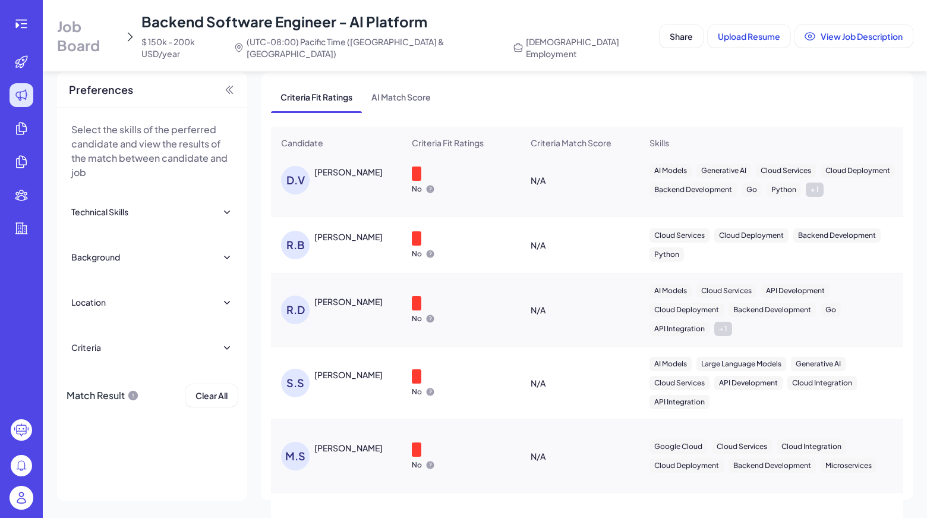
scroll to position [2550, 0]
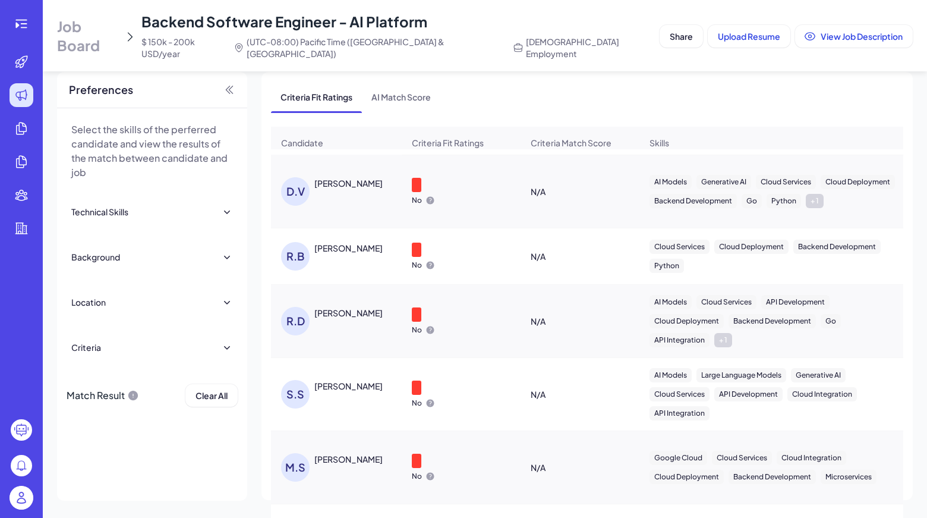
click at [344, 380] on div "Sahil Sehgal" at bounding box center [348, 386] width 68 height 12
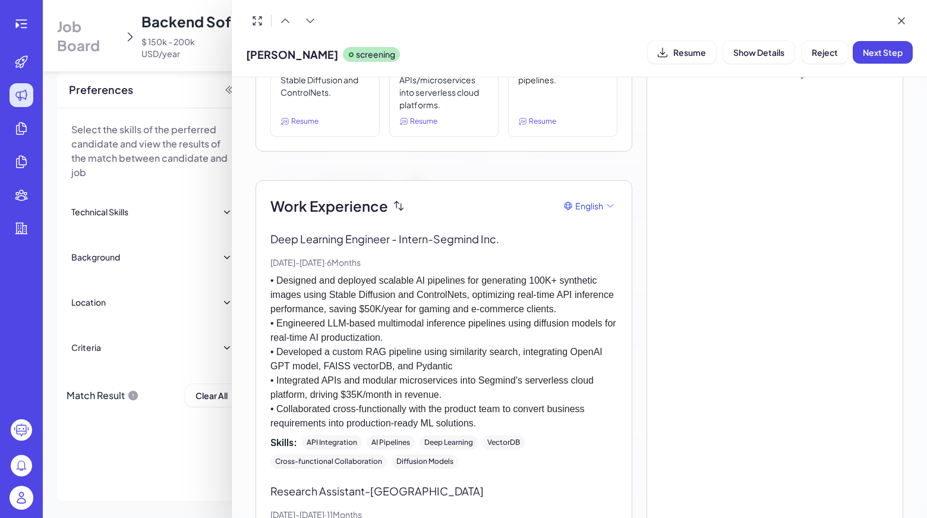
scroll to position [17, 0]
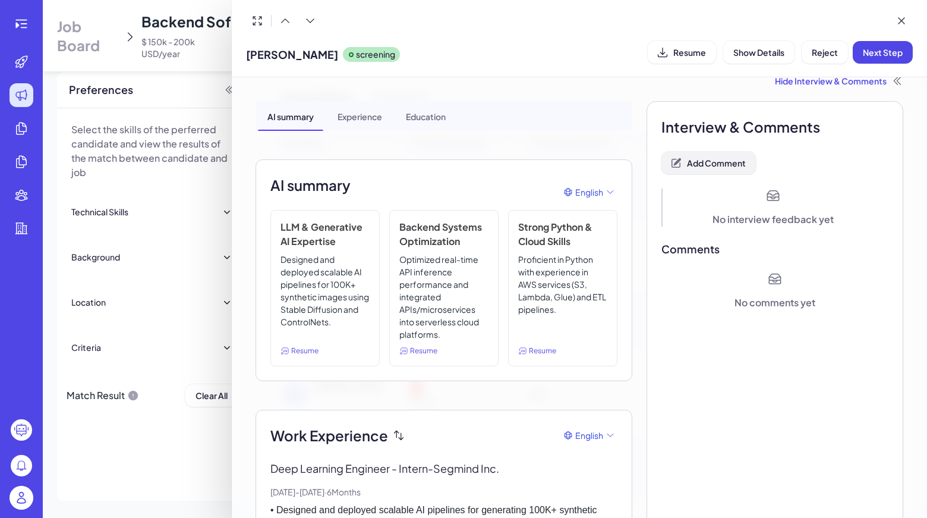
click at [706, 166] on span "Add Comment" at bounding box center [716, 162] width 59 height 11
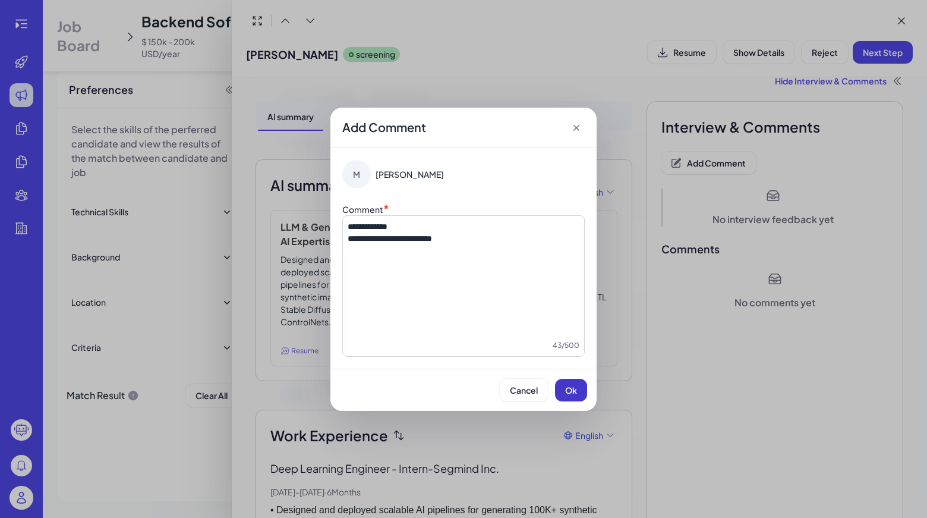
drag, startPoint x: 565, startPoint y: 380, endPoint x: 609, endPoint y: 352, distance: 52.4
click at [565, 381] on button "Ok" at bounding box center [571, 390] width 32 height 23
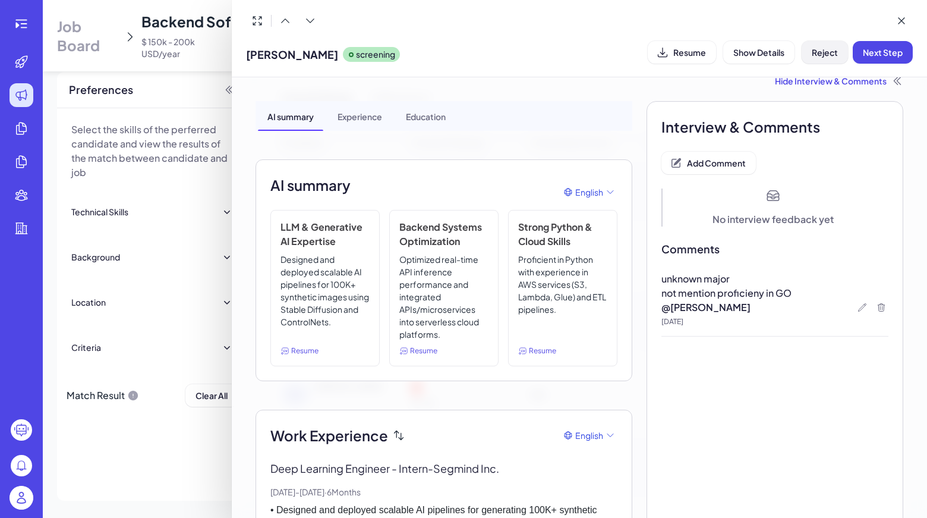
click at [815, 53] on span "Reject" at bounding box center [825, 52] width 26 height 11
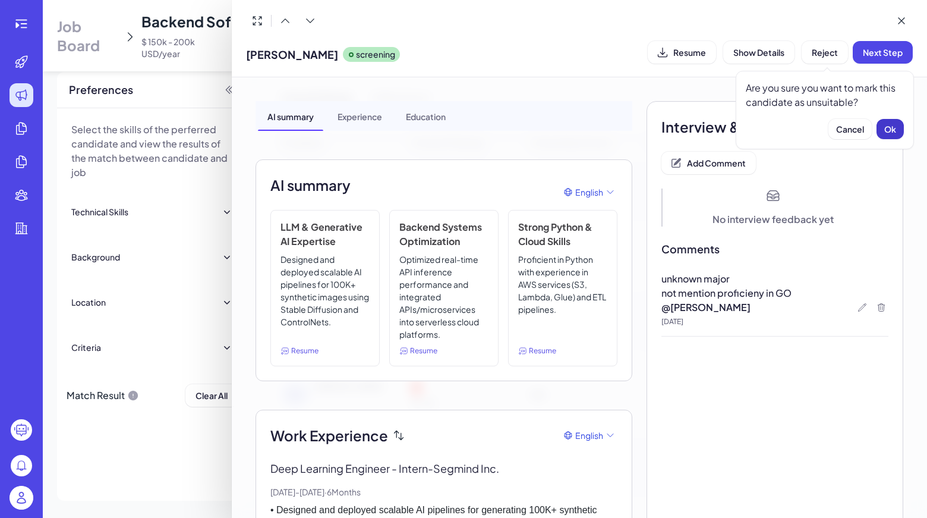
click at [881, 127] on button "Ok" at bounding box center [890, 129] width 27 height 20
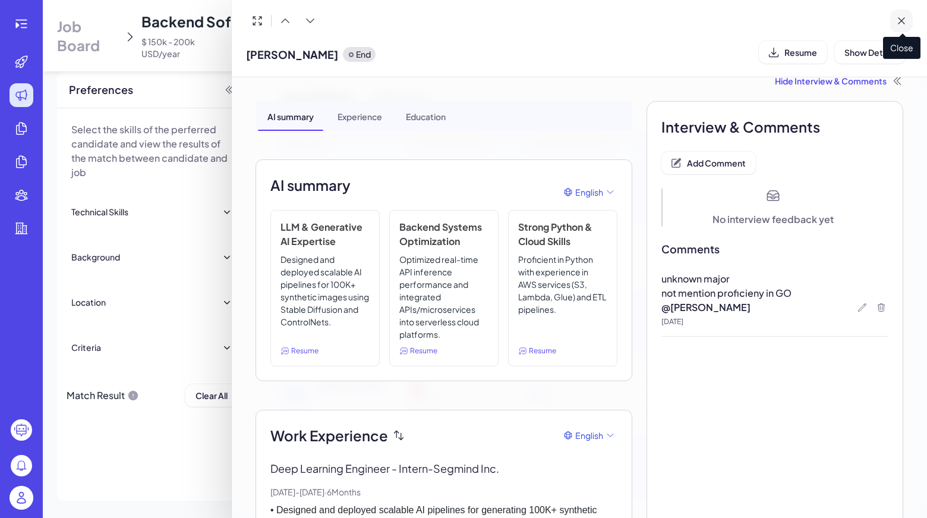
click at [905, 16] on icon at bounding box center [902, 21] width 12 height 12
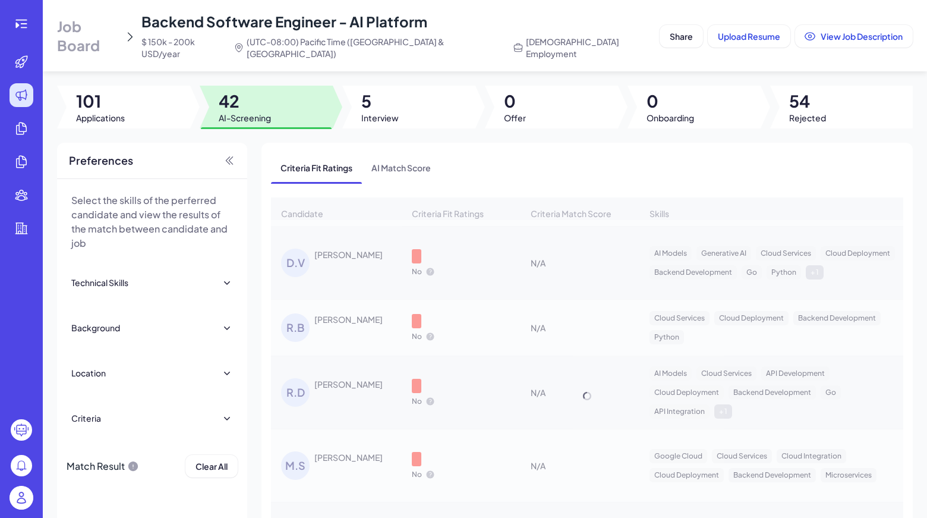
scroll to position [2537, 0]
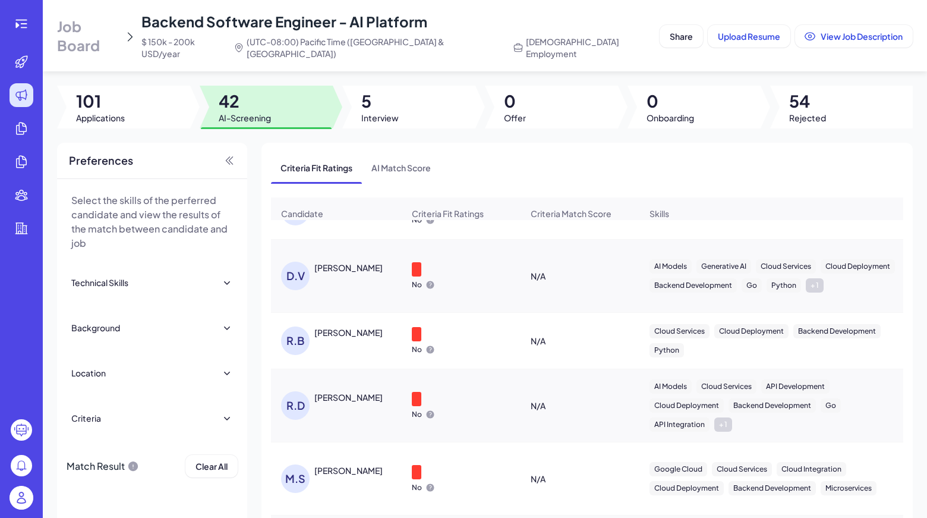
click at [26, 495] on img at bounding box center [22, 498] width 24 height 24
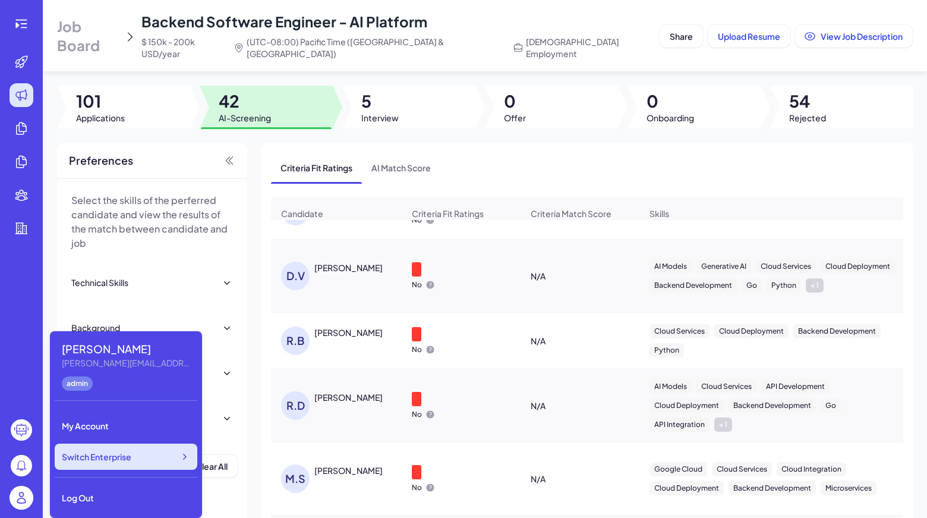
click at [106, 468] on div "Switch Enterprise" at bounding box center [126, 456] width 143 height 26
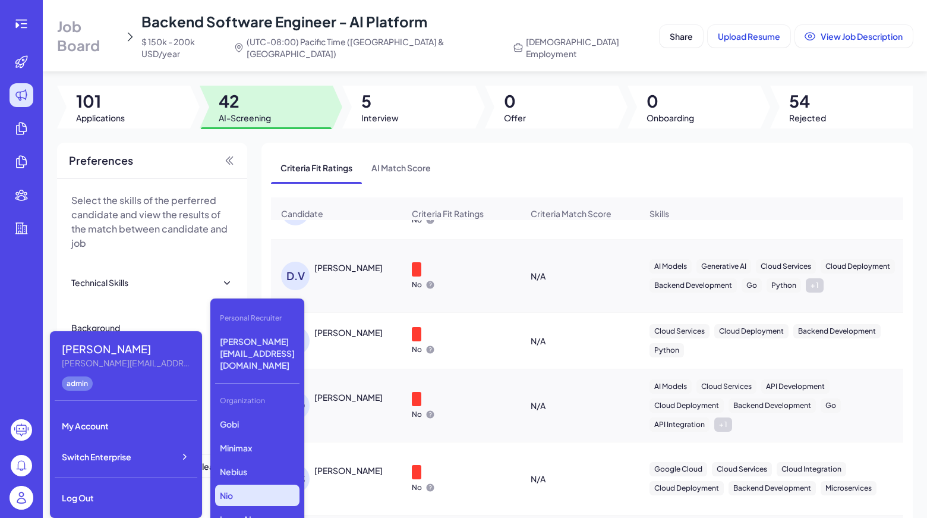
scroll to position [164, 0]
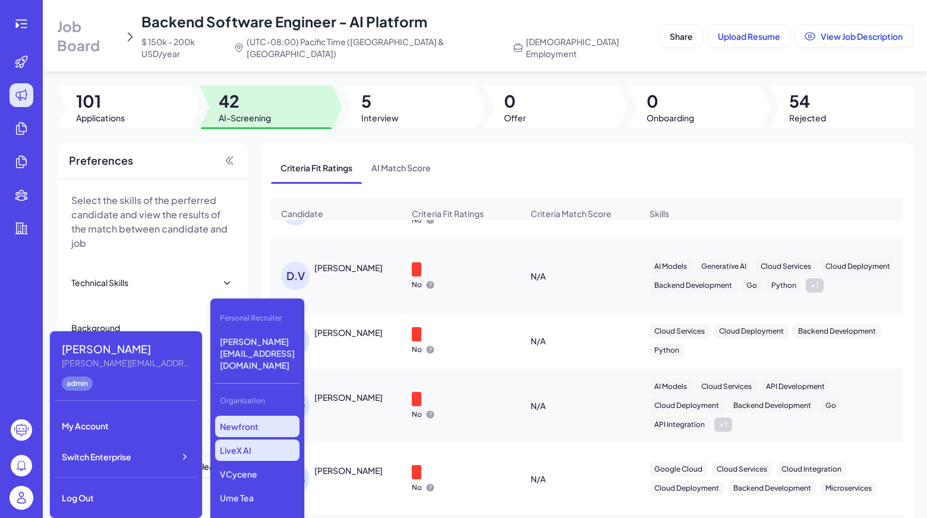
click at [245, 415] on p "Newfront" at bounding box center [257, 425] width 84 height 21
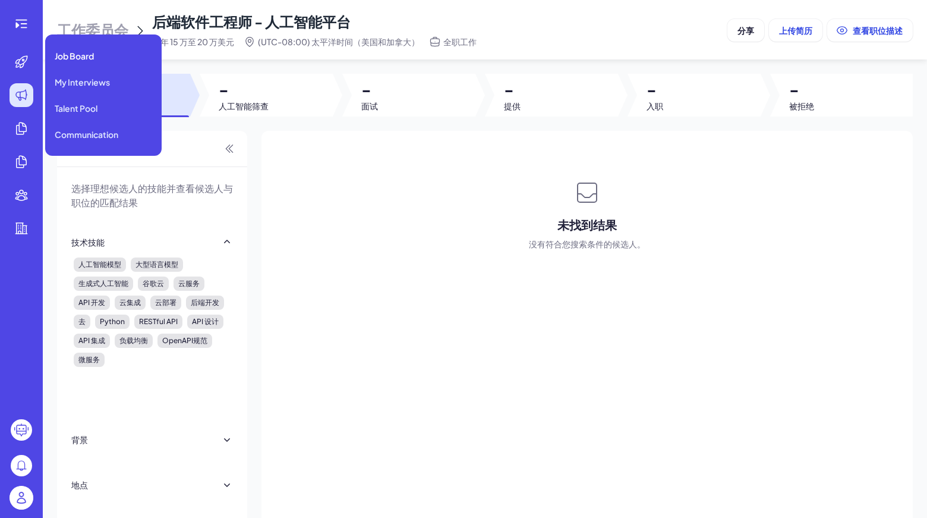
click at [23, 106] on div at bounding box center [22, 95] width 24 height 24
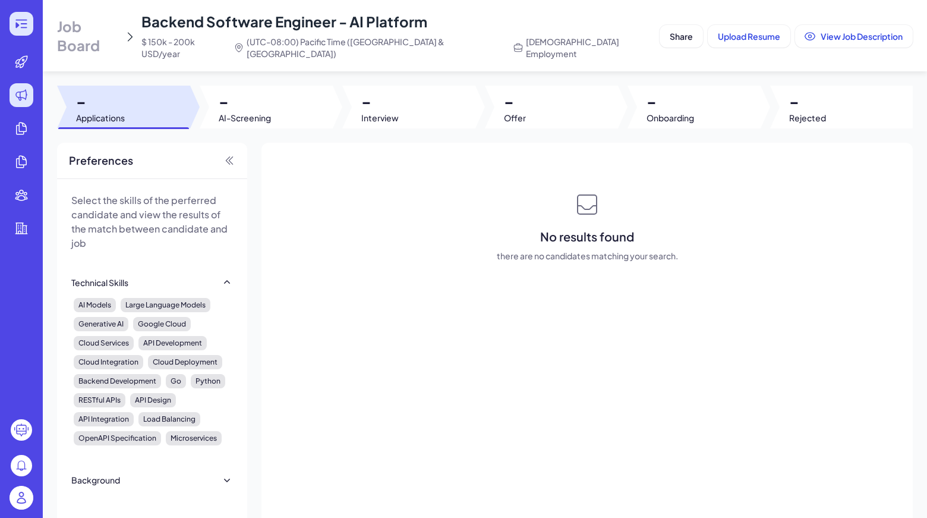
click at [27, 28] on icon at bounding box center [21, 24] width 14 height 14
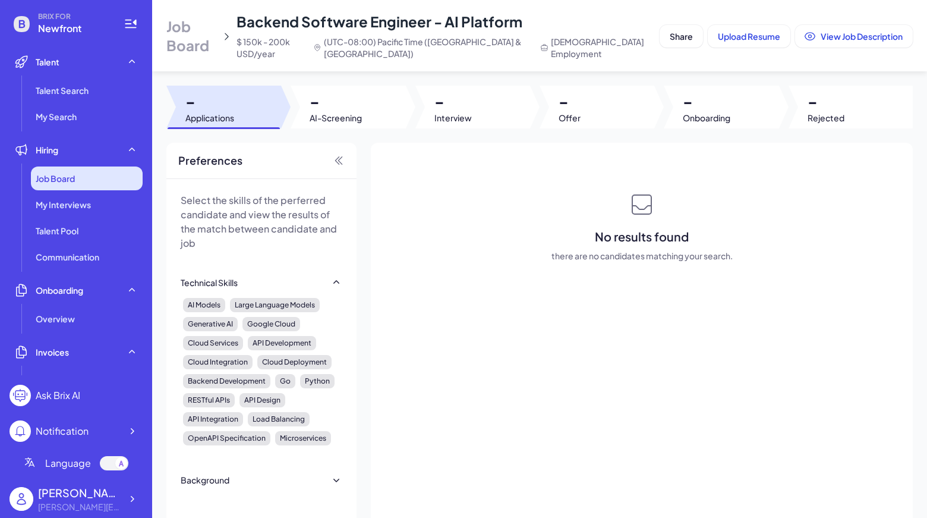
click at [64, 177] on span "Job Board" at bounding box center [55, 178] width 39 height 12
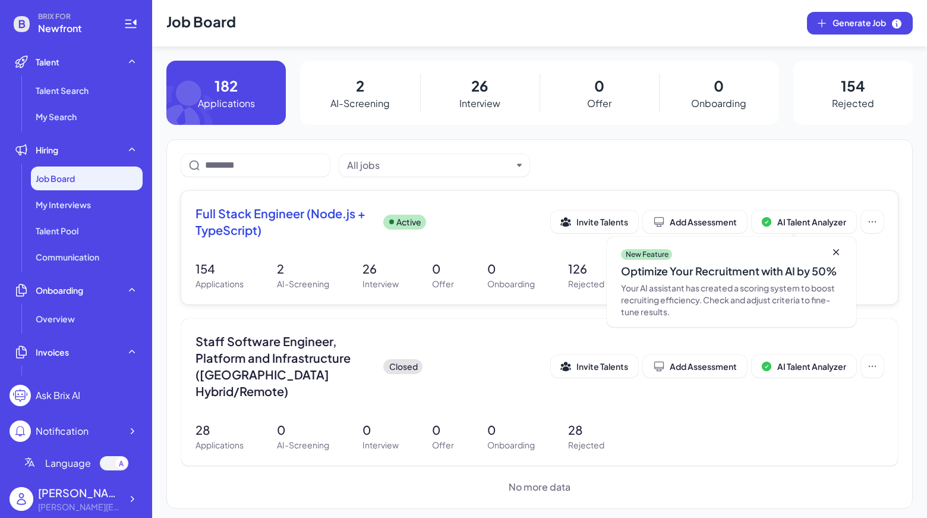
click at [247, 229] on span "Full Stack Engineer (Node.js + TypeScript)" at bounding box center [285, 221] width 178 height 33
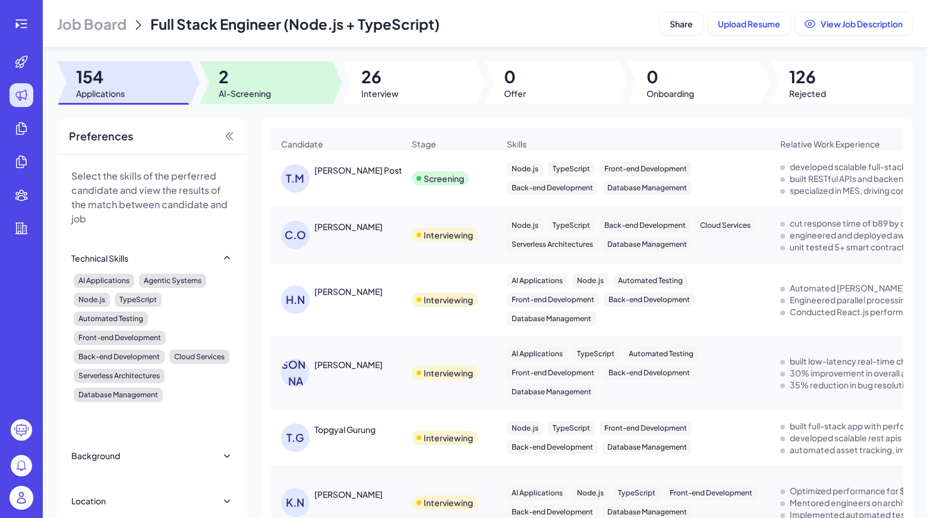
click at [307, 72] on div at bounding box center [266, 82] width 133 height 43
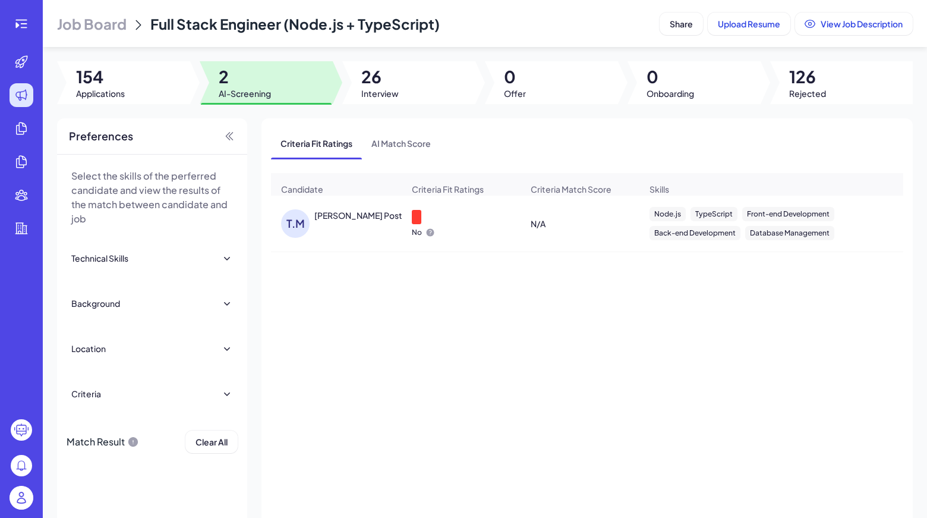
click at [355, 238] on div "[PERSON_NAME] Post" at bounding box center [342, 223] width 122 height 29
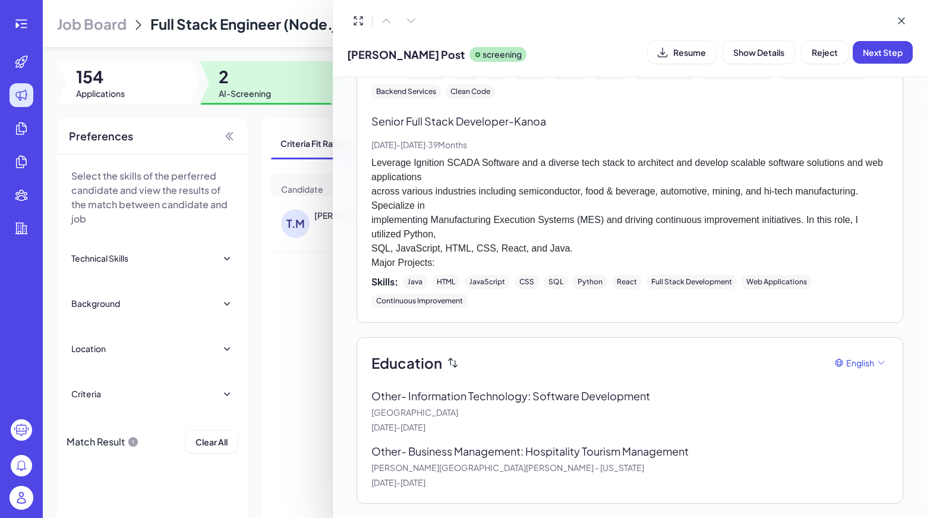
scroll to position [580, 0]
drag, startPoint x: 411, startPoint y: 452, endPoint x: 700, endPoint y: 458, distance: 288.9
click at [700, 458] on p "Other - Business Management: Hospitality Tourism Management" at bounding box center [538, 451] width 335 height 16
copy p "Business Management: Hospitality Tourism Management"
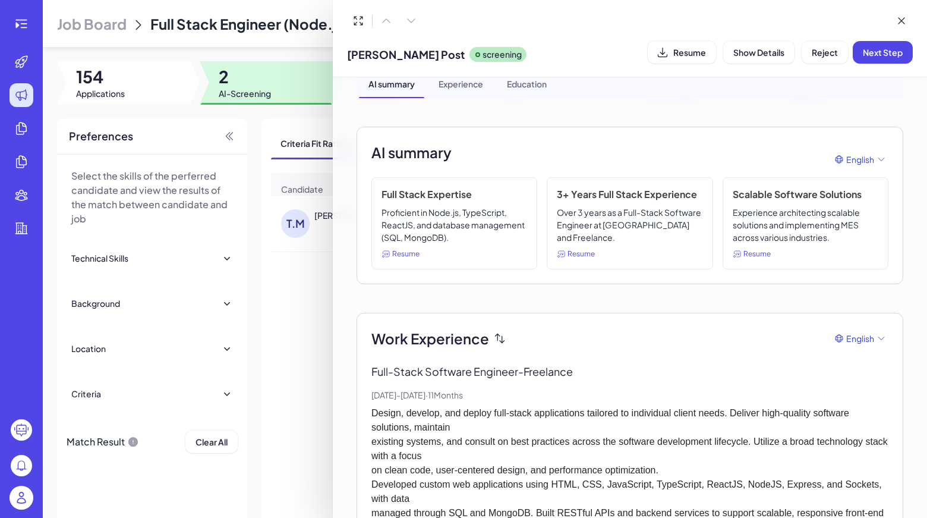
scroll to position [0, 0]
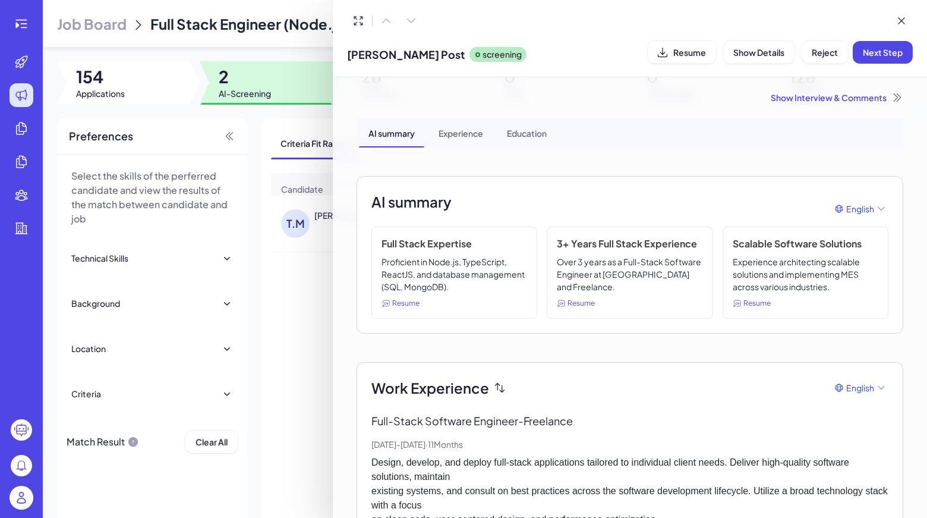
click at [806, 100] on div "Show Interview & Comments" at bounding box center [630, 98] width 547 height 12
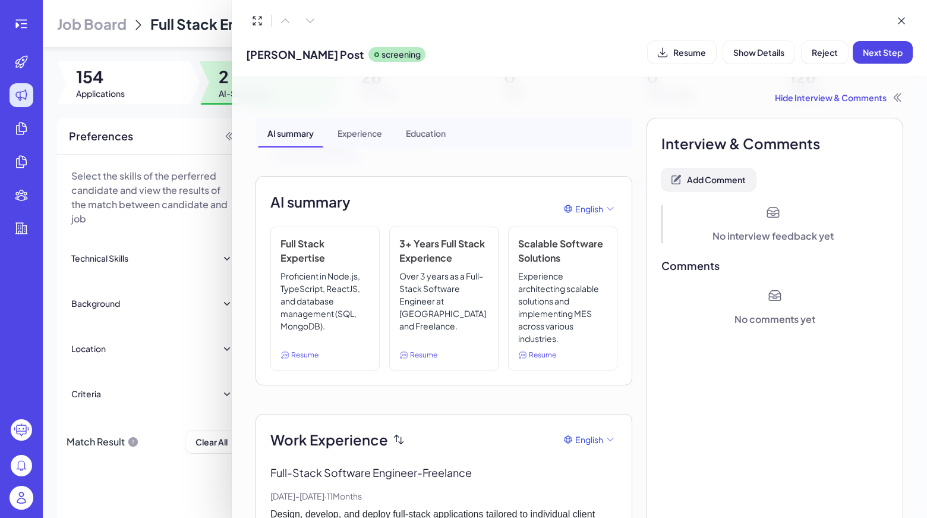
click at [728, 181] on span "Add Comment" at bounding box center [716, 179] width 59 height 11
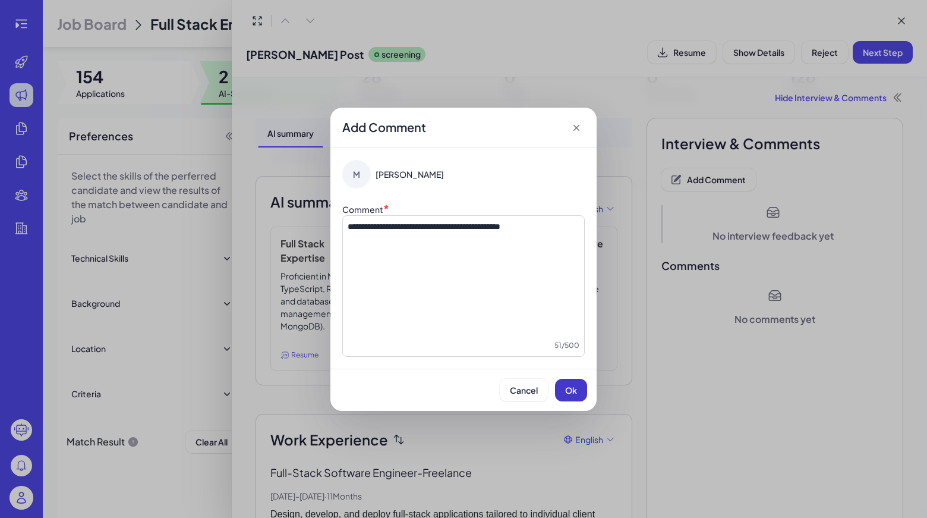
click at [582, 394] on button "Ok" at bounding box center [571, 390] width 32 height 23
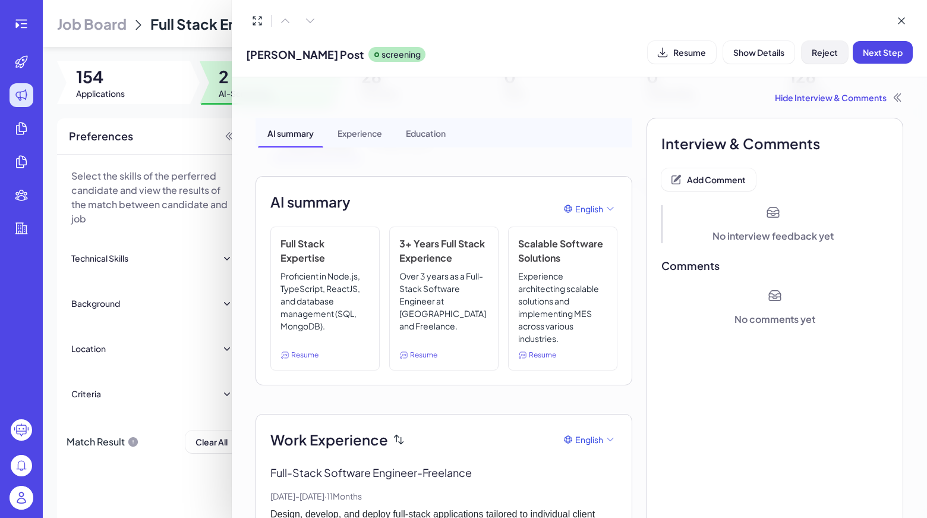
click at [821, 53] on span "Reject" at bounding box center [825, 52] width 26 height 11
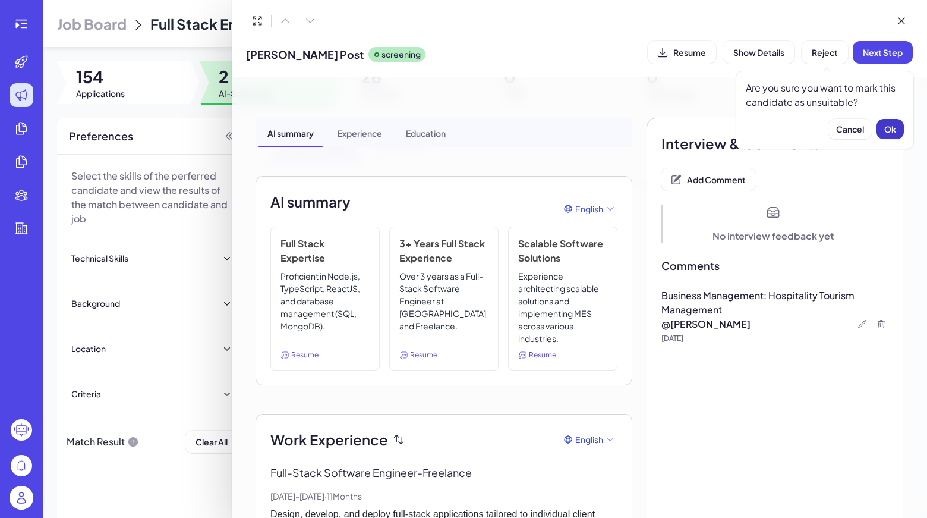
click at [889, 122] on button "Ok" at bounding box center [890, 129] width 27 height 20
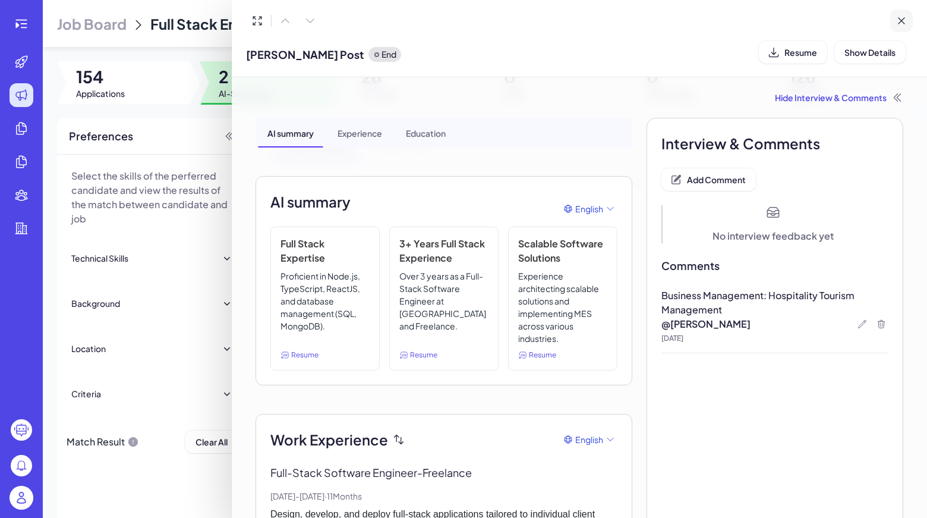
click at [899, 12] on button at bounding box center [901, 21] width 23 height 23
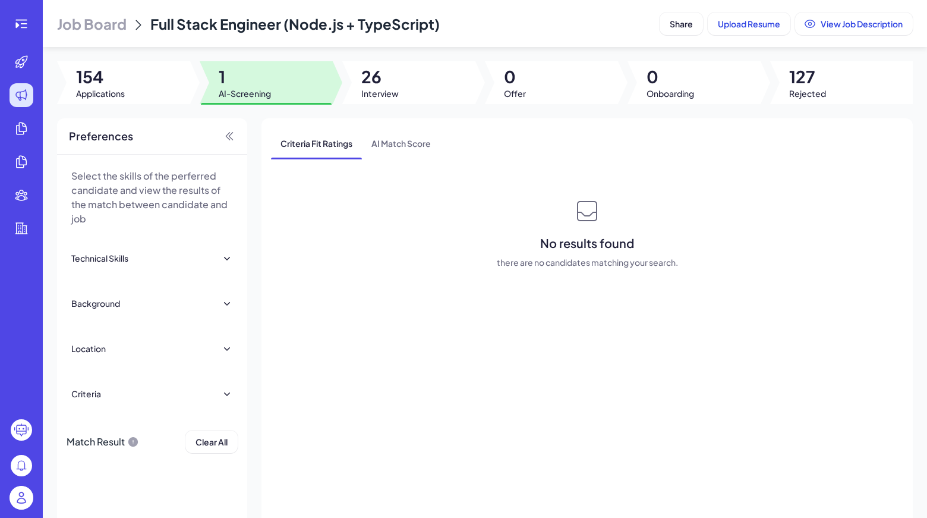
click at [28, 499] on img at bounding box center [22, 498] width 24 height 24
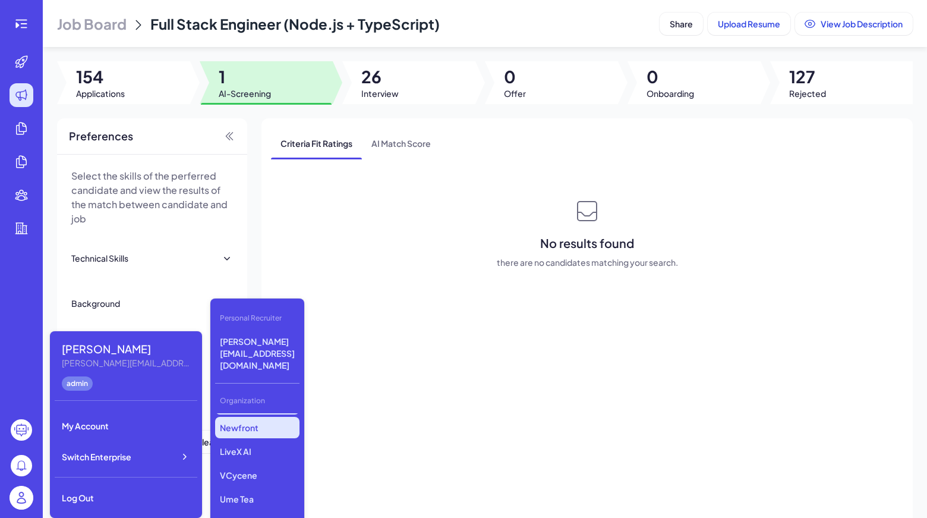
scroll to position [164, 0]
click at [254, 414] on div "Gobi Minimax Nebius Nio Luma AI Opus Clip AI Agent Startup Newfront LiveX AI VC…" at bounding box center [257, 472] width 84 height 119
click at [255, 439] on p "LiveX AI" at bounding box center [257, 449] width 84 height 21
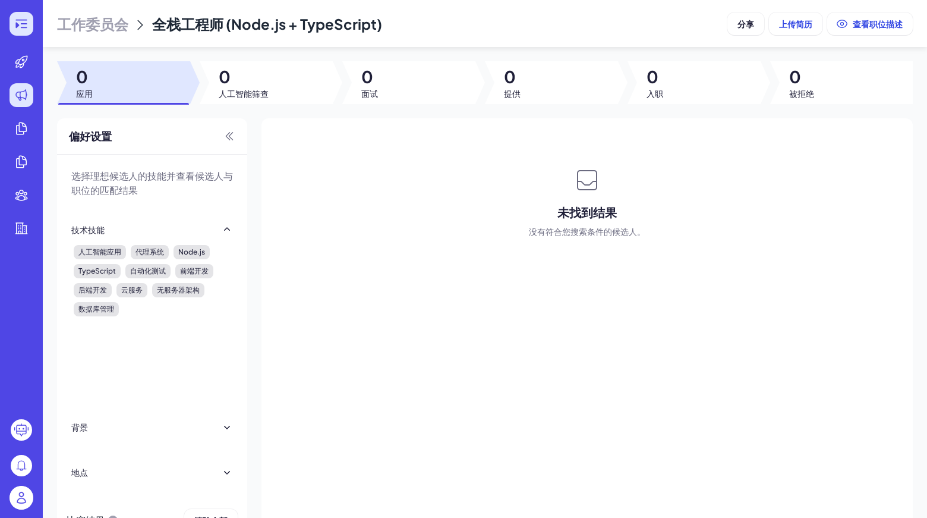
click at [10, 27] on div at bounding box center [22, 24] width 24 height 24
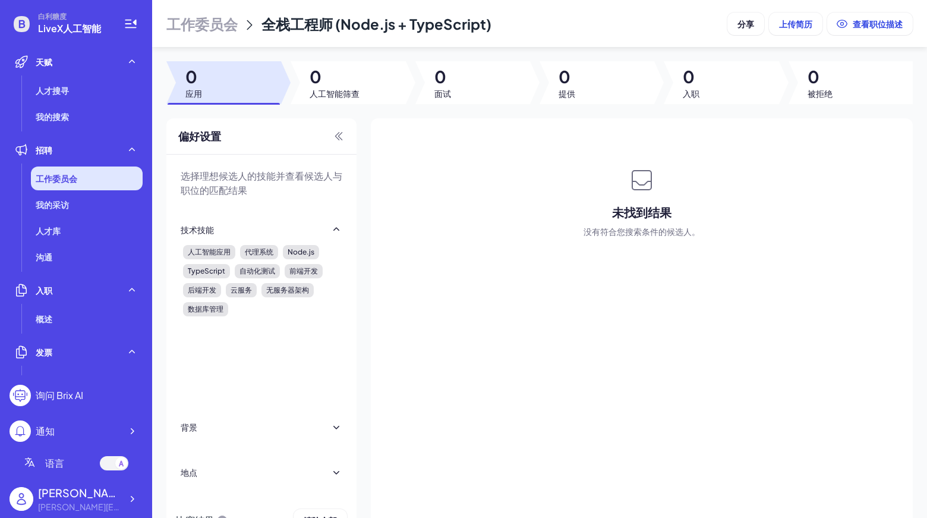
click at [66, 183] on span "工作委员会" at bounding box center [57, 178] width 42 height 12
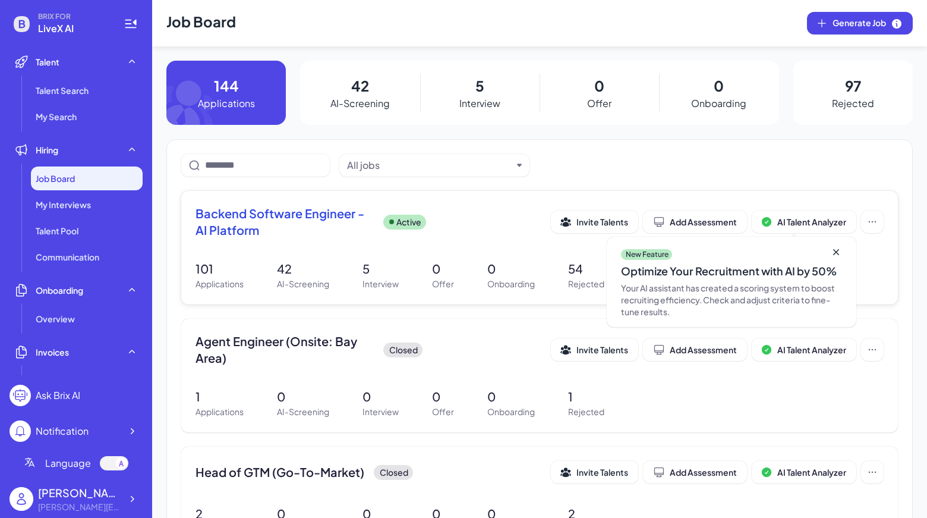
click at [300, 229] on span "Backend Software Engineer - AI Platform" at bounding box center [285, 221] width 178 height 33
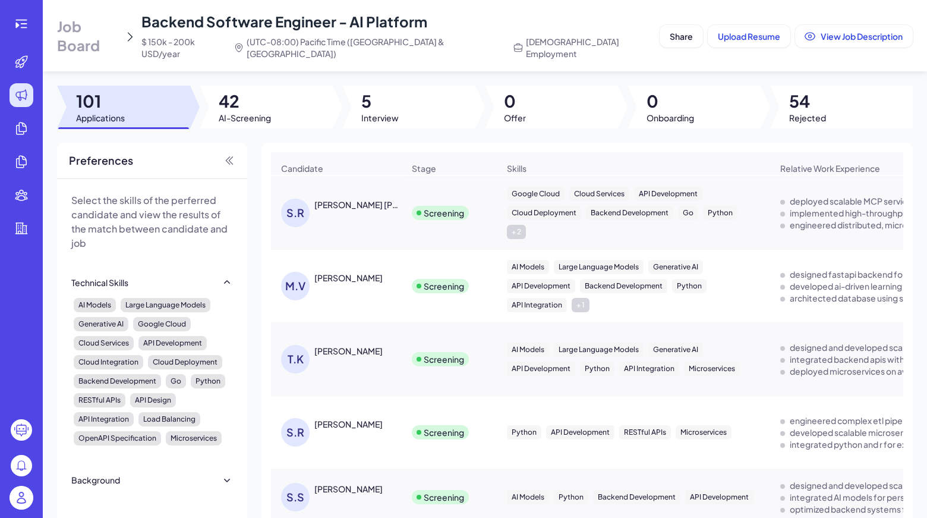
scroll to position [702, 0]
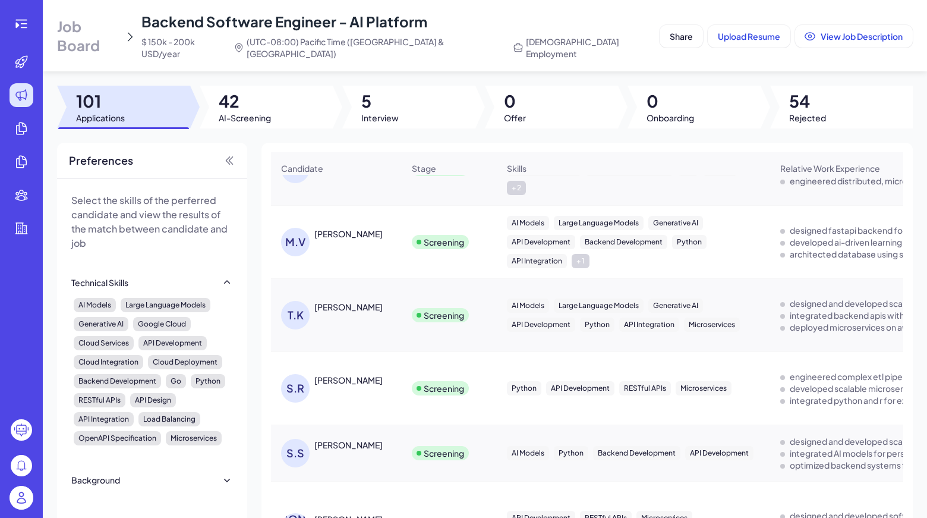
click at [328, 374] on div "[PERSON_NAME]" at bounding box center [342, 388] width 122 height 29
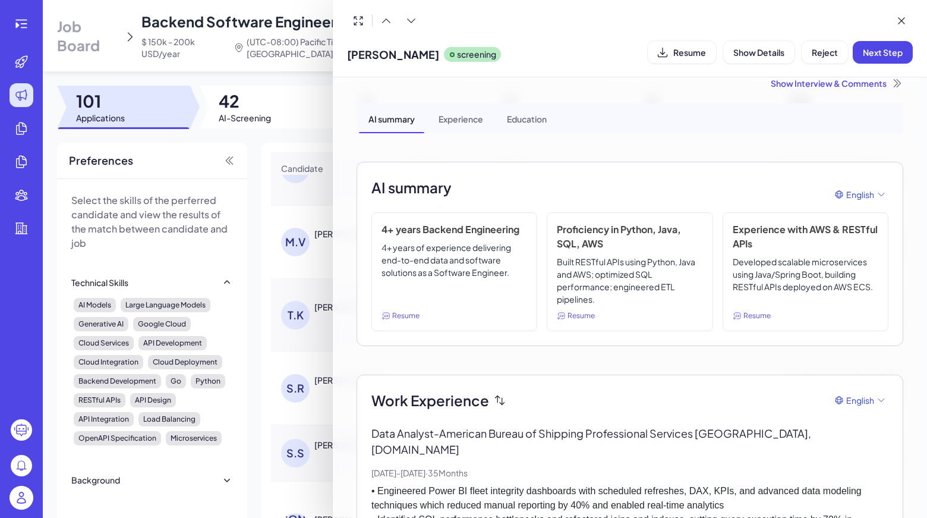
scroll to position [0, 0]
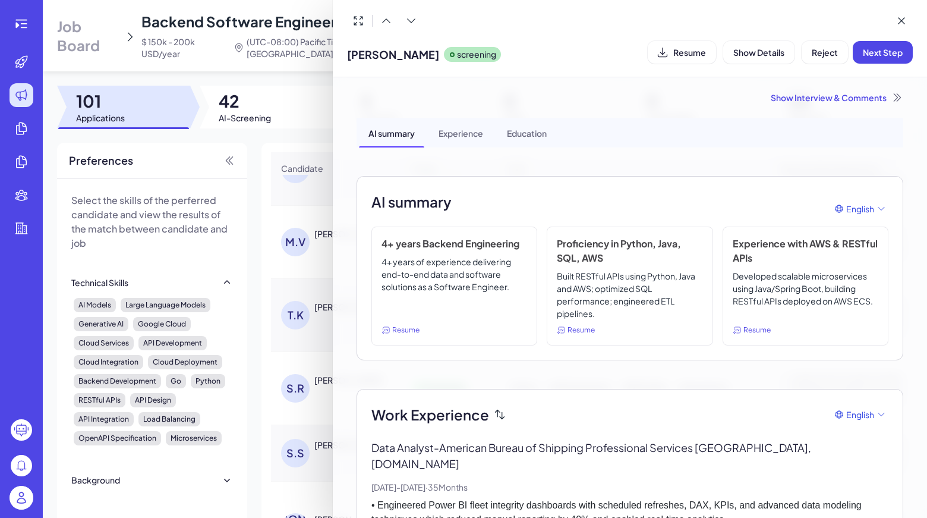
click at [884, 94] on div "Show Interview & Comments" at bounding box center [630, 98] width 547 height 12
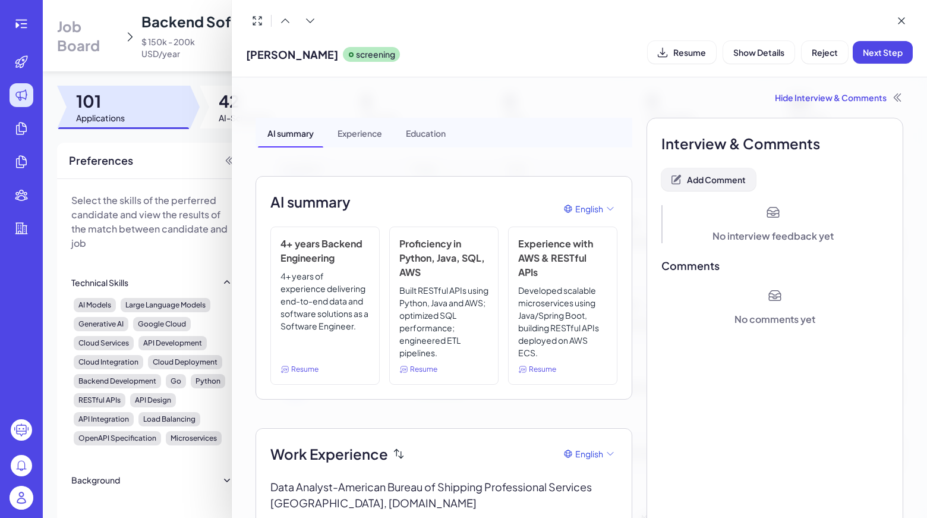
click at [730, 179] on span "Add Comment" at bounding box center [716, 179] width 59 height 11
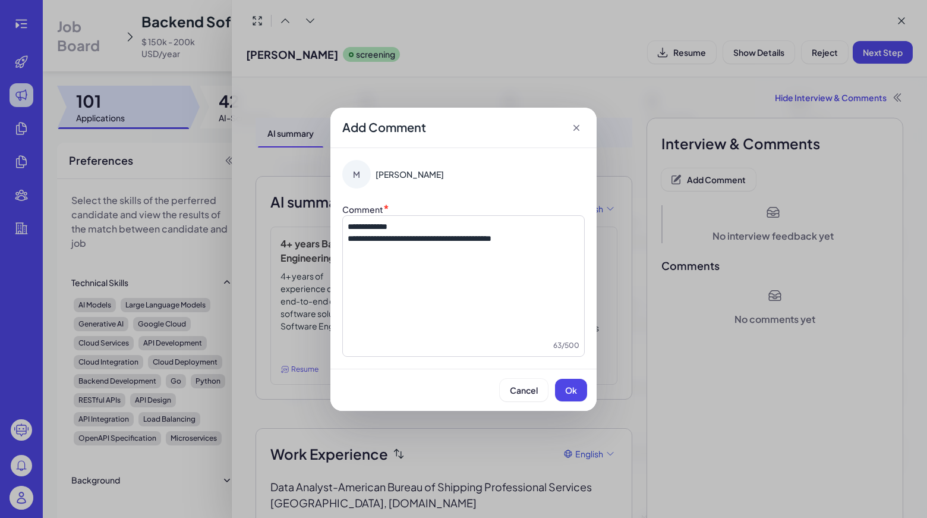
click at [574, 403] on div "Cancel Ok" at bounding box center [463, 389] width 266 height 42
click at [575, 397] on button "Ok" at bounding box center [571, 390] width 32 height 23
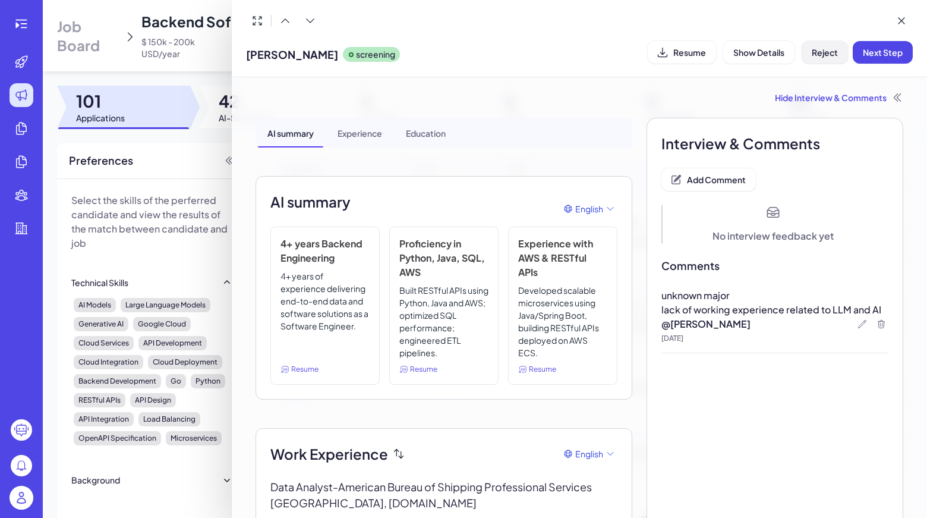
click at [835, 50] on span "Reject" at bounding box center [825, 52] width 26 height 11
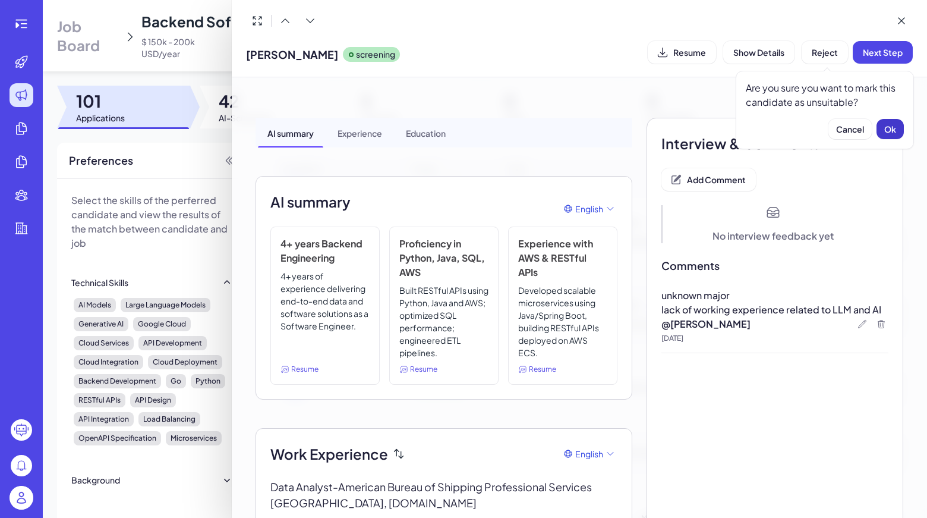
click at [896, 128] on span "Ok" at bounding box center [890, 129] width 12 height 11
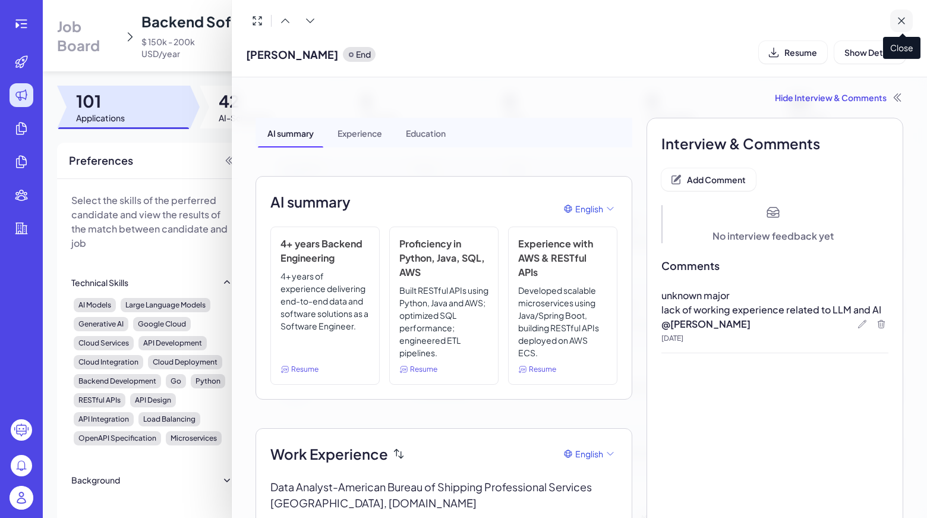
click at [907, 20] on icon at bounding box center [902, 21] width 12 height 12
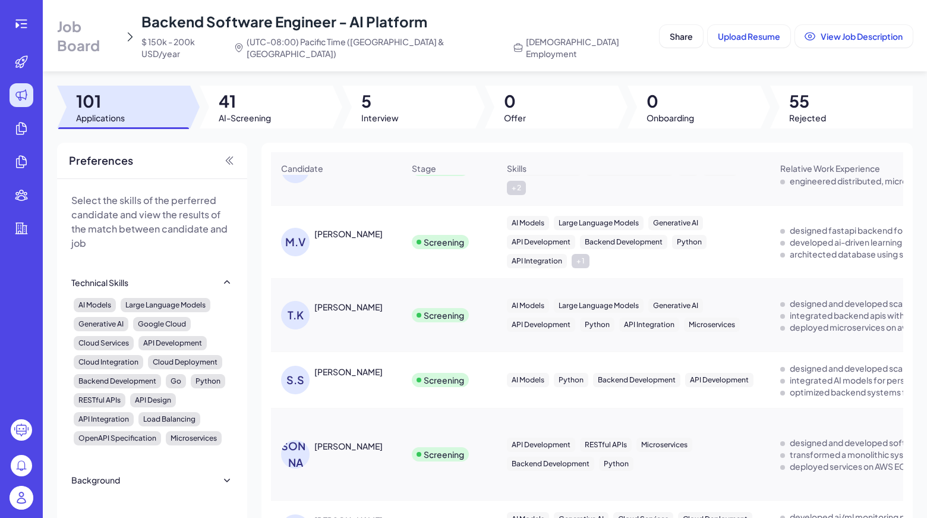
click at [339, 301] on div "[PERSON_NAME]" at bounding box center [342, 315] width 122 height 29
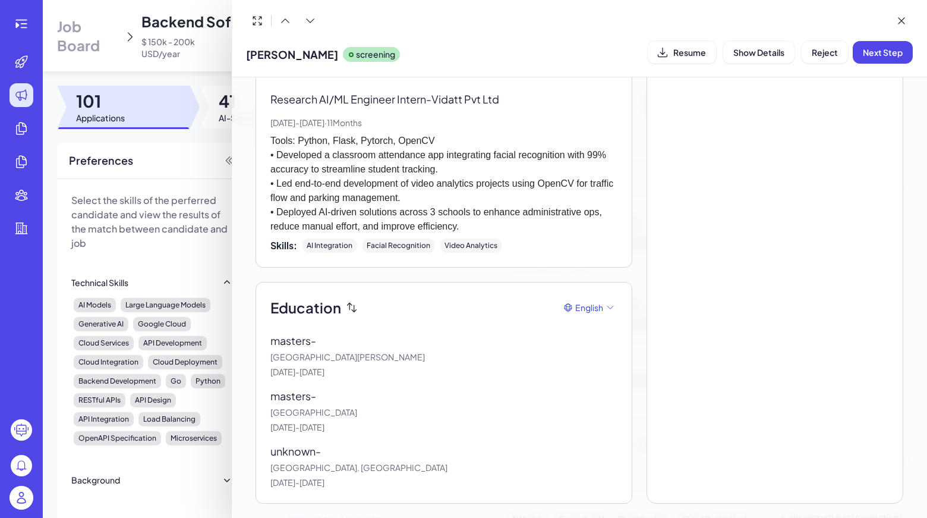
scroll to position [1387, 0]
click at [890, 18] on button at bounding box center [901, 21] width 23 height 23
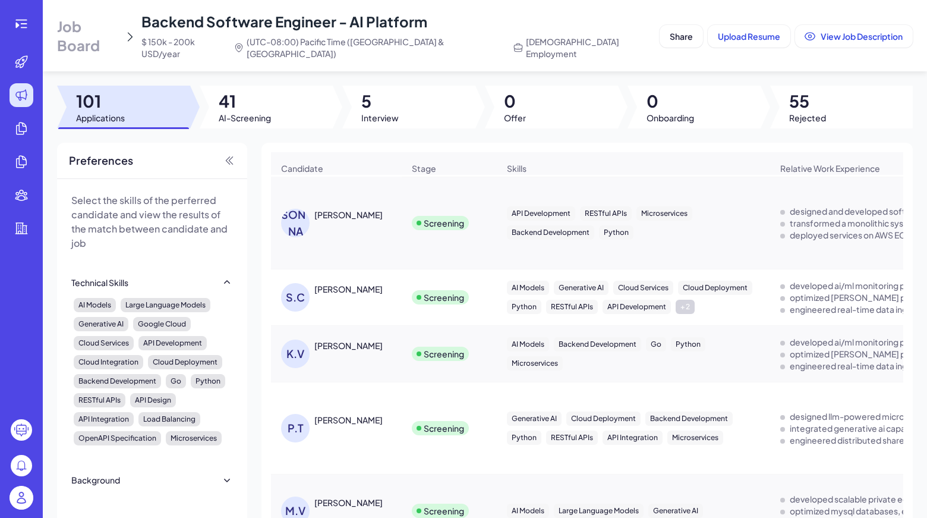
scroll to position [1059, 0]
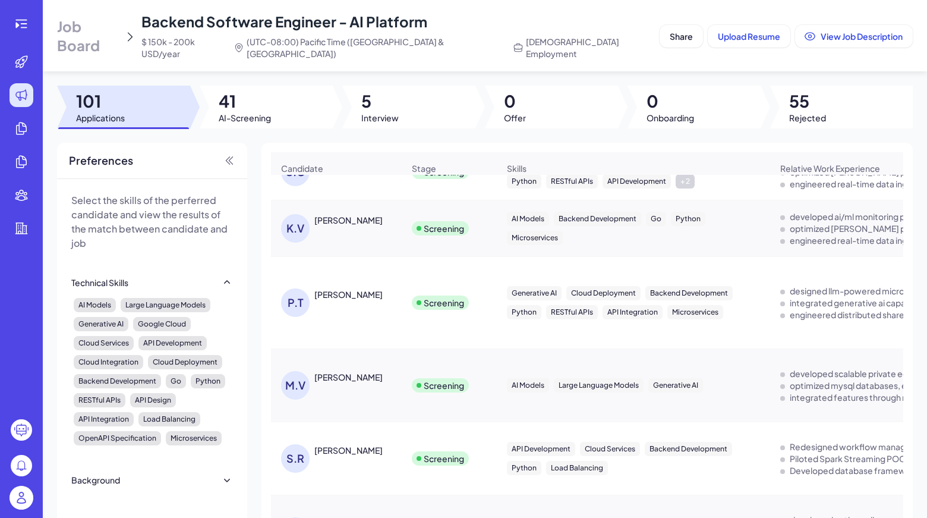
click at [344, 371] on div "[PERSON_NAME]" at bounding box center [348, 377] width 68 height 12
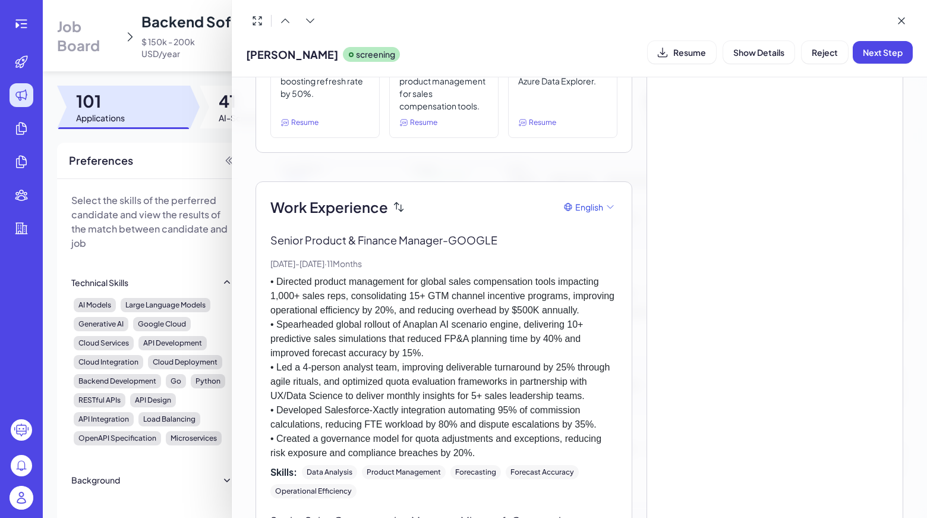
scroll to position [21, 0]
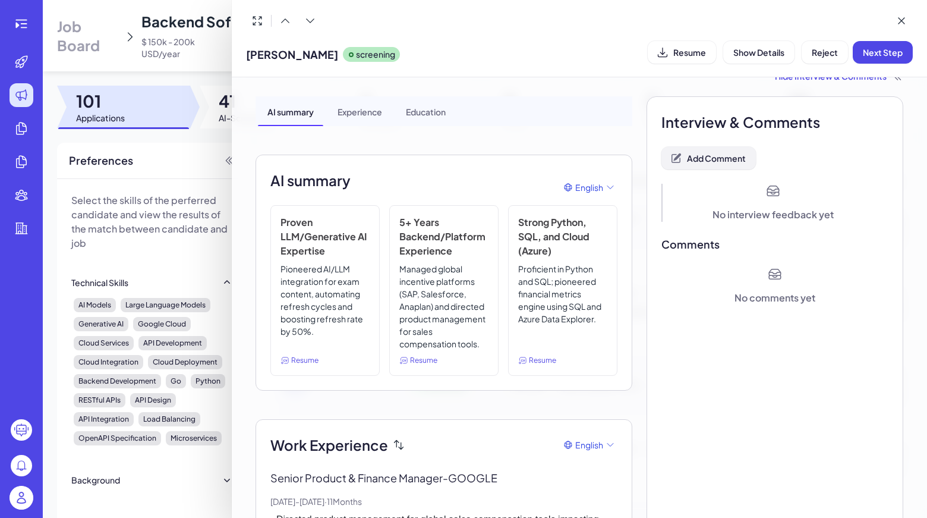
click at [694, 165] on button "Add Comment" at bounding box center [708, 158] width 94 height 23
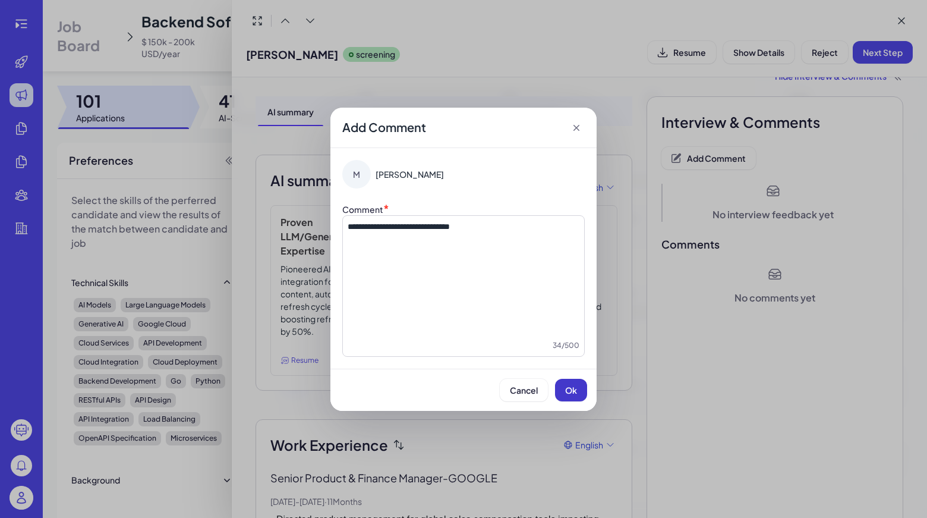
click at [573, 393] on span "Ok" at bounding box center [571, 390] width 12 height 11
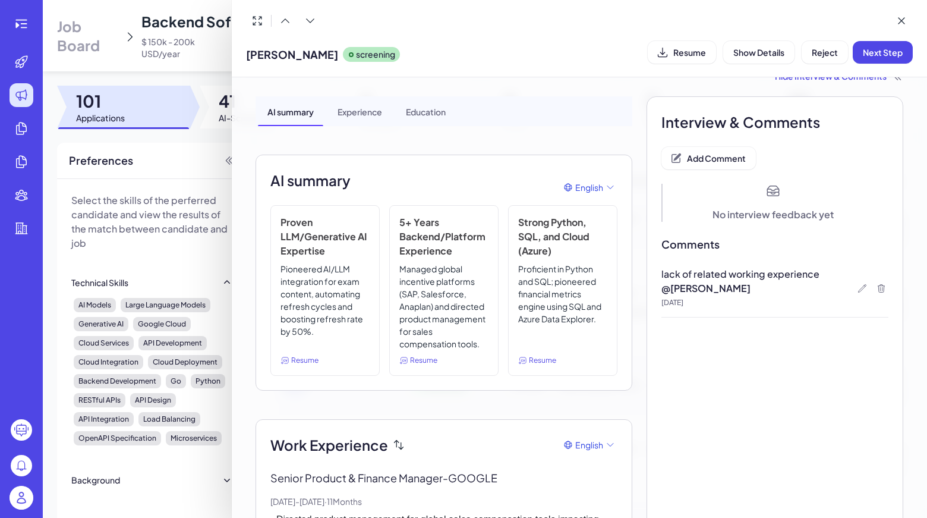
click at [824, 55] on span "Reject" at bounding box center [825, 52] width 26 height 11
click at [887, 132] on span "Ok" at bounding box center [890, 129] width 12 height 11
click at [897, 21] on icon at bounding box center [902, 21] width 12 height 12
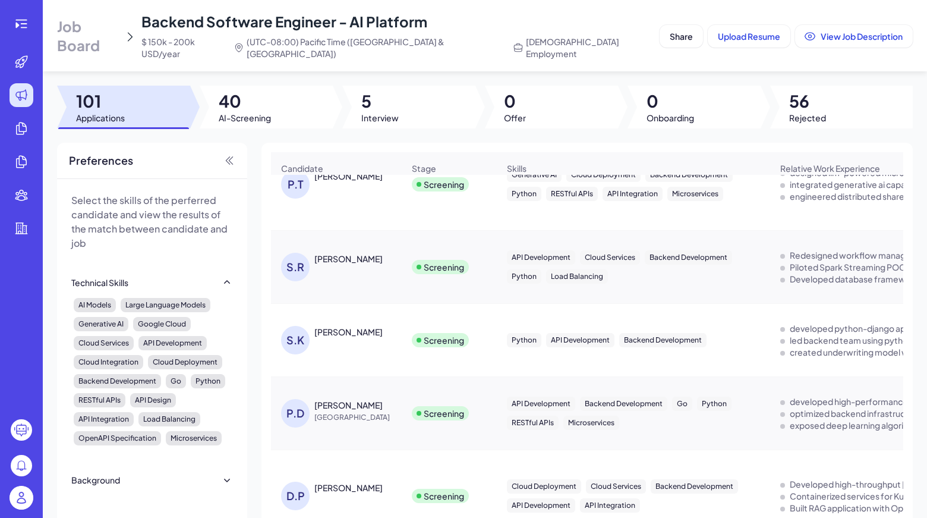
scroll to position [1178, 0]
click at [330, 316] on div "[PERSON_NAME] [PERSON_NAME]" at bounding box center [337, 340] width 130 height 48
click at [330, 325] on div "[PERSON_NAME]" at bounding box center [348, 331] width 68 height 12
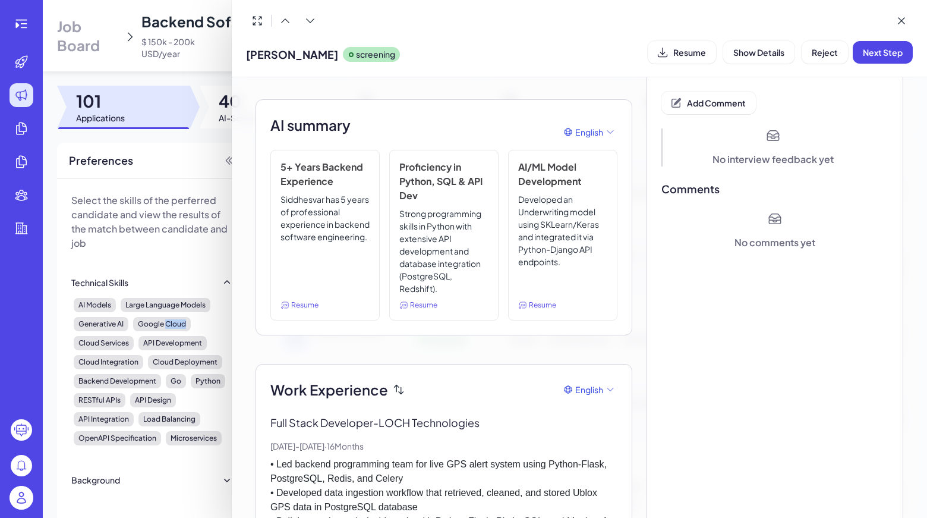
scroll to position [56, 0]
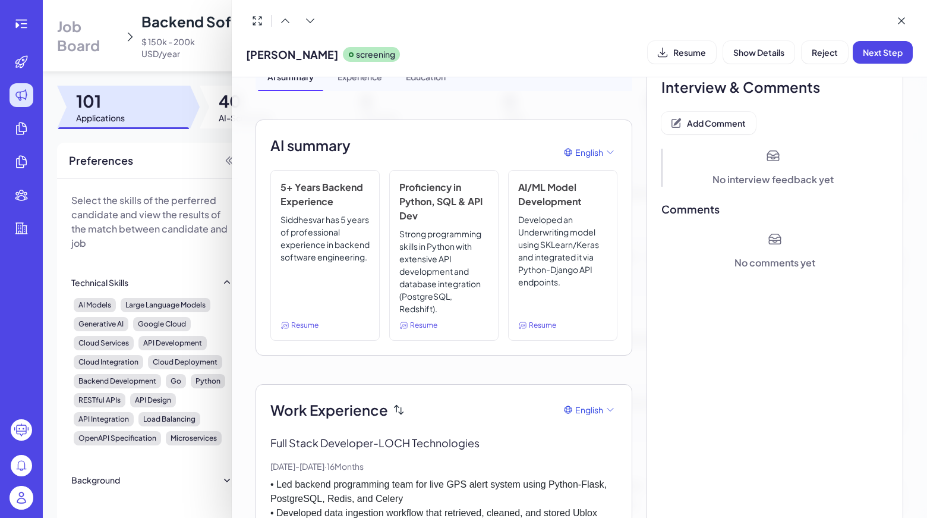
click at [731, 129] on button "Add Comment" at bounding box center [708, 123] width 94 height 23
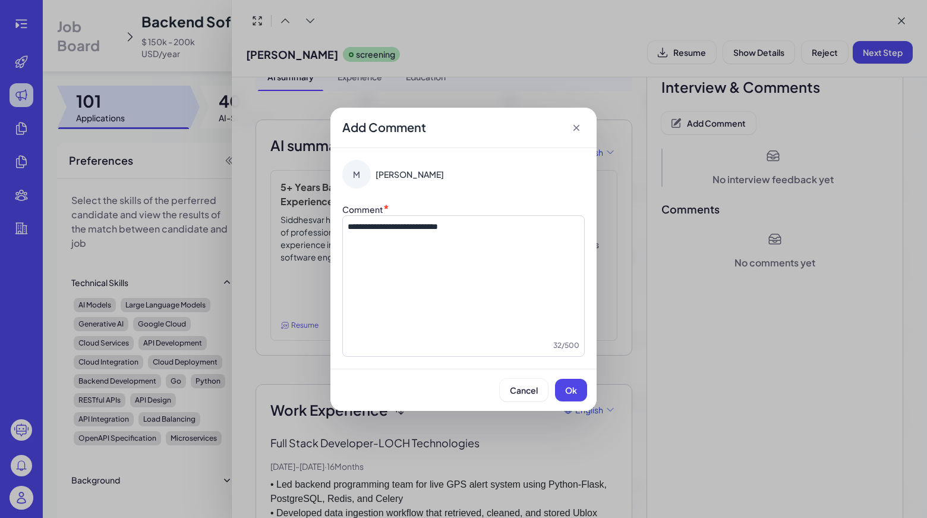
click at [513, 218] on div "**********" at bounding box center [463, 285] width 242 height 141
click at [524, 227] on p "**********" at bounding box center [464, 226] width 232 height 12
click at [565, 382] on button "Ok" at bounding box center [571, 390] width 32 height 23
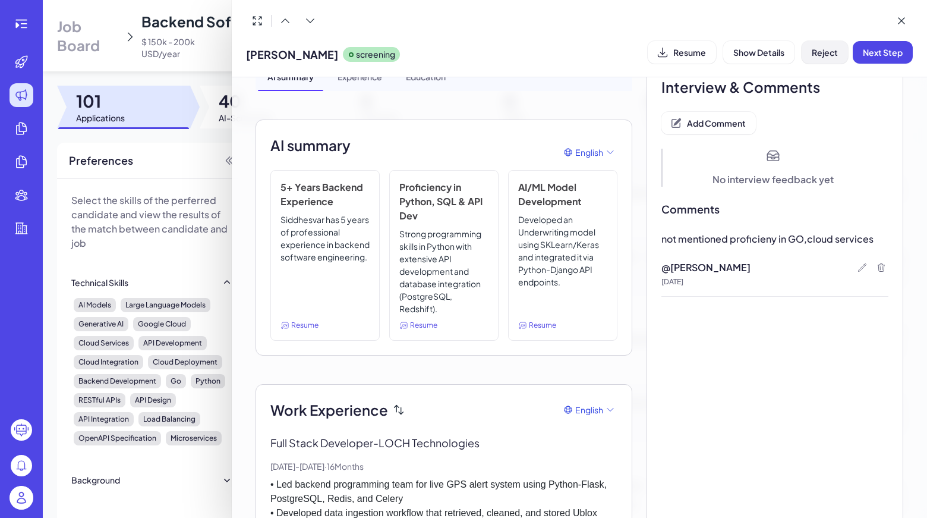
click at [831, 52] on span "Reject" at bounding box center [825, 52] width 26 height 11
click at [880, 124] on button "Ok" at bounding box center [890, 129] width 27 height 20
click at [908, 18] on button at bounding box center [901, 21] width 23 height 23
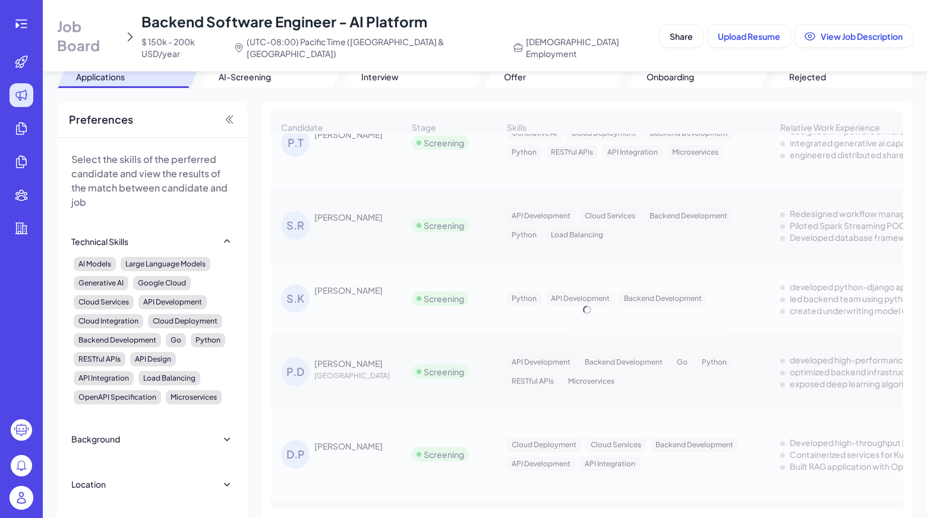
scroll to position [56, 0]
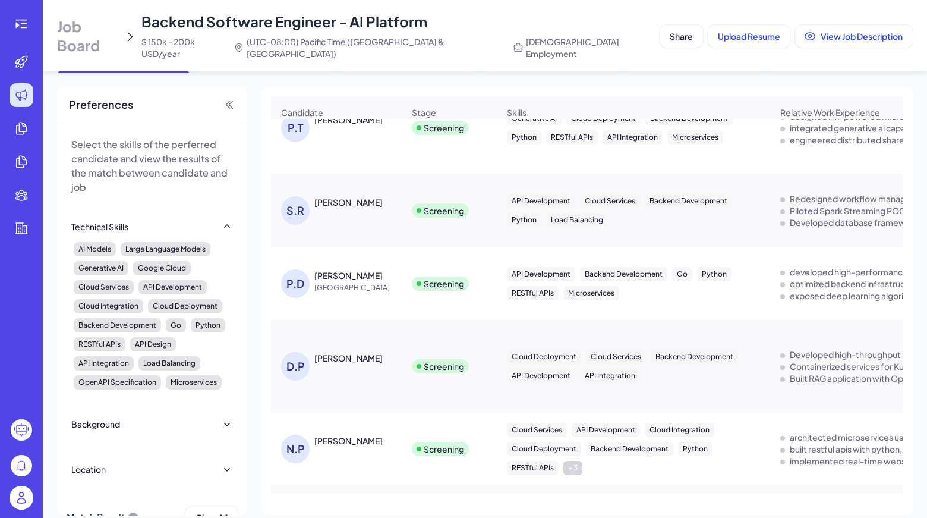
click at [327, 269] on div "[PERSON_NAME]" at bounding box center [348, 275] width 68 height 12
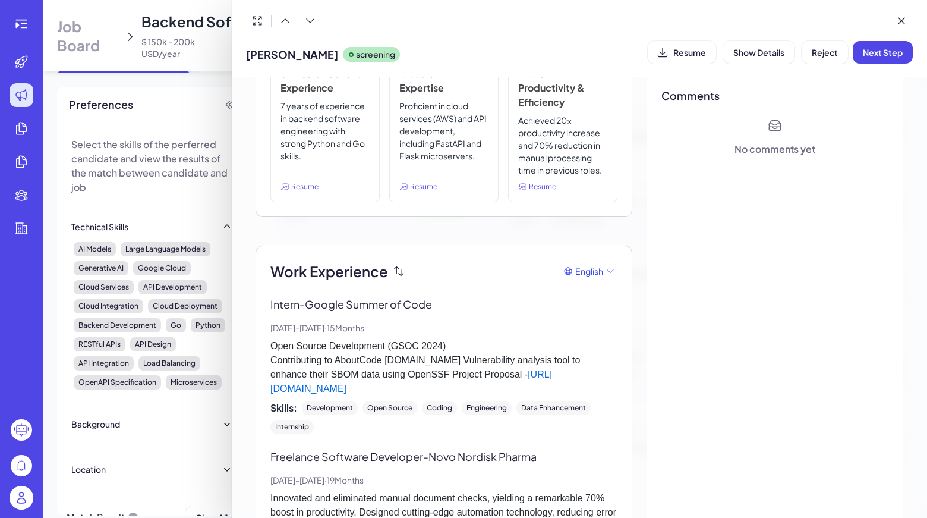
scroll to position [103, 0]
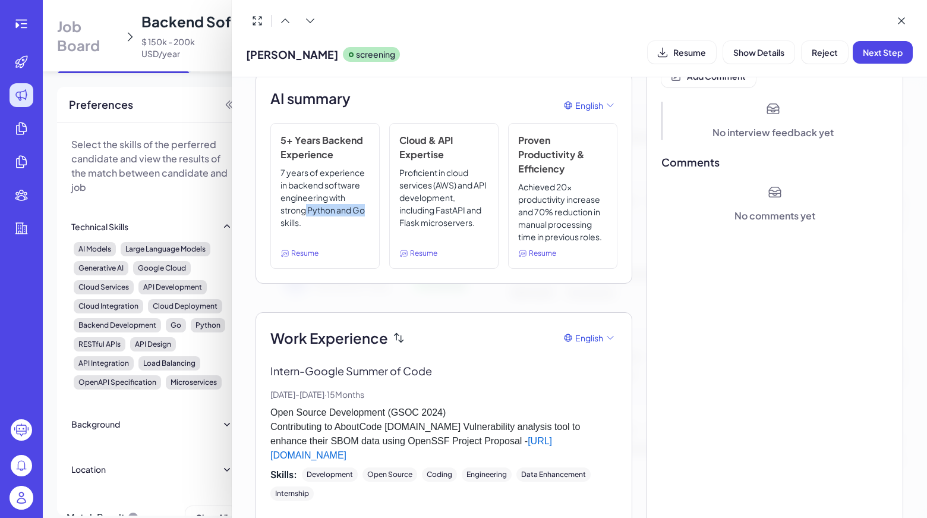
drag, startPoint x: 305, startPoint y: 212, endPoint x: 365, endPoint y: 211, distance: 60.0
click at [365, 211] on p "7 years of experience in backend software engineering with strong Python and Go…" at bounding box center [325, 204] width 89 height 77
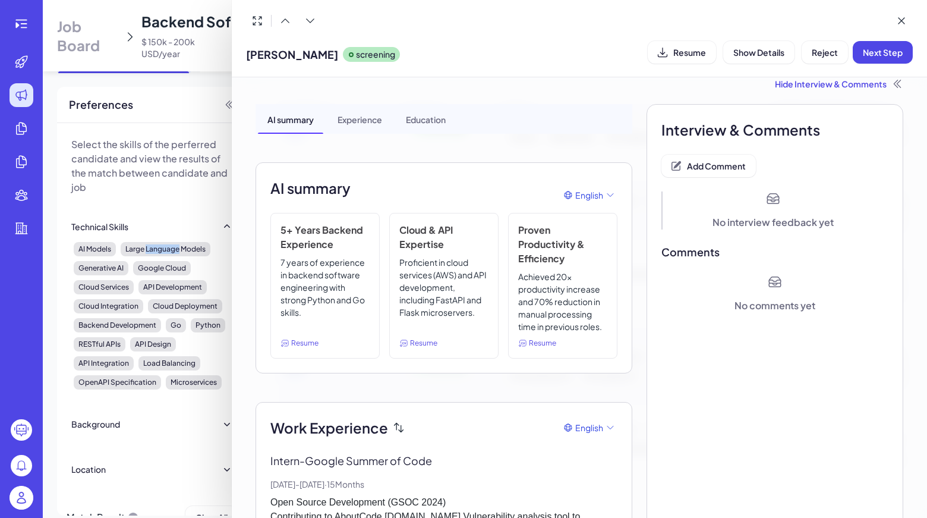
scroll to position [0, 0]
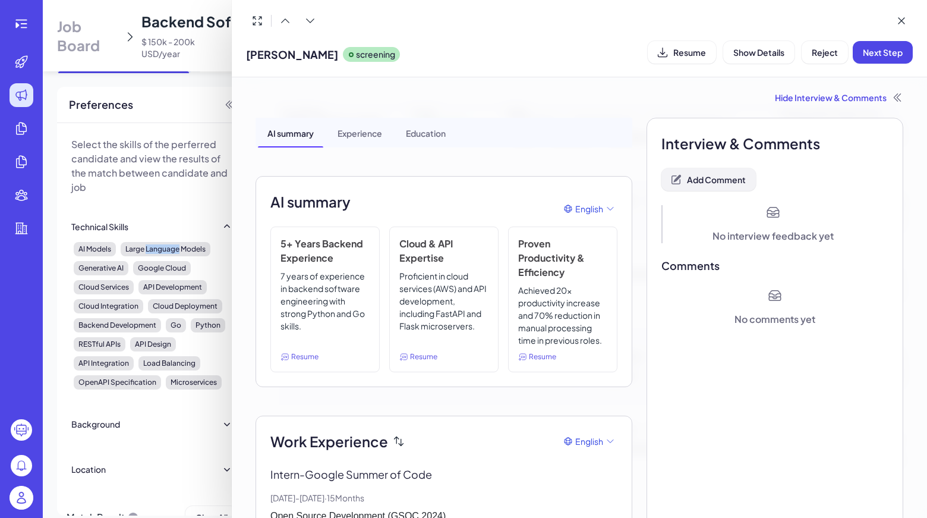
click at [713, 185] on button "Add Comment" at bounding box center [708, 179] width 94 height 23
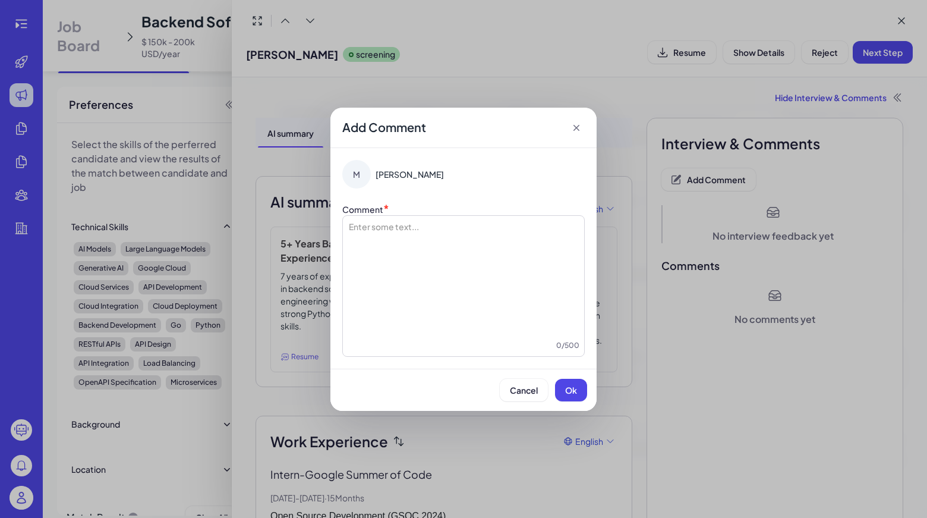
click at [459, 245] on div at bounding box center [464, 279] width 232 height 119
click at [575, 387] on span "Ok" at bounding box center [571, 390] width 12 height 11
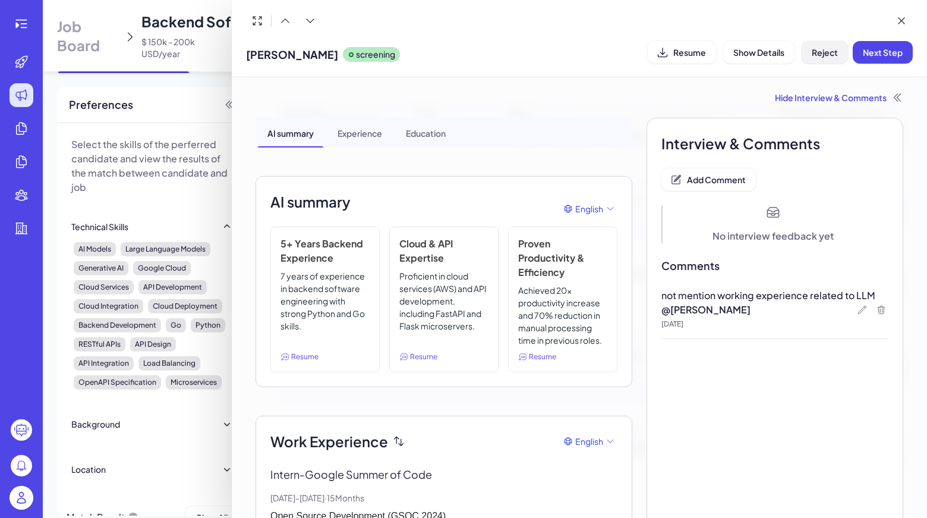
click at [820, 59] on button "Reject" at bounding box center [825, 52] width 46 height 23
click at [880, 129] on button "Ok" at bounding box center [890, 129] width 27 height 20
click at [898, 29] on button at bounding box center [901, 21] width 23 height 23
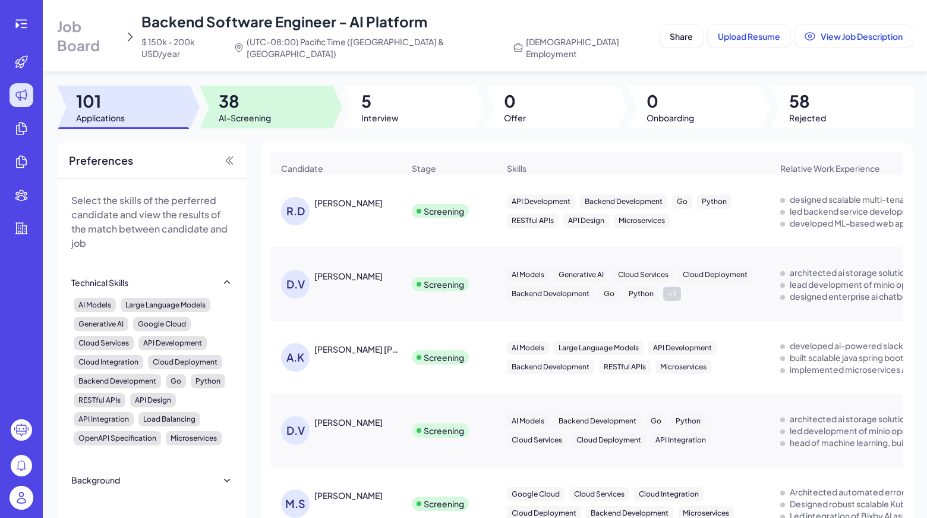
click at [315, 96] on div at bounding box center [266, 107] width 133 height 43
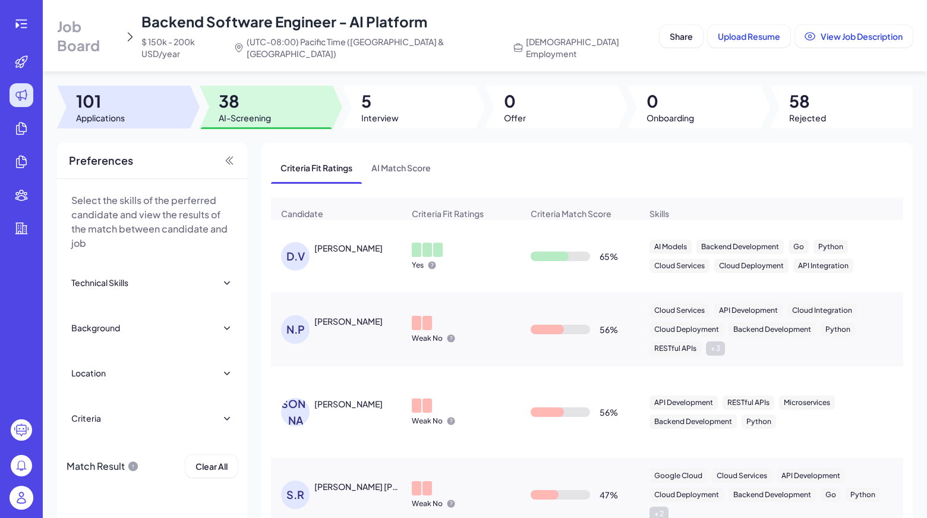
click at [183, 97] on div at bounding box center [123, 107] width 133 height 43
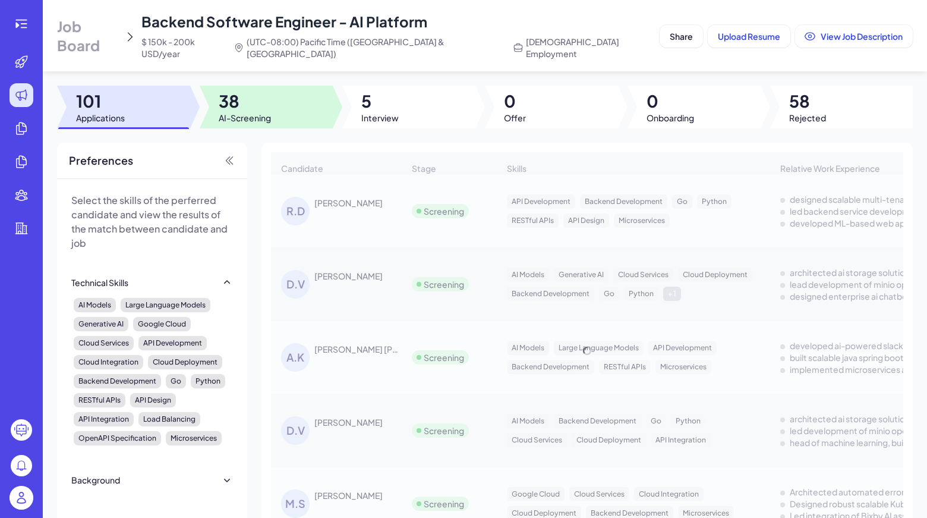
click at [236, 98] on span "38" at bounding box center [245, 100] width 52 height 21
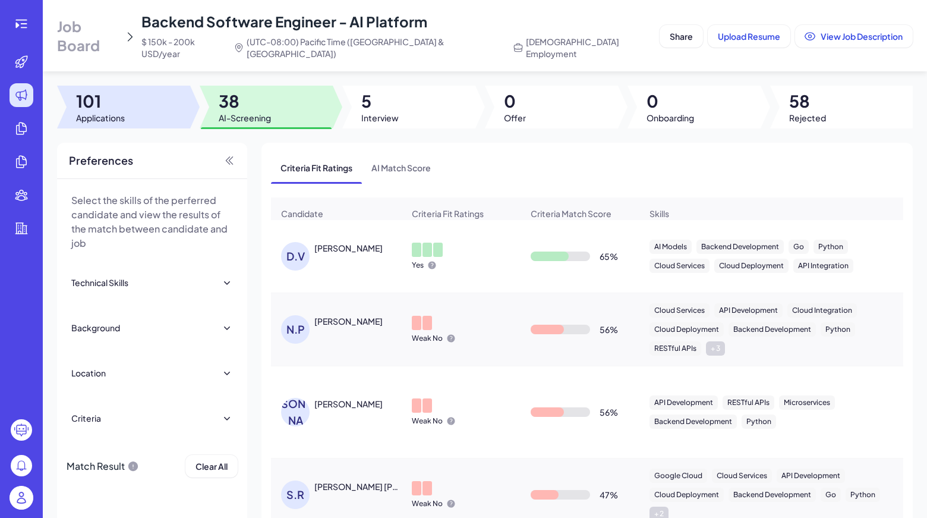
click at [174, 110] on div at bounding box center [123, 107] width 133 height 43
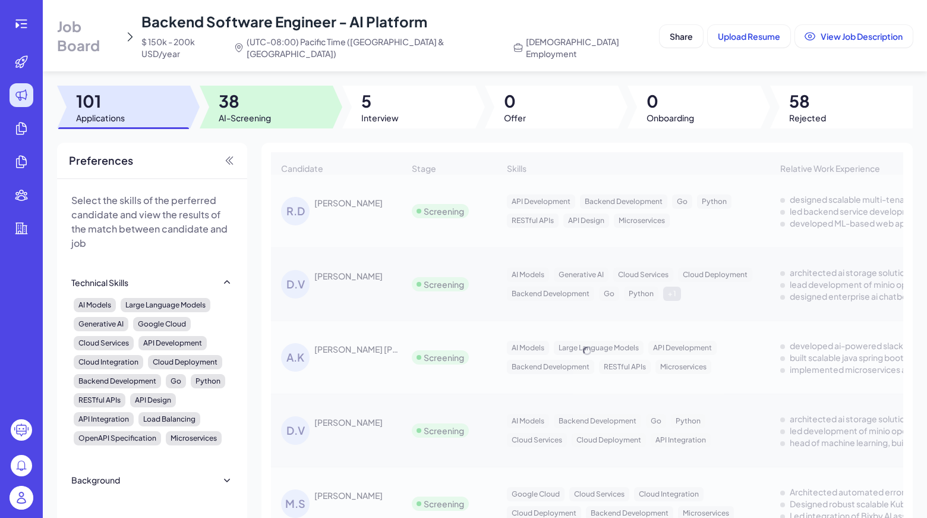
click at [251, 112] on span "AI-Screening" at bounding box center [245, 118] width 52 height 12
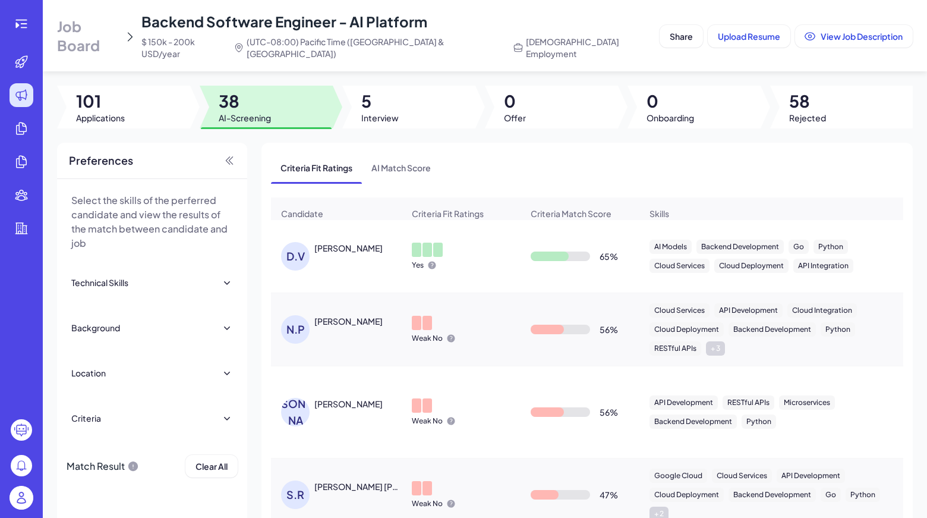
click at [343, 273] on div "D.V [PERSON_NAME]" at bounding box center [337, 256] width 130 height 48
click at [353, 242] on div "[PERSON_NAME]" at bounding box center [348, 248] width 68 height 12
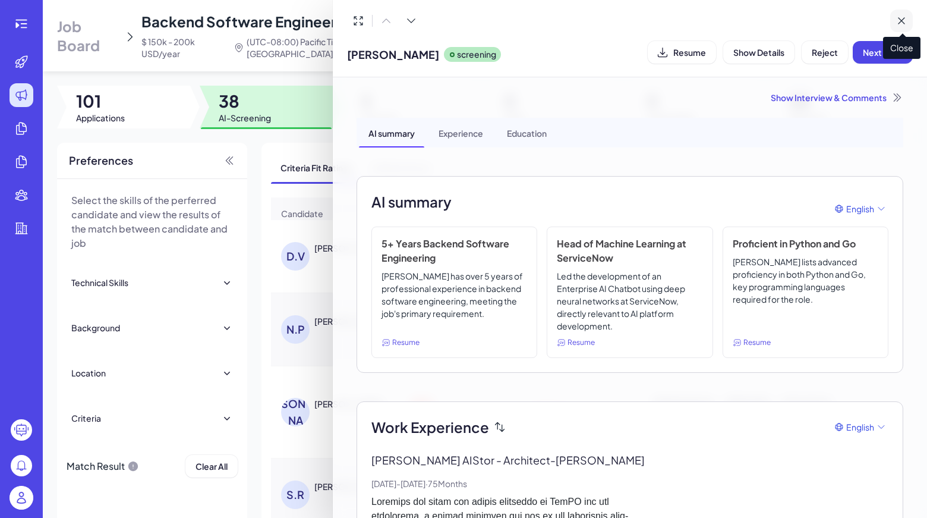
click at [910, 27] on button at bounding box center [901, 21] width 23 height 23
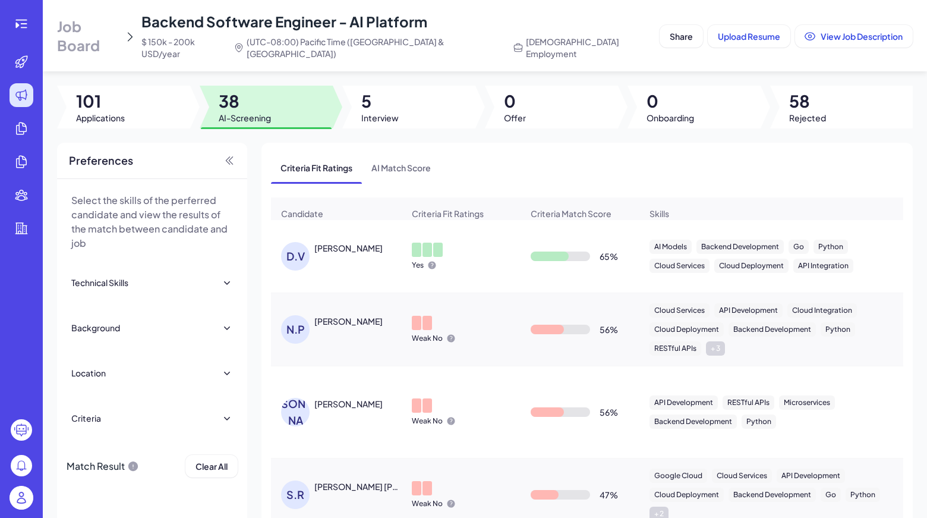
scroll to position [238, 0]
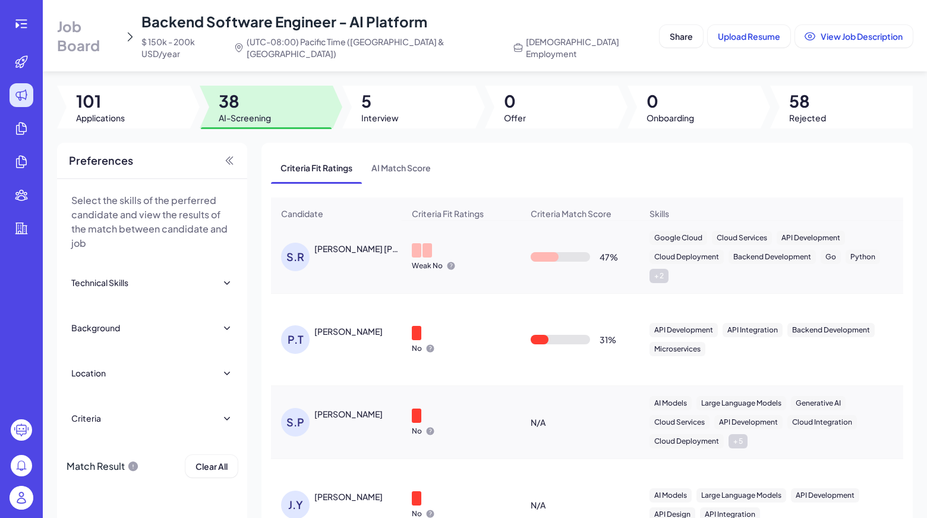
click at [341, 329] on div "[PERSON_NAME]" at bounding box center [348, 331] width 68 height 12
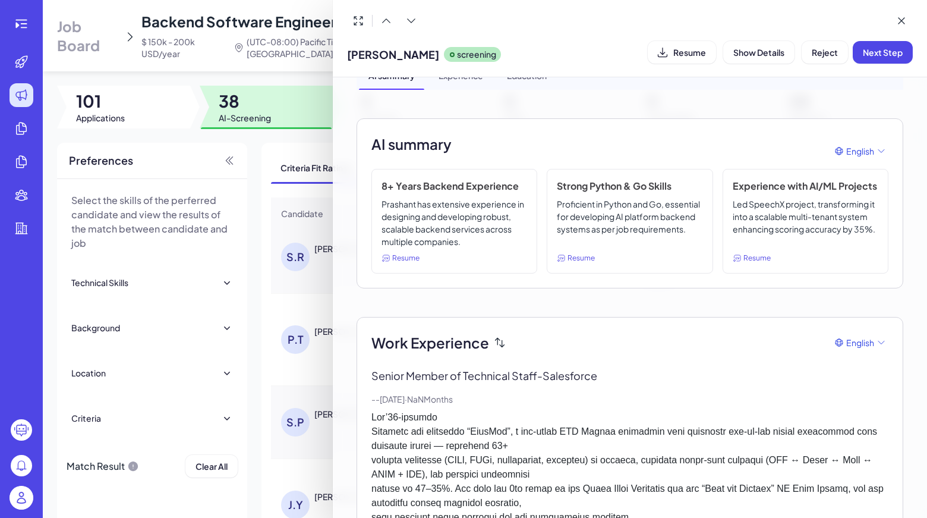
scroll to position [0, 0]
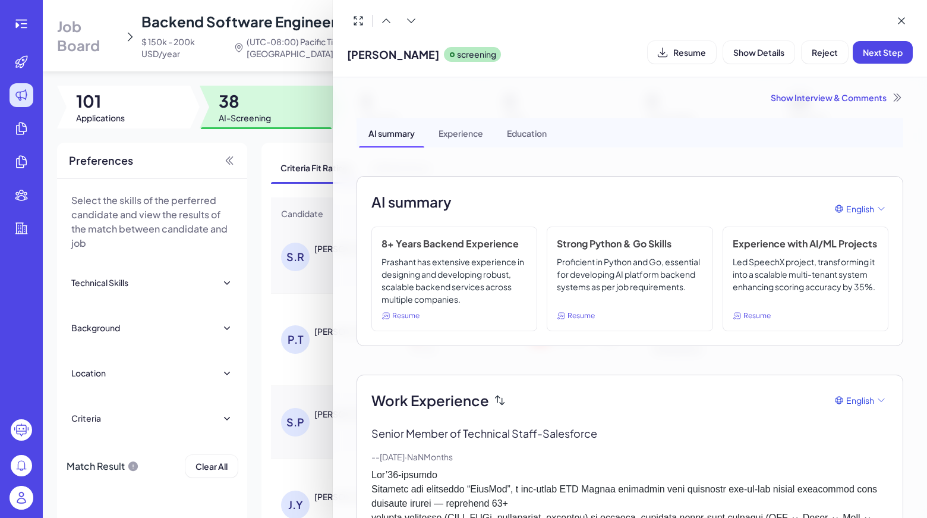
click at [830, 98] on div "Show Interview & Comments" at bounding box center [630, 98] width 547 height 12
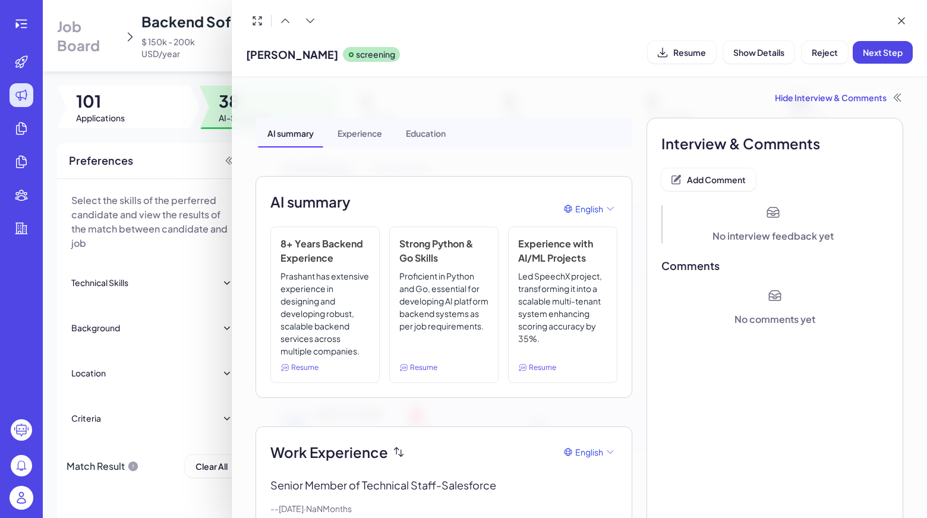
click at [846, 300] on div "No comments yet" at bounding box center [774, 307] width 227 height 38
click at [693, 181] on span "Add Comment" at bounding box center [716, 179] width 59 height 11
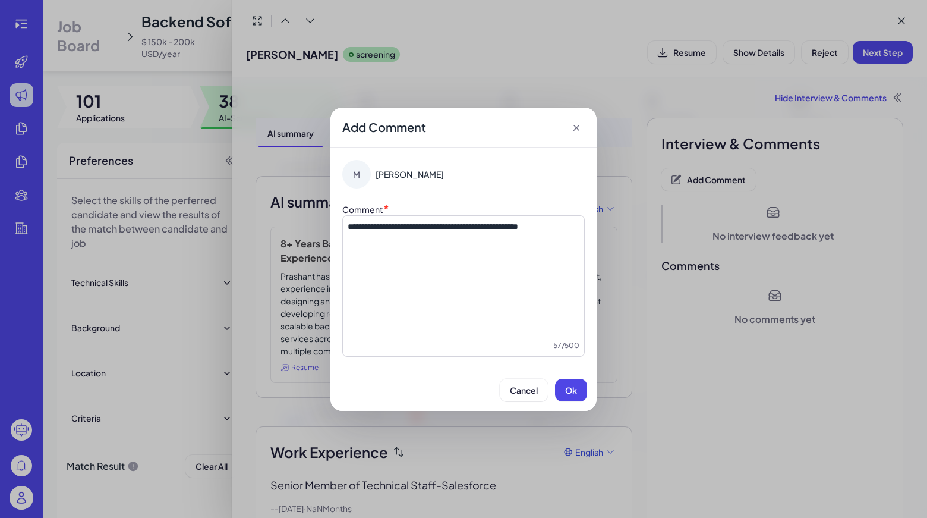
click at [579, 404] on div "Cancel Ok" at bounding box center [463, 389] width 266 height 42
click at [574, 383] on button "Ok" at bounding box center [571, 390] width 32 height 23
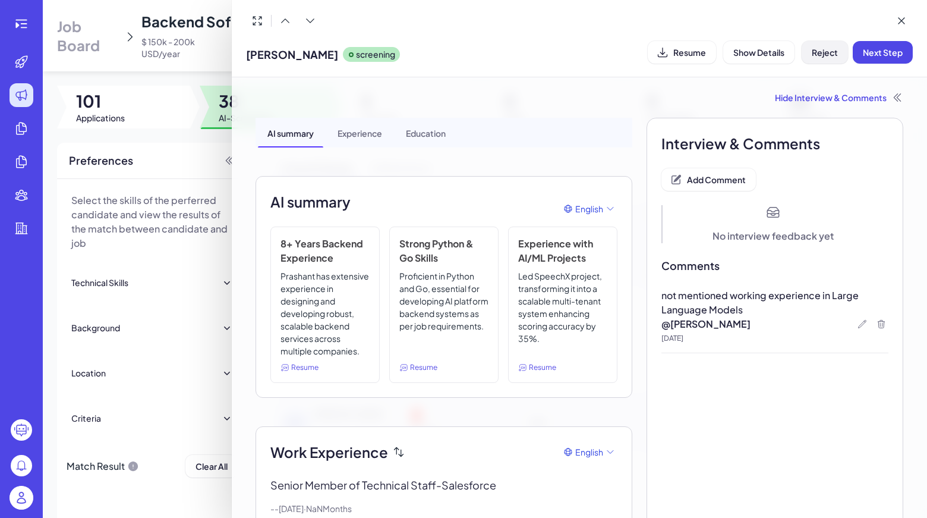
click at [828, 61] on button "Reject" at bounding box center [825, 52] width 46 height 23
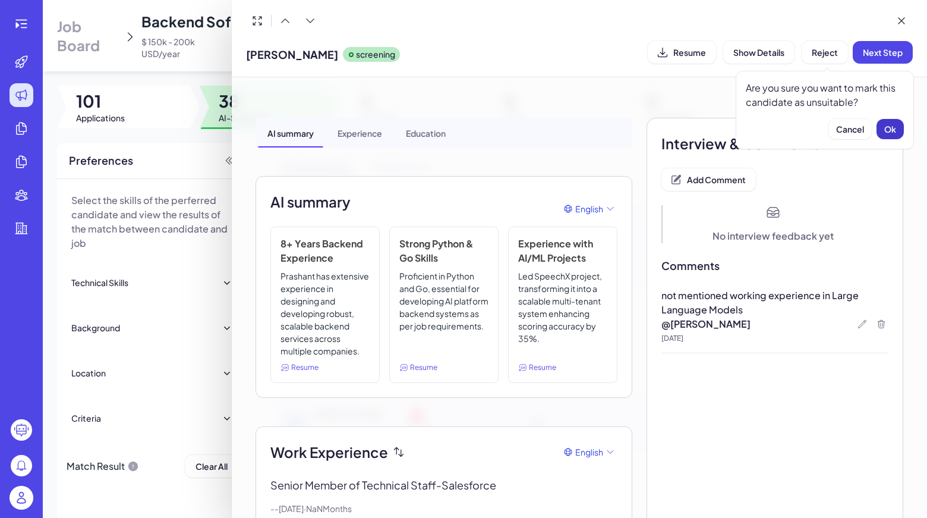
click at [886, 122] on button "Ok" at bounding box center [890, 129] width 27 height 20
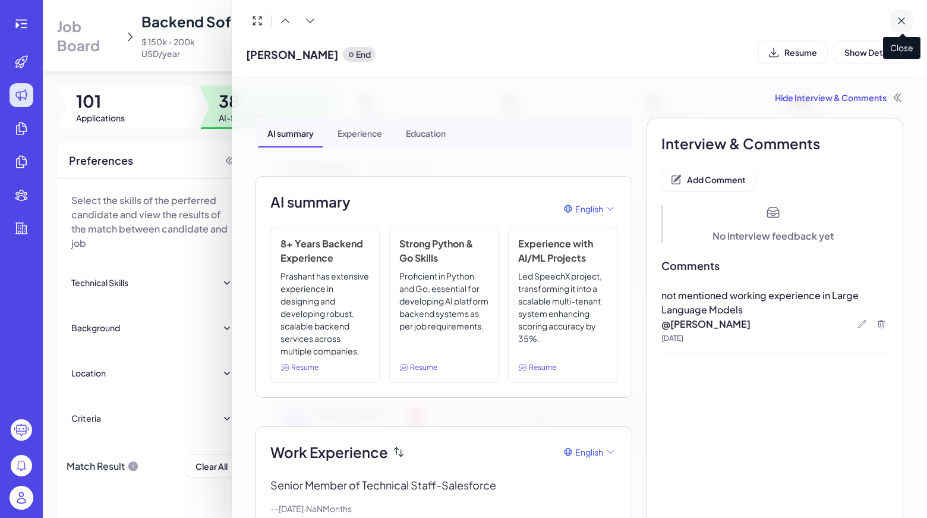
click at [906, 24] on icon at bounding box center [902, 21] width 12 height 12
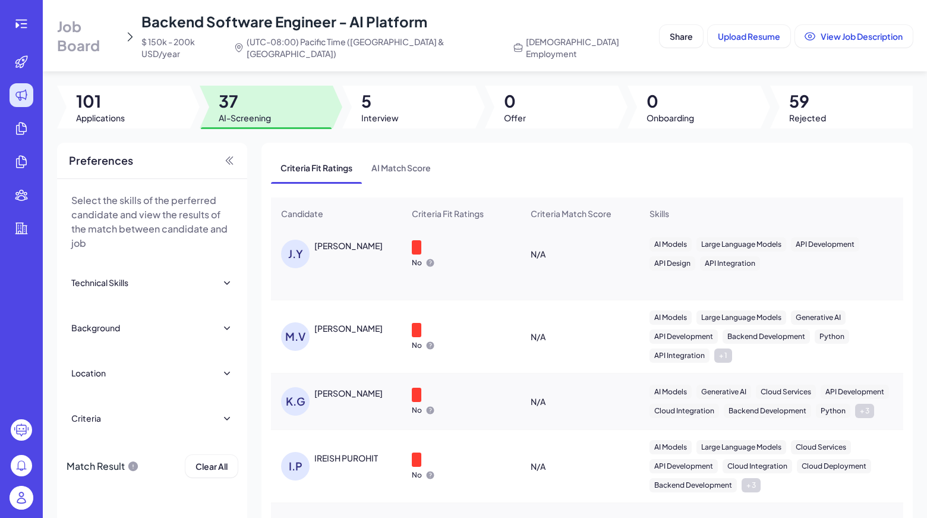
scroll to position [403, 0]
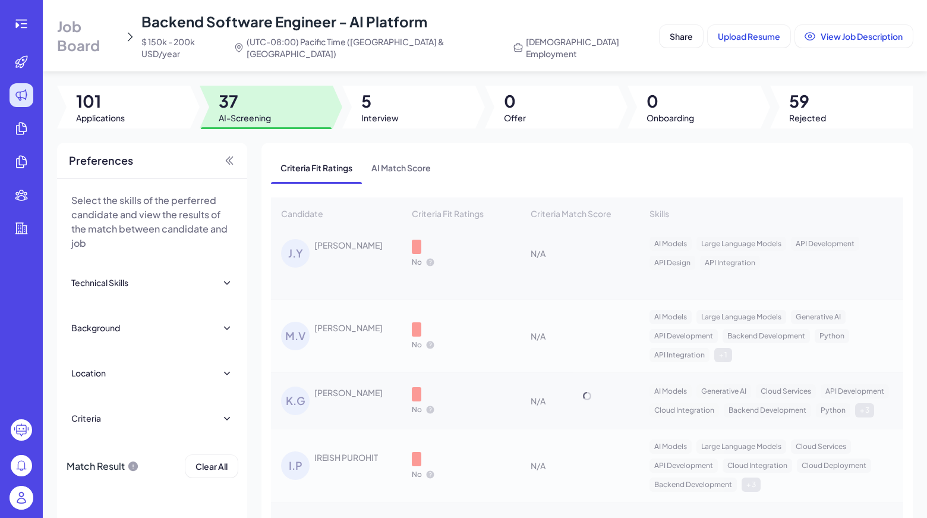
click at [351, 385] on div "Candidate Criteria Fit Ratings Criteria Match Score Skills Relative Work Experi…" at bounding box center [587, 395] width 632 height 397
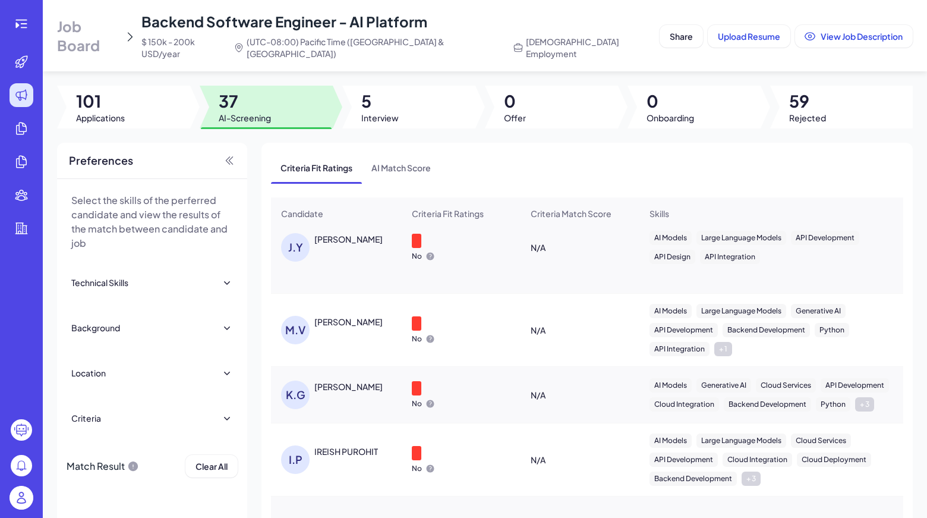
click at [334, 385] on div "[PERSON_NAME]" at bounding box center [348, 386] width 68 height 12
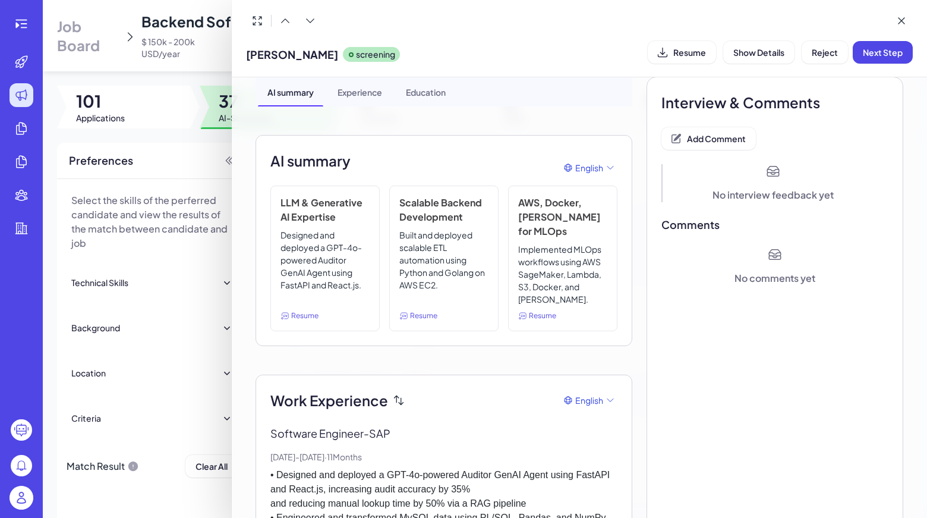
scroll to position [0, 0]
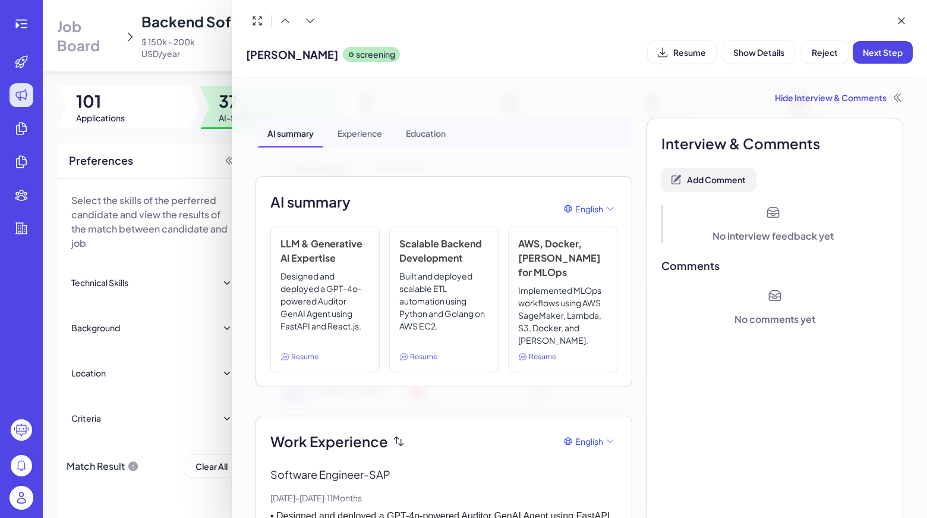
click at [716, 175] on span "Add Comment" at bounding box center [716, 179] width 59 height 11
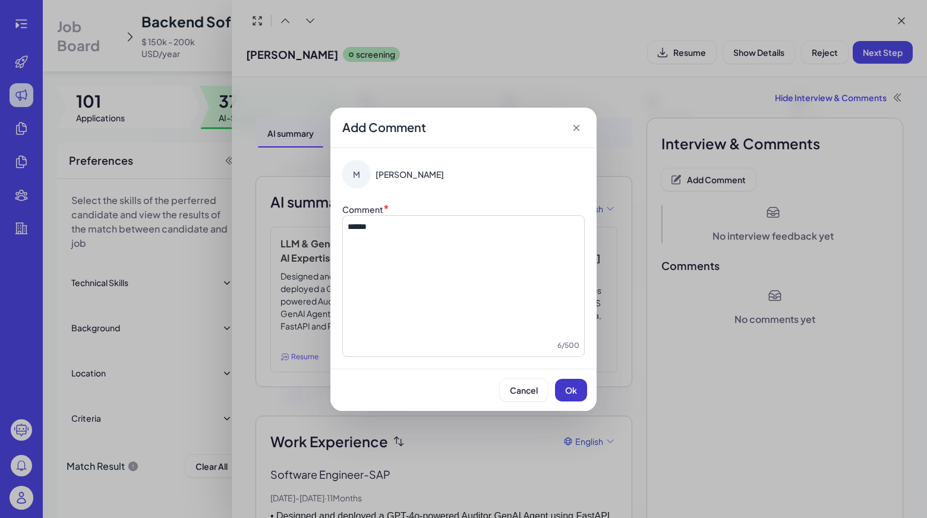
click at [572, 392] on span "Ok" at bounding box center [571, 390] width 12 height 11
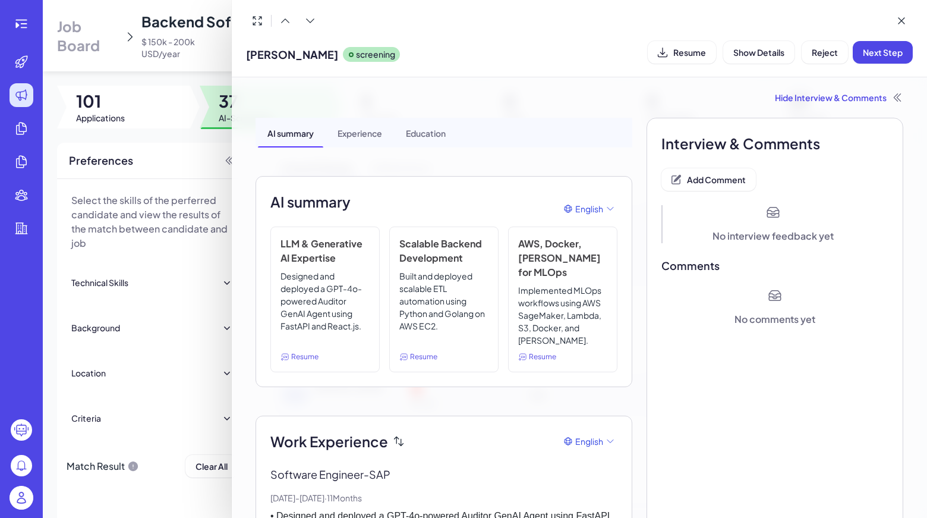
click at [826, 56] on span "Reject" at bounding box center [825, 52] width 26 height 11
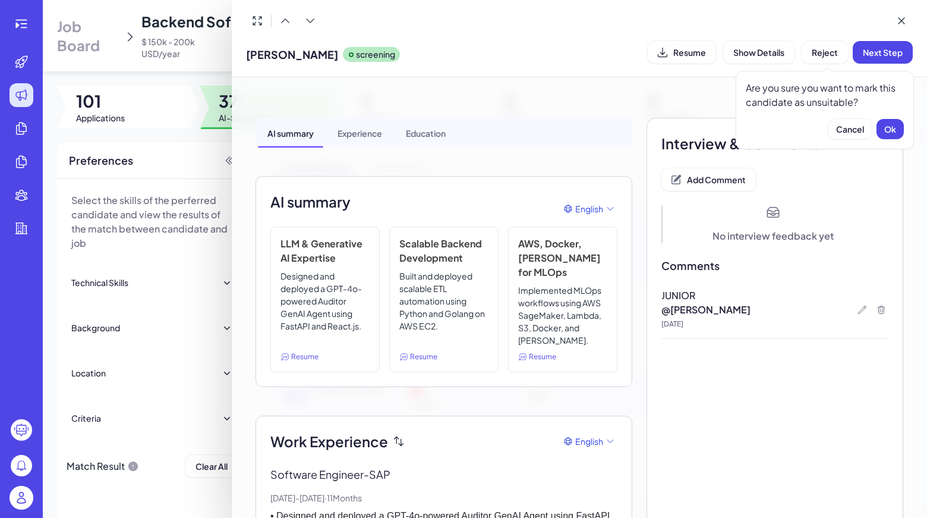
click at [909, 128] on div "Are you sure you want to mark this candidate as unsuitable? Cancel Ok" at bounding box center [825, 110] width 178 height 78
click at [905, 128] on div "Are you sure you want to mark this candidate as unsuitable? Cancel Ok" at bounding box center [825, 110] width 178 height 78
click at [898, 128] on button "Ok" at bounding box center [890, 129] width 27 height 20
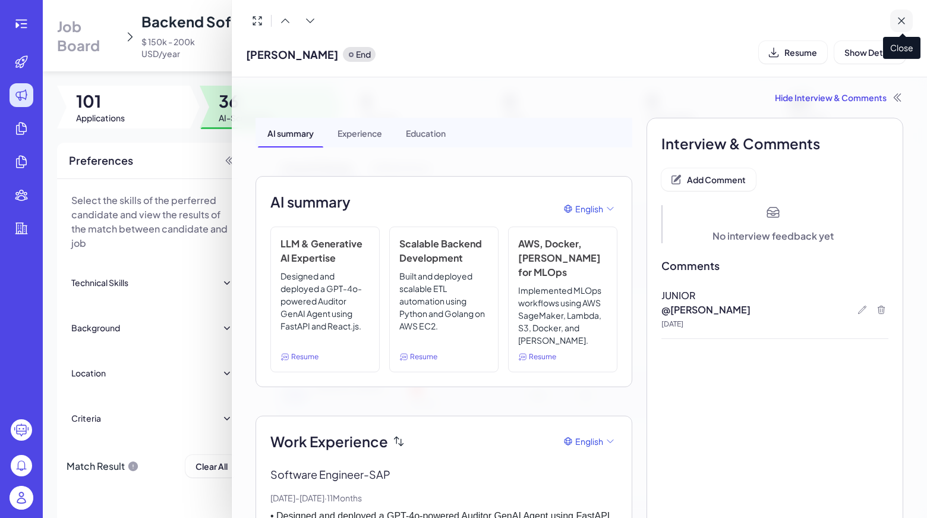
click at [899, 28] on button at bounding box center [901, 21] width 23 height 23
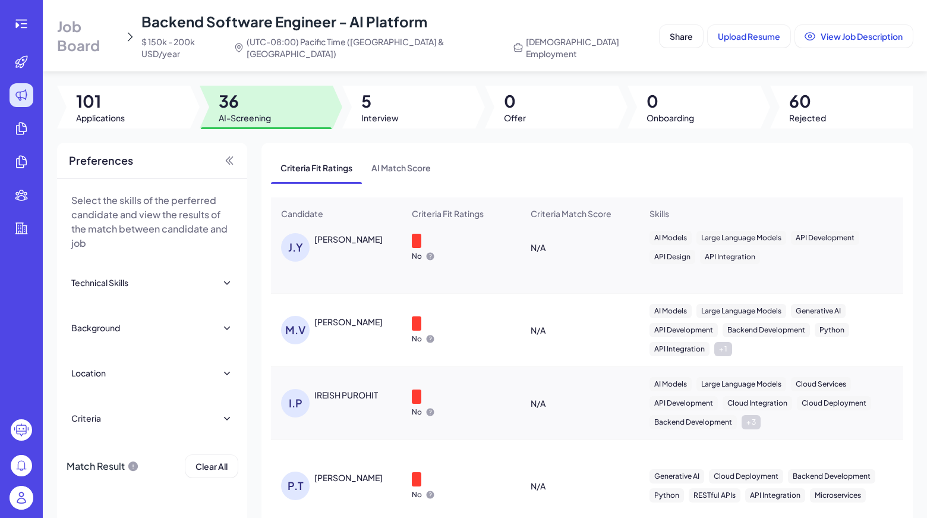
scroll to position [462, 0]
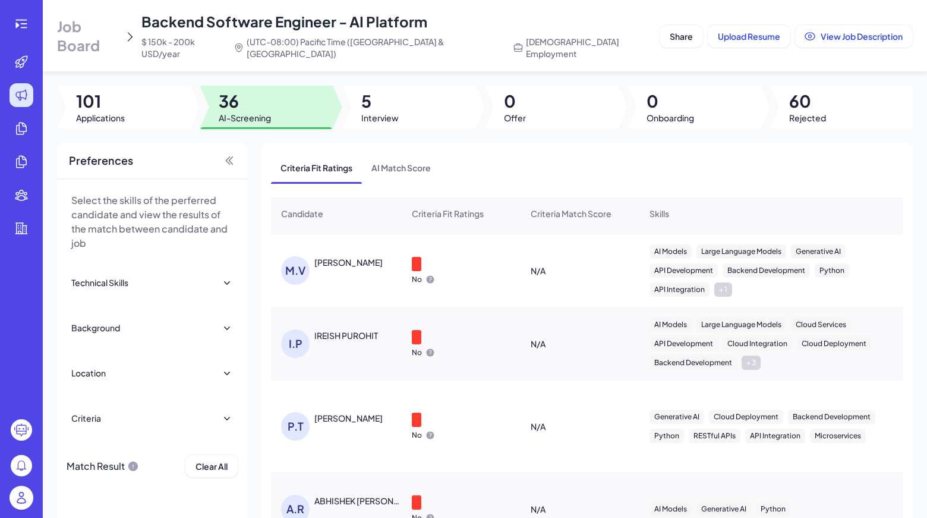
click at [326, 412] on div "[PERSON_NAME]" at bounding box center [348, 418] width 68 height 12
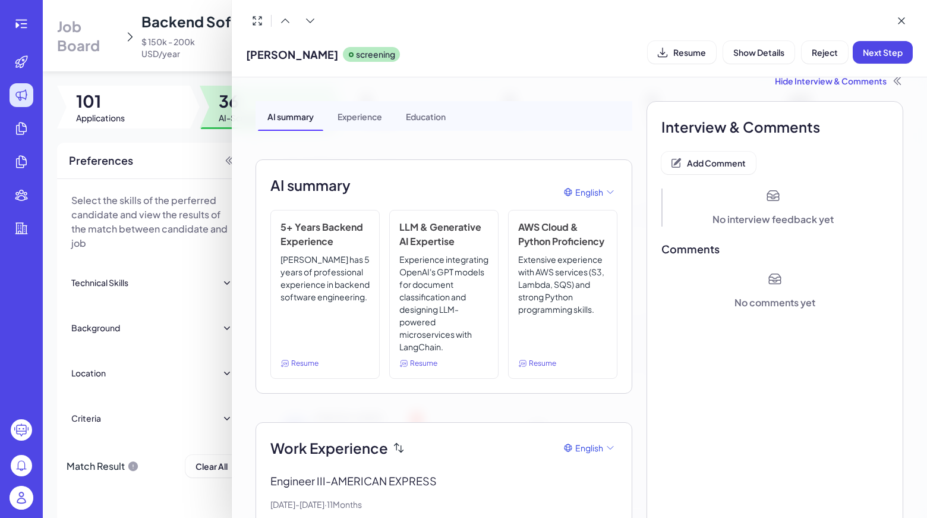
scroll to position [0, 0]
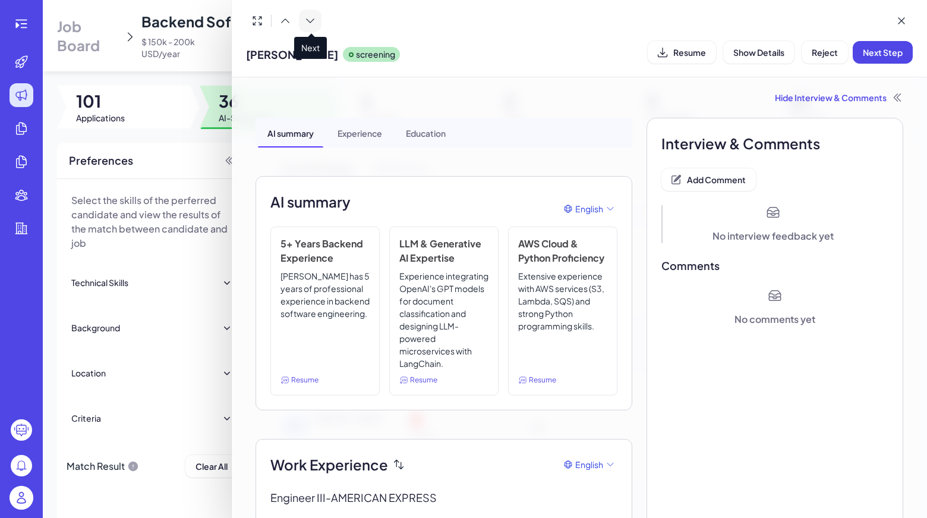
click at [308, 24] on icon at bounding box center [310, 21] width 12 height 12
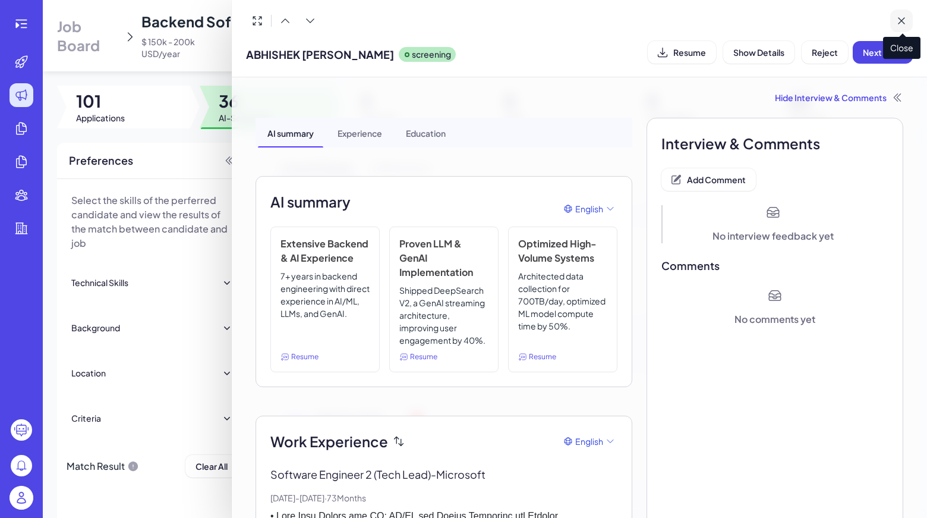
click at [903, 21] on icon at bounding box center [902, 21] width 12 height 12
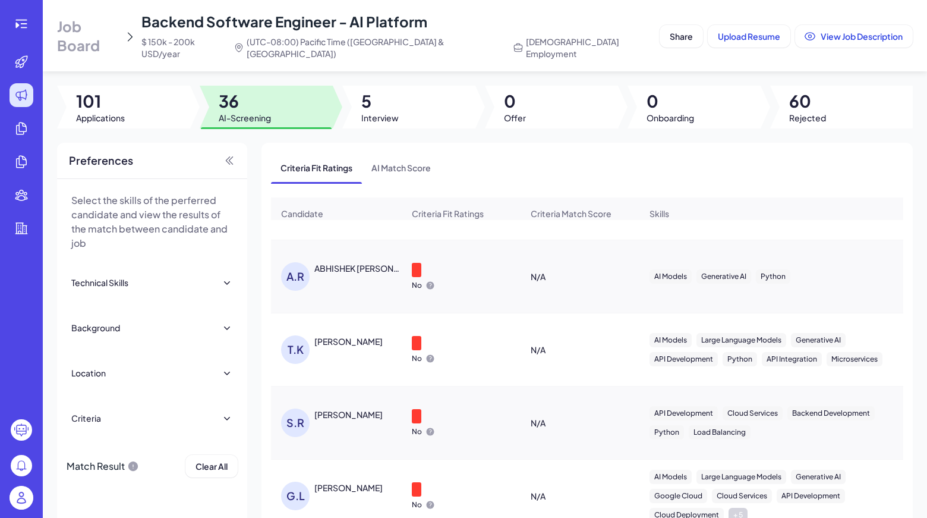
scroll to position [700, 0]
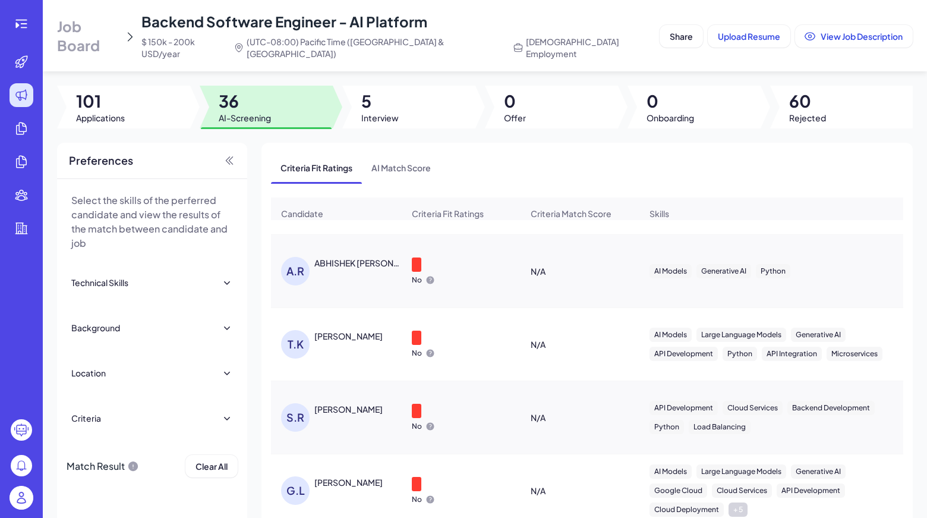
click at [332, 480] on div "[PERSON_NAME]" at bounding box center [348, 482] width 68 height 12
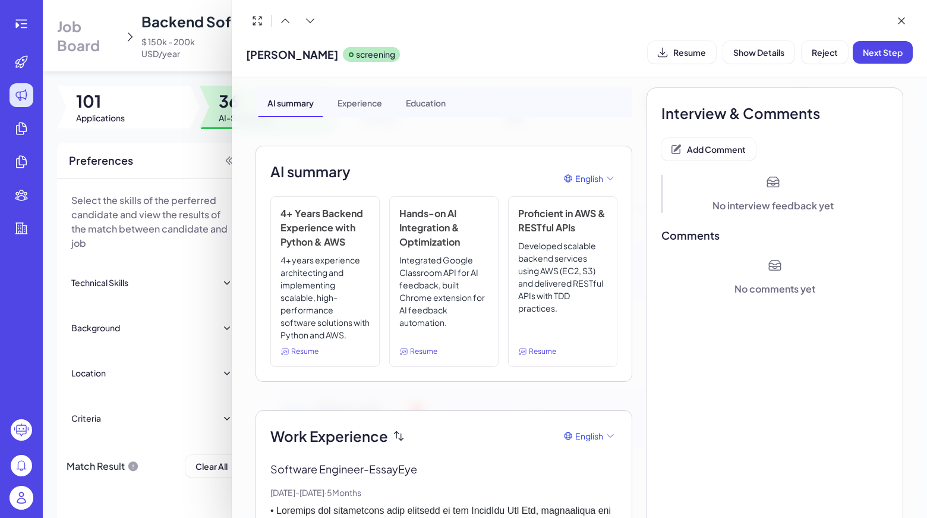
scroll to position [0, 0]
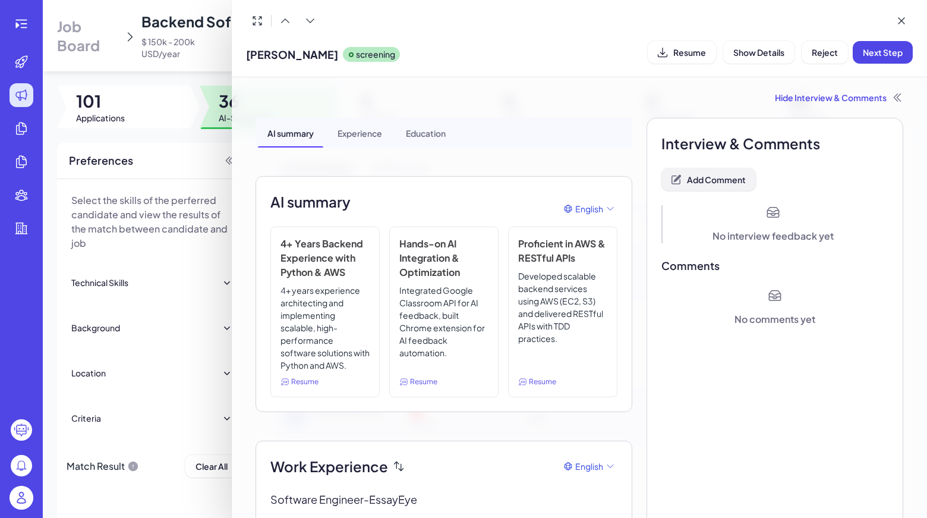
click at [698, 181] on span "Add Comment" at bounding box center [716, 179] width 59 height 11
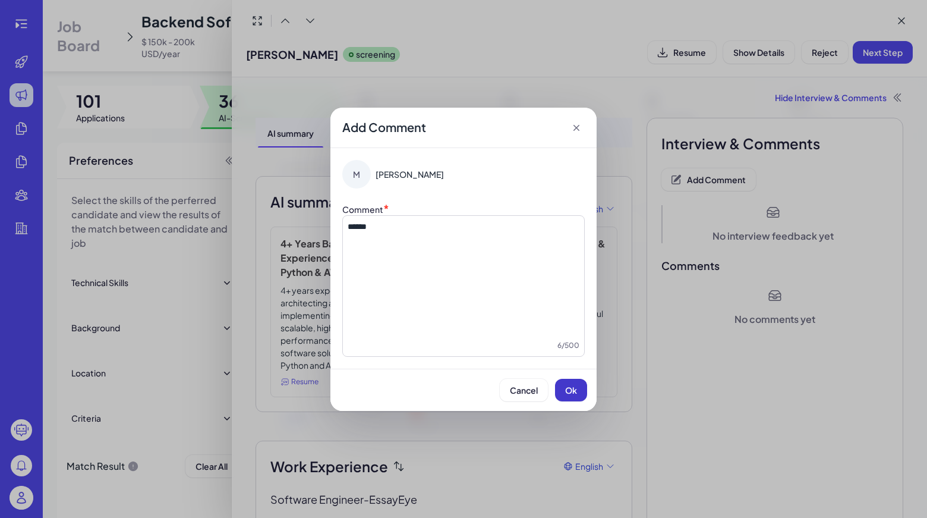
click at [578, 392] on button "Ok" at bounding box center [571, 390] width 32 height 23
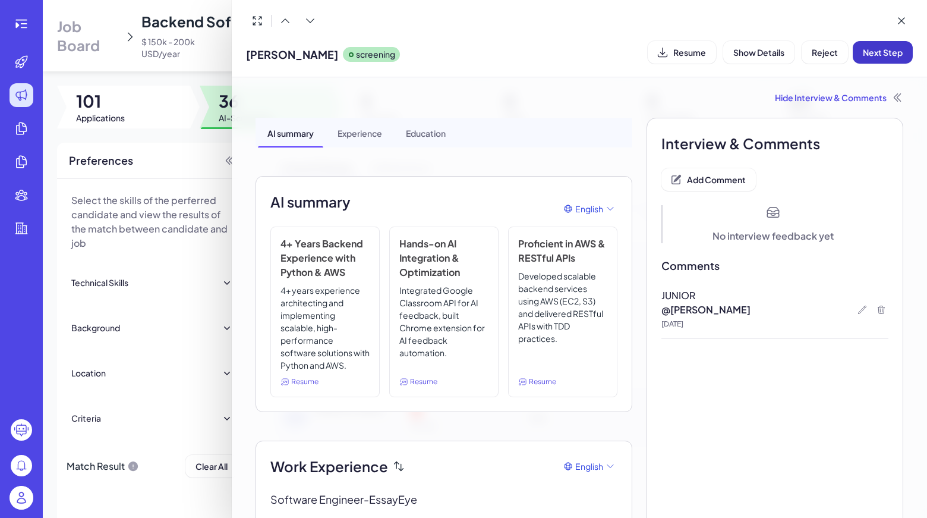
click at [897, 55] on span "Next Step" at bounding box center [883, 52] width 40 height 11
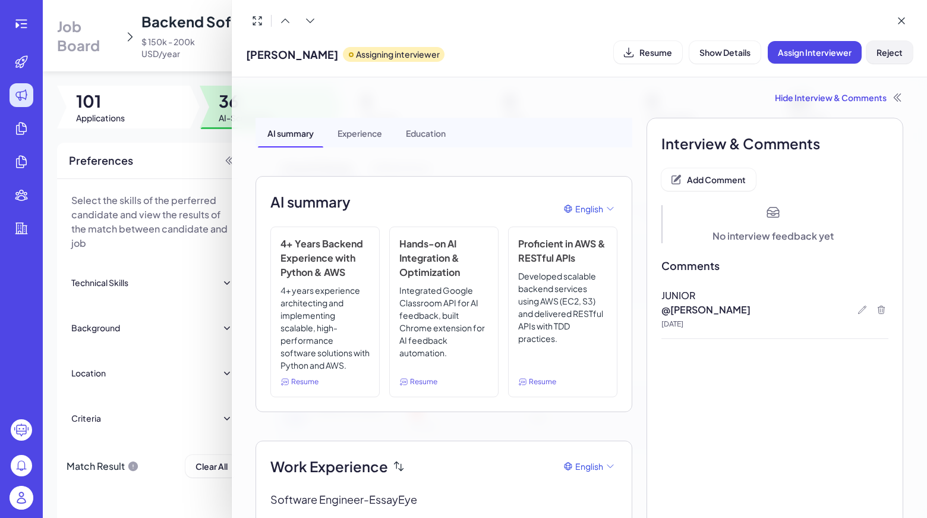
click at [893, 51] on span "Reject" at bounding box center [890, 52] width 26 height 11
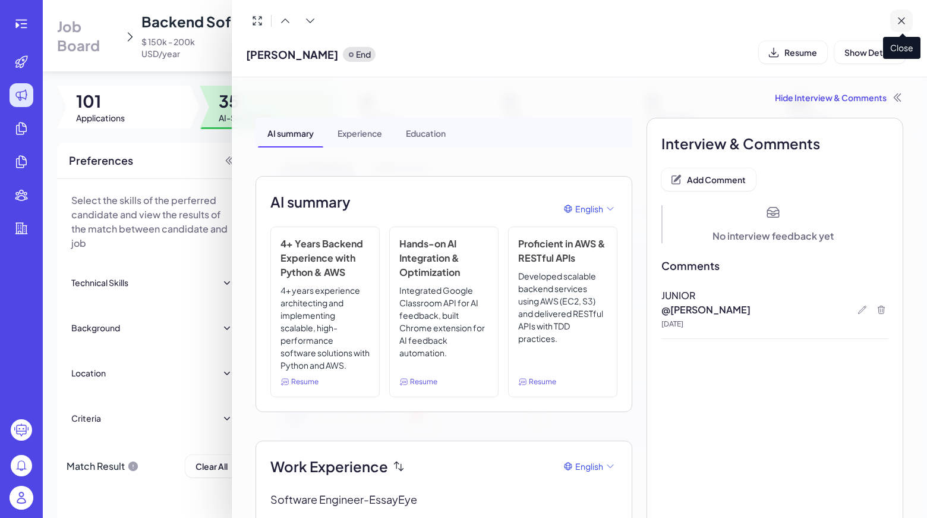
click at [902, 20] on icon at bounding box center [902, 21] width 12 height 12
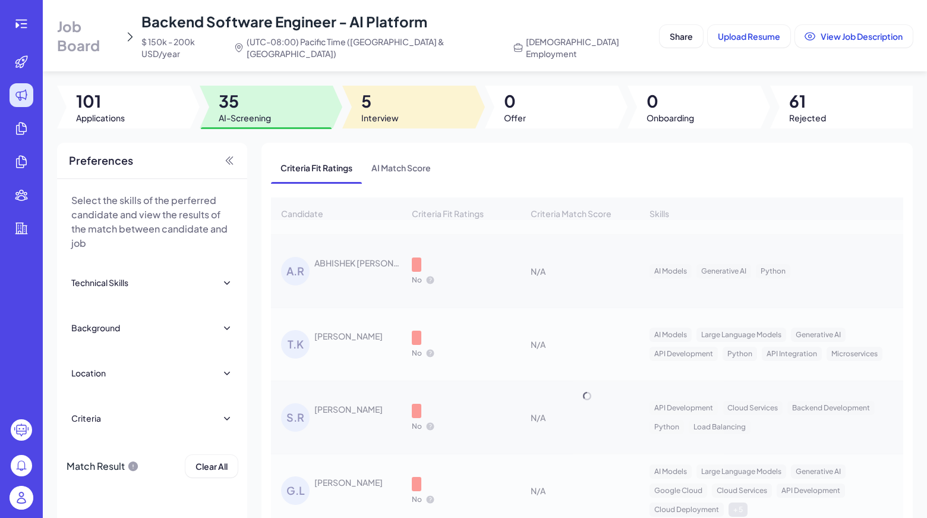
click at [399, 105] on div at bounding box center [408, 107] width 133 height 43
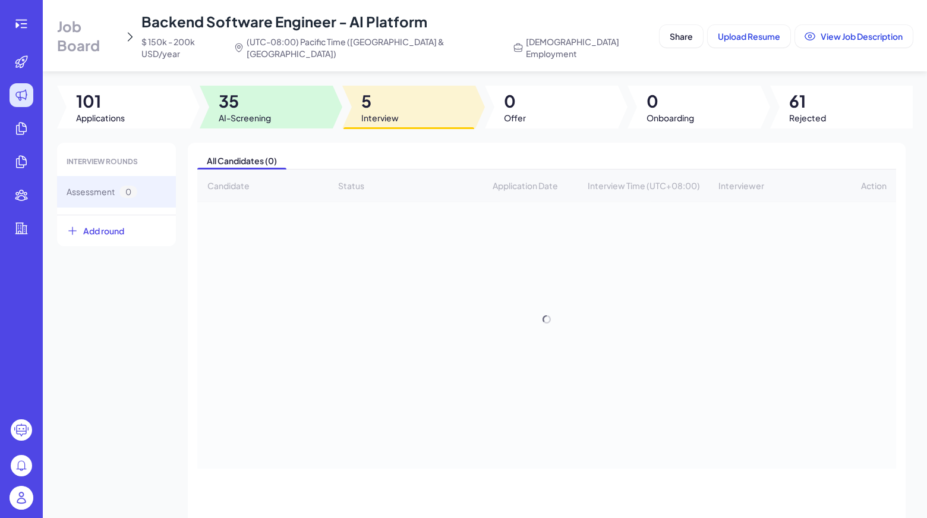
click at [260, 90] on span "35" at bounding box center [245, 100] width 52 height 21
